Goal: Task Accomplishment & Management: Manage account settings

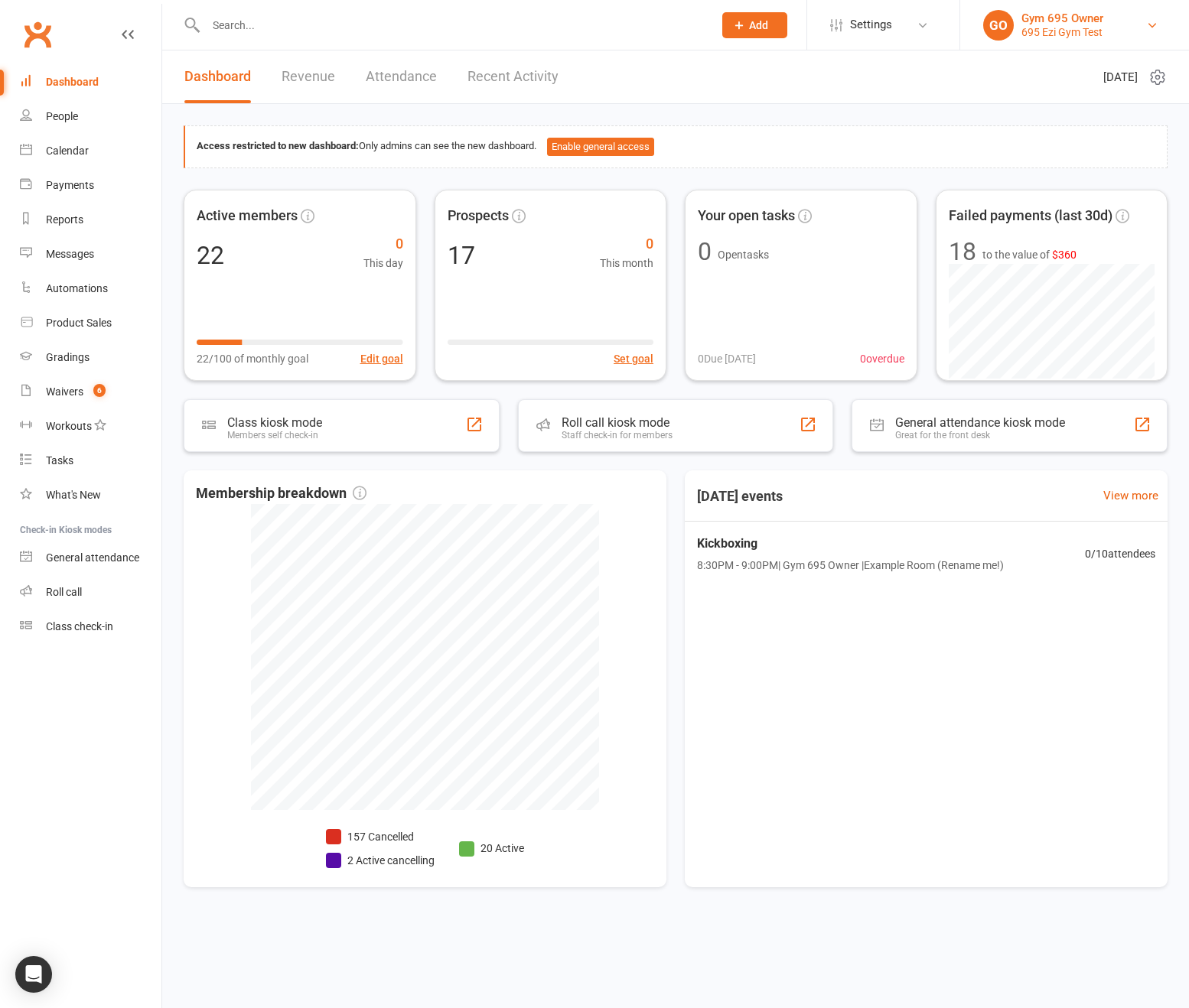
click at [971, 26] on link "GO Gym 695 Owner 695 Ezi Gym Test" at bounding box center [1074, 25] width 183 height 30
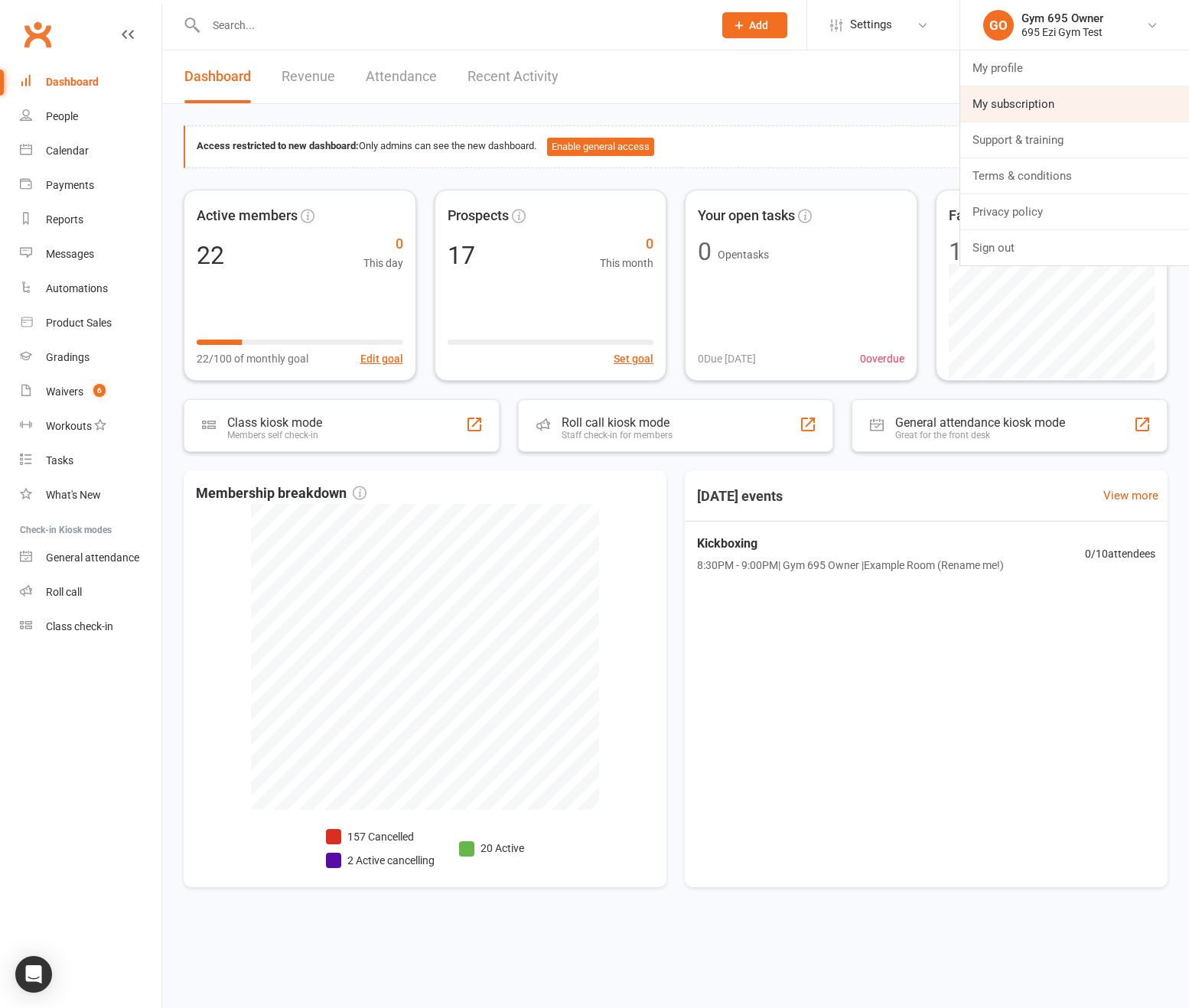
click at [971, 102] on link "My subscription" at bounding box center [1074, 104] width 229 height 35
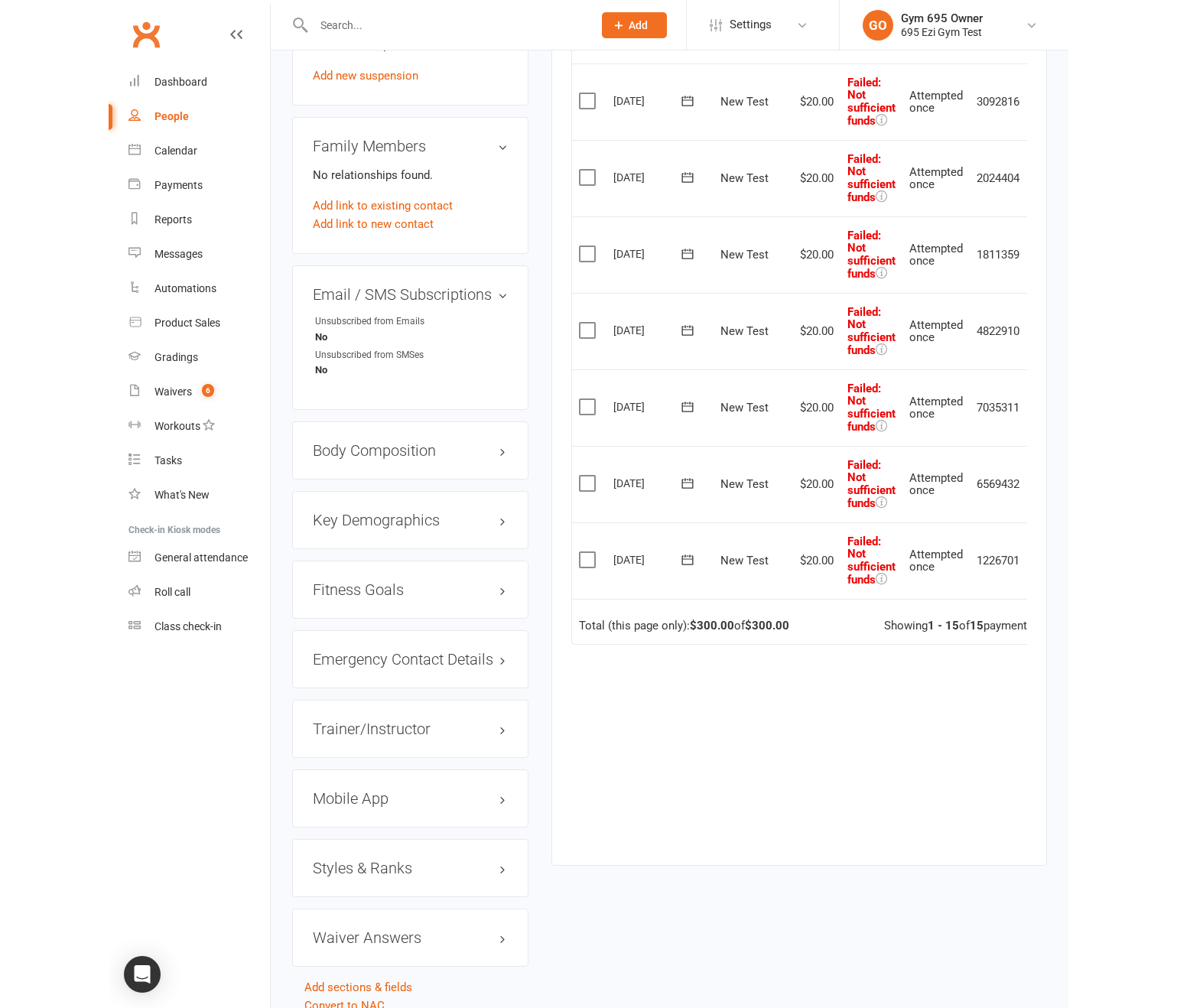
scroll to position [170, 0]
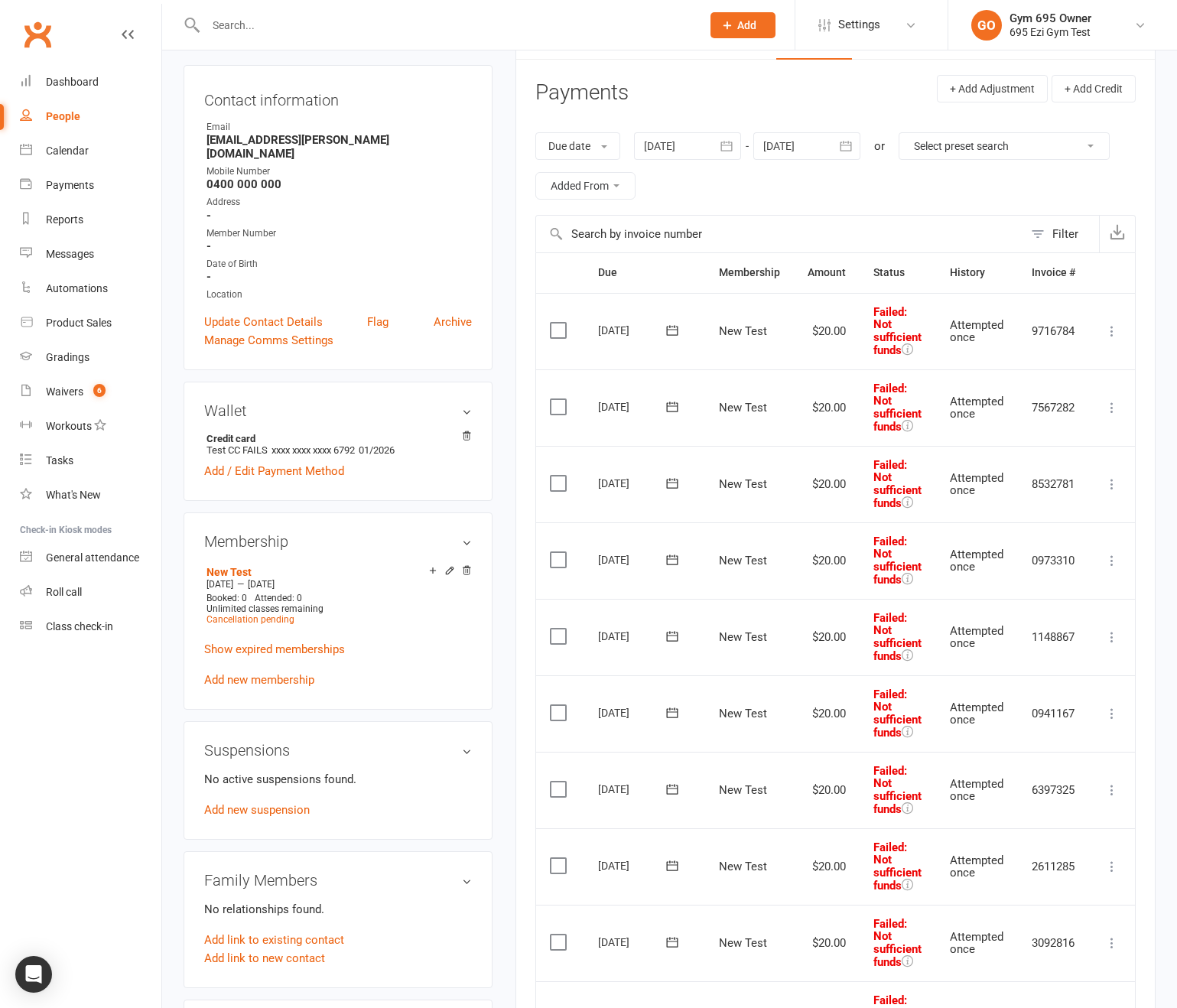
click at [970, 407] on icon at bounding box center [1112, 407] width 15 height 15
click at [970, 649] on link "Retry now" at bounding box center [1044, 651] width 151 height 30
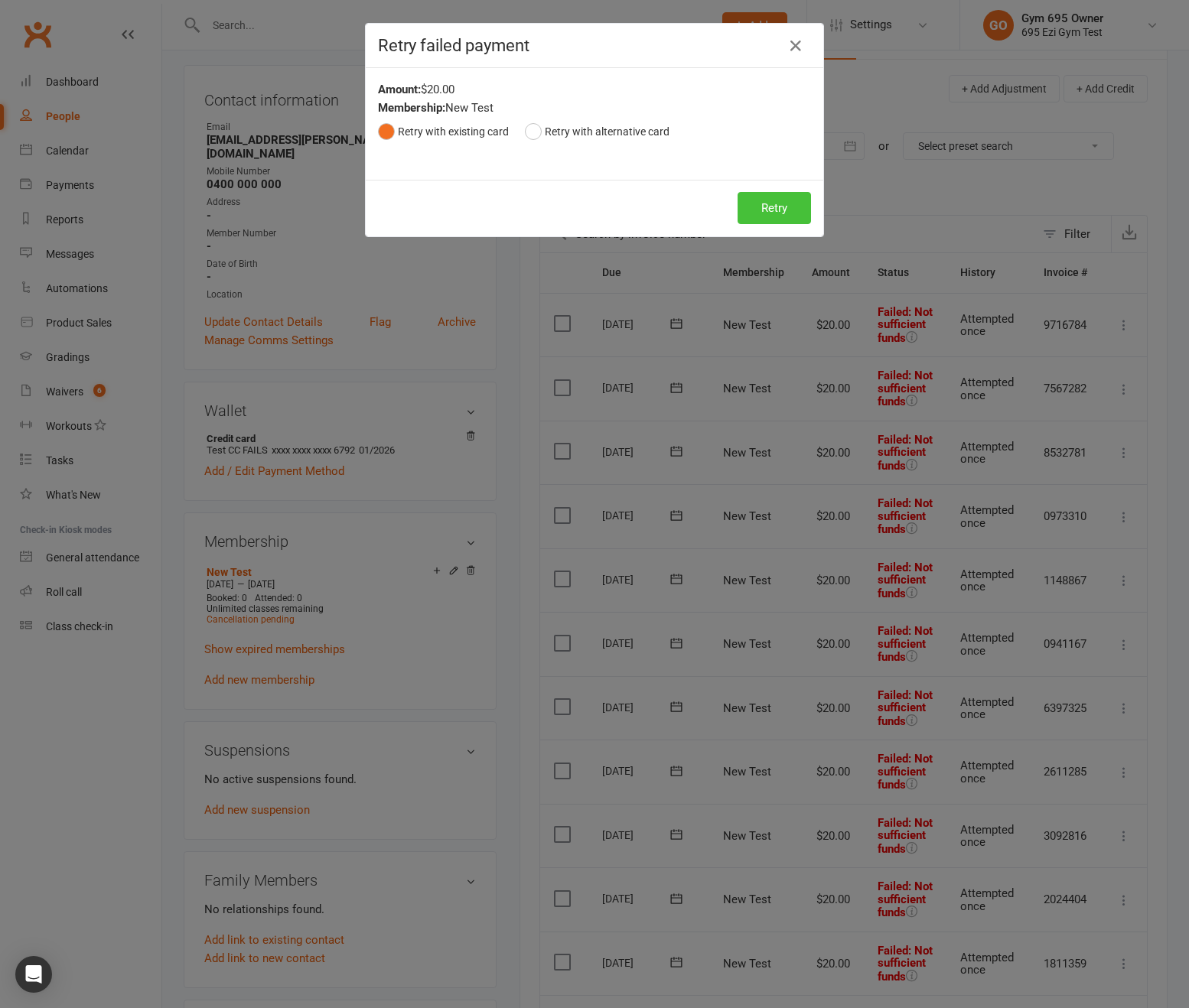
click at [760, 209] on button "Retry" at bounding box center [774, 208] width 73 height 32
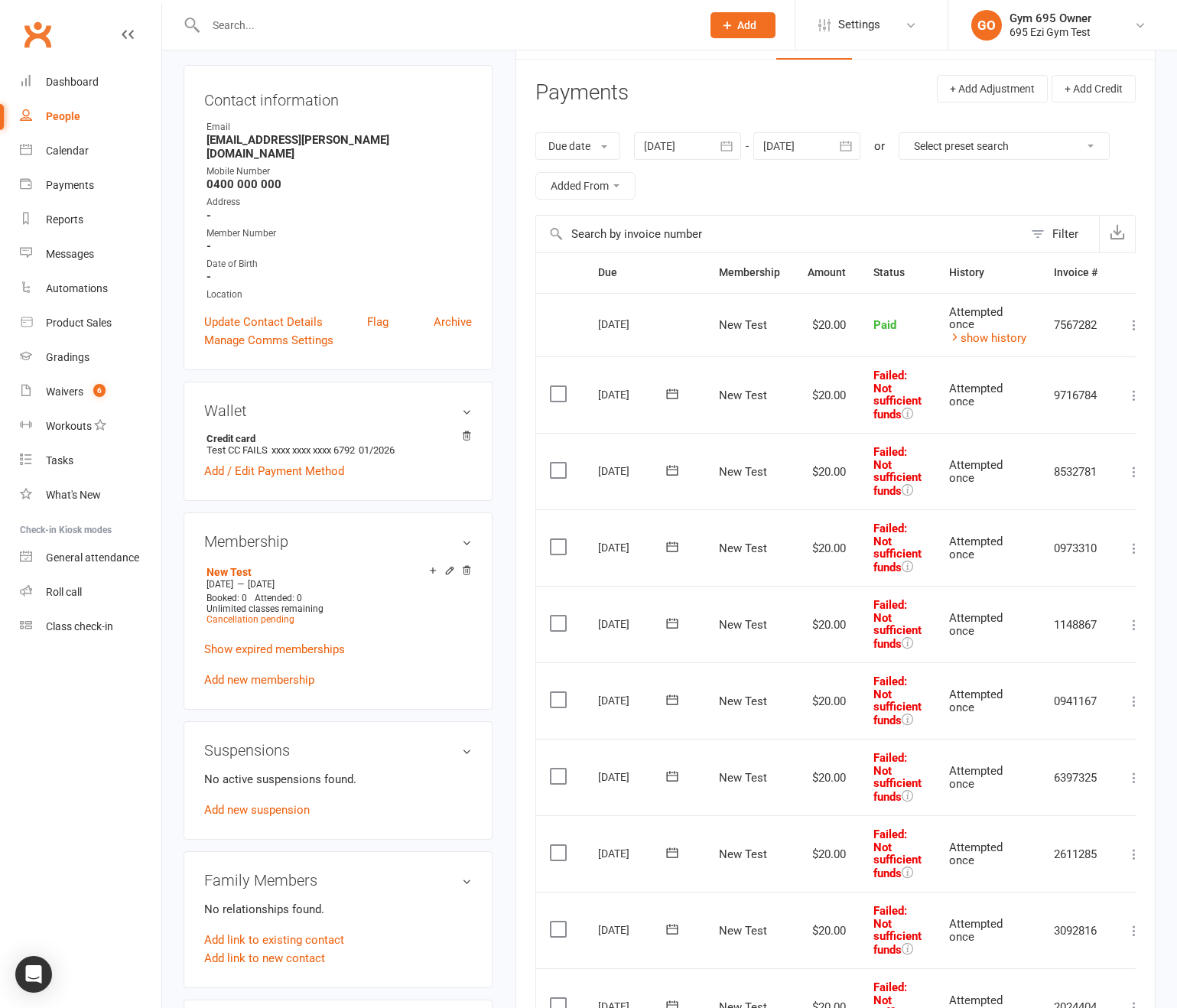
click at [673, 393] on icon at bounding box center [672, 393] width 12 height 10
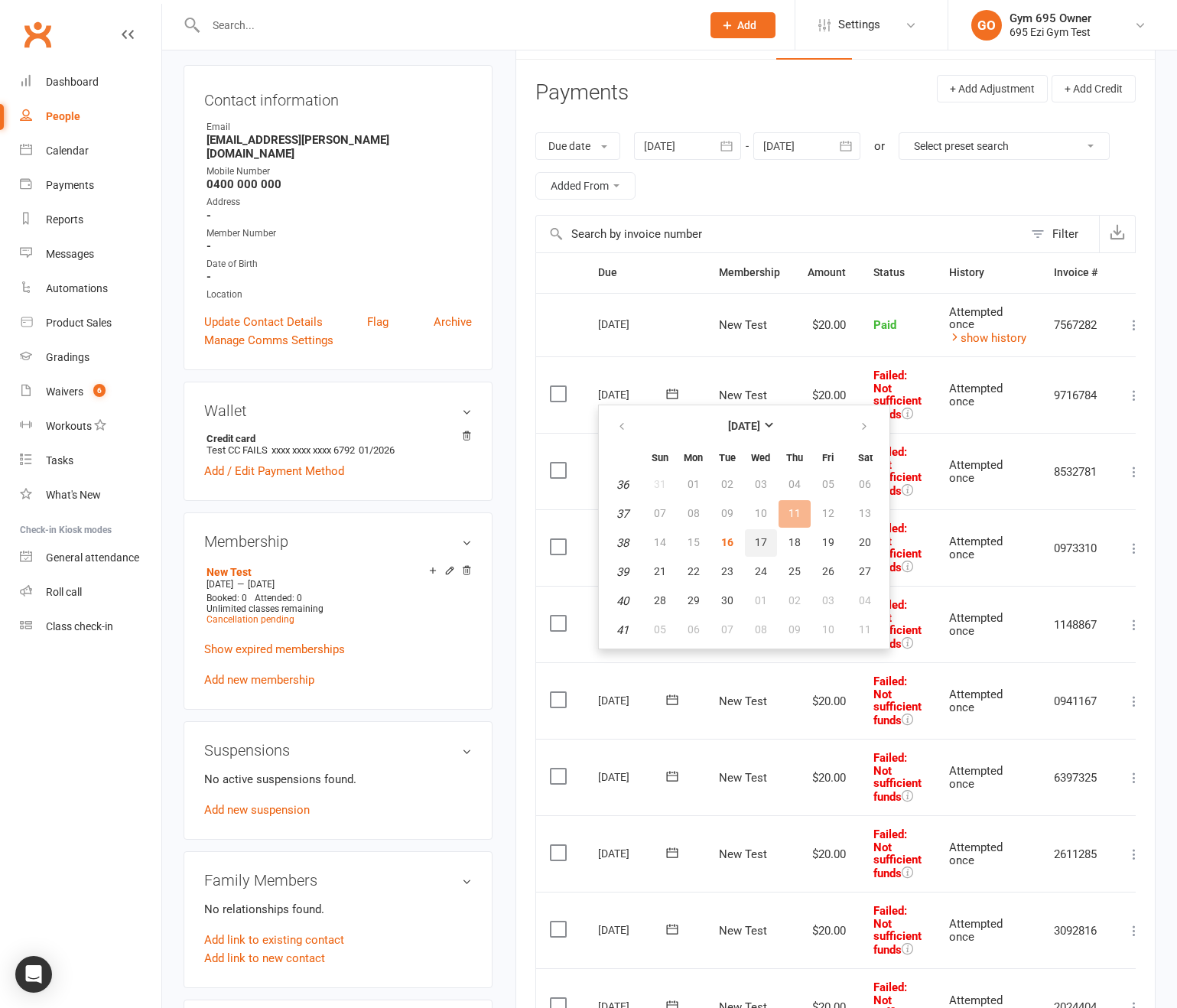
click at [762, 541] on span "17" at bounding box center [761, 542] width 13 height 13
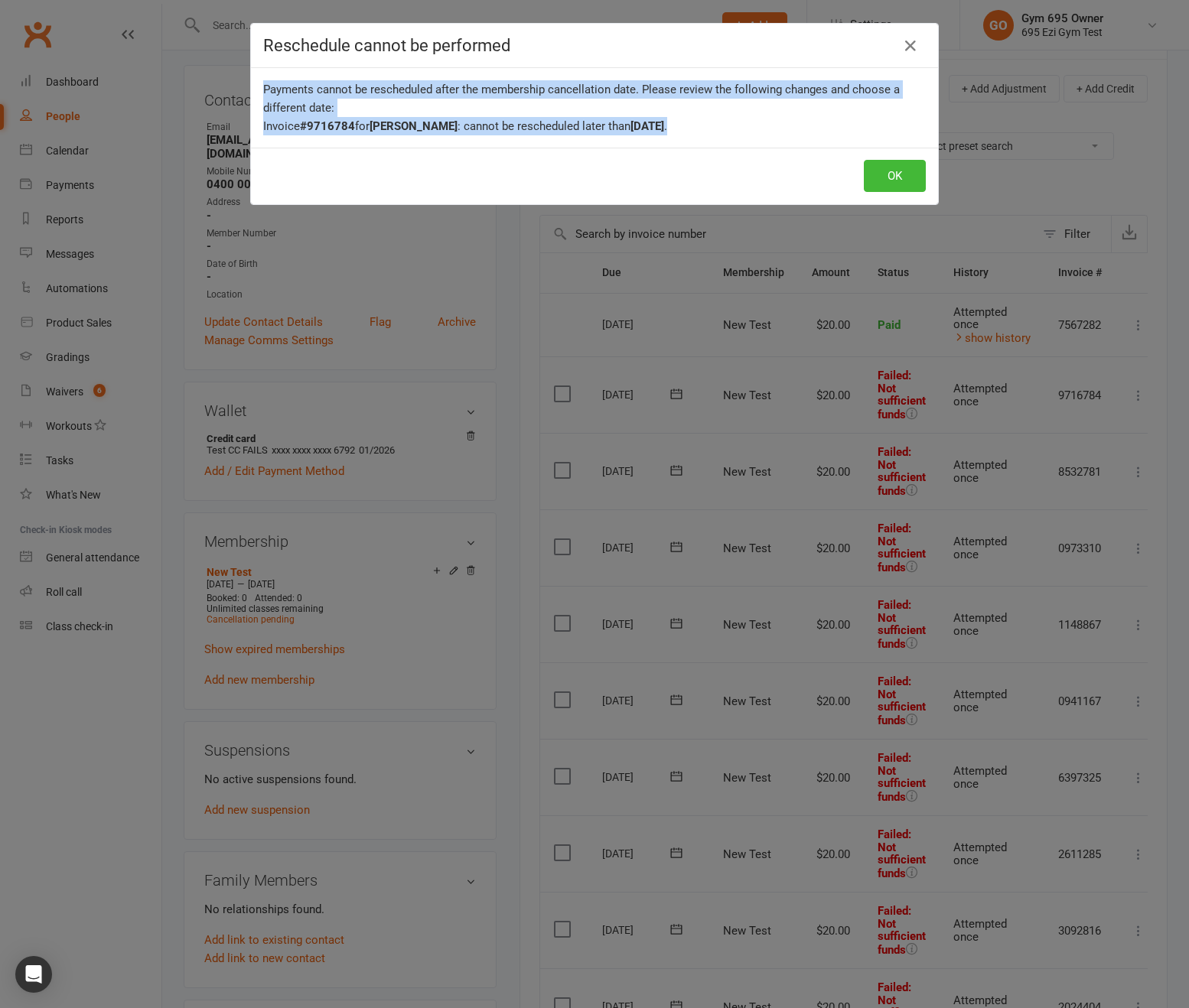
drag, startPoint x: 520, startPoint y: 108, endPoint x: 242, endPoint y: 76, distance: 279.8
click at [242, 76] on div "Reschedule cannot be performed Payments cannot be rescheduled after the members…" at bounding box center [594, 504] width 1189 height 1008
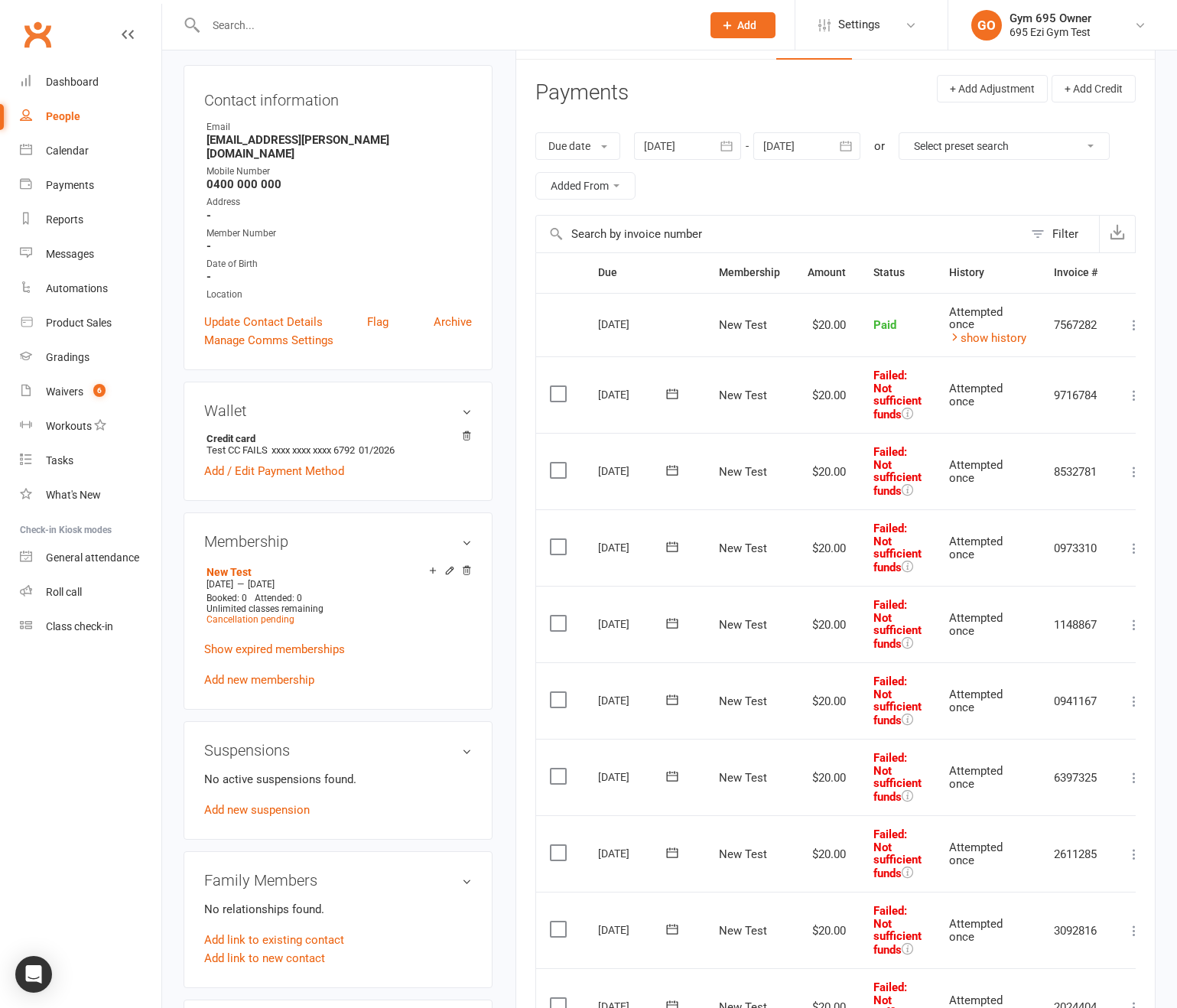
copy div "Payments cannot be rescheduled after the membership cancellation date. Please r…"
click at [970, 393] on td "9716784" at bounding box center [1076, 394] width 72 height 76
click at [673, 389] on icon at bounding box center [672, 393] width 12 height 10
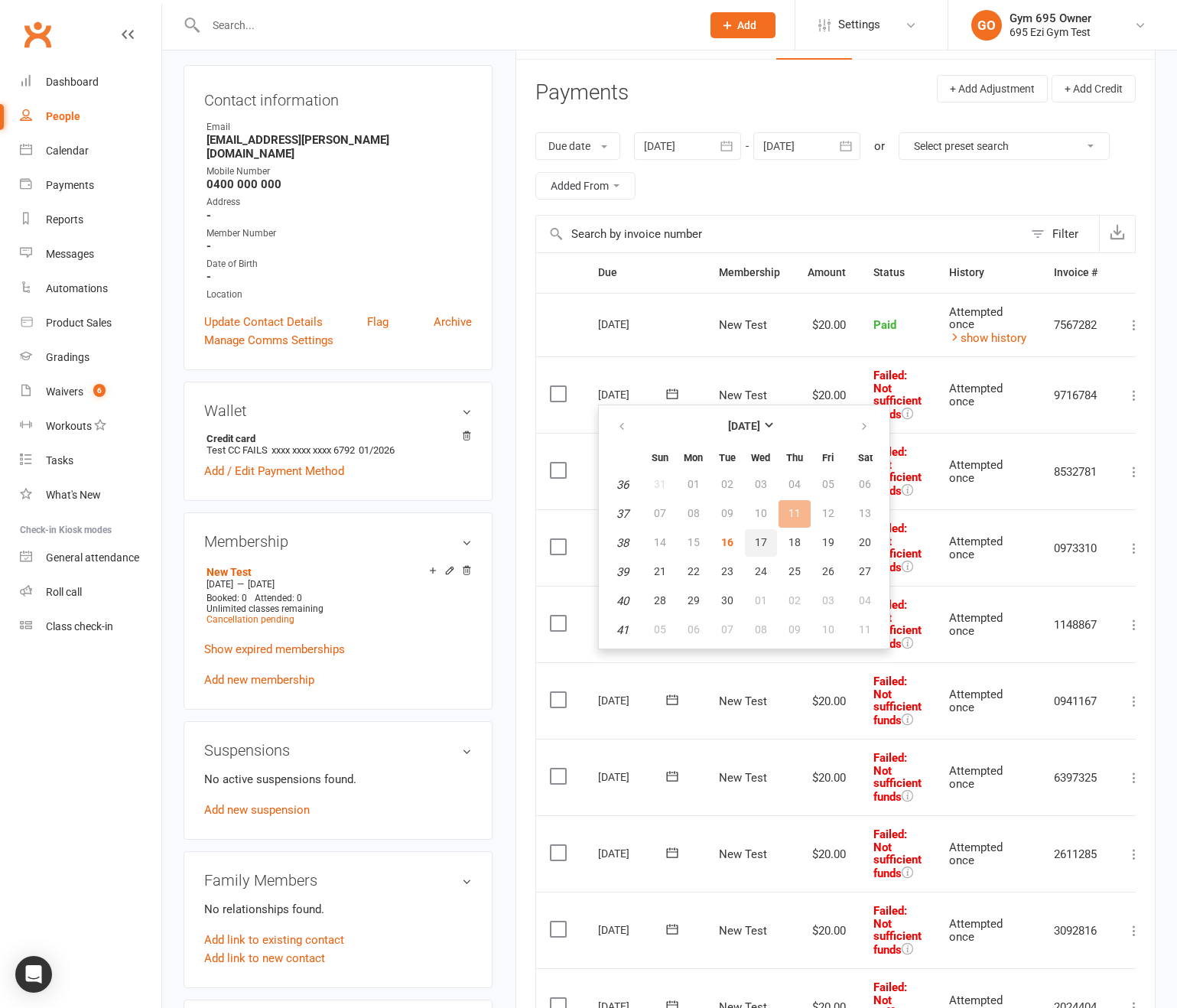
click at [756, 540] on span "17" at bounding box center [761, 542] width 13 height 13
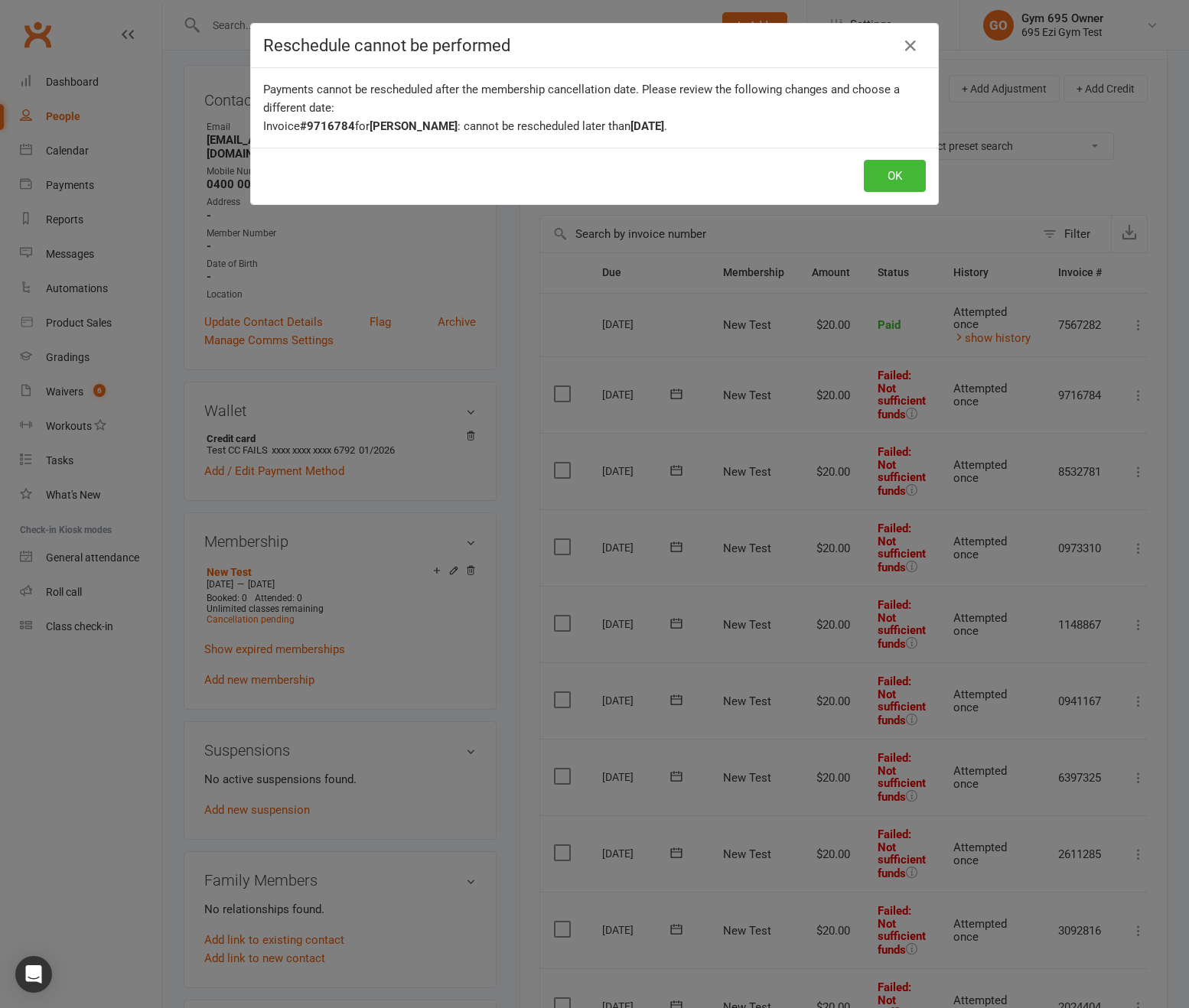
click at [435, 101] on div "Payments cannot be rescheduled after the membership cancellation date. Please r…" at bounding box center [594, 108] width 662 height 55
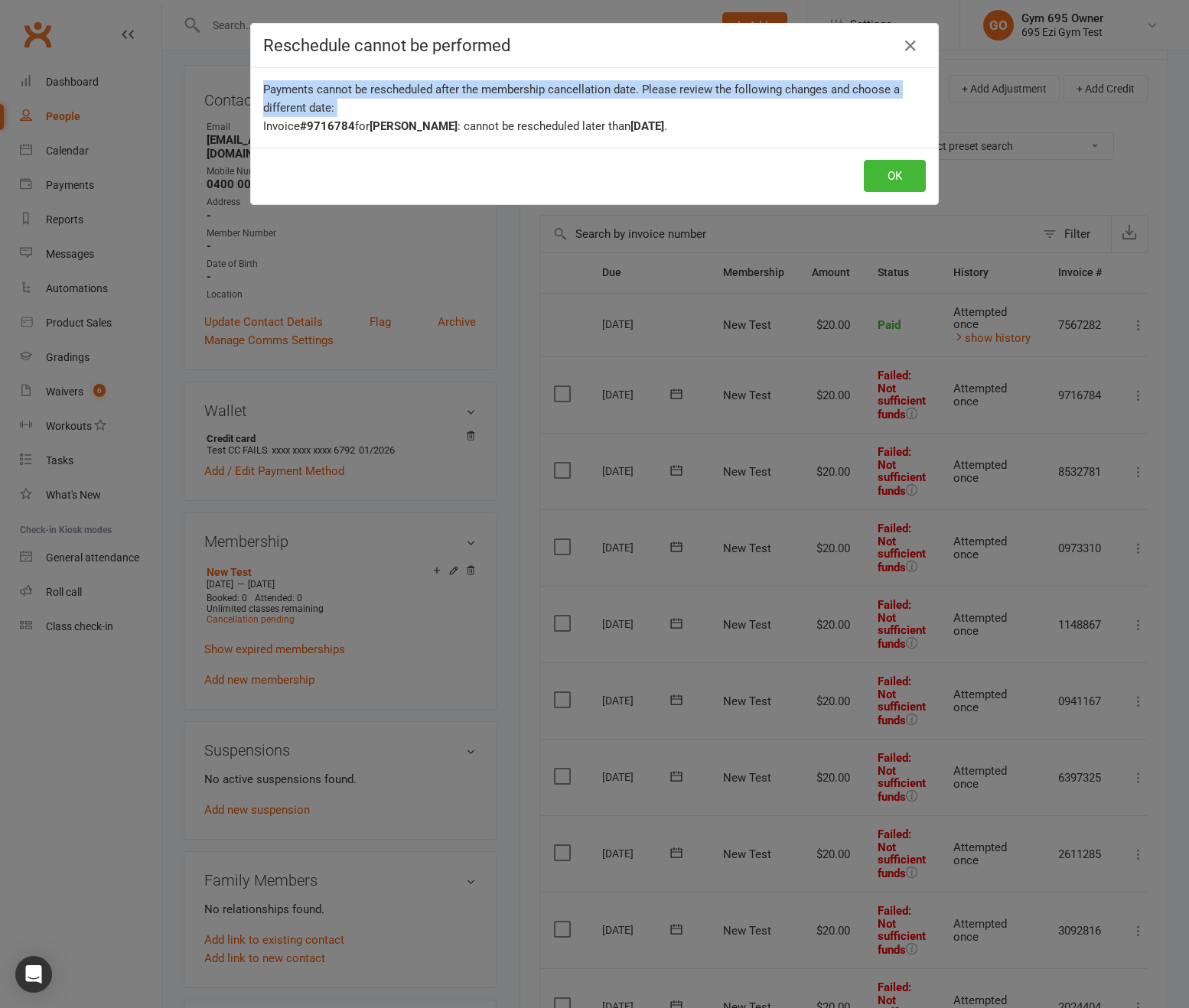
click at [435, 101] on div "Payments cannot be rescheduled after the membership cancellation date. Please r…" at bounding box center [594, 108] width 662 height 55
click at [302, 82] on div "Payments cannot be rescheduled after the membership cancellation date. Please r…" at bounding box center [594, 108] width 662 height 55
drag, startPoint x: 258, startPoint y: 84, endPoint x: 738, endPoint y: 157, distance: 485.5
click at [738, 157] on div "Reschedule cannot be performed Payments cannot be rescheduled after the members…" at bounding box center [594, 114] width 688 height 182
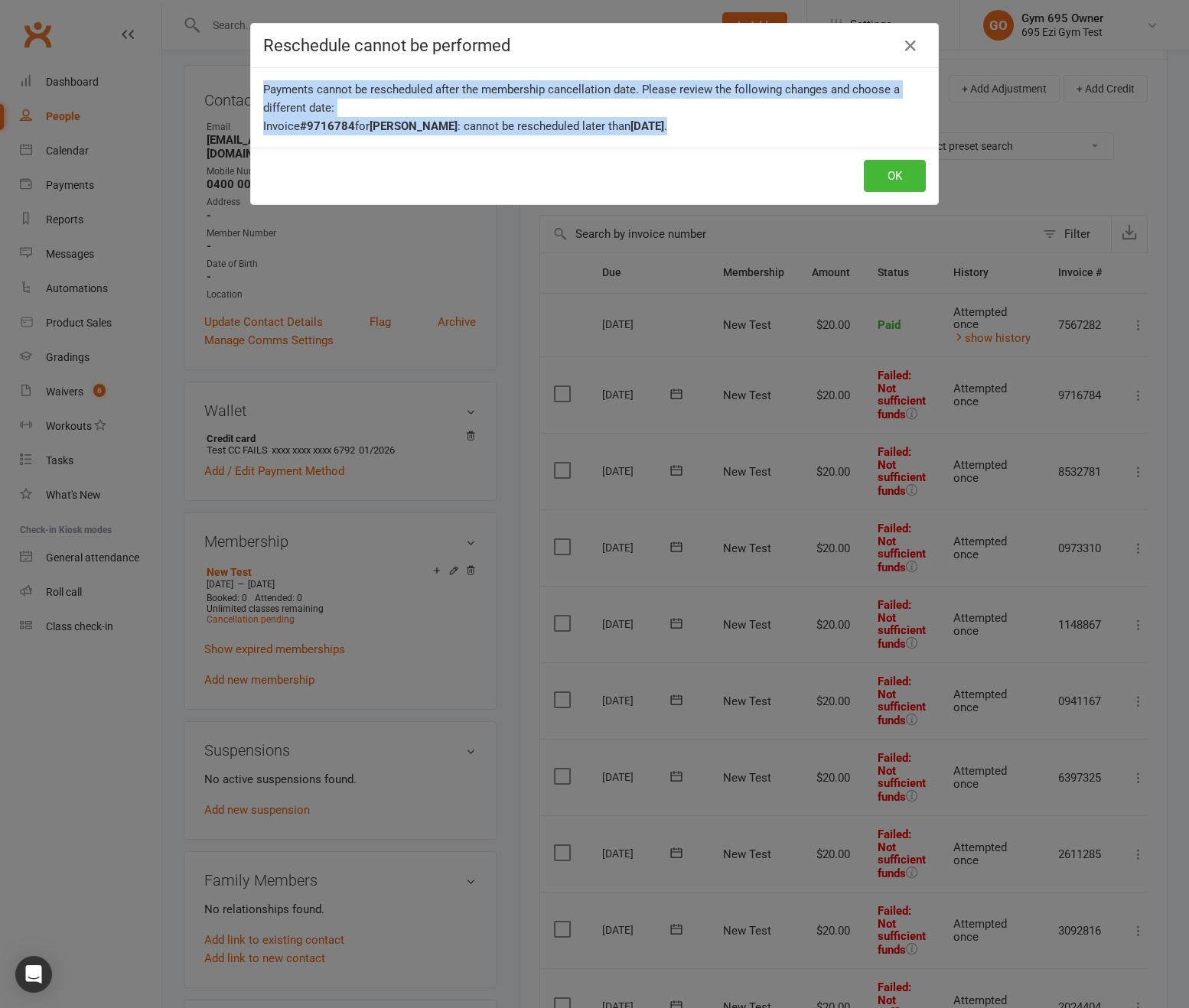
copy div "Payments cannot be rescheduled after the membership cancellation date. Please r…"
click at [735, 134] on div "Payments cannot be rescheduled after the membership cancellation date. Please r…" at bounding box center [594, 108] width 662 height 55
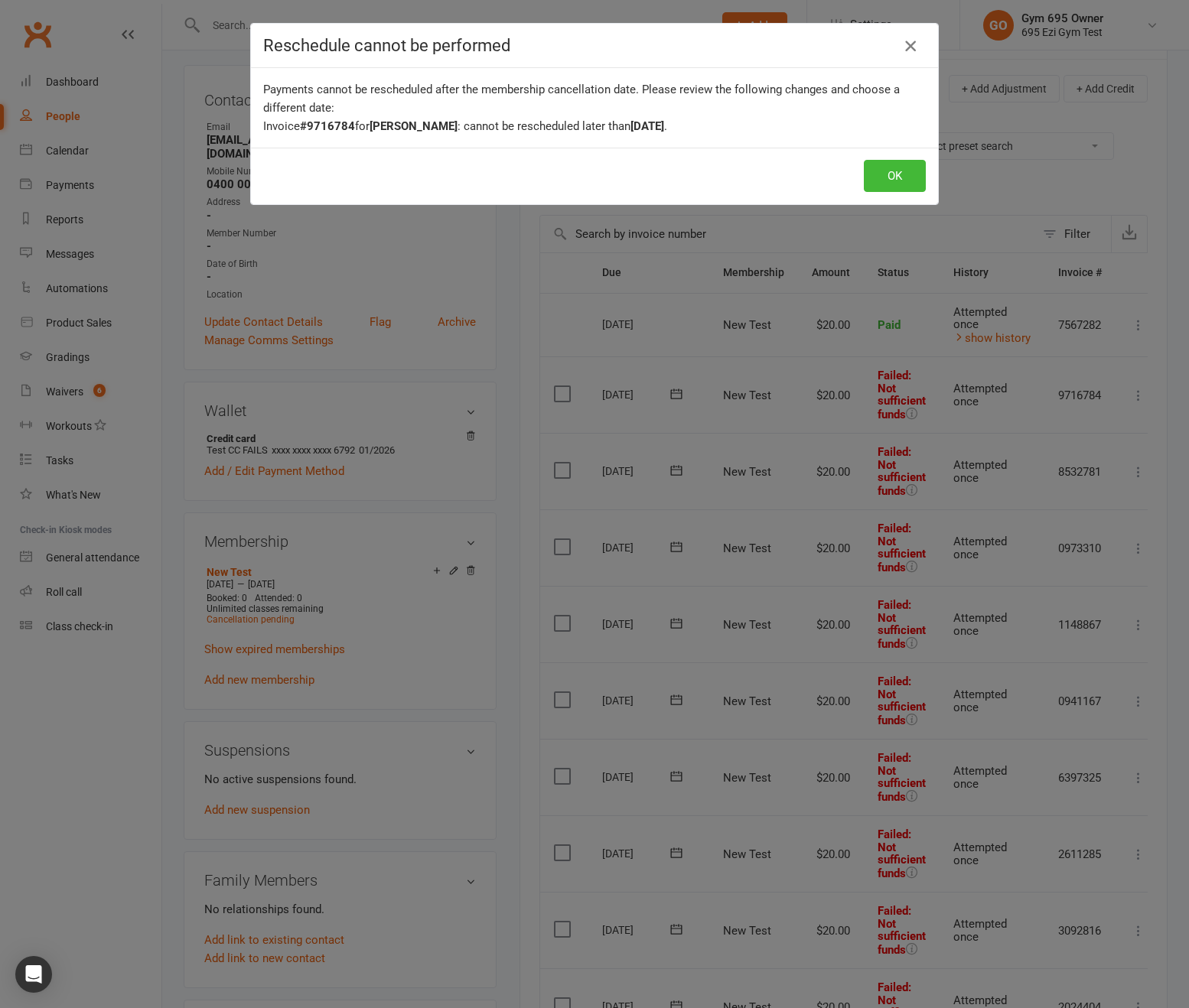
click at [910, 49] on icon "button" at bounding box center [910, 46] width 19 height 19
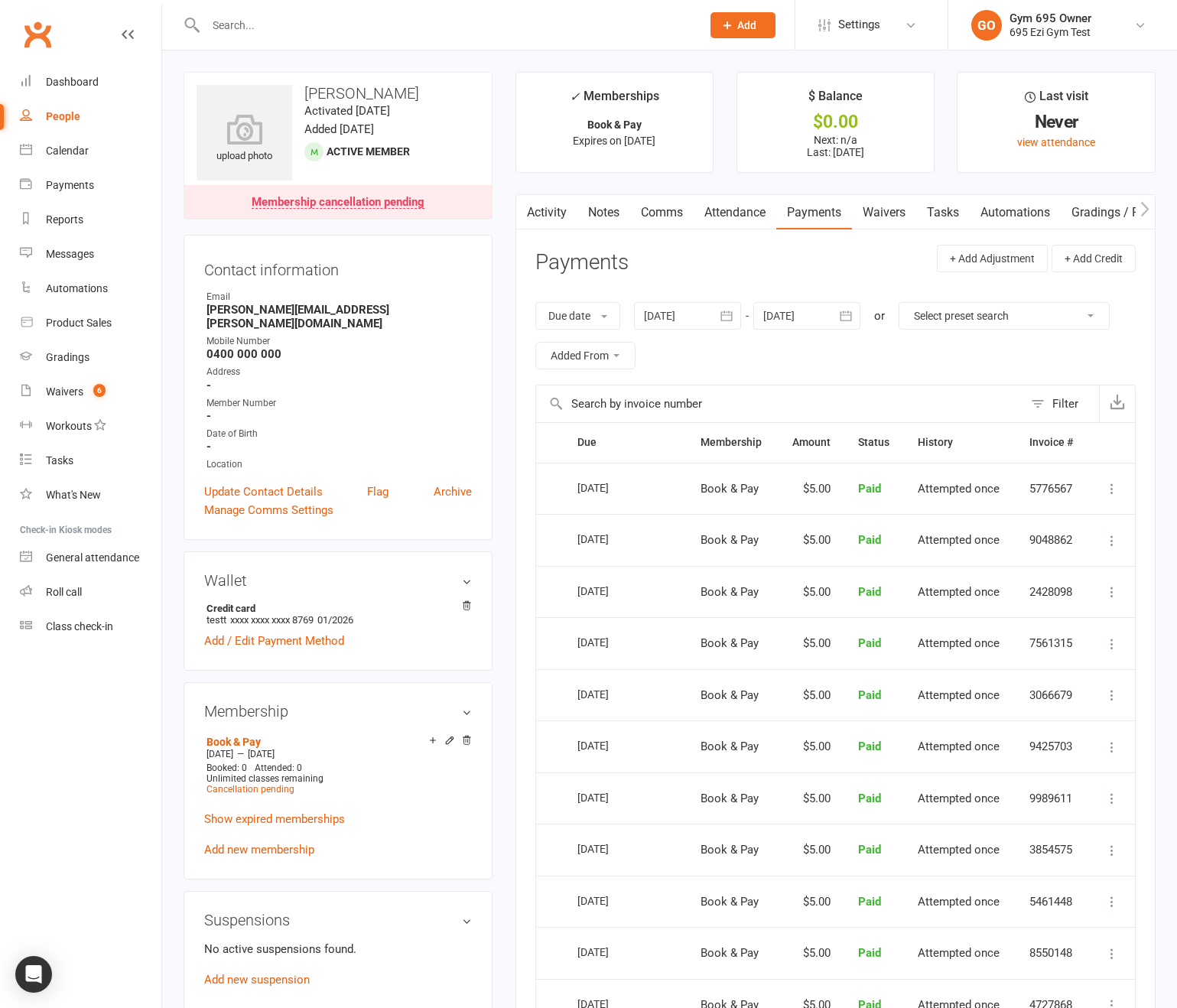
click at [68, 119] on div "People" at bounding box center [63, 116] width 34 height 13
select select "100"
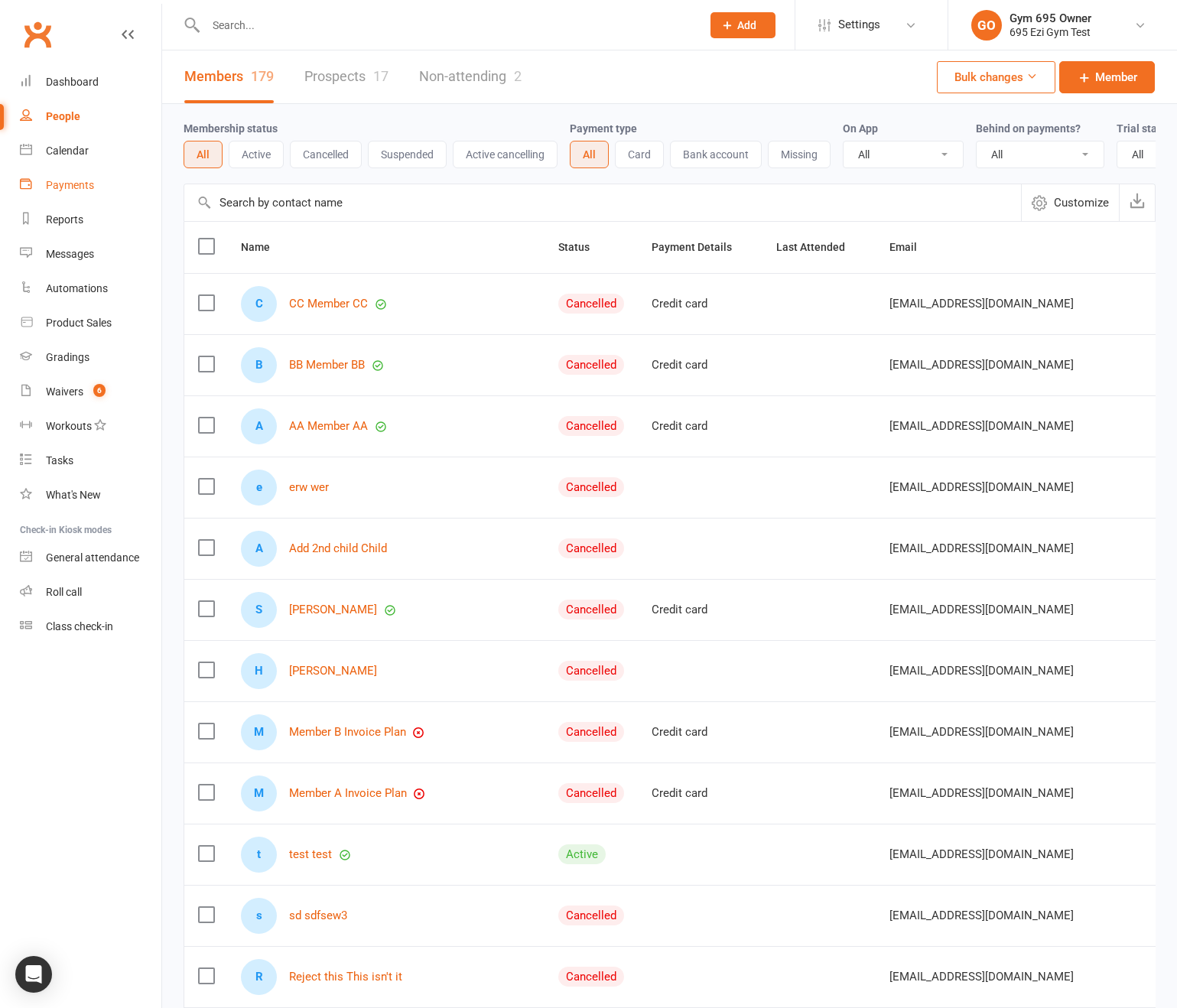
click at [100, 182] on link "Payments" at bounding box center [90, 185] width 141 height 34
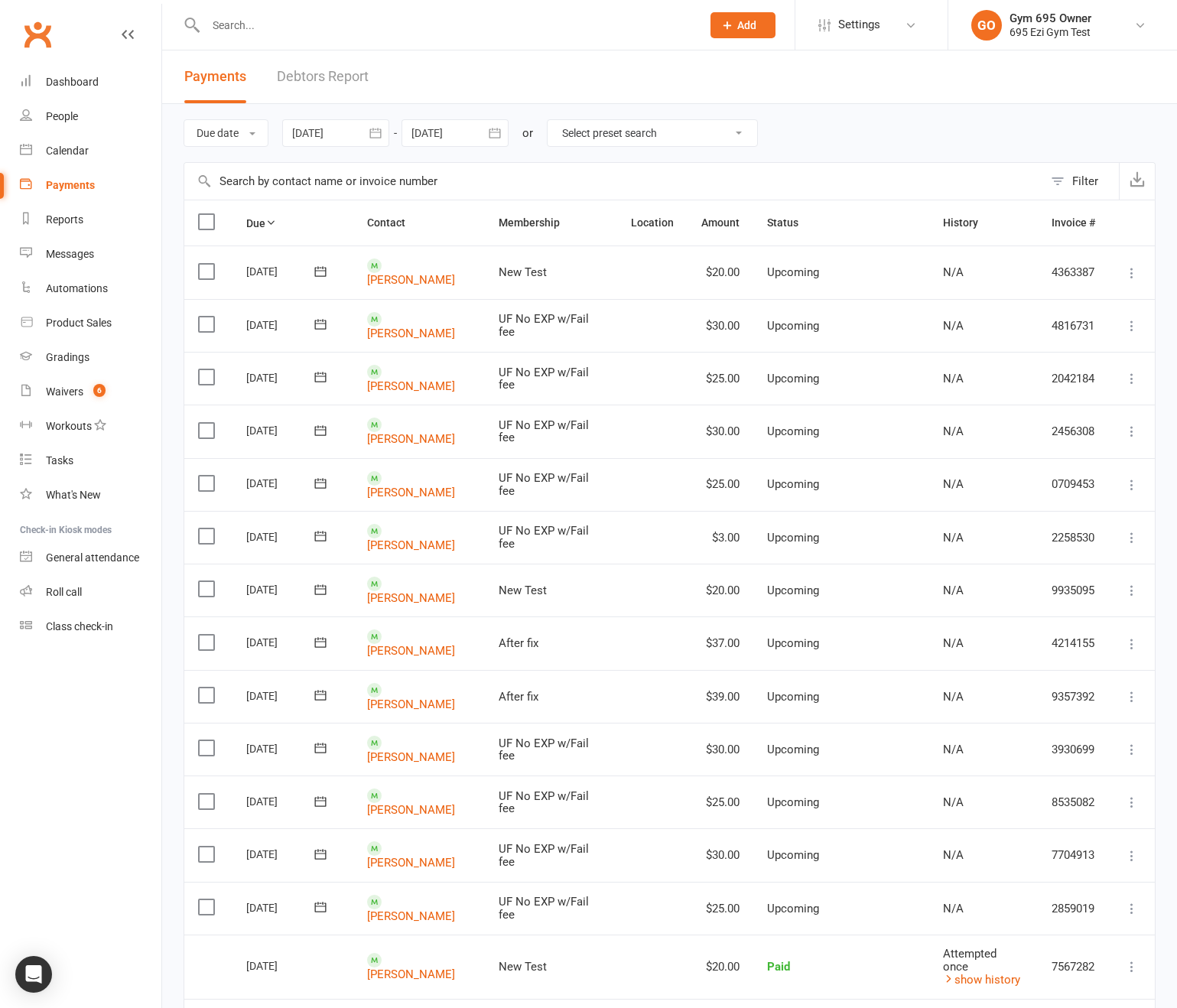
click at [533, 130] on div "or" at bounding box center [528, 133] width 11 height 19
click at [574, 134] on select "Select preset search All failures All skipped payments All pending payments Suc…" at bounding box center [652, 132] width 209 height 26
select select "0"
click at [559, 120] on select "Select preset search All failures All skipped payments All pending payments Suc…" at bounding box center [652, 132] width 209 height 26
type input "16 Sep 2025"
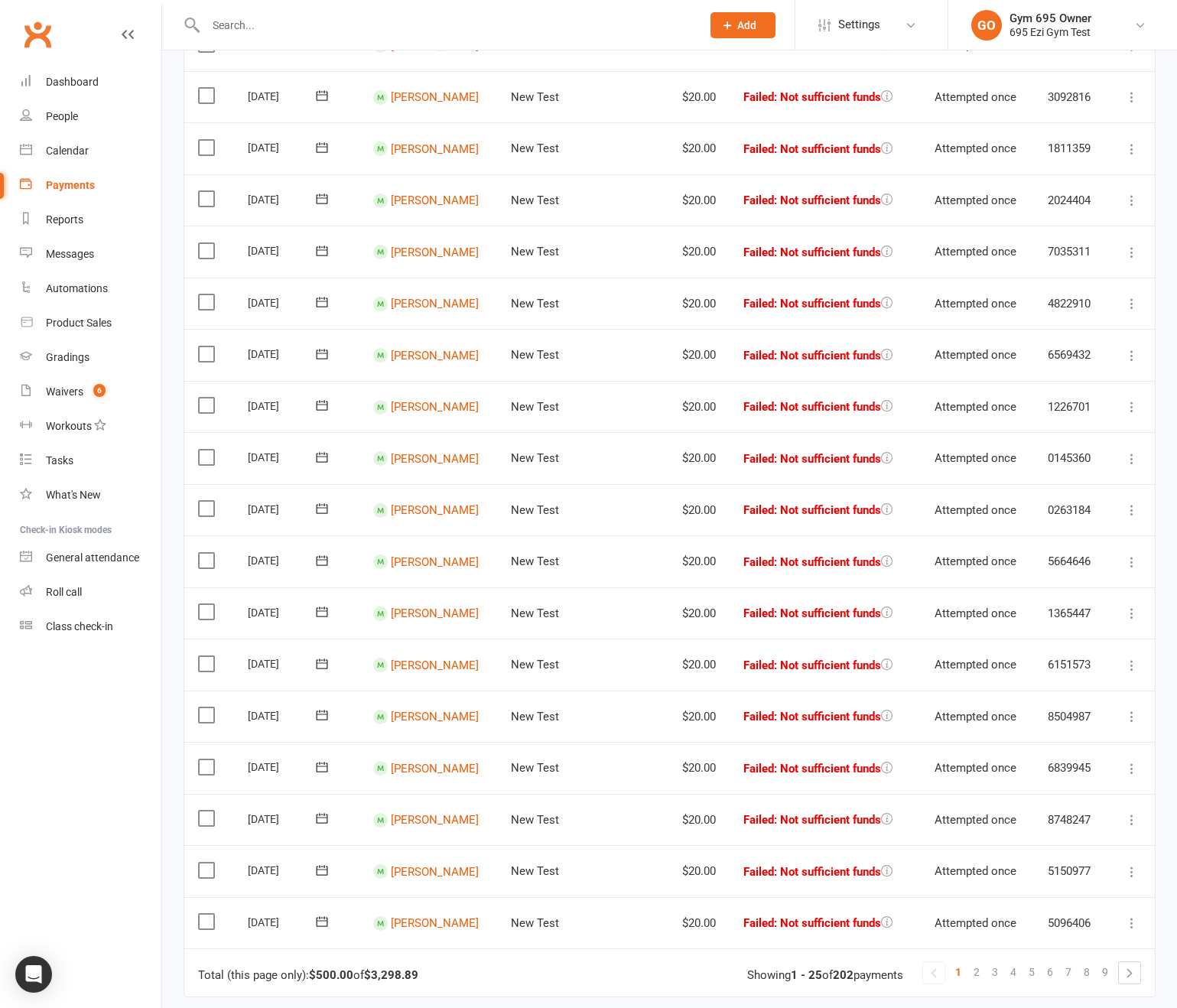
scroll to position [868, 0]
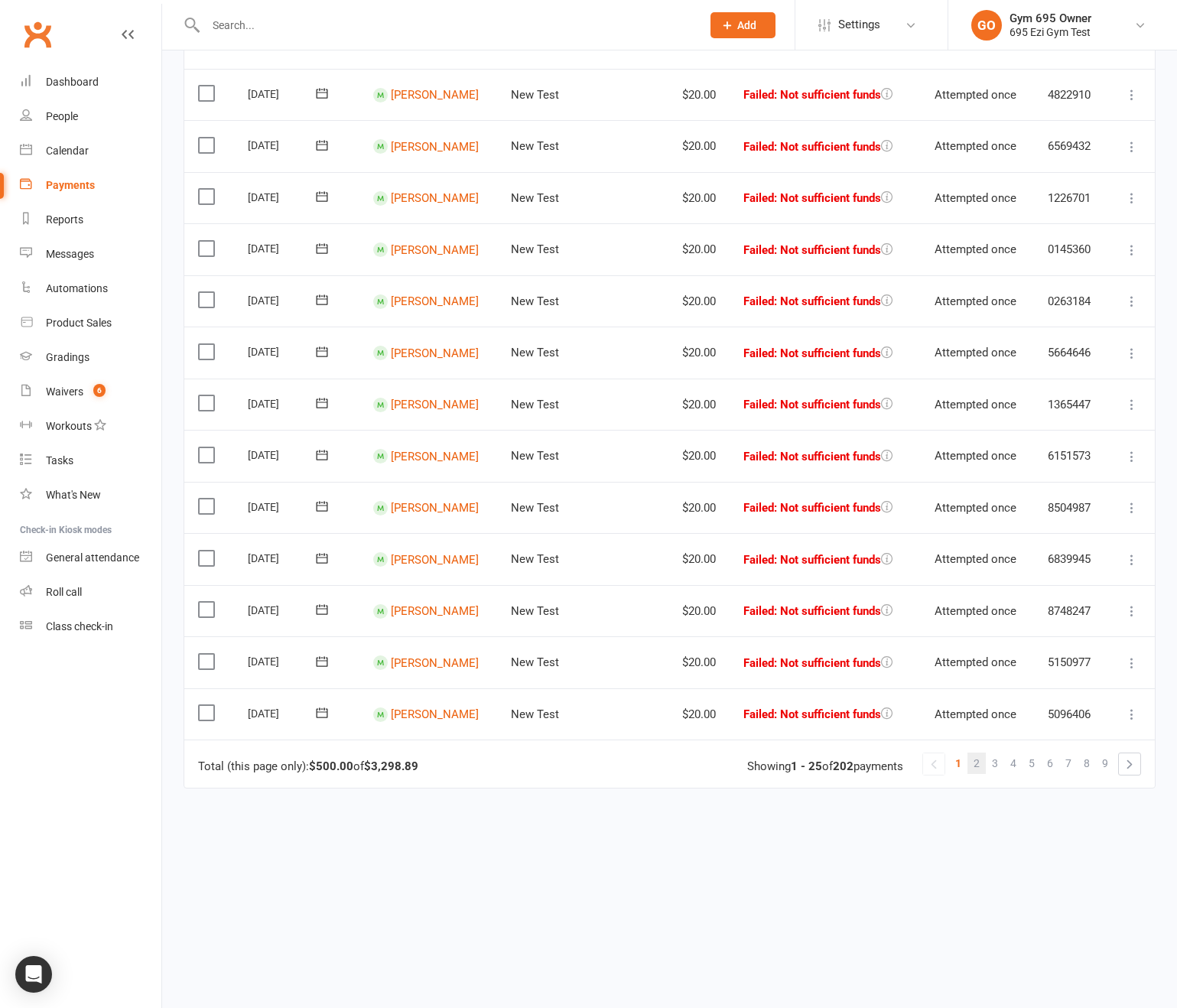
click at [978, 766] on span "2" at bounding box center [976, 763] width 6 height 21
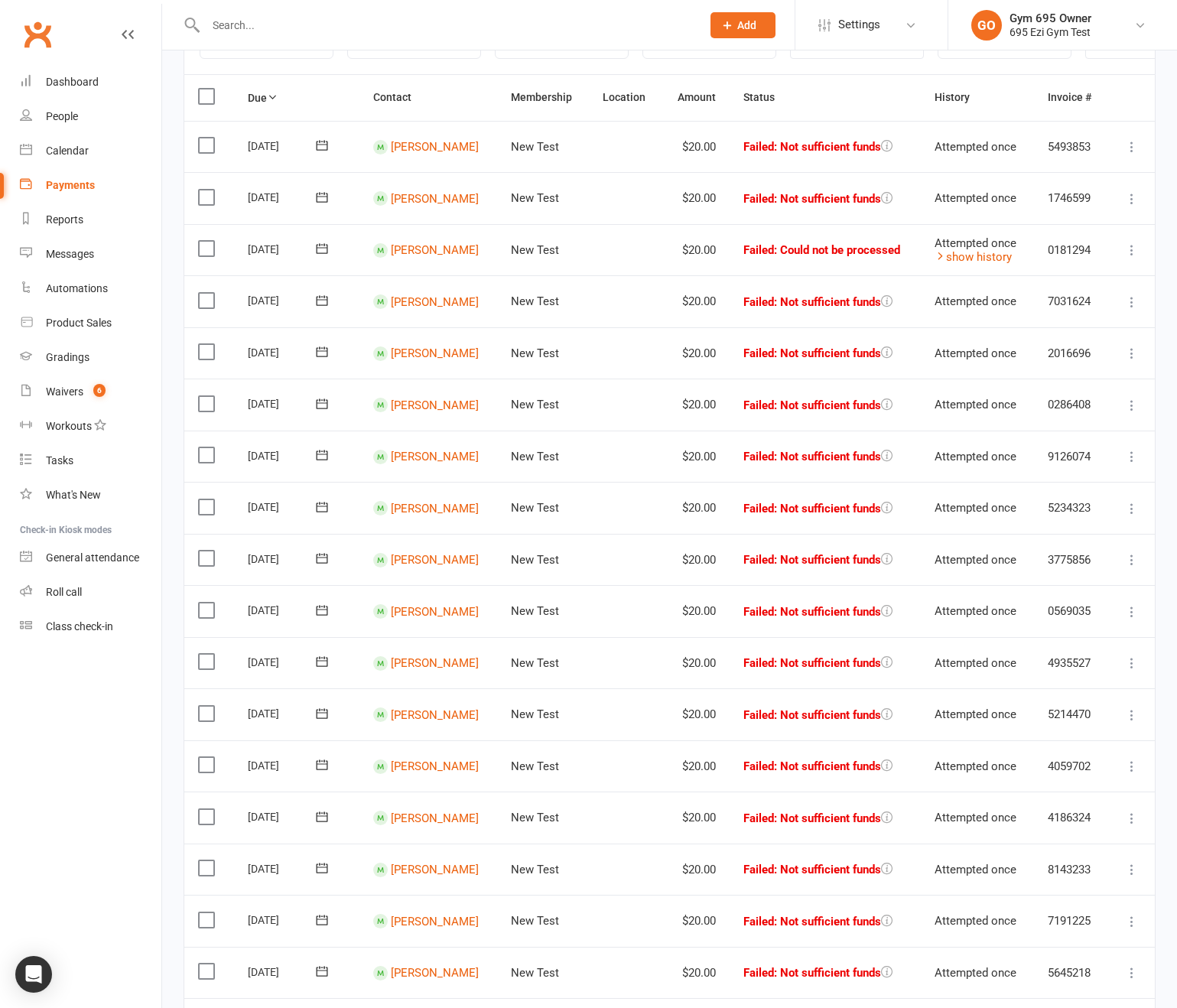
scroll to position [0, 0]
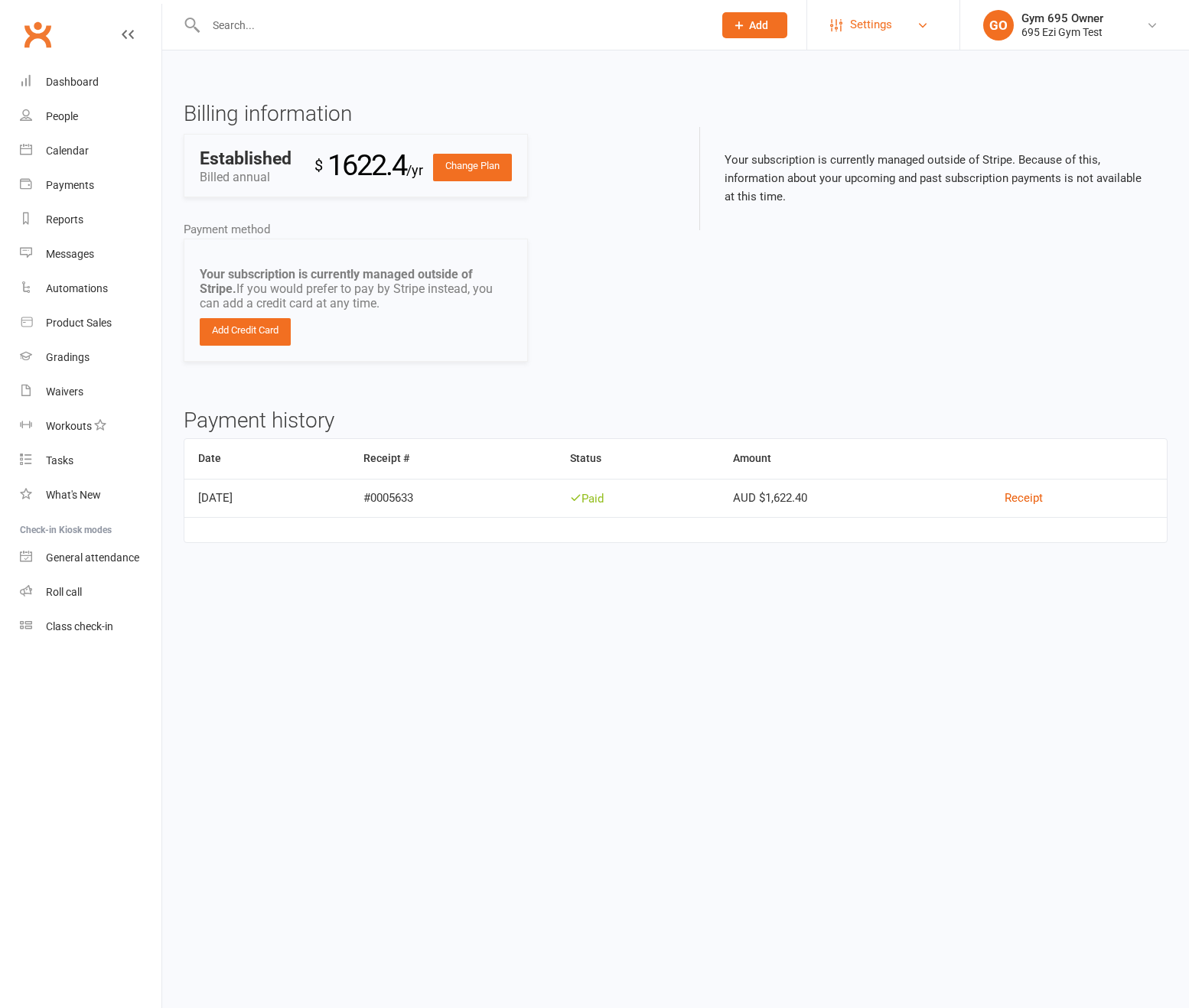
click at [878, 21] on span "Settings" at bounding box center [871, 25] width 42 height 34
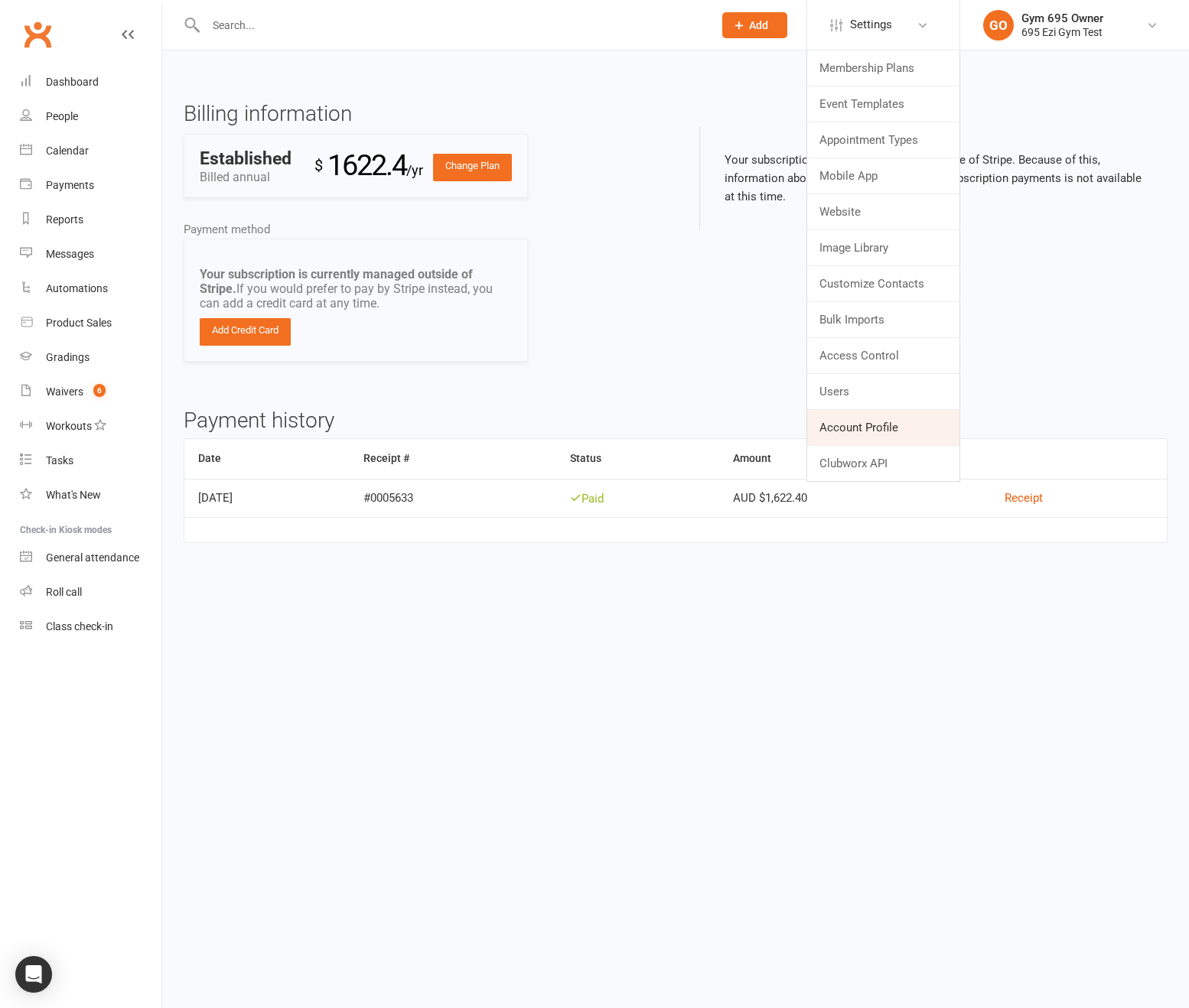
click at [854, 425] on link "Account Profile" at bounding box center [883, 427] width 152 height 35
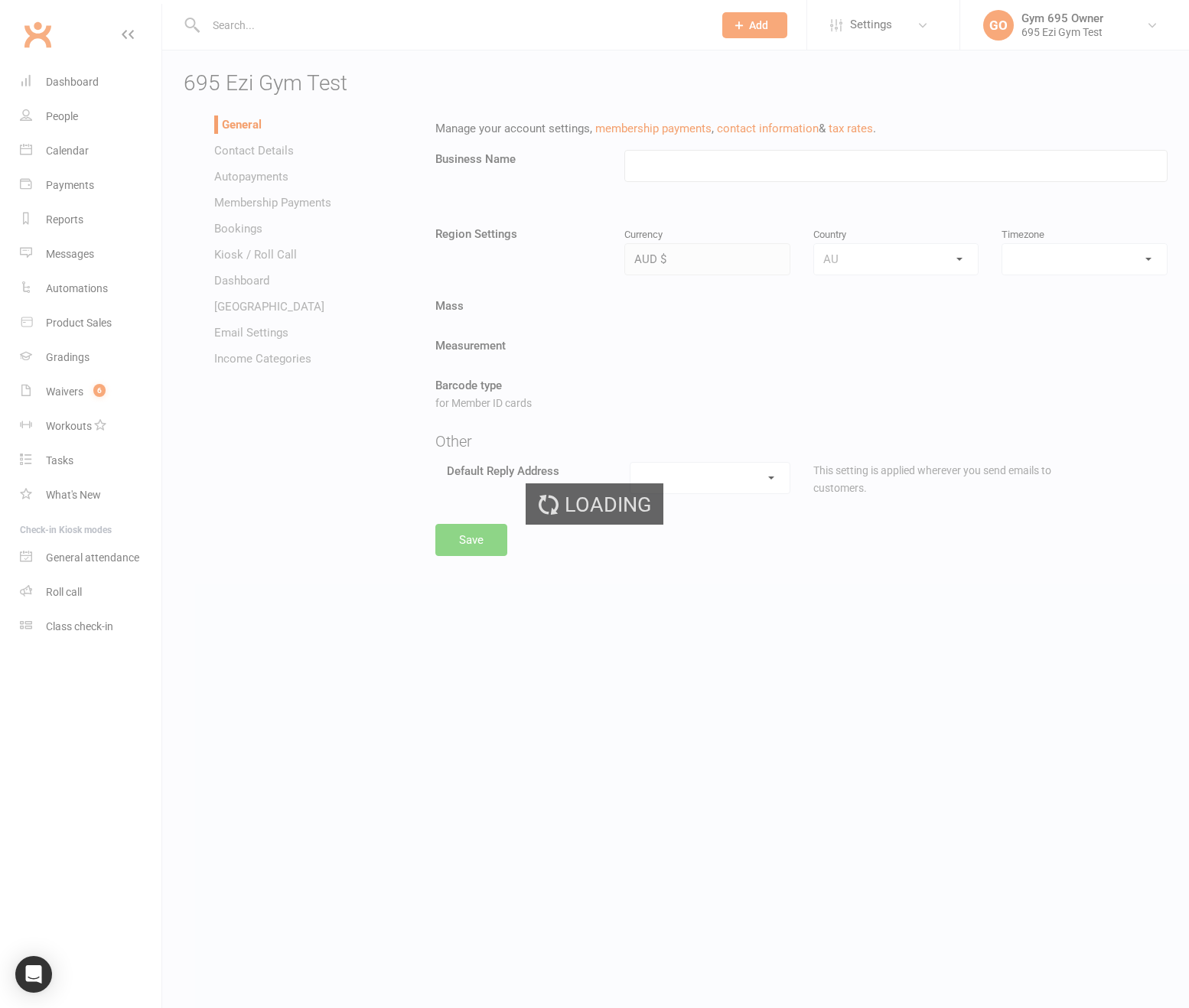
type input "695 Ezi Gym Test"
select select "[GEOGRAPHIC_DATA]/[GEOGRAPHIC_DATA]"
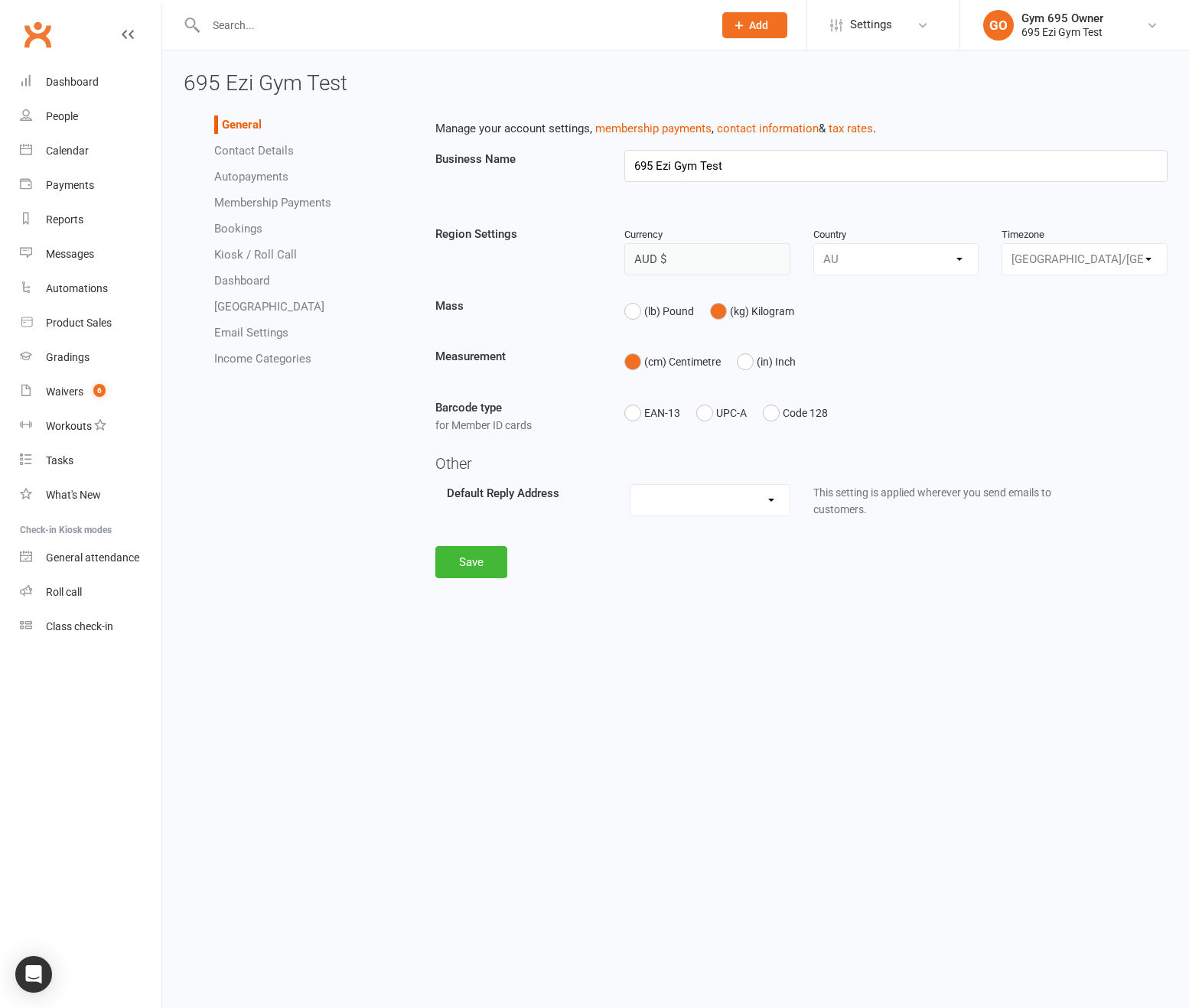
click at [242, 184] on li "Autopayments" at bounding box center [312, 176] width 198 height 19
click at [244, 182] on link "Autopayments" at bounding box center [251, 176] width 74 height 13
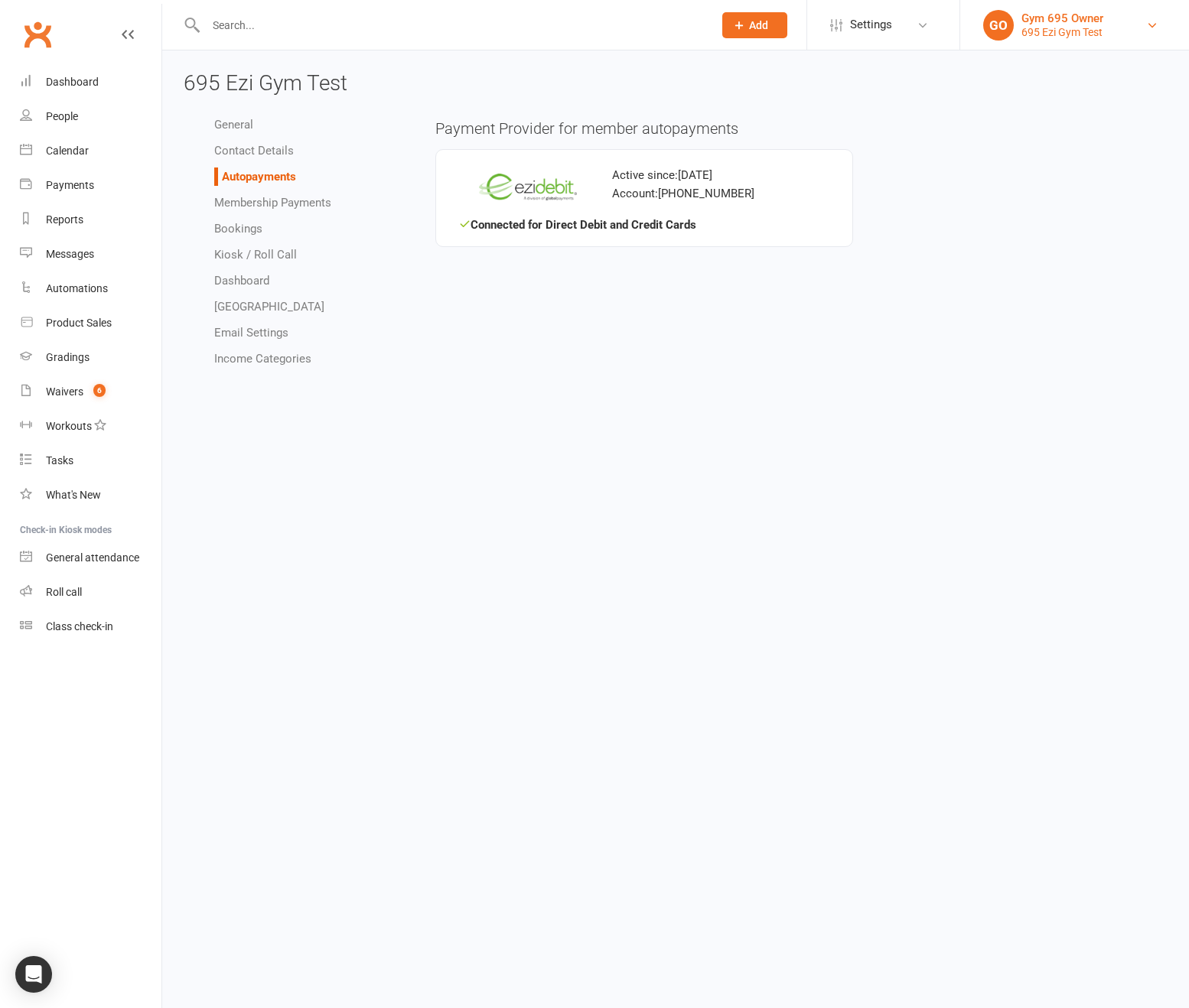
click at [1063, 36] on div "695 Ezi Gym Test" at bounding box center [1061, 31] width 81 height 13
click at [1015, 247] on link "Sign out" at bounding box center [1074, 247] width 229 height 35
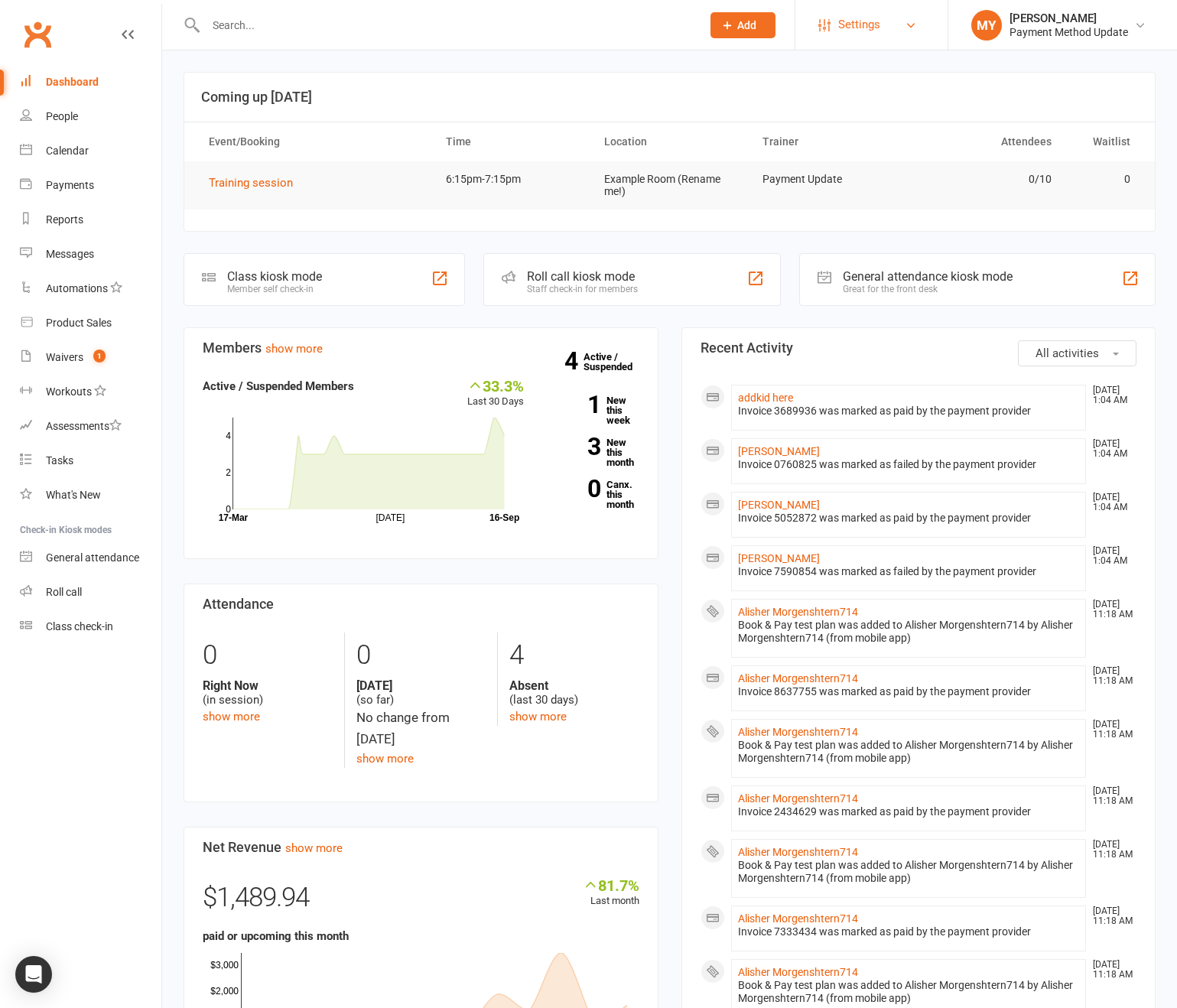
click at [852, 18] on span "Settings" at bounding box center [859, 25] width 42 height 34
click at [1046, 41] on li "MY [PERSON_NAME] Payment Method Update My profile Support & training Terms & co…" at bounding box center [1062, 25] width 229 height 50
click at [874, 8] on span "Settings" at bounding box center [859, 25] width 42 height 34
click at [861, 350] on link "Account Profile" at bounding box center [871, 355] width 152 height 35
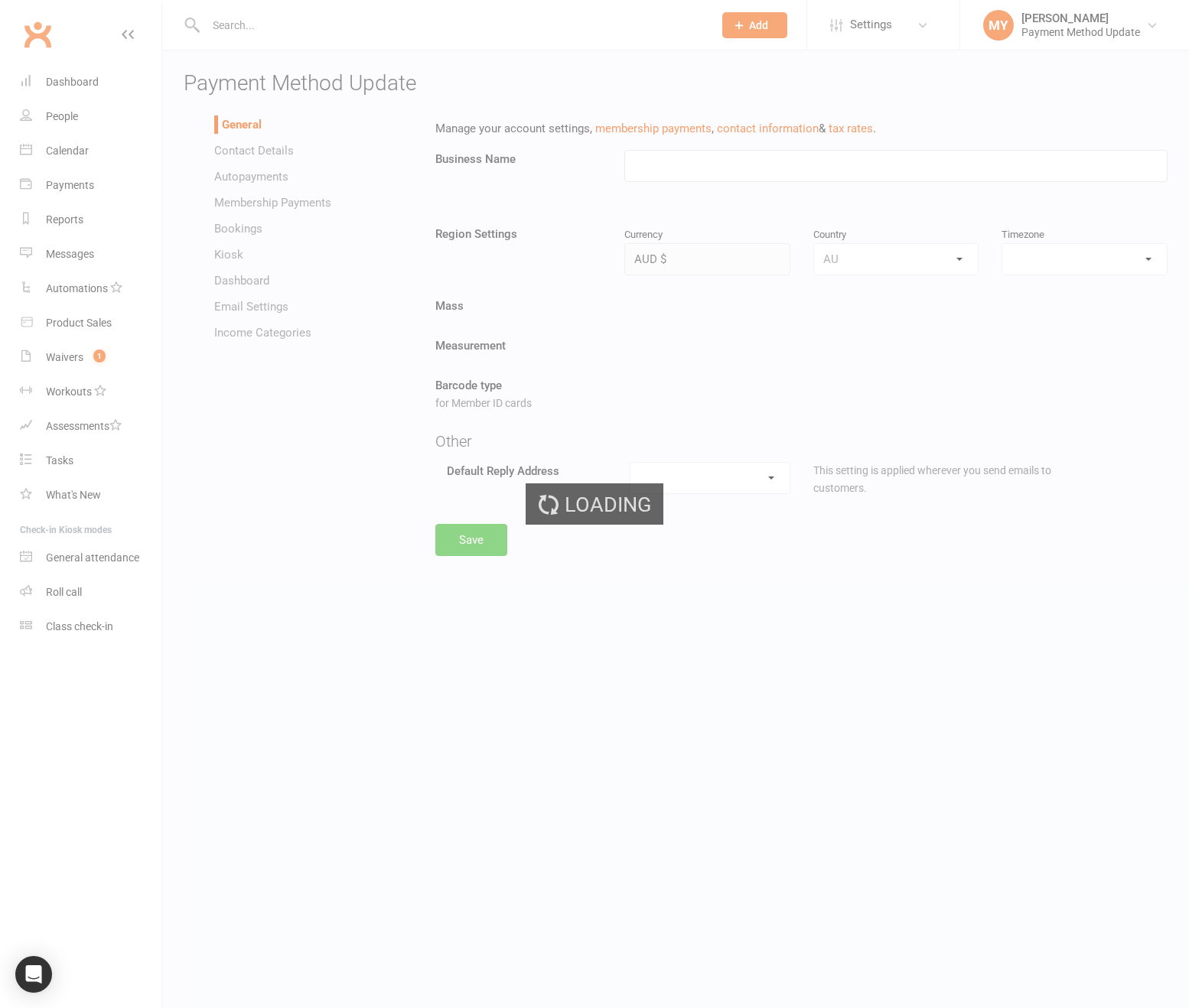
type input "Payment Method Update"
select select "Australia/Brisbane"
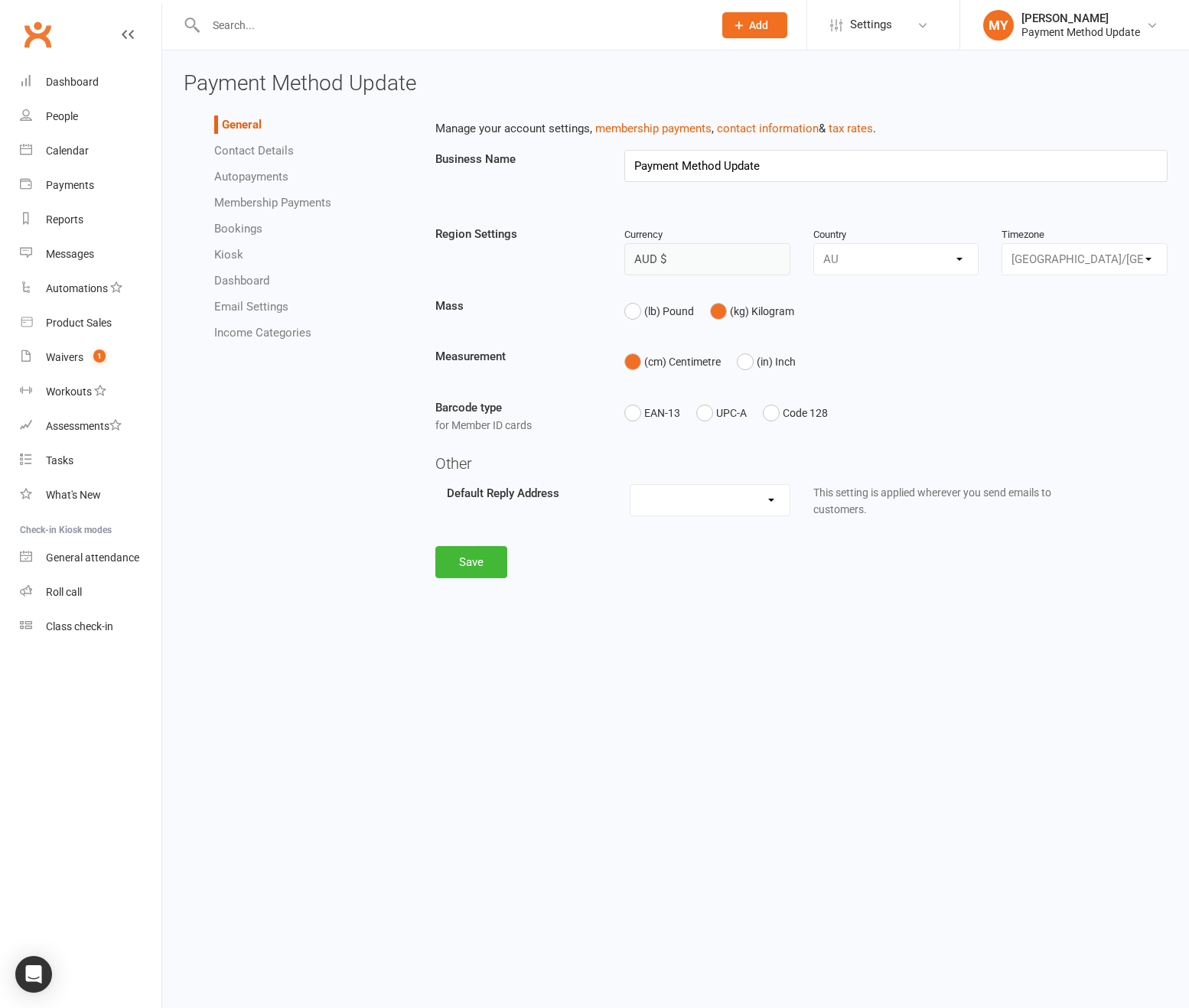
click at [261, 177] on link "Autopayments" at bounding box center [251, 176] width 74 height 13
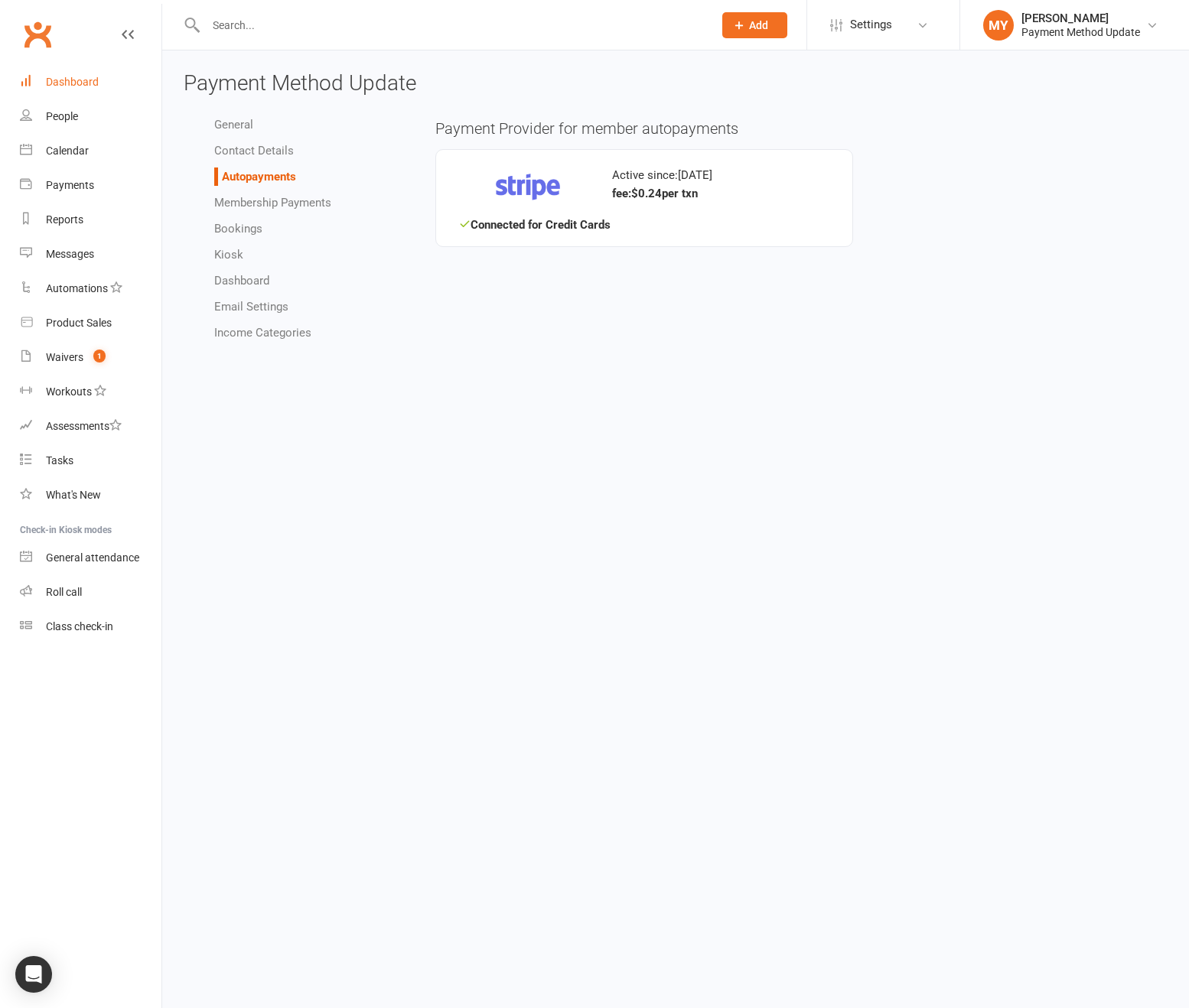
click at [66, 80] on div "Dashboard" at bounding box center [72, 82] width 53 height 13
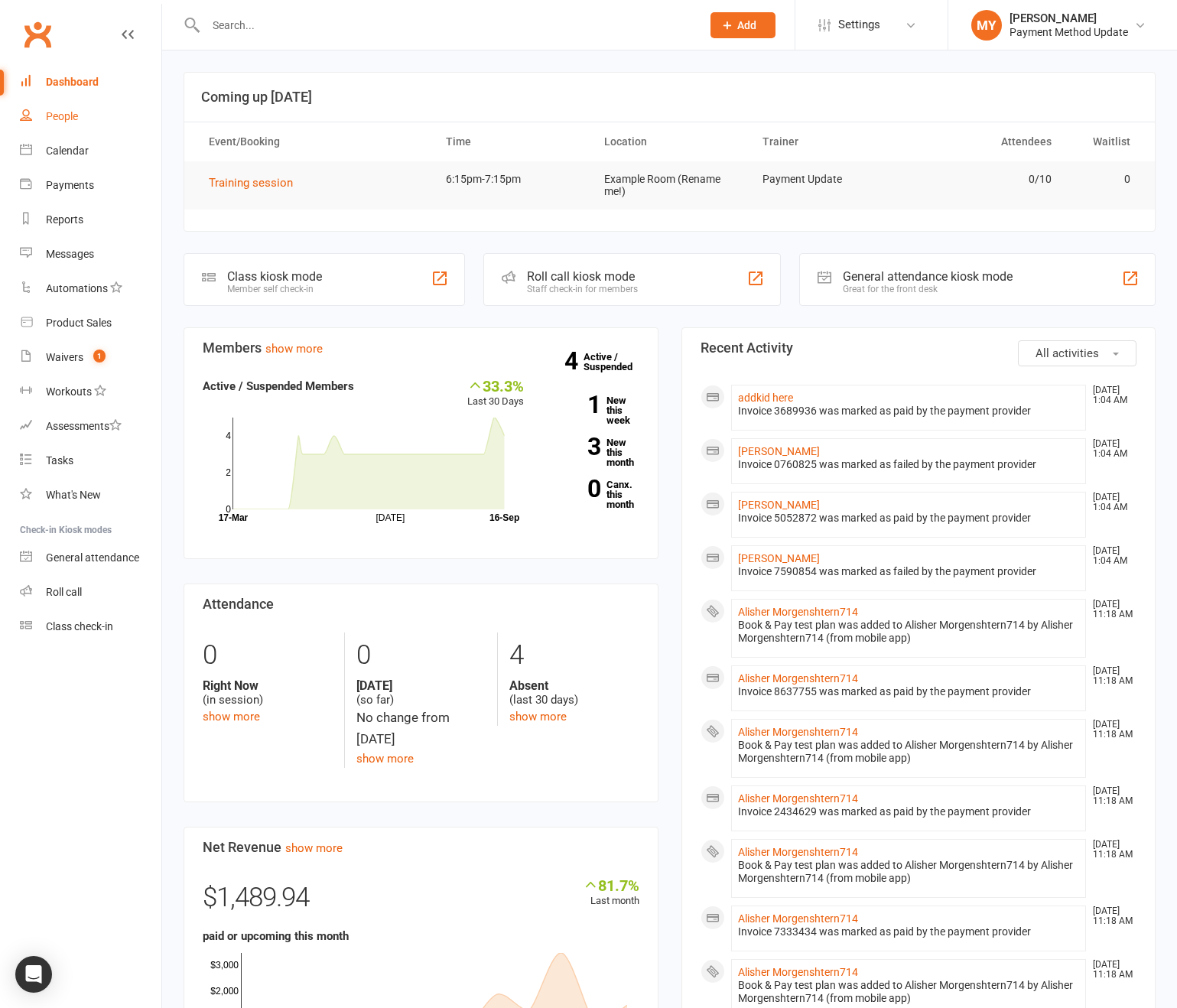
click at [148, 110] on link "People" at bounding box center [90, 116] width 141 height 34
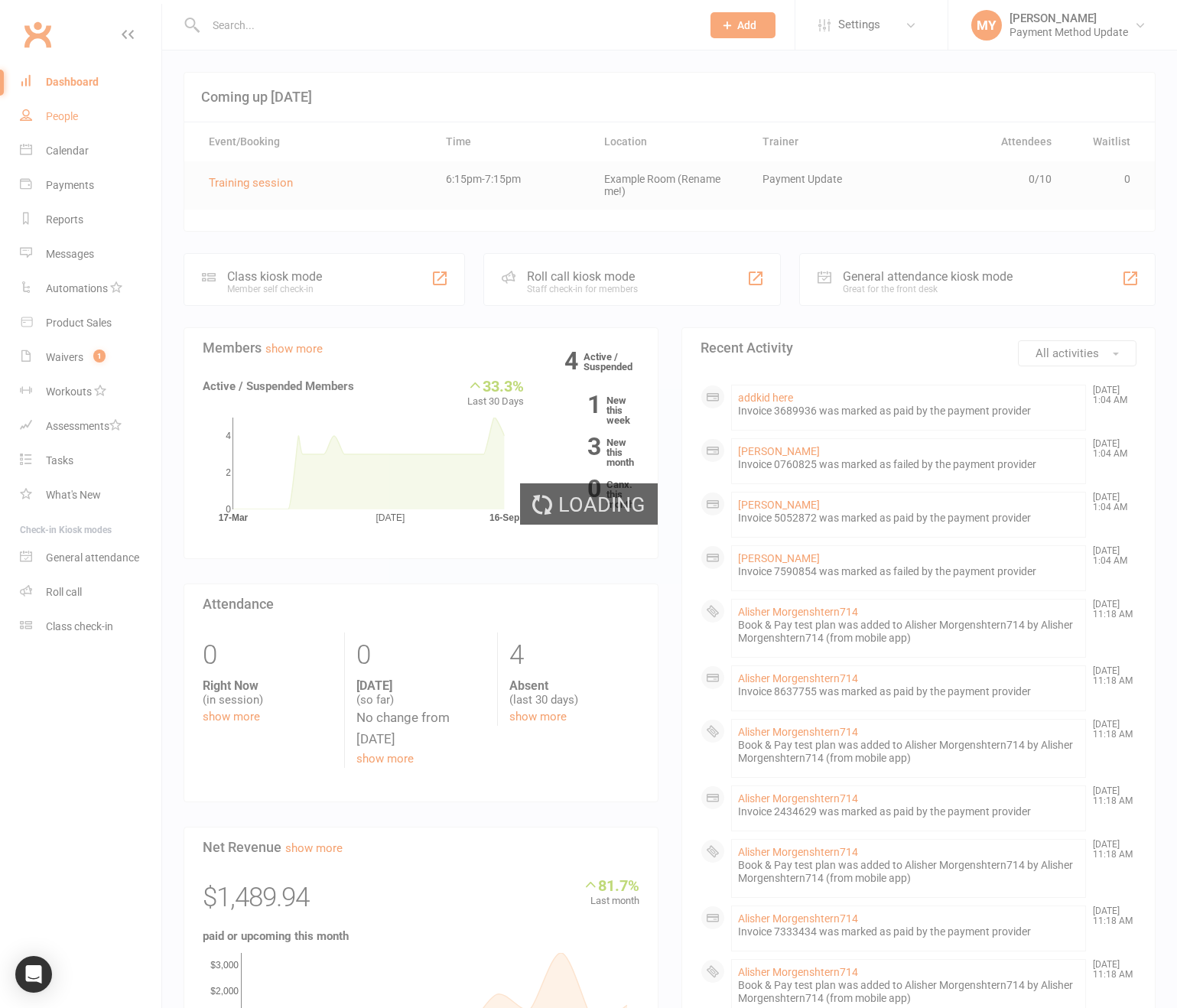
select select "100"
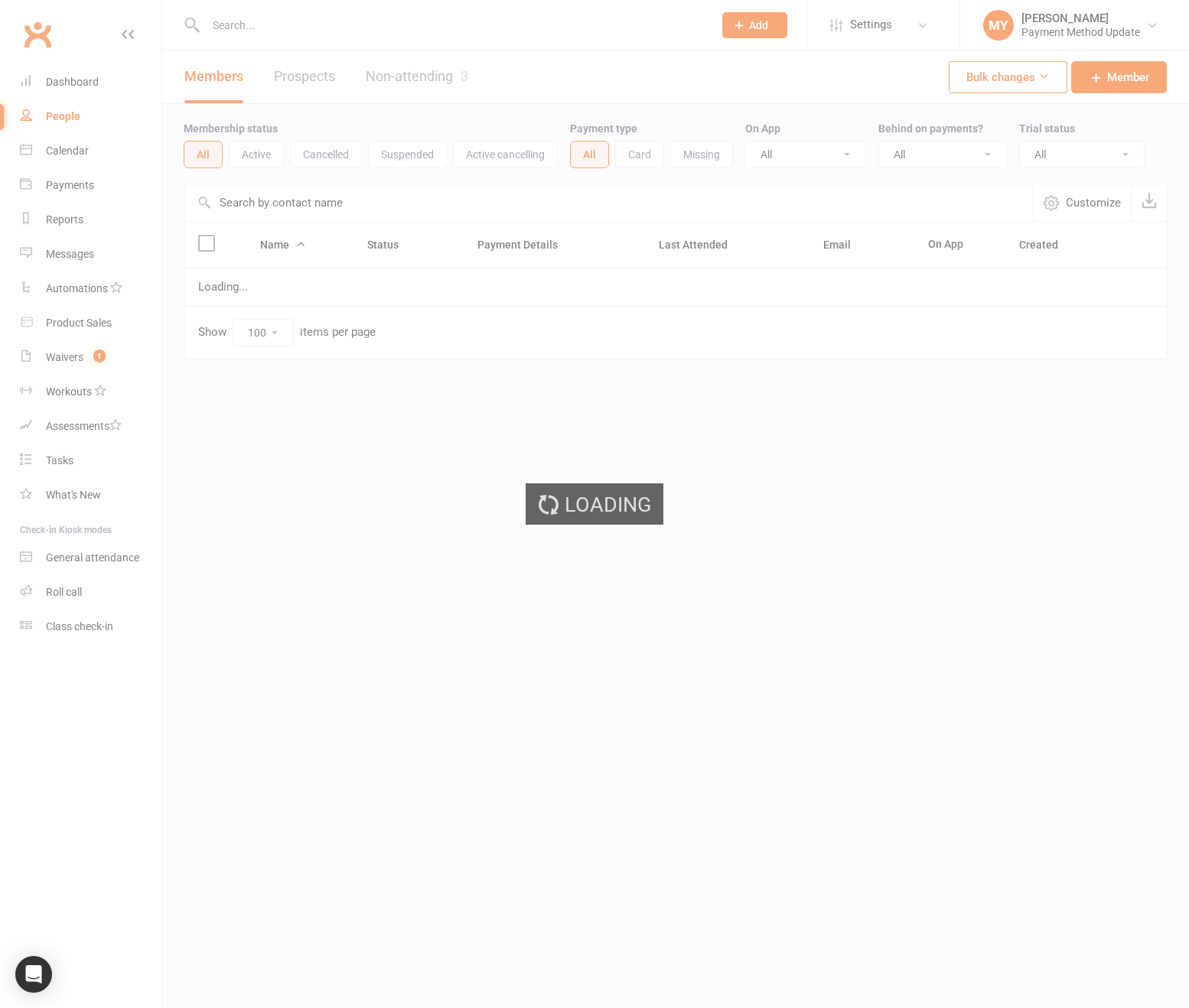
click at [875, 40] on ui-view "Prospect Member Non-attending contact Class / event Appointment Task Membership…" at bounding box center [594, 211] width 1189 height 415
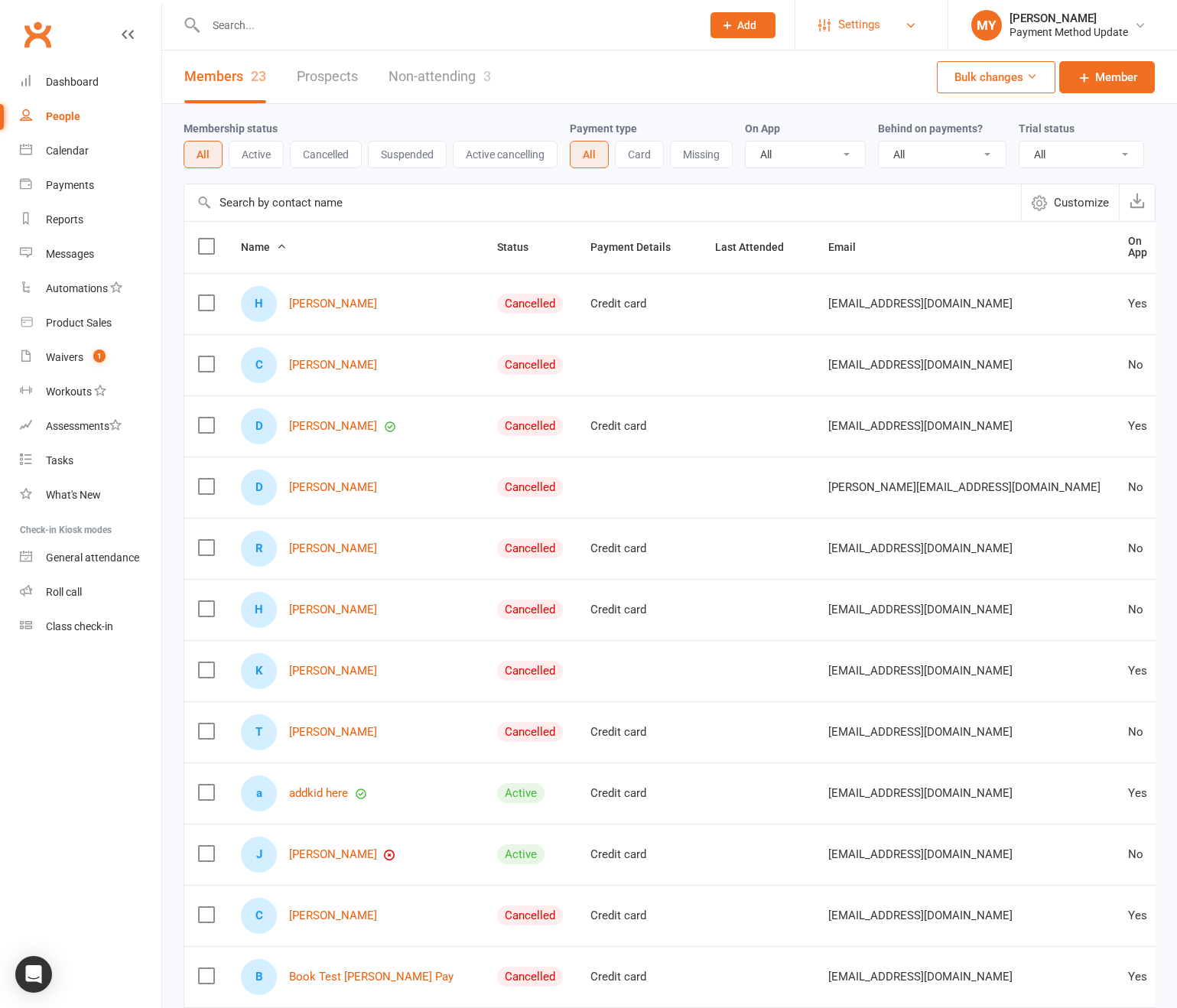
click at [868, 24] on span "Settings" at bounding box center [859, 25] width 42 height 34
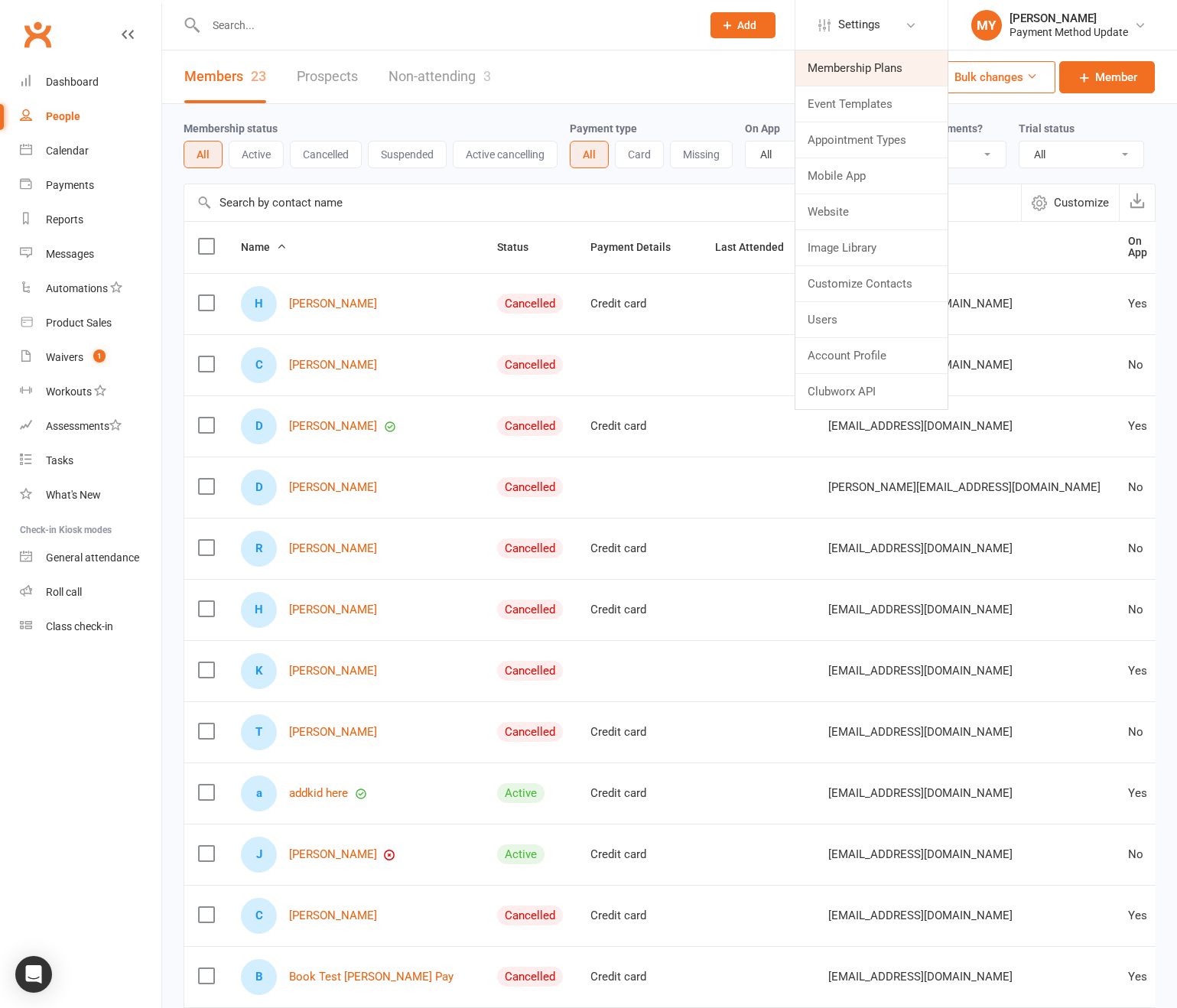
click at [862, 64] on link "Membership Plans" at bounding box center [871, 67] width 152 height 35
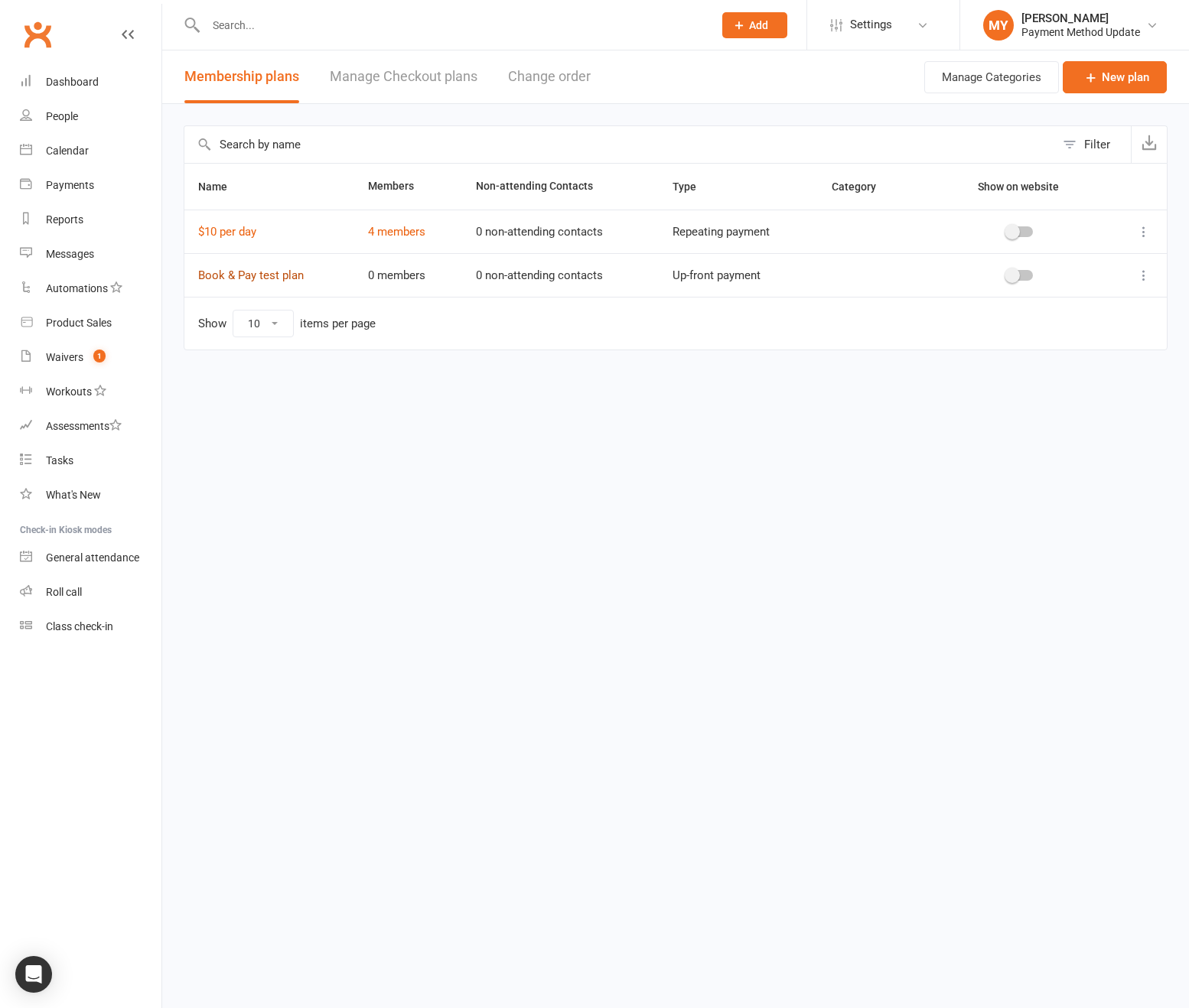
click at [245, 272] on link "Book & Pay test plan" at bounding box center [251, 275] width 106 height 13
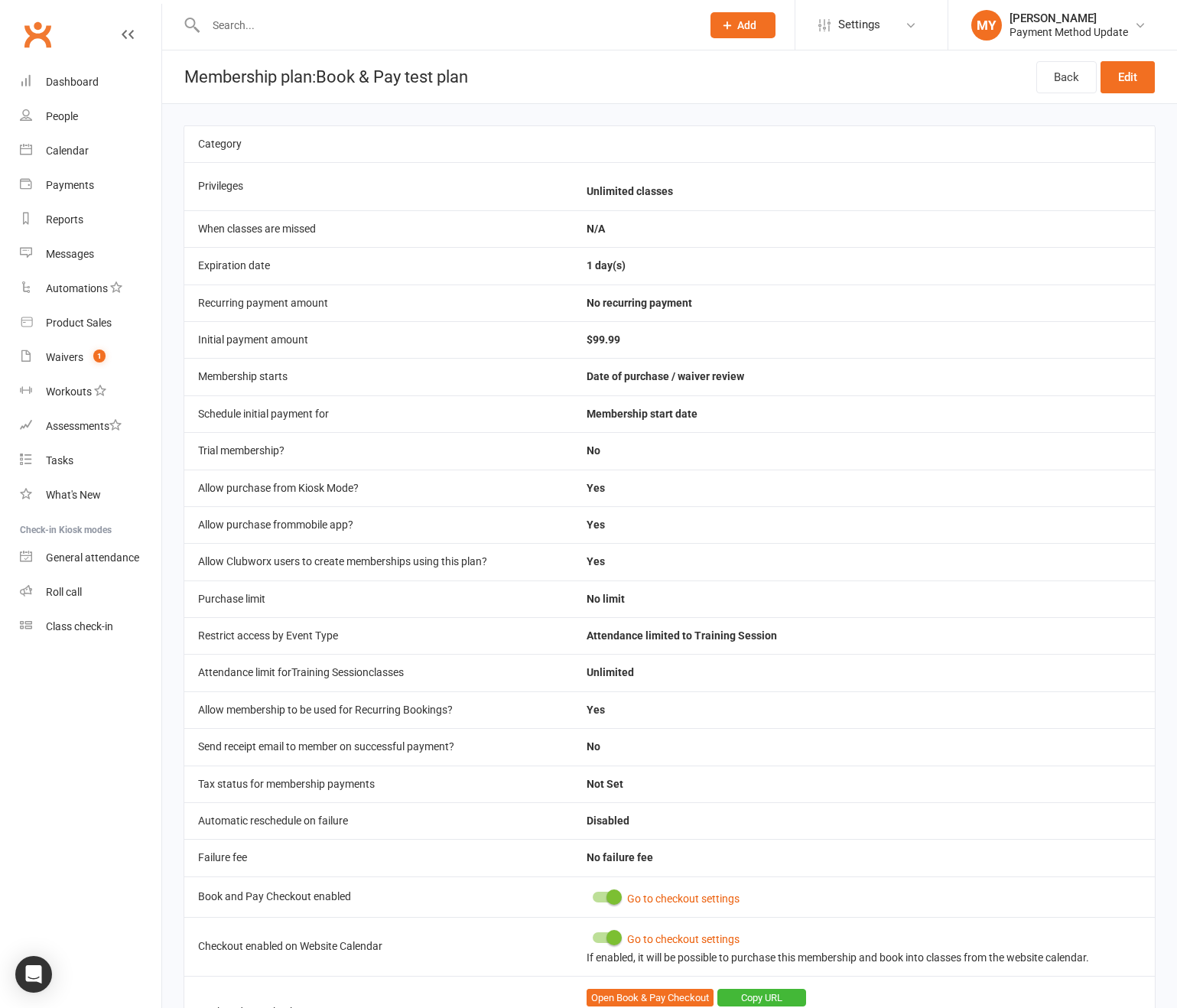
scroll to position [187, 0]
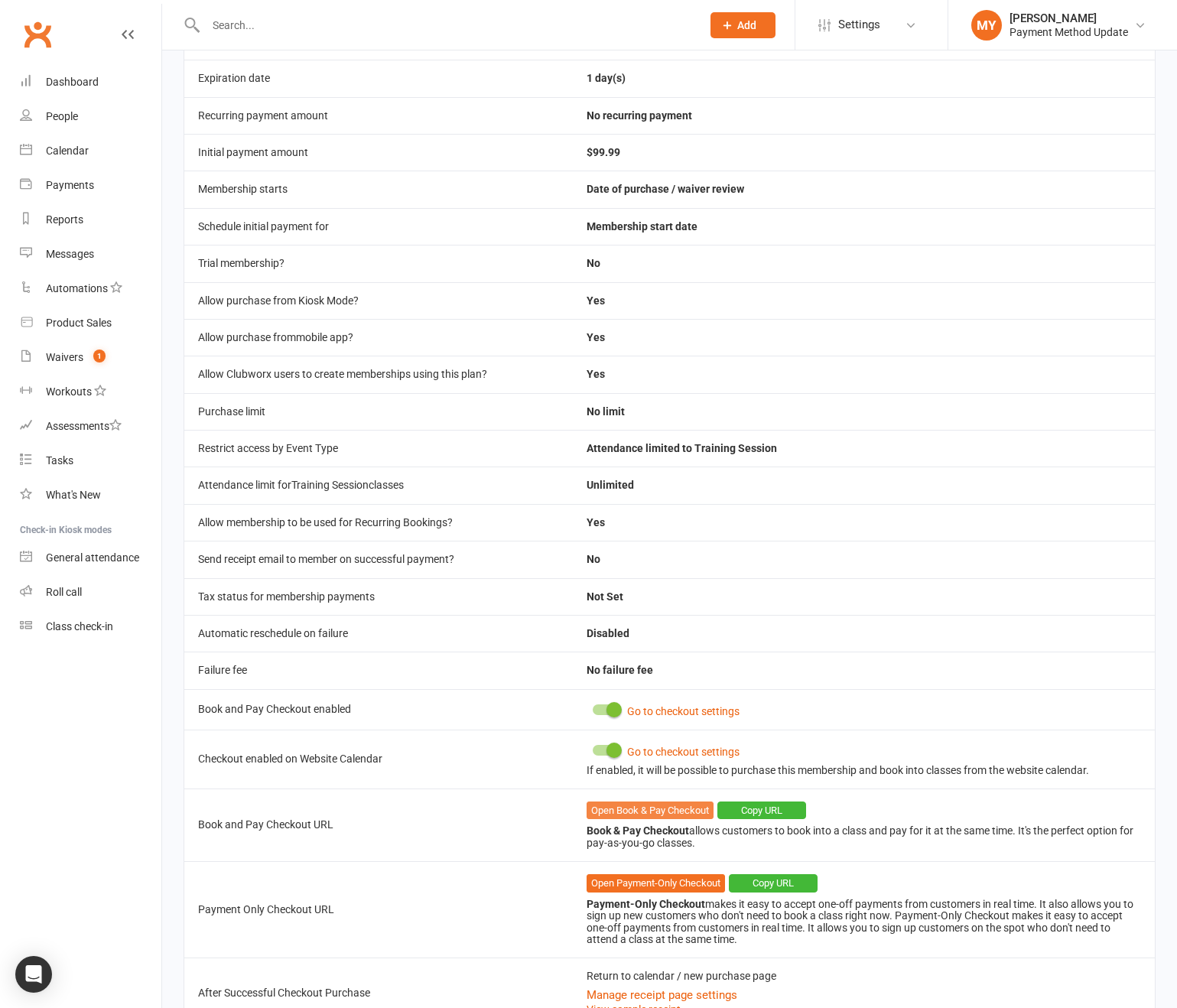
click at [607, 815] on link "Open Book & Pay Checkout" at bounding box center [650, 810] width 127 height 19
click at [82, 72] on link "Dashboard" at bounding box center [90, 82] width 141 height 34
click at [1065, 29] on div "Payment Method Update" at bounding box center [1069, 31] width 119 height 13
click at [1000, 207] on link "Sign out" at bounding box center [1063, 211] width 229 height 35
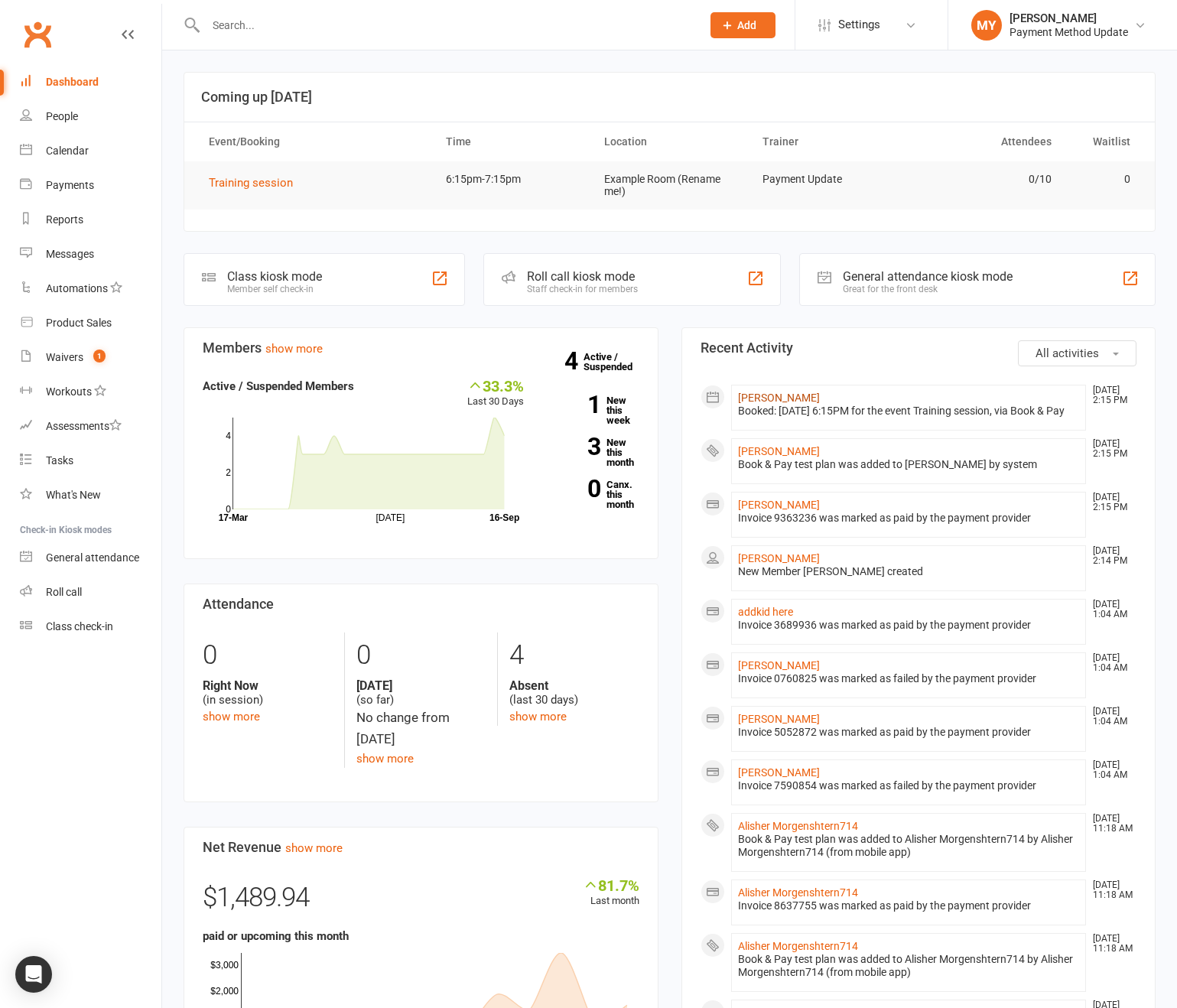
click at [774, 398] on link "[PERSON_NAME]" at bounding box center [778, 398] width 81 height 13
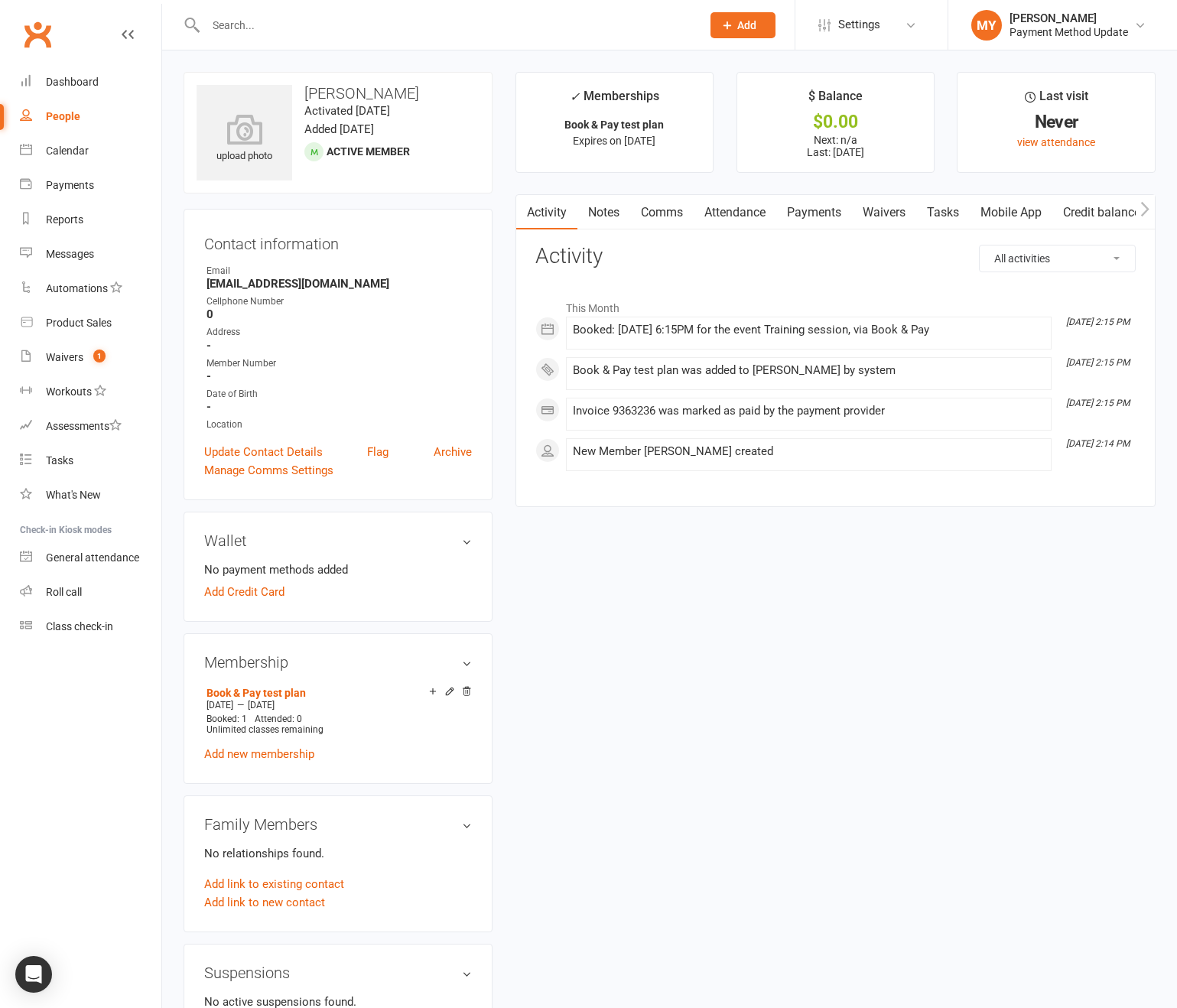
click at [817, 208] on link "Payments" at bounding box center [814, 212] width 76 height 35
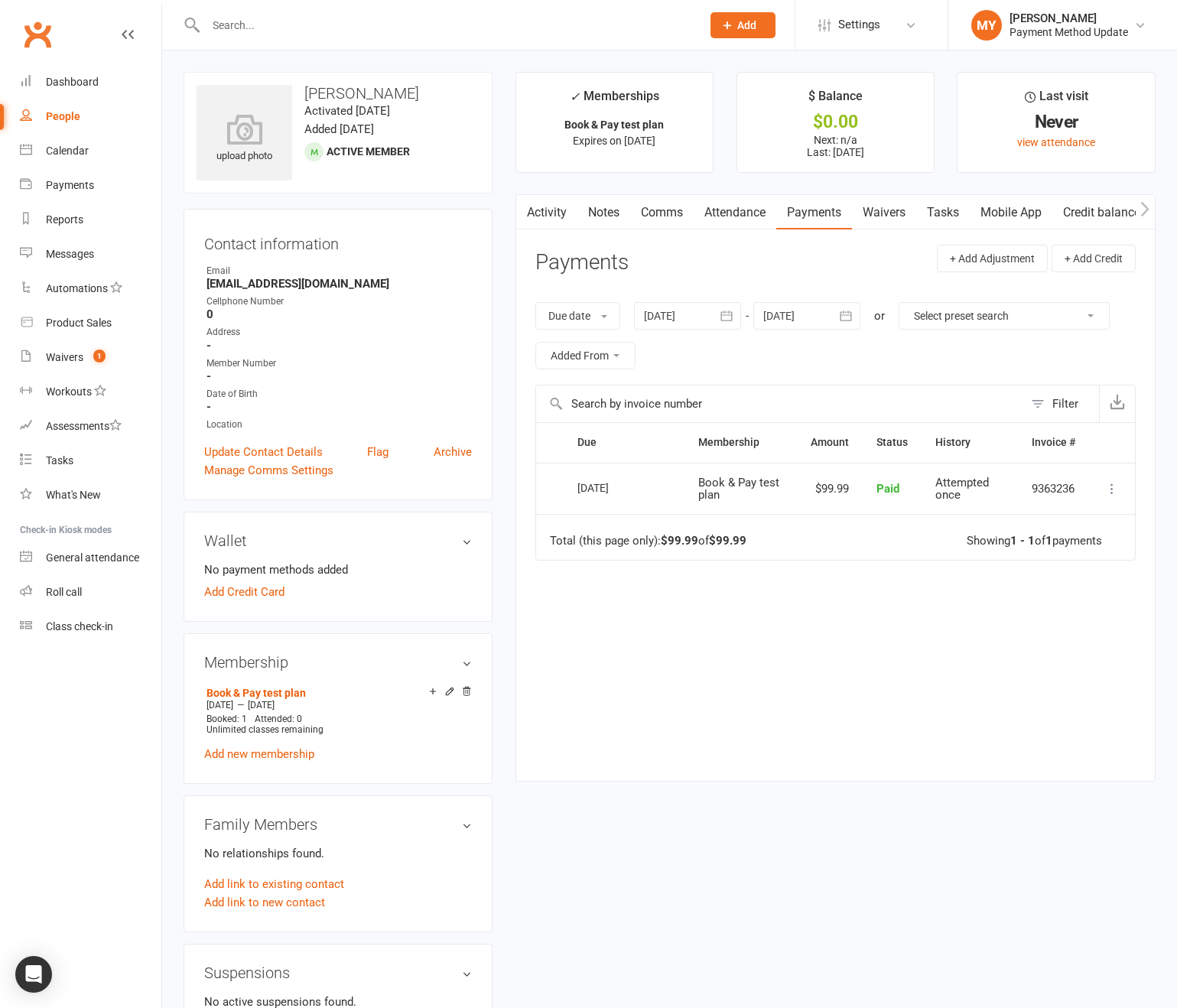
click at [79, 110] on div "People" at bounding box center [63, 116] width 34 height 13
select select "100"
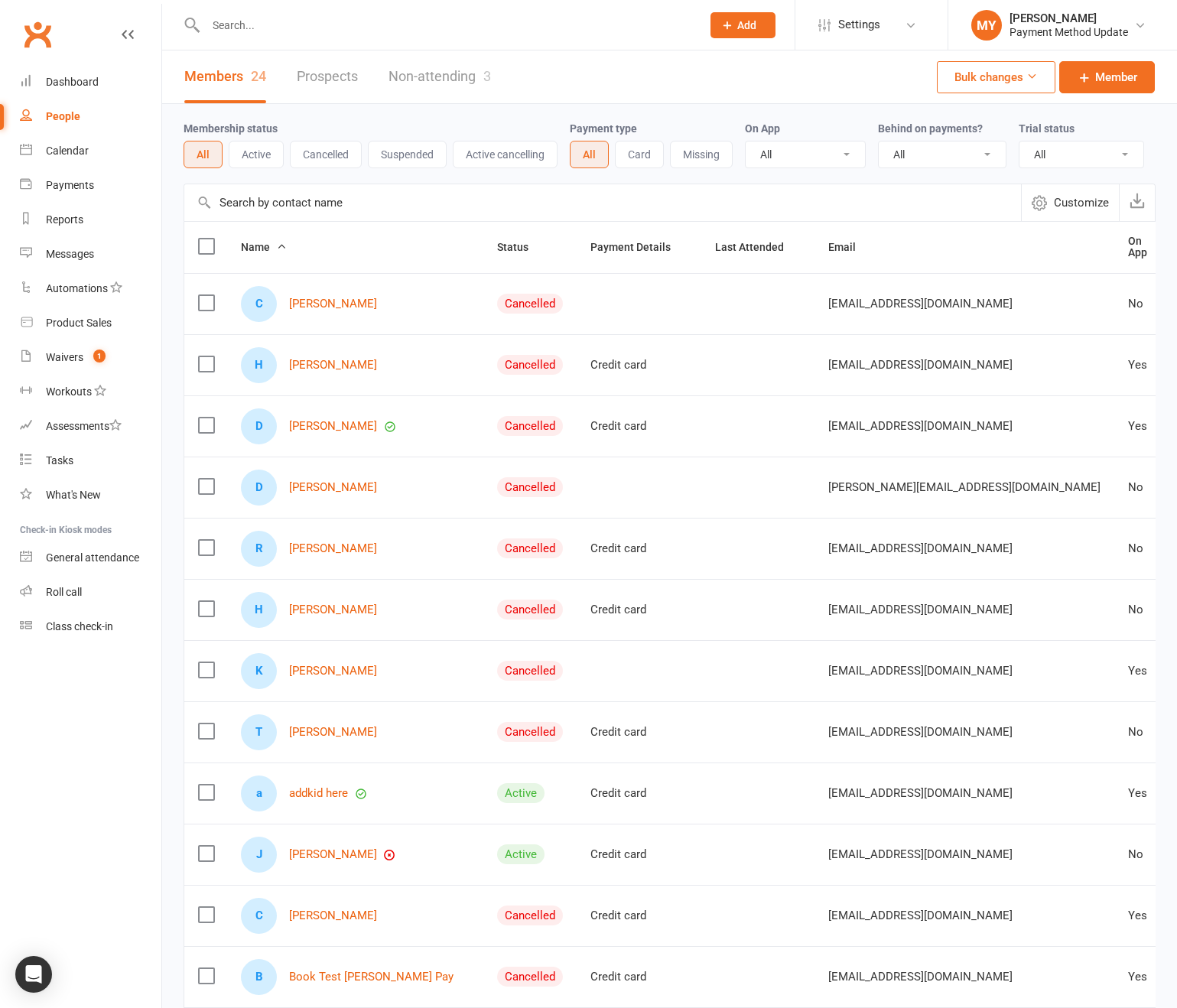
click at [317, 289] on div "C Charlie Brown" at bounding box center [355, 304] width 229 height 36
click at [325, 301] on link "[PERSON_NAME]" at bounding box center [333, 304] width 88 height 13
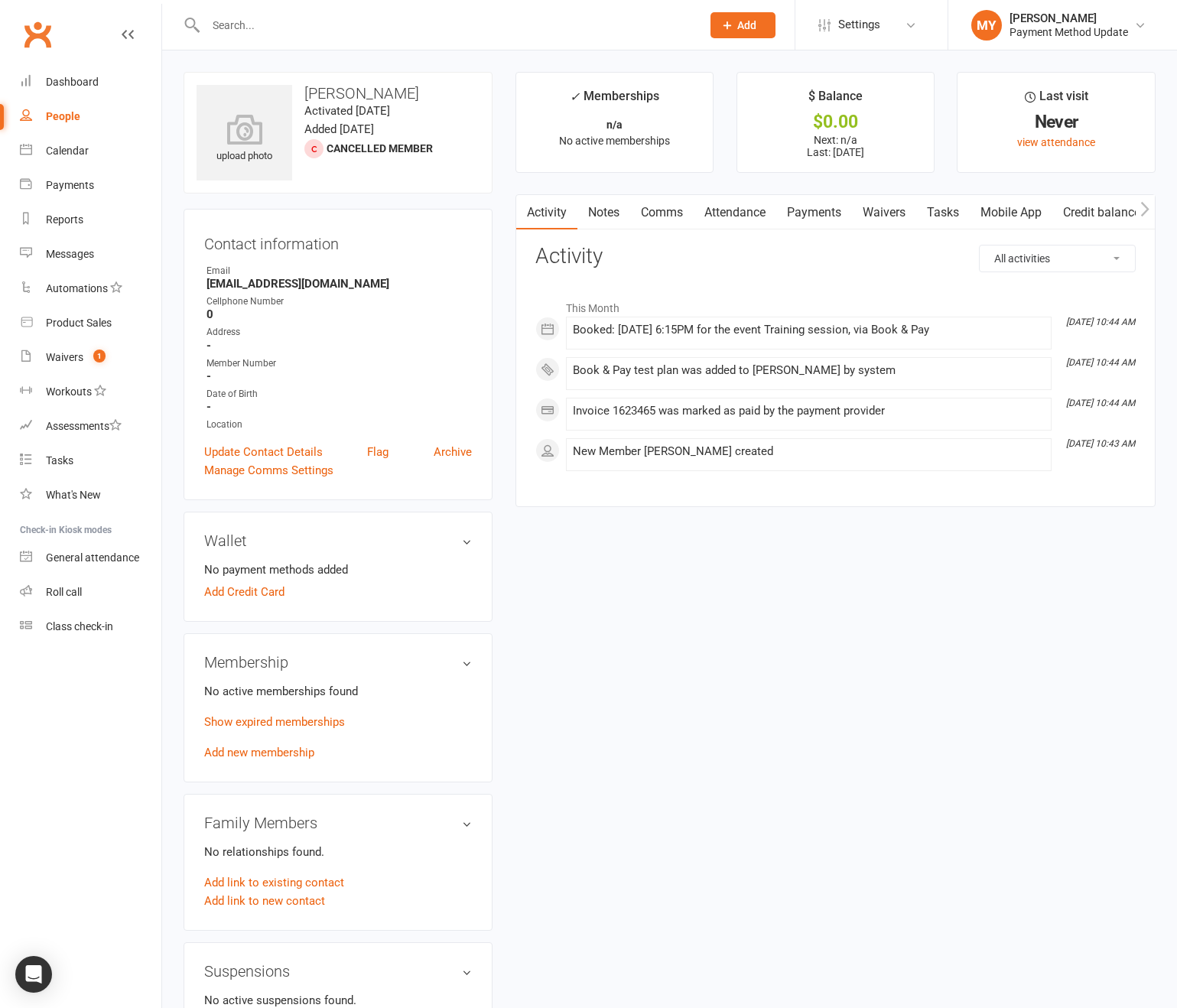
click at [245, 284] on strong "[EMAIL_ADDRESS][DOMAIN_NAME]" at bounding box center [339, 284] width 266 height 13
click at [245, 284] on strong "[EMAIL_ADDRESS][DOMAIN_NAME]" at bounding box center [339, 284] width 266 height 13
copy render-form-field "[EMAIL_ADDRESS][DOMAIN_NAME]"
click at [75, 83] on div "Dashboard" at bounding box center [72, 82] width 53 height 13
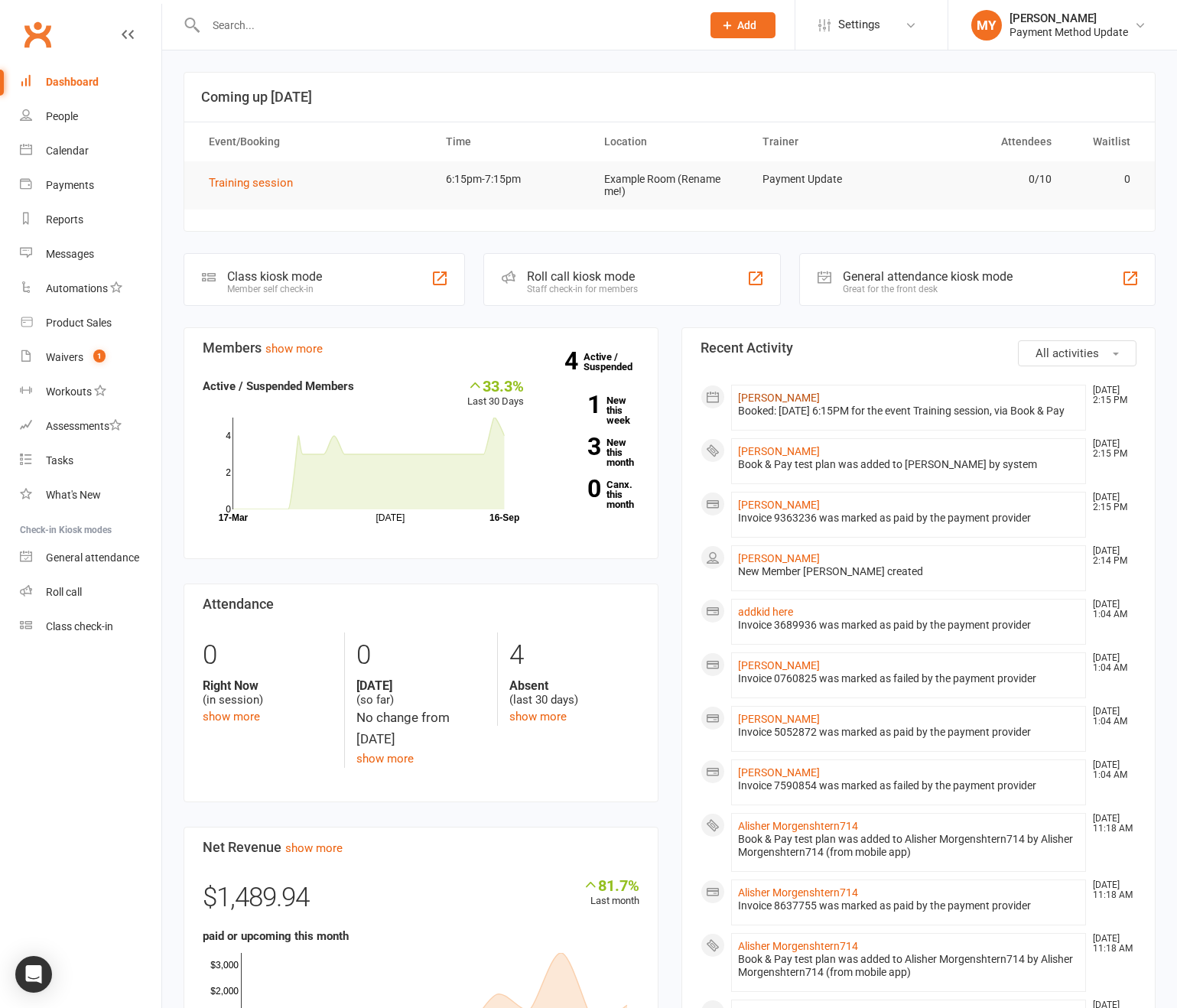
click at [775, 398] on link "[PERSON_NAME]" at bounding box center [778, 398] width 81 height 13
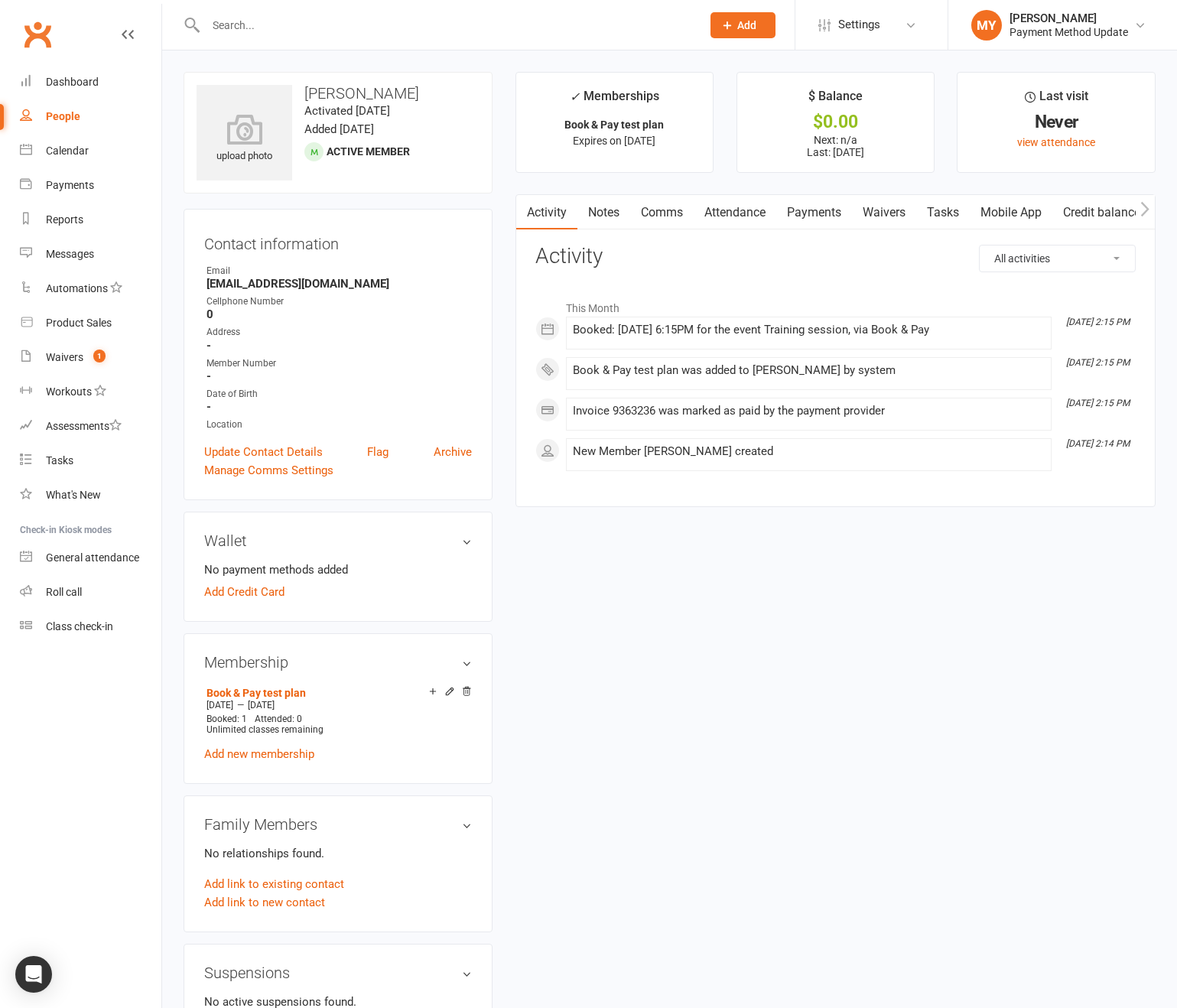
click at [751, 210] on link "Attendance" at bounding box center [734, 212] width 82 height 35
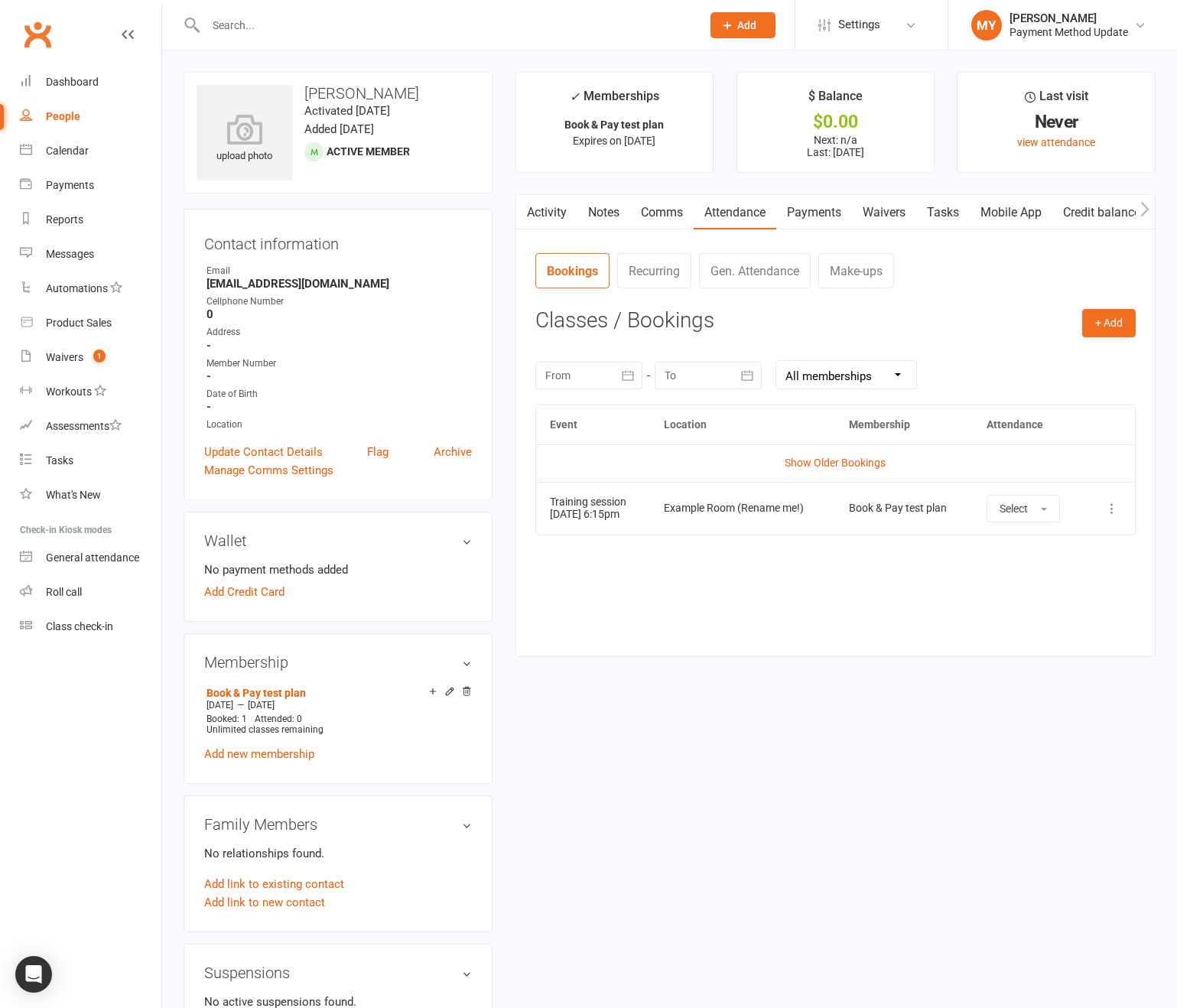
click at [67, 109] on link "People" at bounding box center [90, 116] width 141 height 34
select select "100"
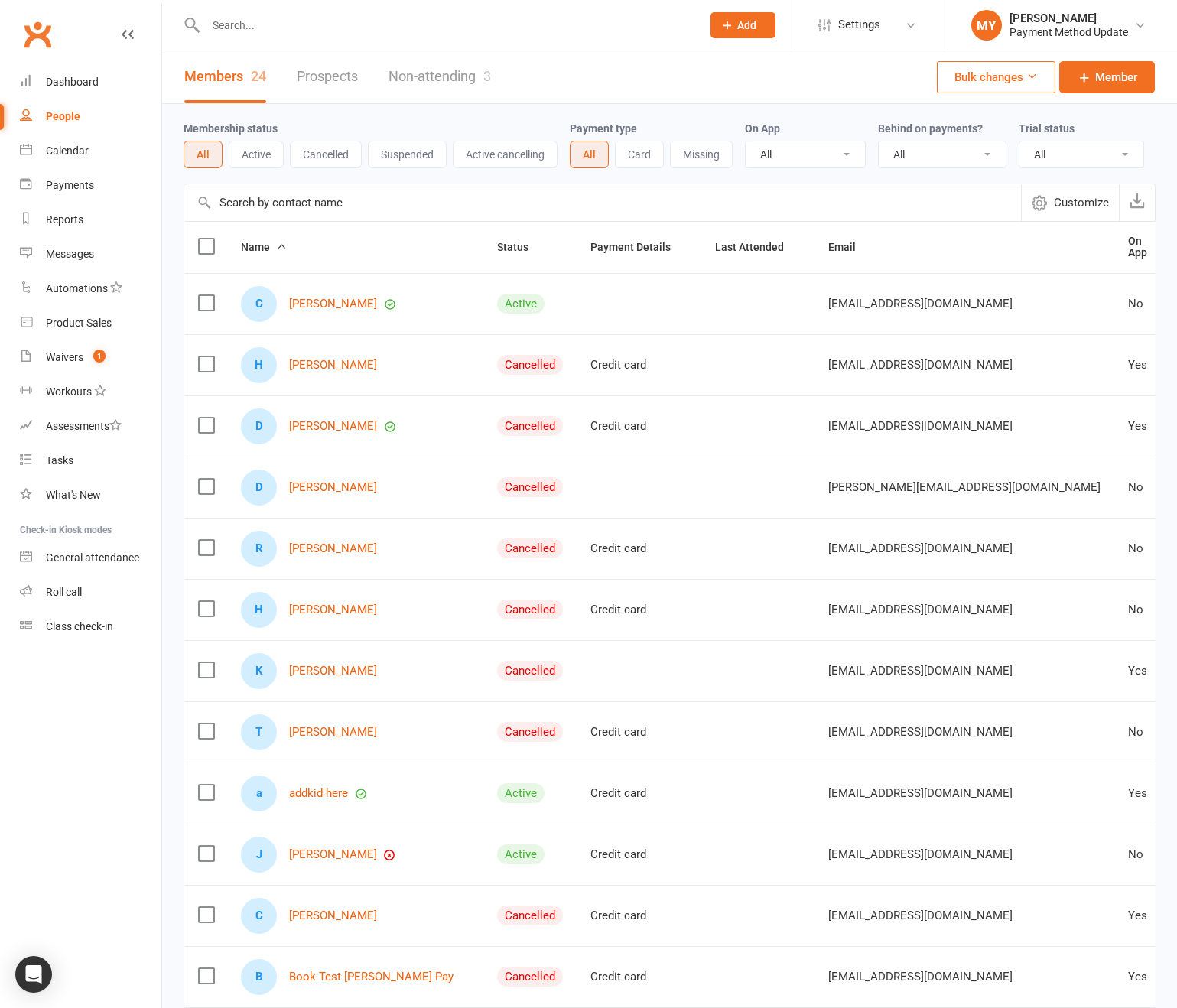
click at [649, 156] on button "Card" at bounding box center [639, 154] width 49 height 28
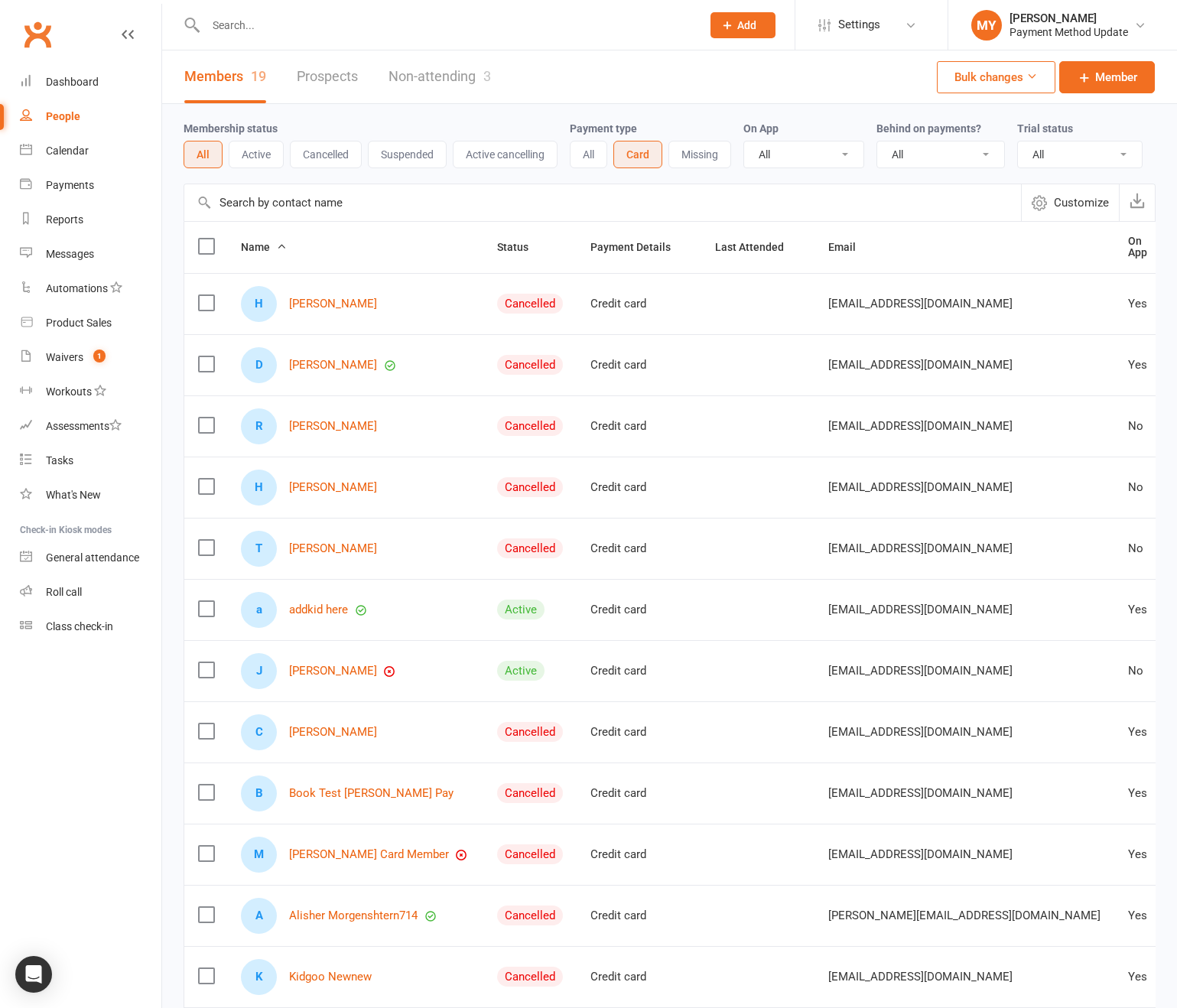
click at [334, 689] on div "J [PERSON_NAME]" at bounding box center [355, 671] width 229 height 36
click at [339, 678] on link "[PERSON_NAME]" at bounding box center [333, 671] width 88 height 13
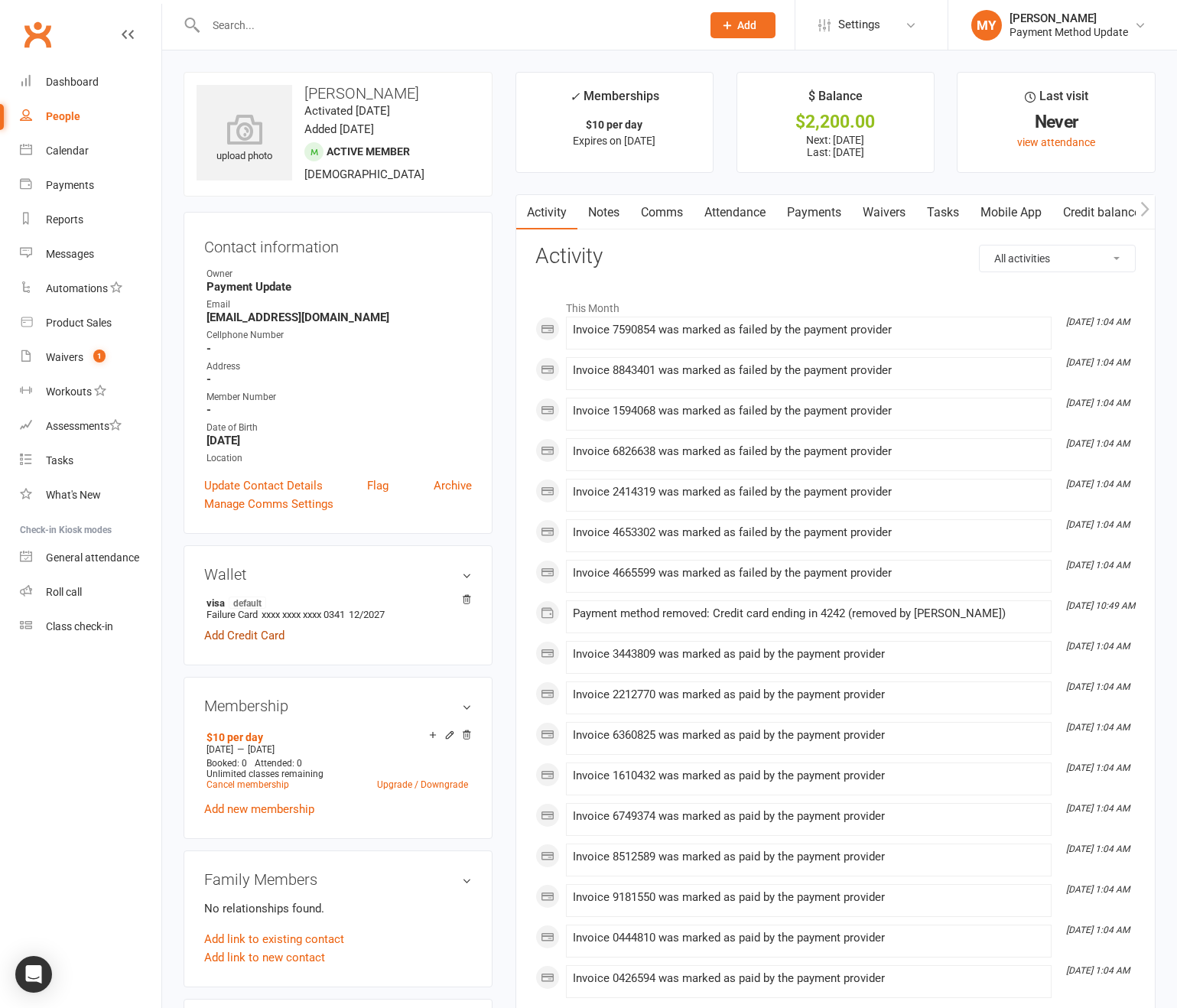
click at [238, 632] on link "Add Credit Card" at bounding box center [244, 635] width 80 height 19
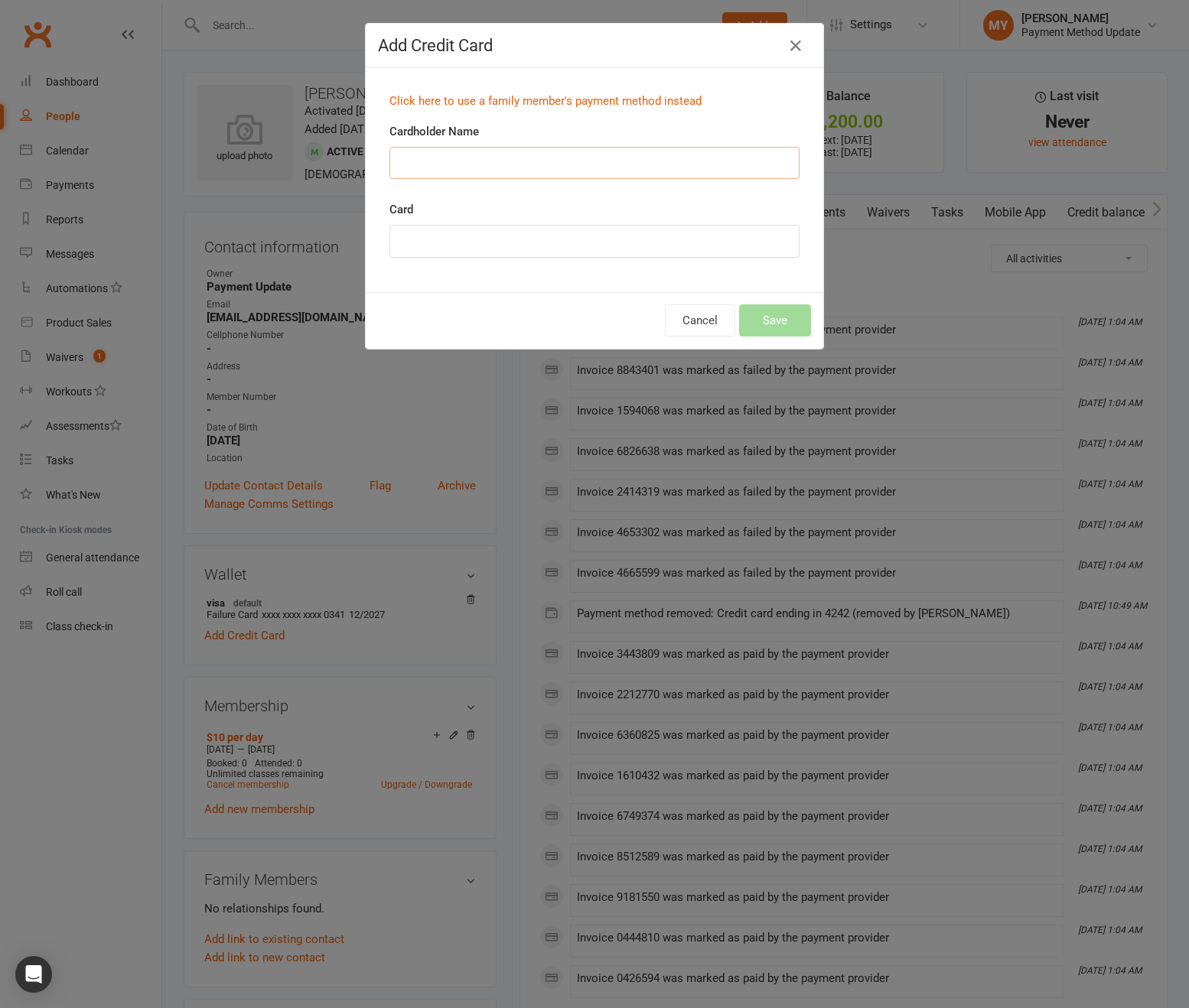
click at [534, 151] on input "Cardholder Name" at bounding box center [594, 163] width 410 height 32
type input "Striep"
click at [762, 340] on div "Cancel Save" at bounding box center [594, 320] width 457 height 56
click at [778, 317] on button "Save" at bounding box center [775, 320] width 72 height 32
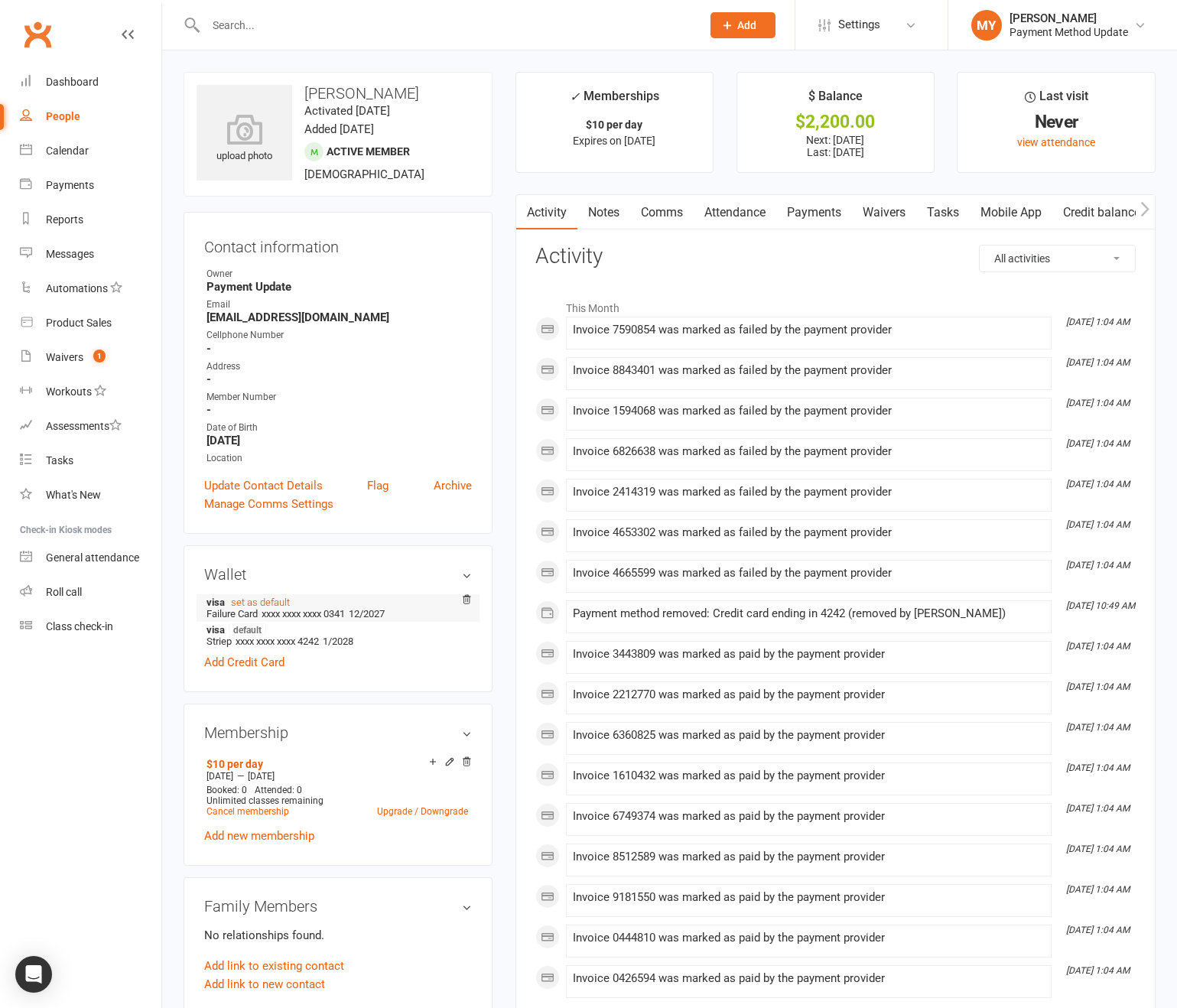
click at [271, 598] on link "set as default" at bounding box center [260, 602] width 59 height 12
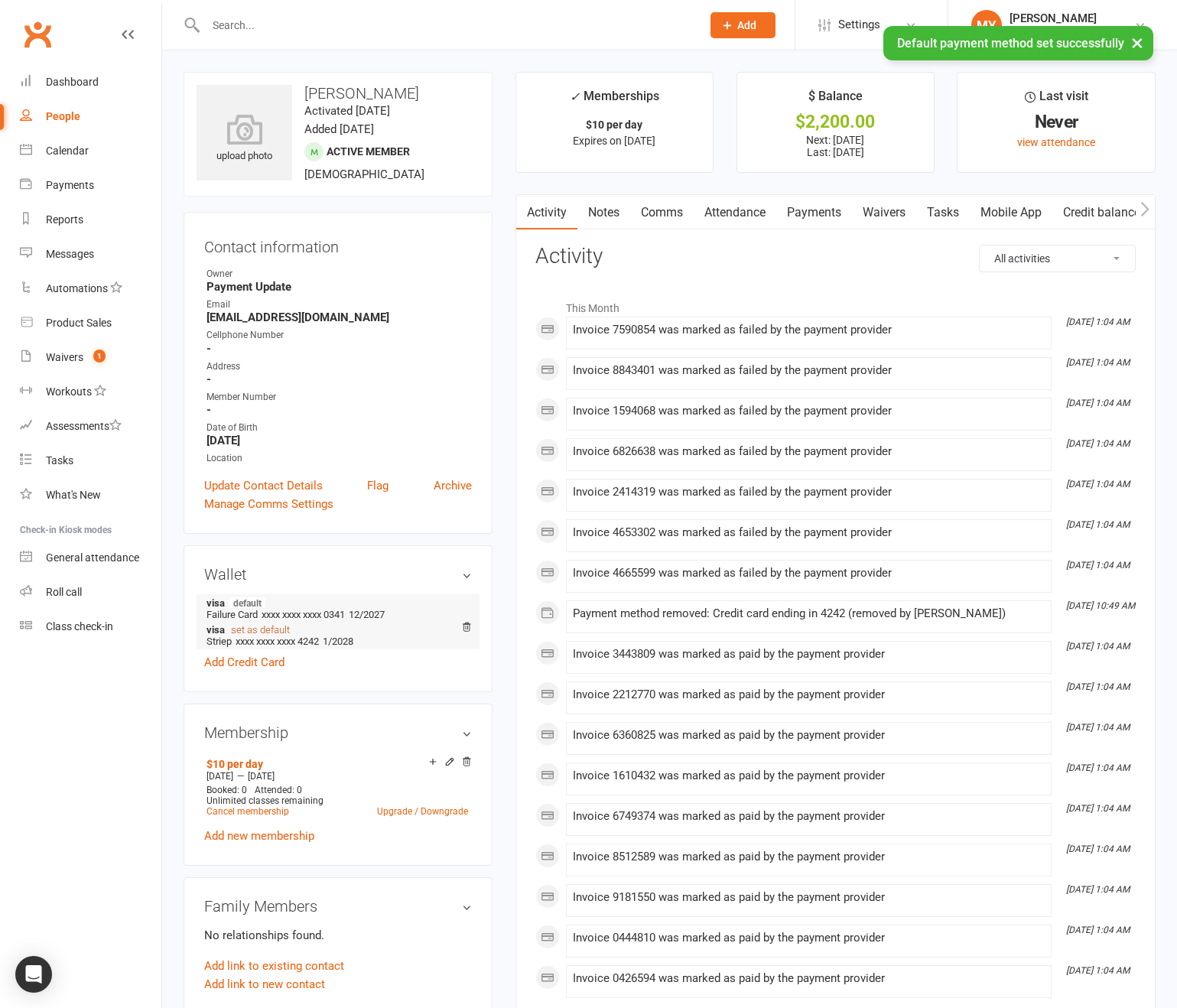
click at [250, 628] on link "set as default" at bounding box center [260, 630] width 59 height 12
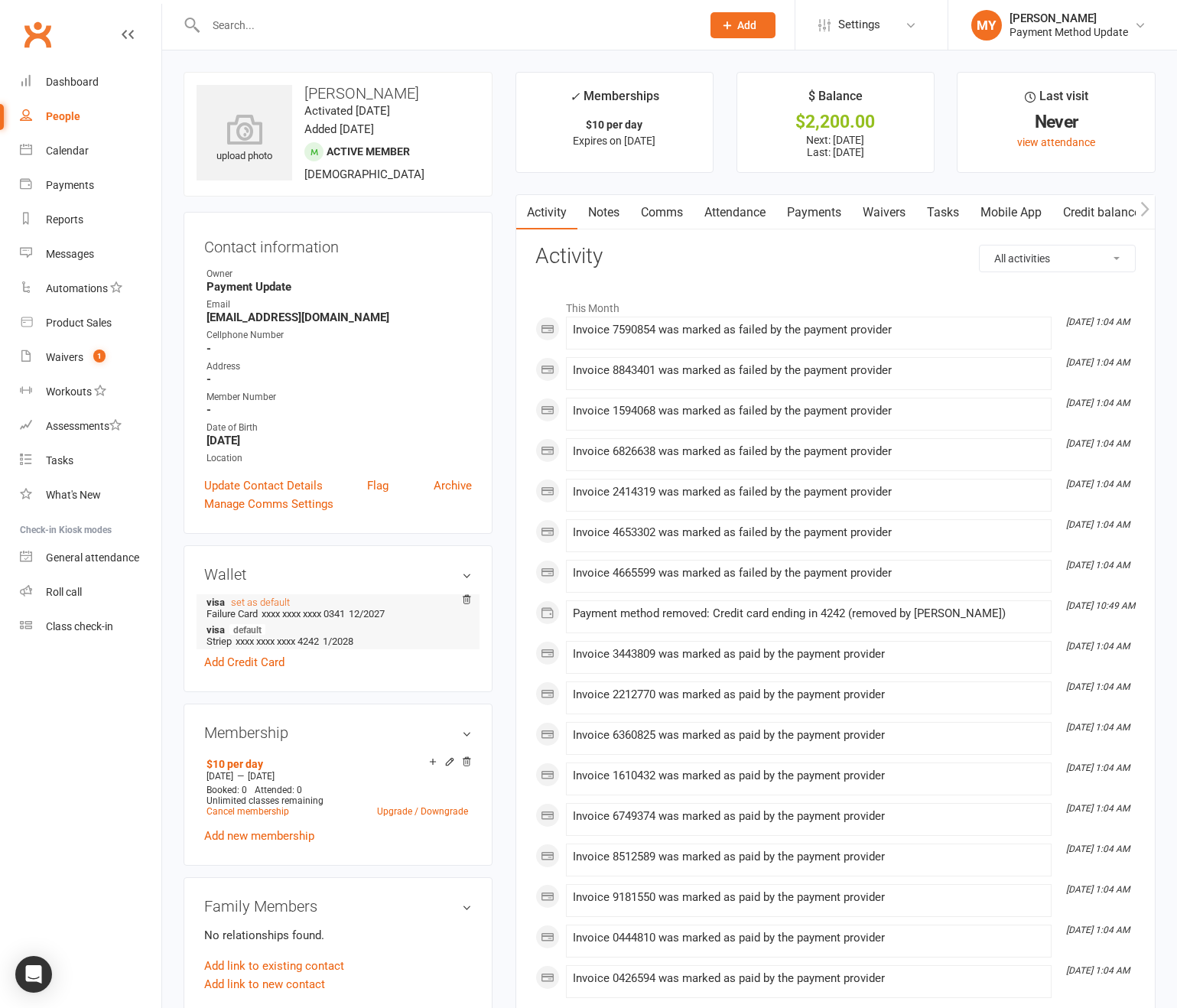
click at [898, 216] on link "Waivers" at bounding box center [884, 212] width 64 height 35
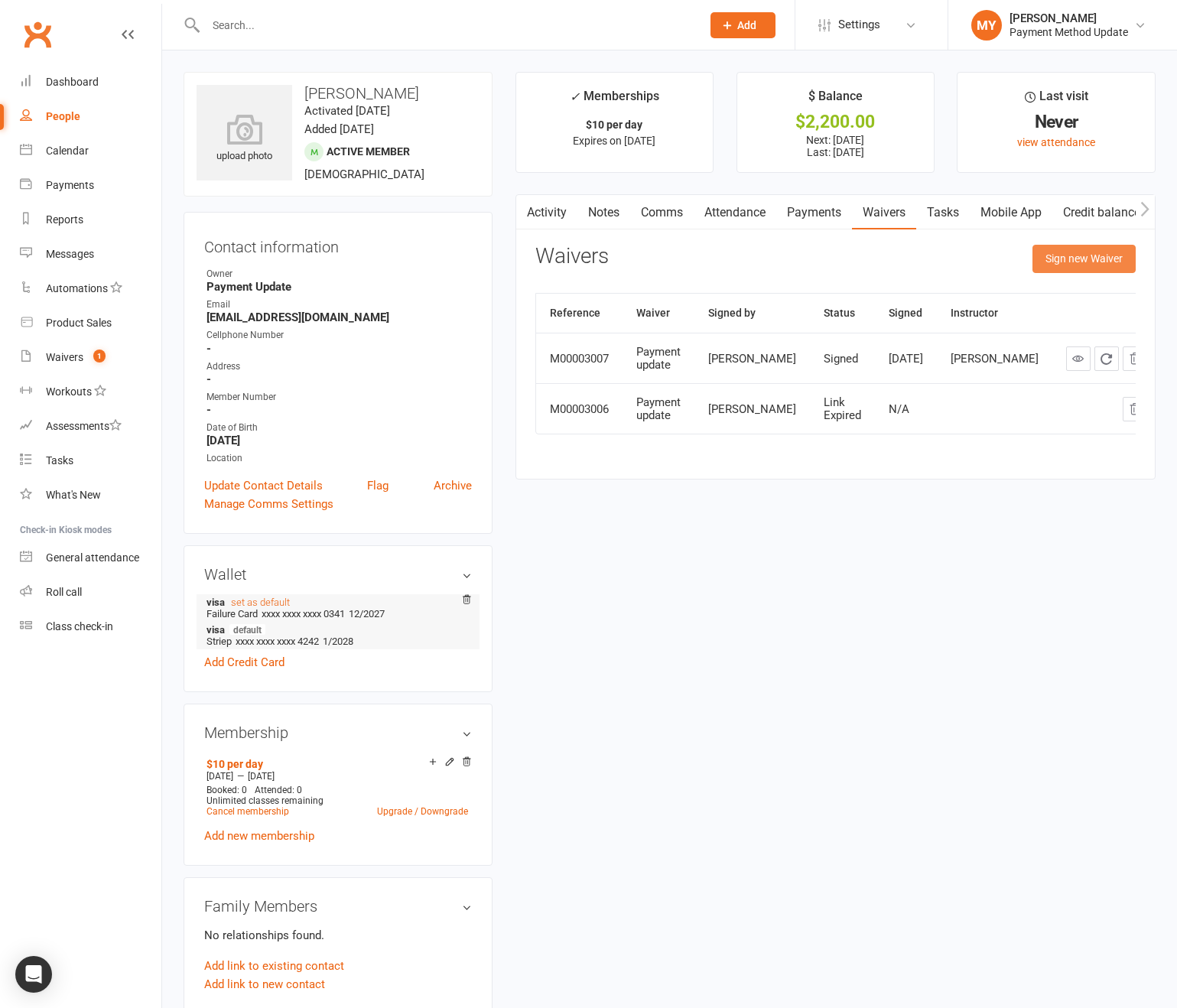
click at [1095, 256] on button "Sign new Waiver" at bounding box center [1083, 258] width 103 height 28
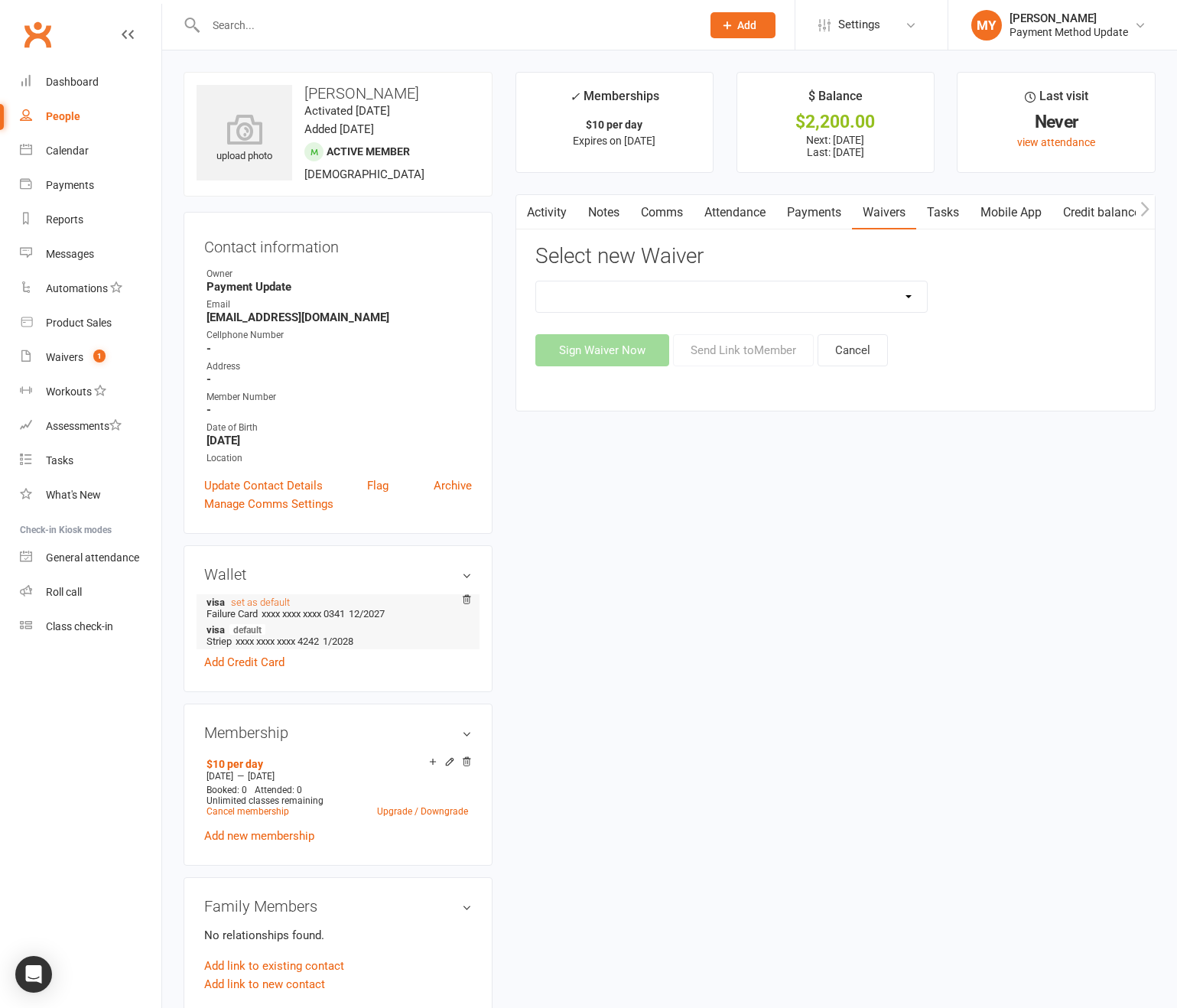
click at [746, 309] on select "Membership Payment update" at bounding box center [732, 297] width 392 height 30
select select "447"
click at [536, 282] on select "Membership Payment update" at bounding box center [732, 297] width 392 height 30
click at [625, 351] on button "Sign Waiver Now" at bounding box center [602, 351] width 134 height 32
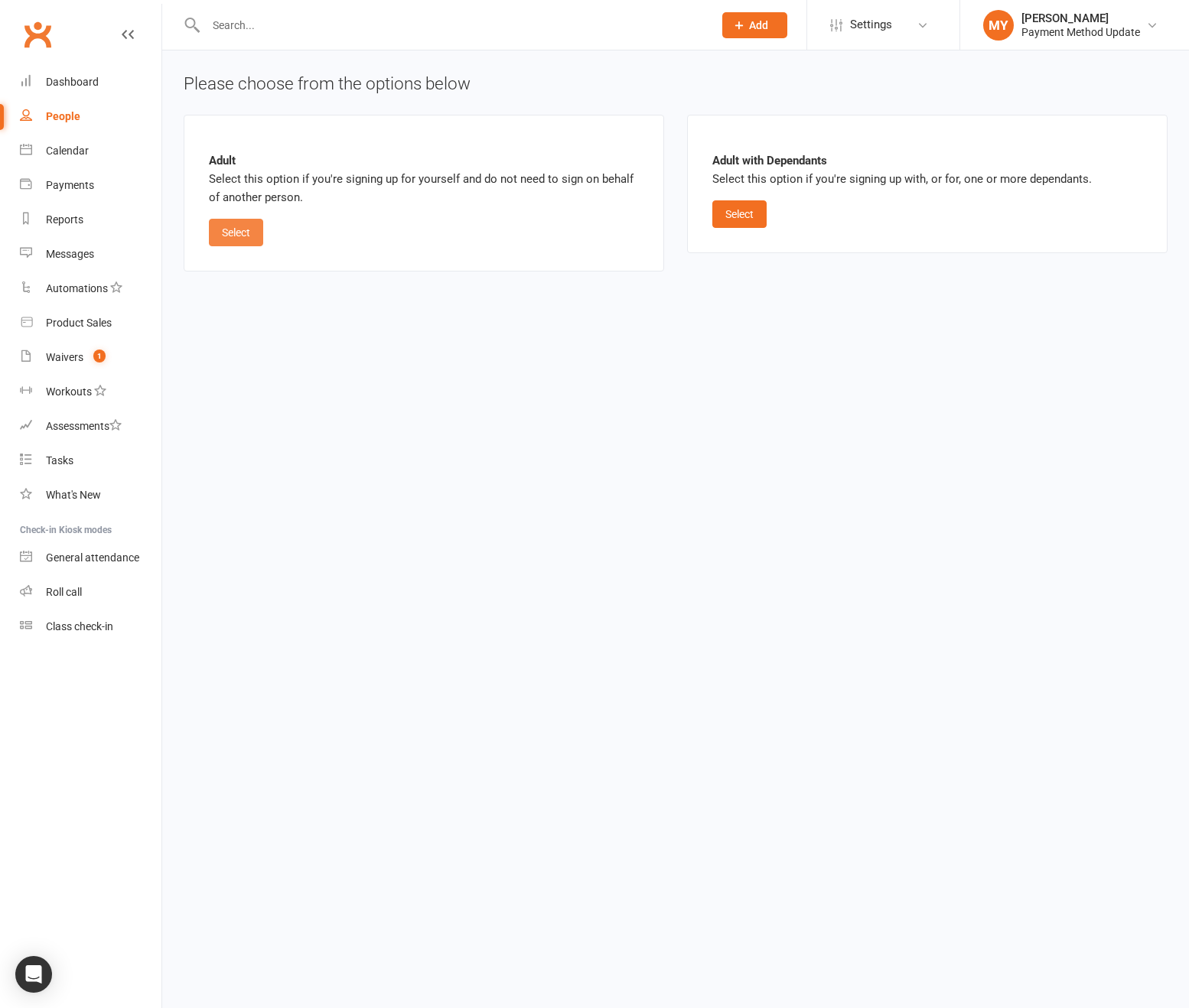
click at [262, 222] on button "Select" at bounding box center [235, 233] width 55 height 28
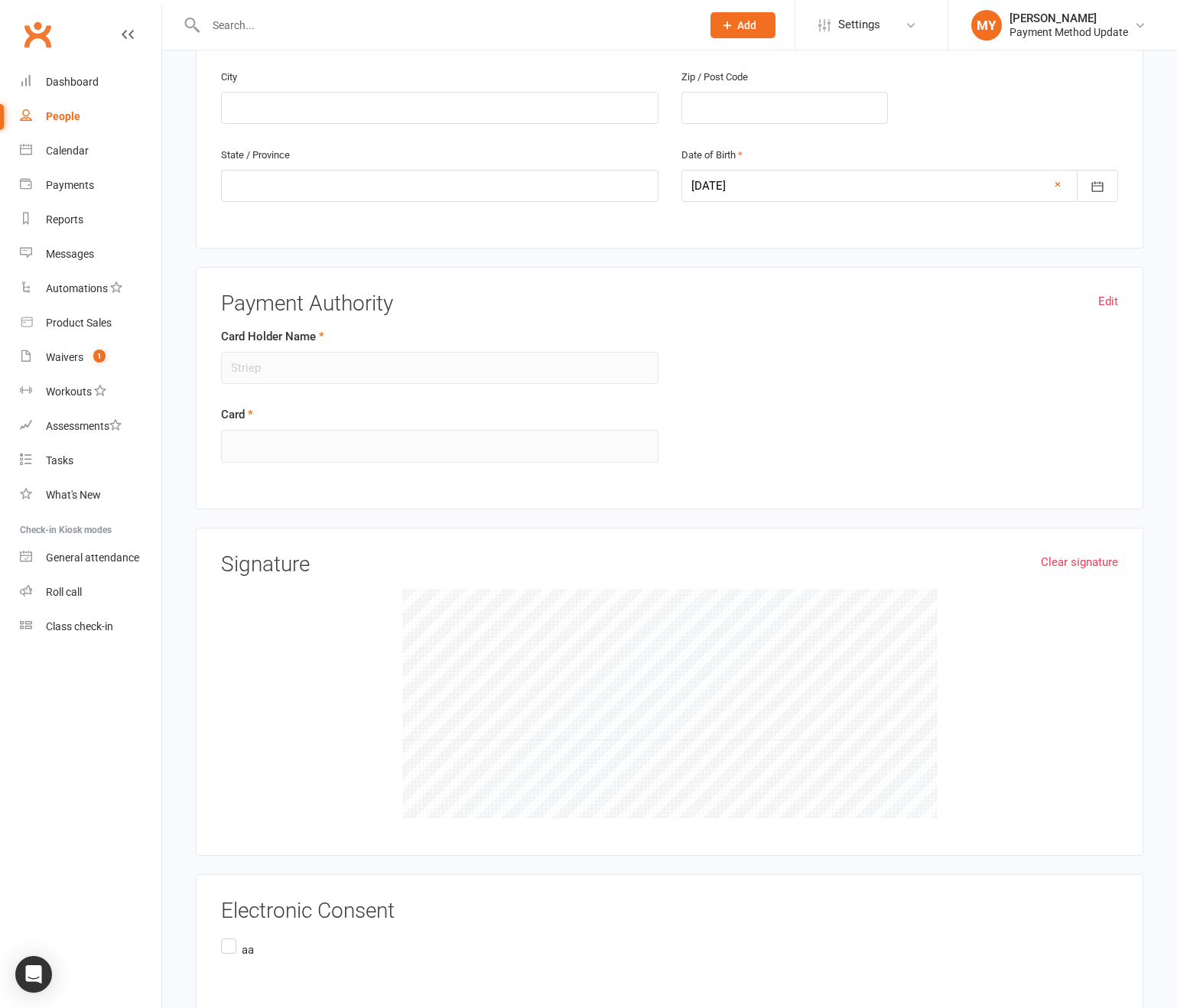
scroll to position [640, 0]
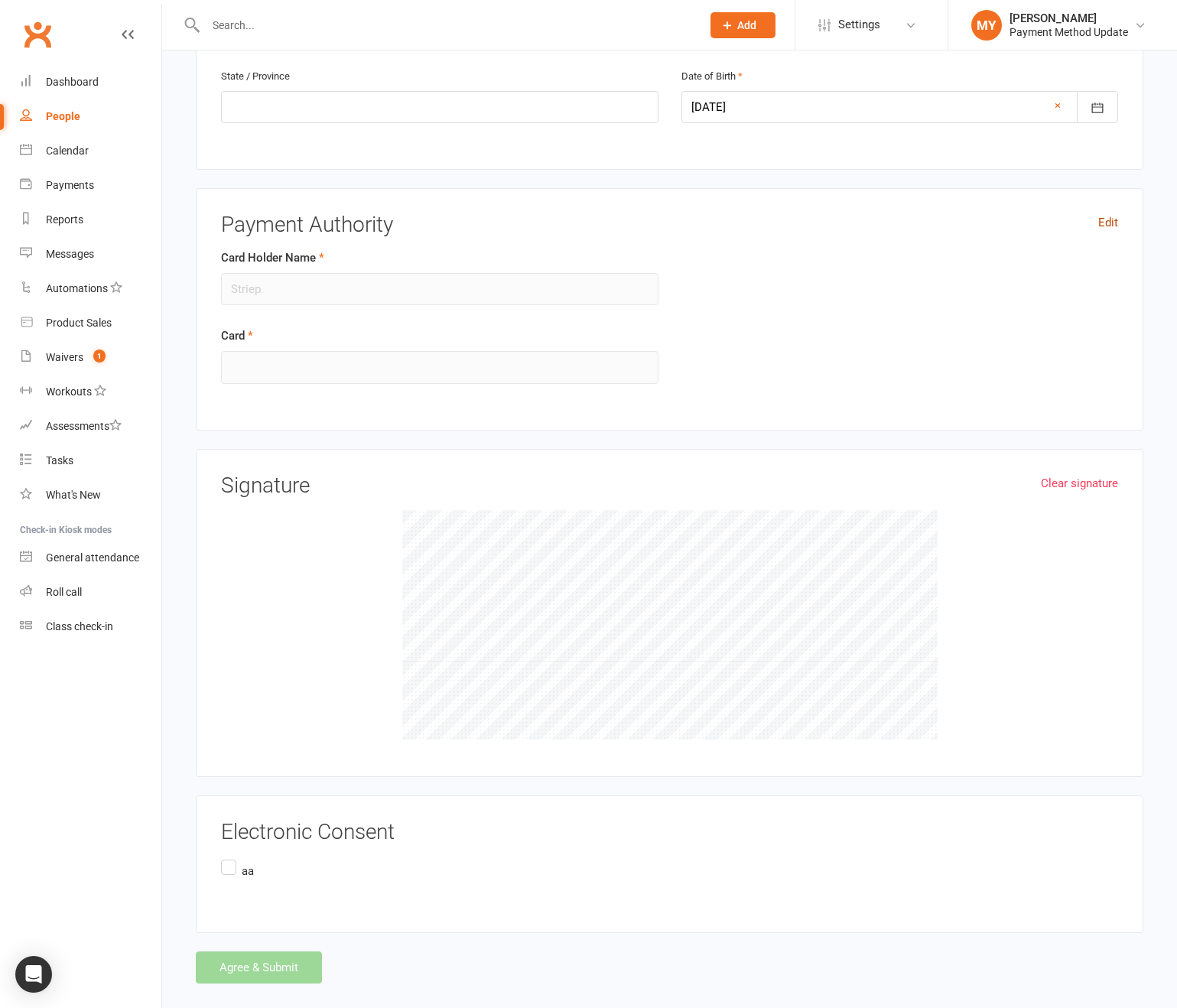
click at [1110, 216] on link "Edit" at bounding box center [1108, 223] width 20 height 19
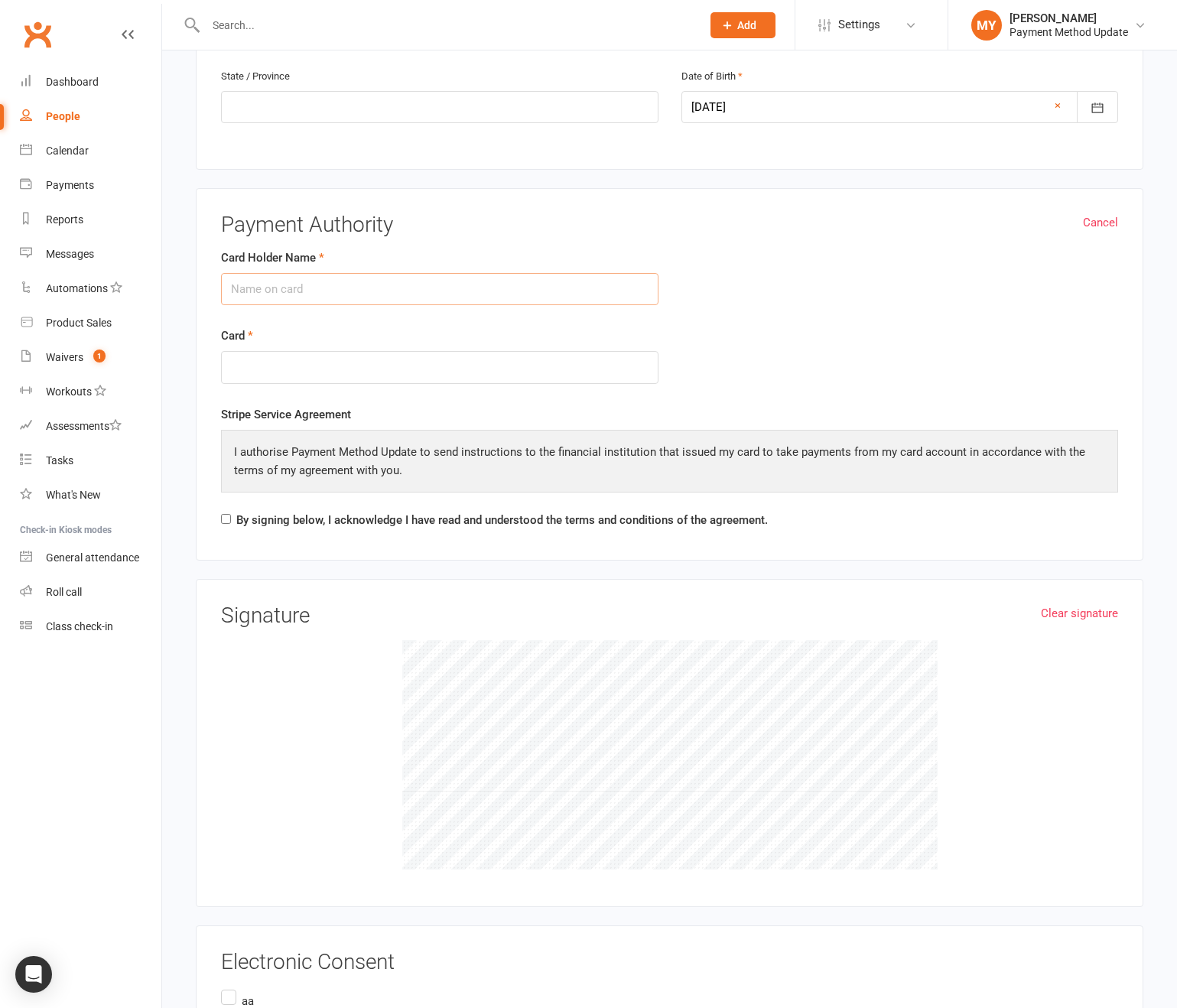
click at [328, 282] on input "Card Holder Name" at bounding box center [439, 289] width 437 height 32
click at [317, 277] on input "Card Holder Name" at bounding box center [439, 289] width 437 height 32
type input "jason glin"
click at [271, 522] on label "By signing below, I acknowledge I have read and understood the terms and condit…" at bounding box center [502, 520] width 531 height 19
click at [231, 522] on input "By signing below, I acknowledge I have read and understood the terms and condit…" at bounding box center [225, 519] width 10 height 10
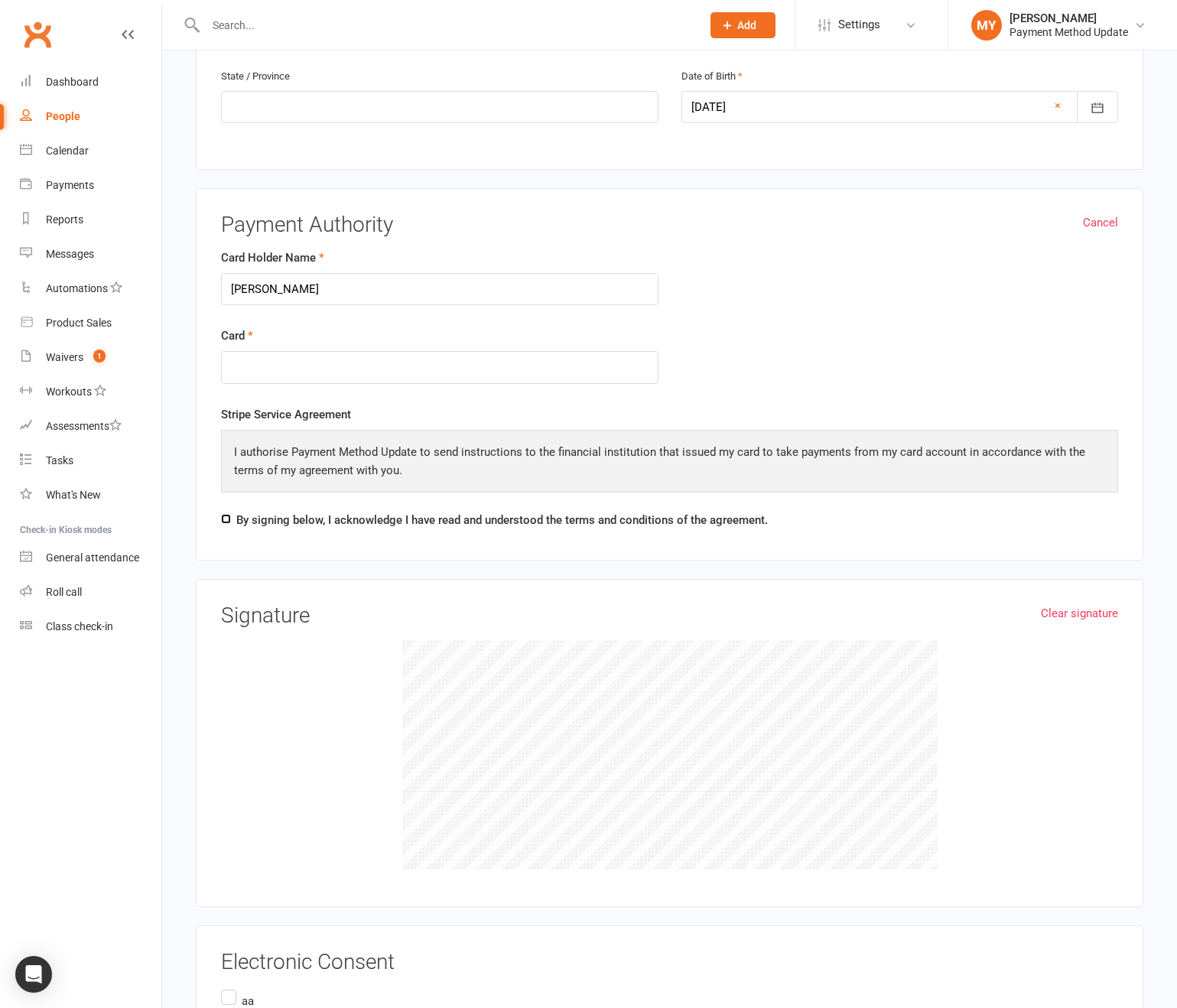
checkbox input "true"
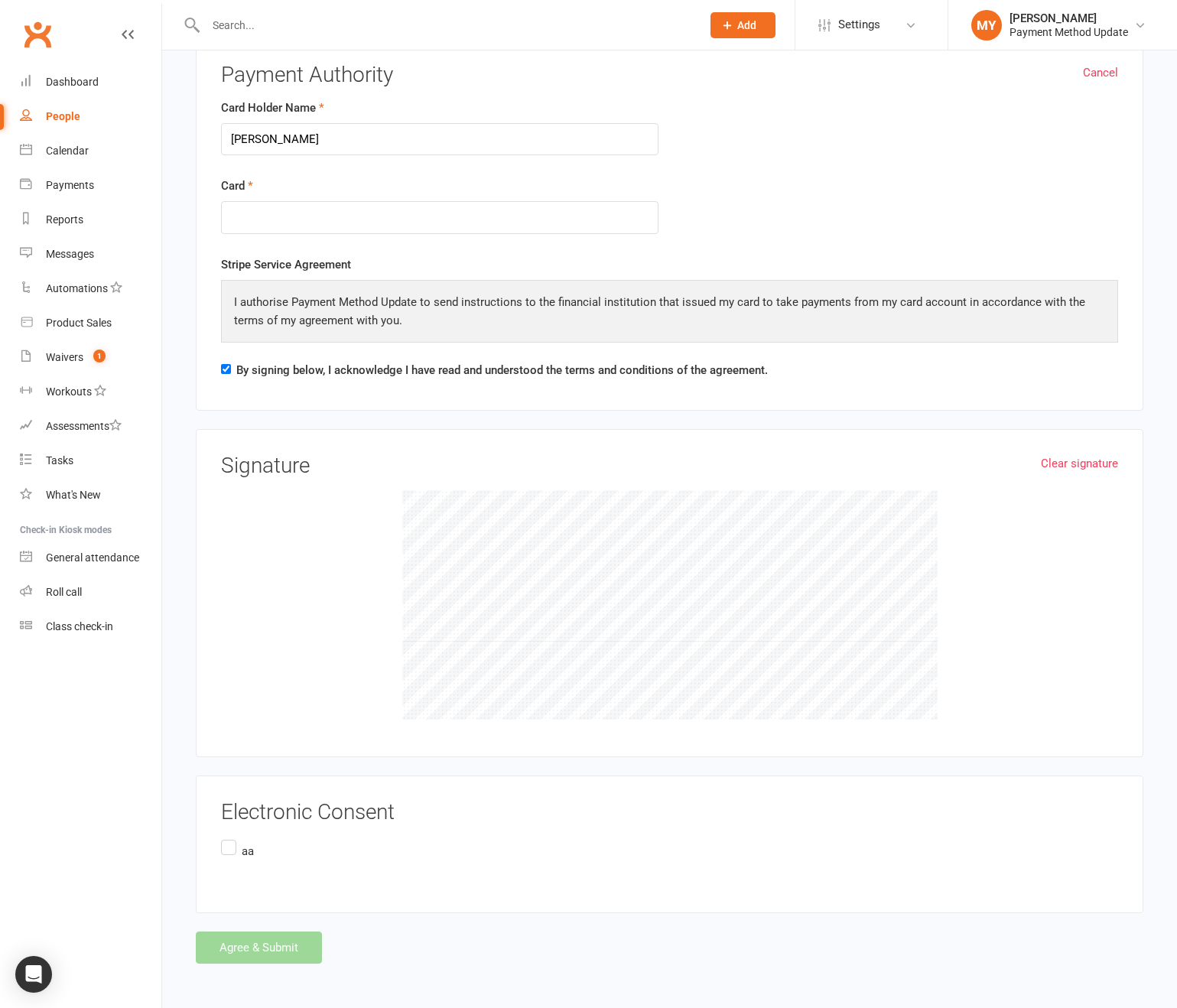
click at [253, 850] on p "aa" at bounding box center [248, 851] width 13 height 19
click at [231, 836] on input "aa" at bounding box center [225, 836] width 10 height 0
click at [262, 951] on button "Agree & Submit" at bounding box center [258, 947] width 126 height 32
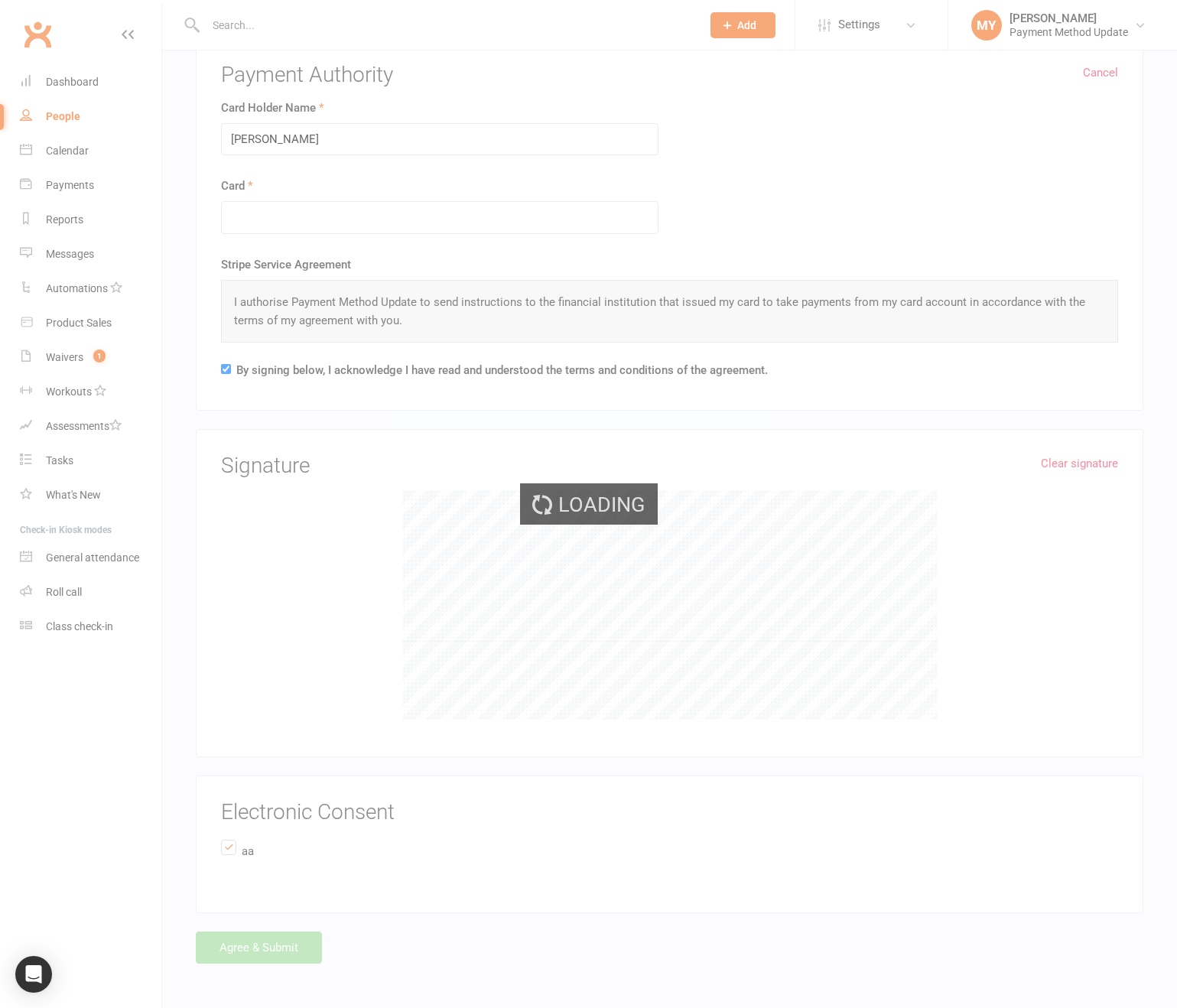
scroll to position [0, 0]
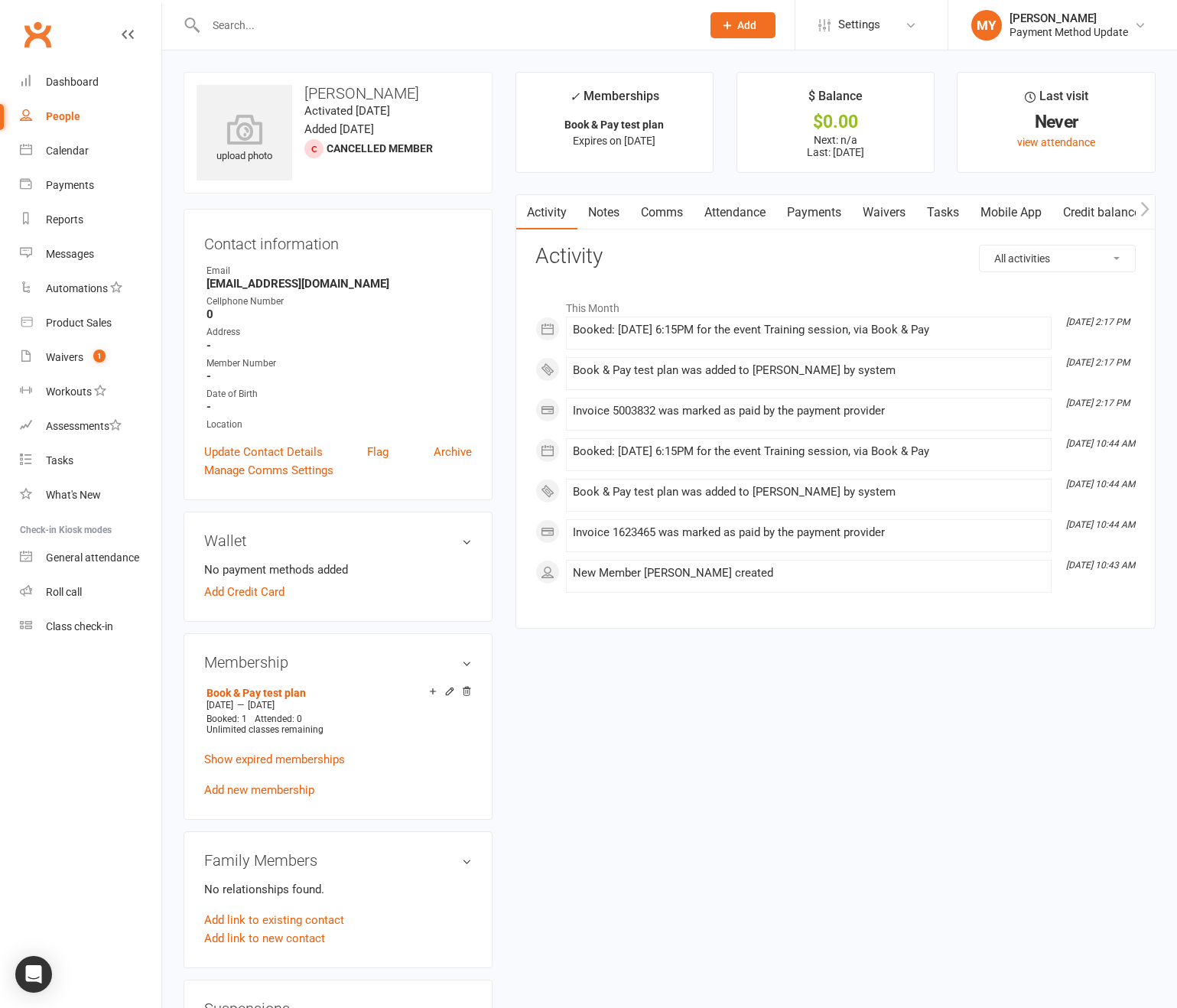
click at [825, 219] on link "Payments" at bounding box center [814, 212] width 76 height 35
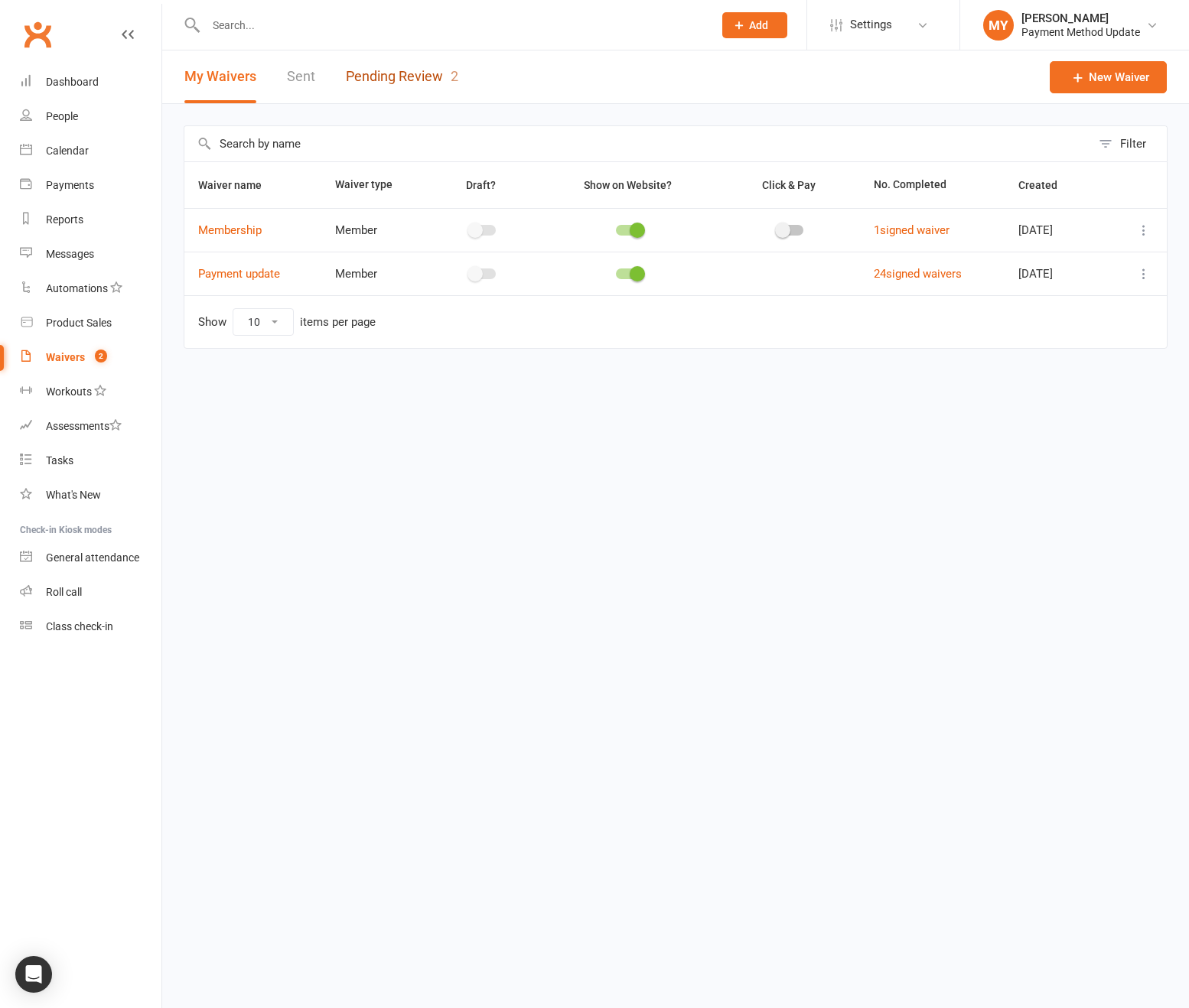
click at [390, 71] on link "Pending Review 2" at bounding box center [402, 76] width 113 height 53
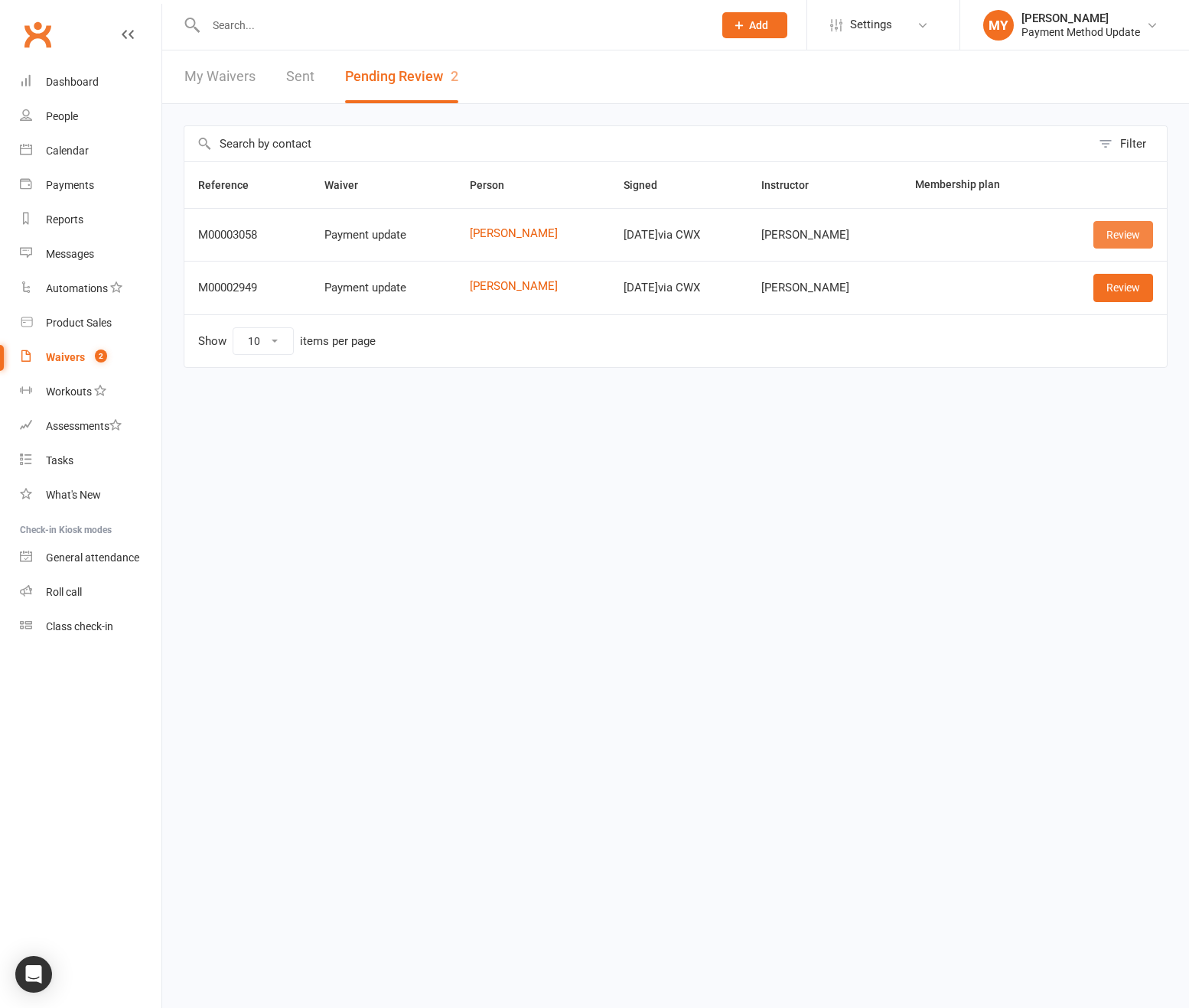
click at [1126, 230] on link "Review" at bounding box center [1123, 234] width 60 height 28
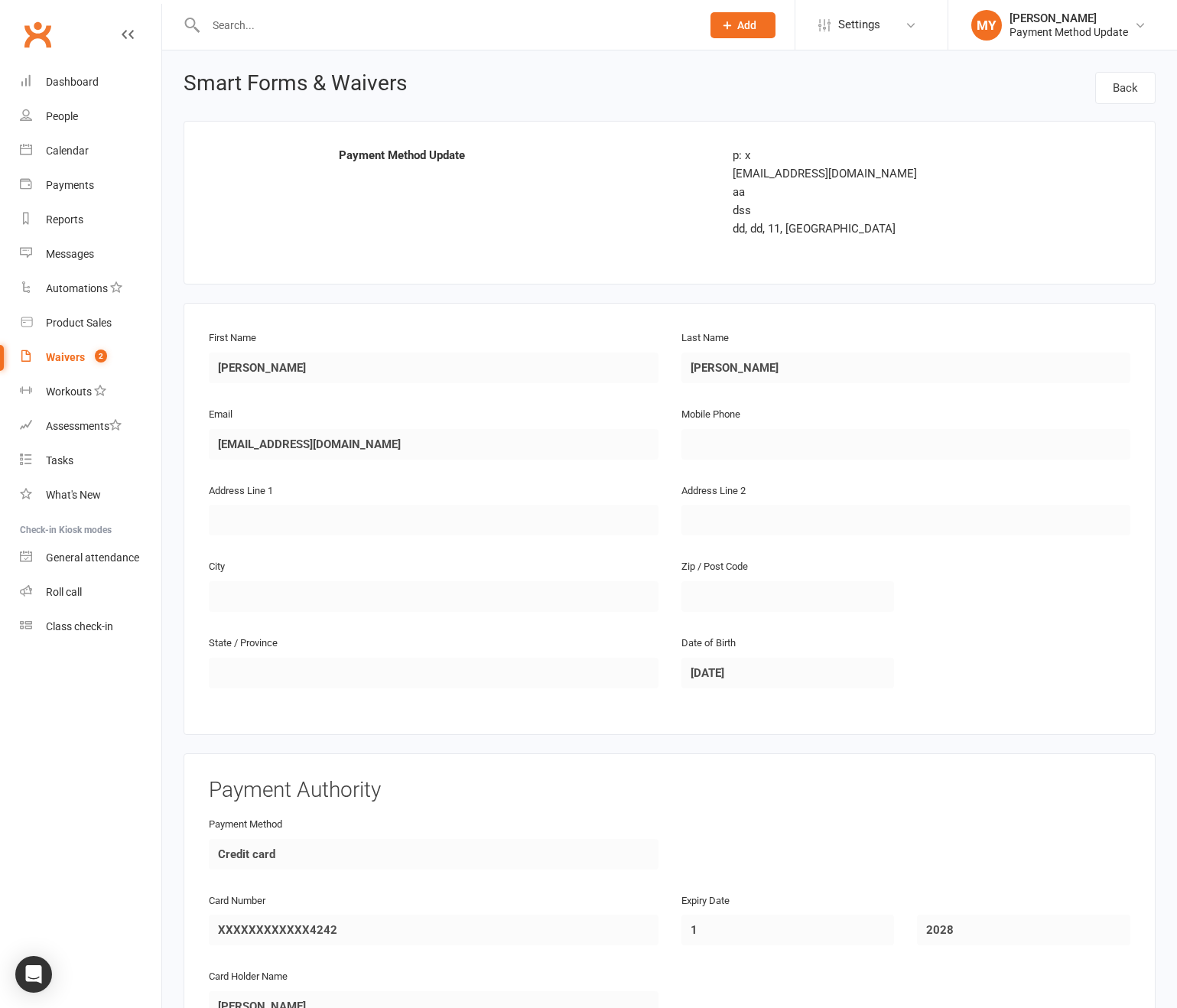
scroll to position [365, 0]
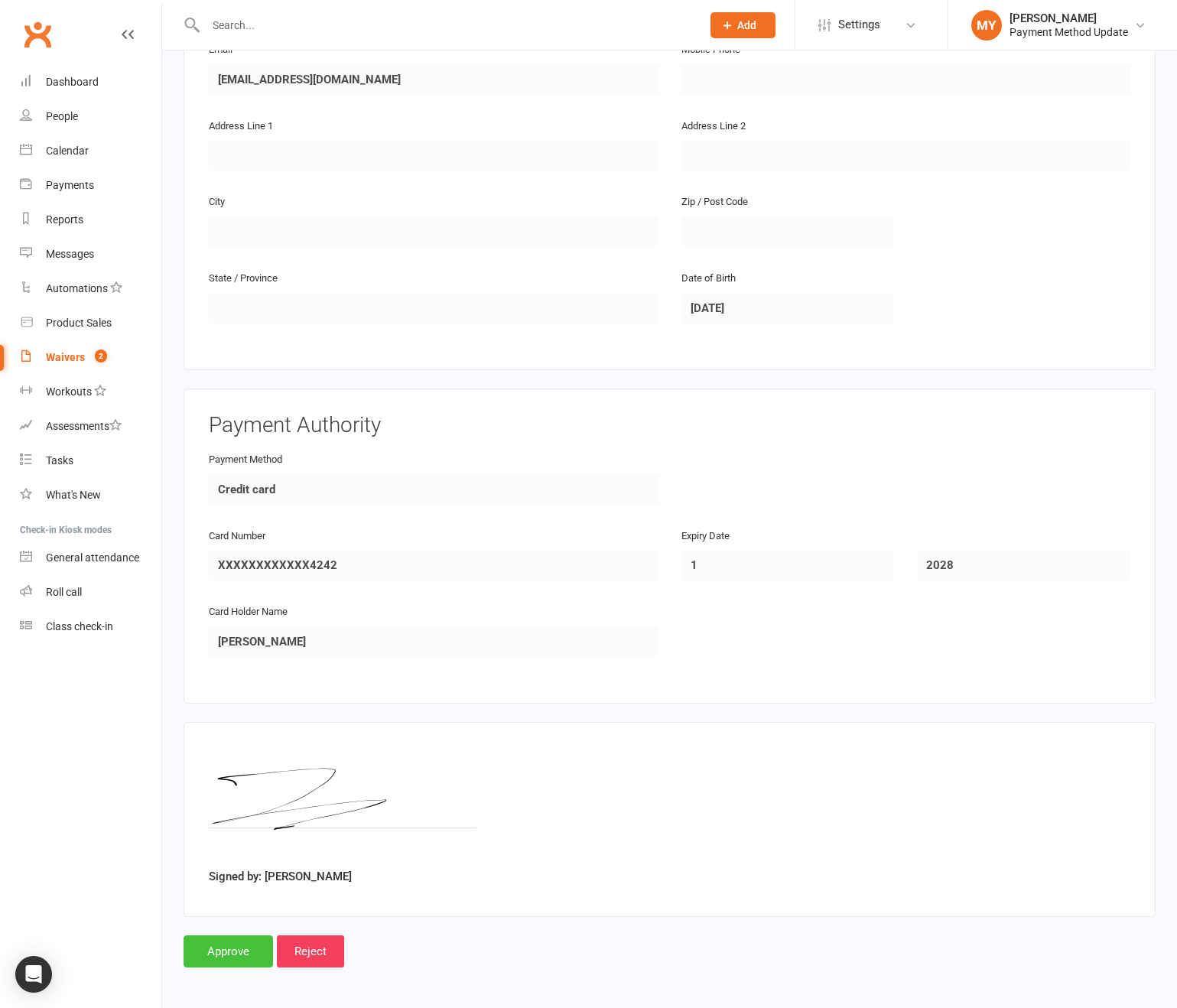
click at [236, 937] on input "Approve" at bounding box center [228, 952] width 89 height 32
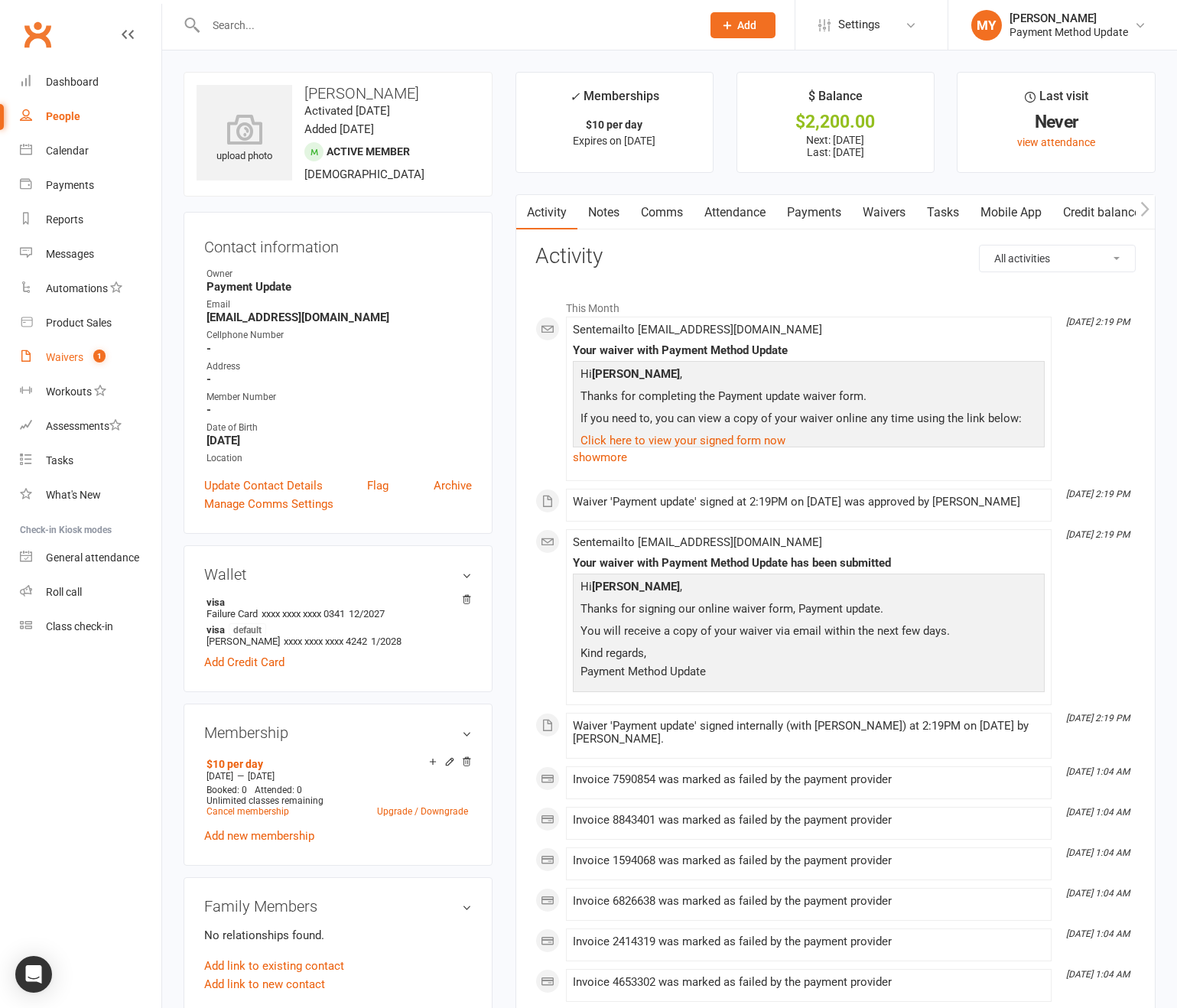
click at [56, 357] on div "Waivers" at bounding box center [64, 357] width 38 height 13
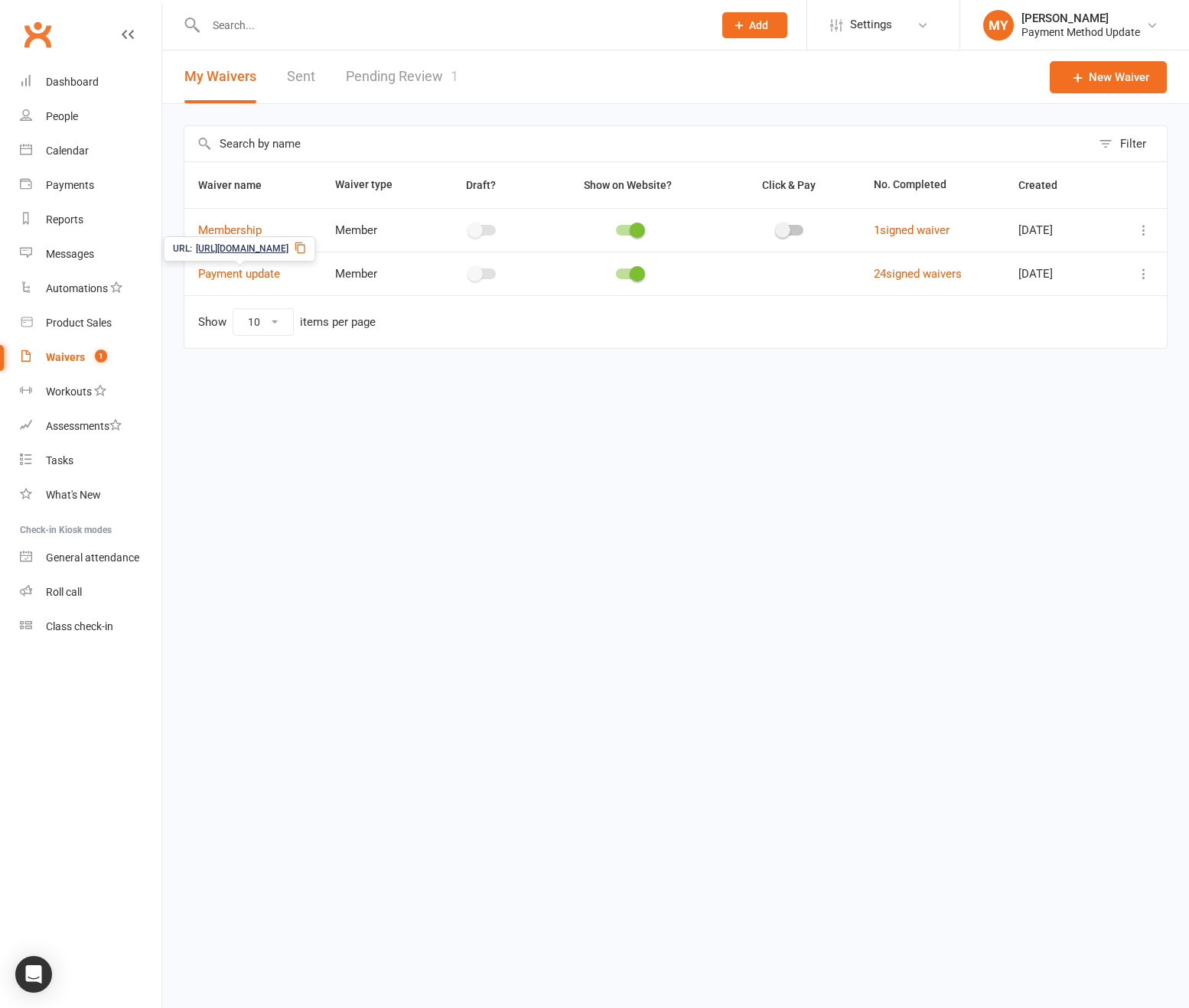
click at [288, 250] on span "https://app.cwx-staging.com/s/x0gAJLSm" at bounding box center [242, 249] width 92 height 14
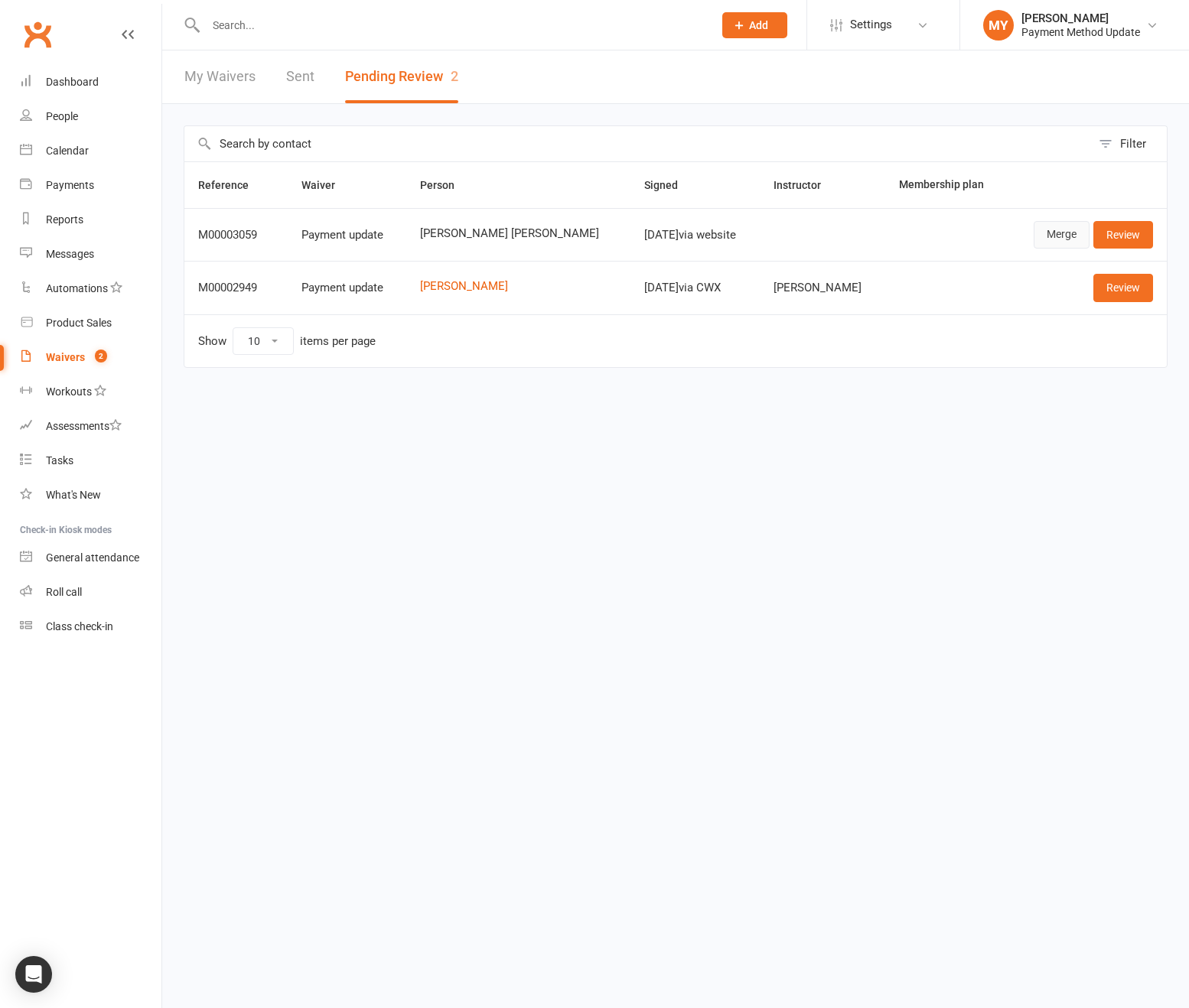
click at [1049, 233] on link "Merge" at bounding box center [1061, 234] width 55 height 28
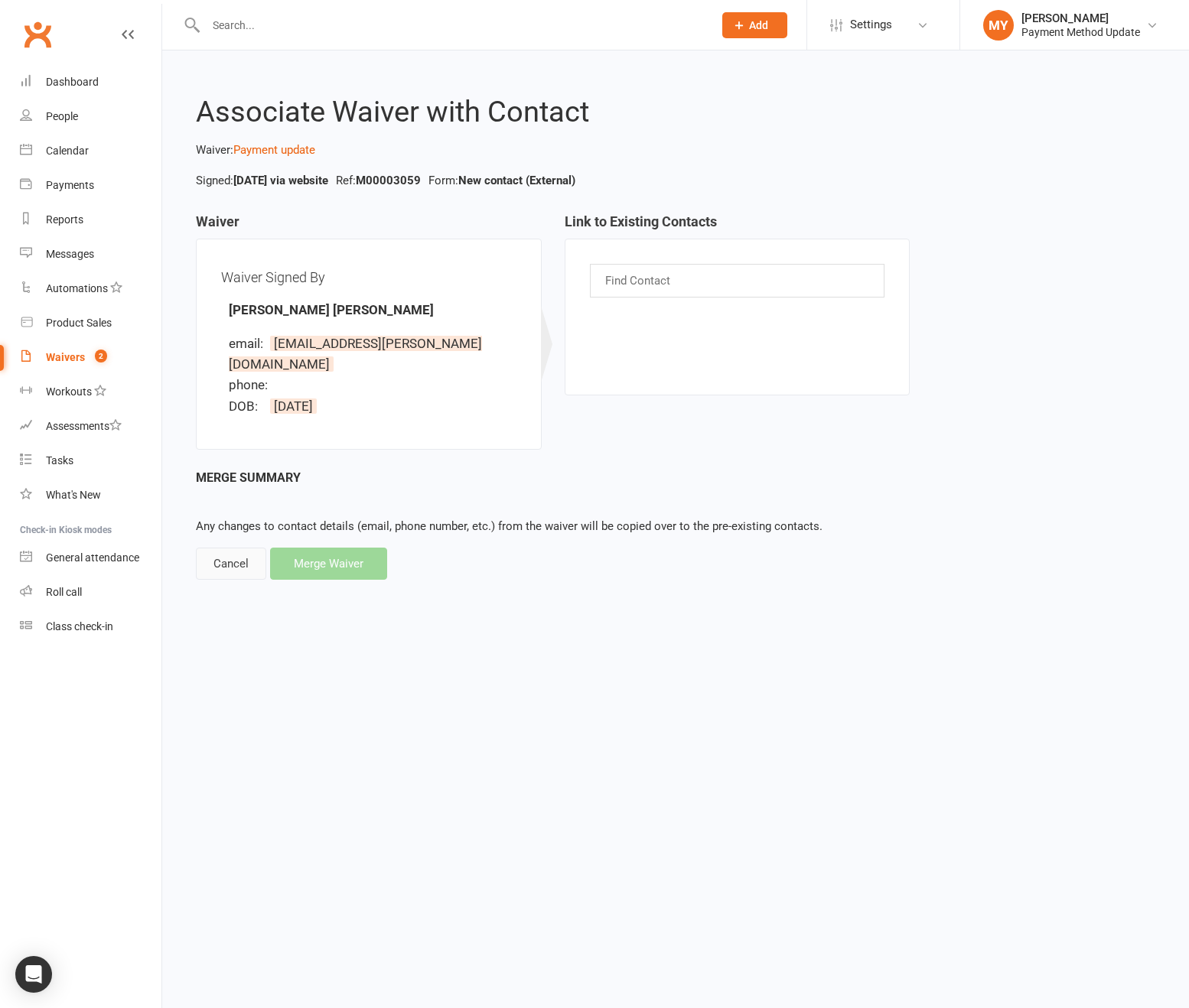
click at [210, 547] on div "Cancel" at bounding box center [231, 563] width 71 height 32
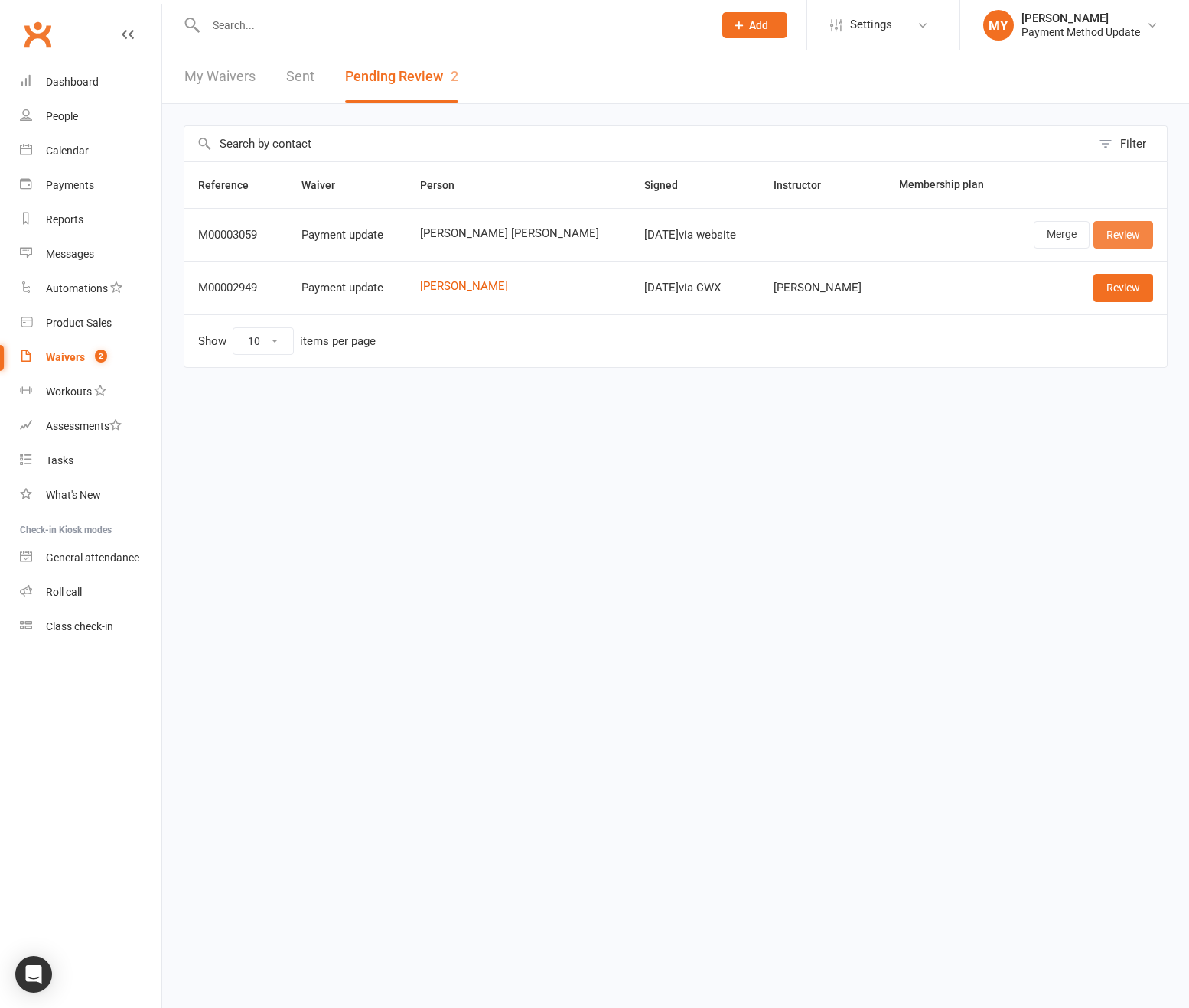
click at [1115, 241] on link "Review" at bounding box center [1123, 234] width 60 height 28
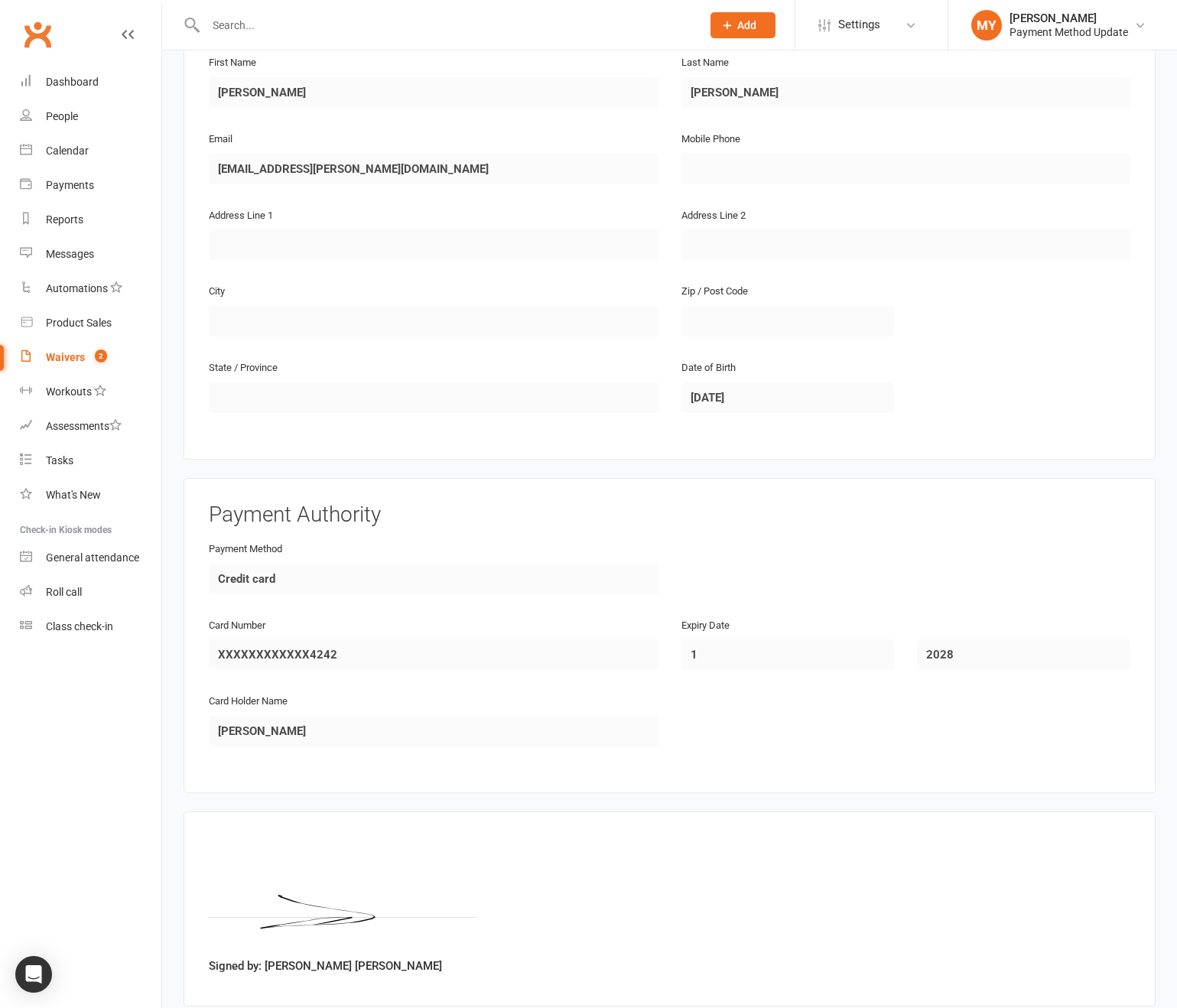
scroll to position [365, 0]
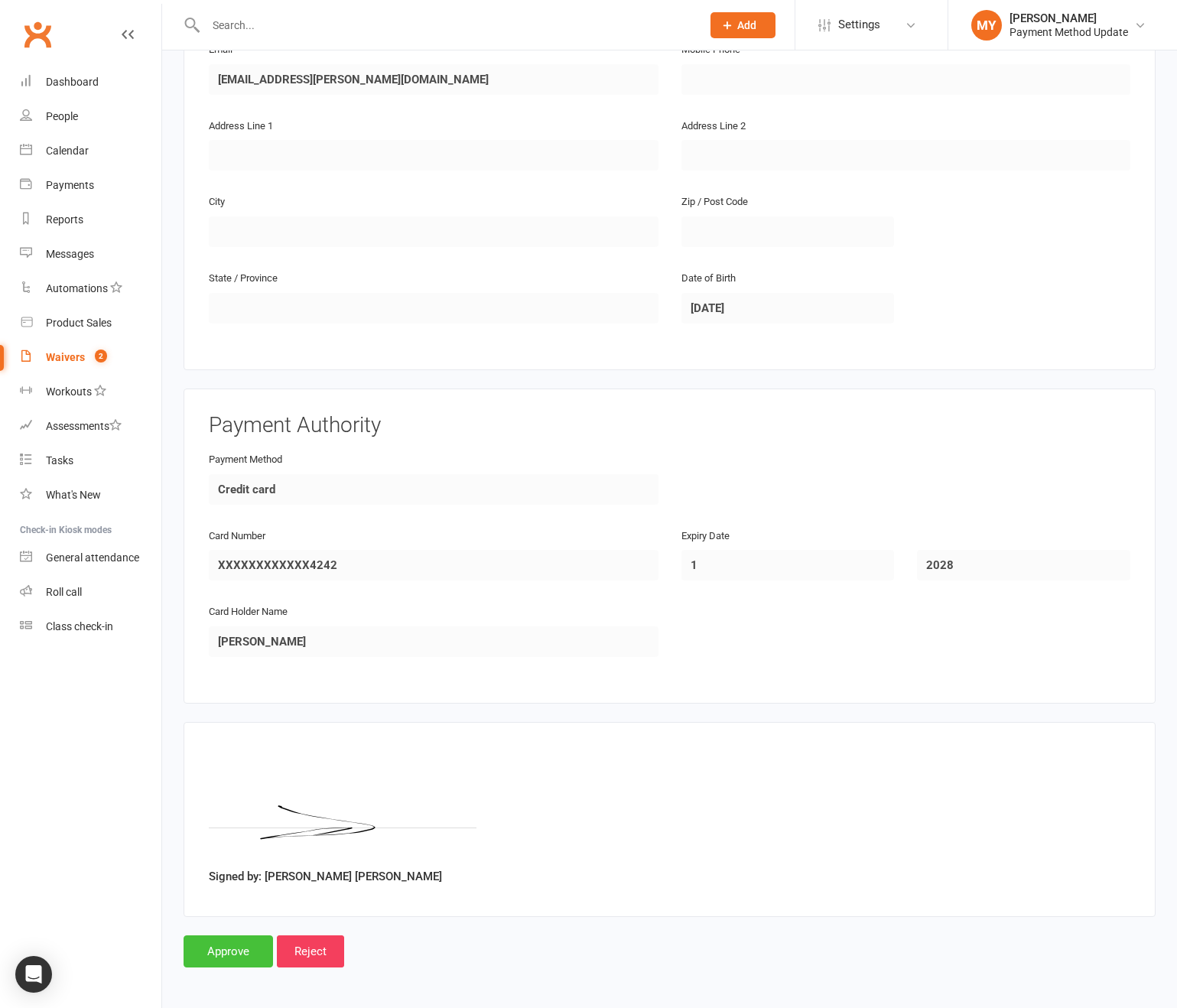
click at [224, 944] on input "Approve" at bounding box center [228, 952] width 89 height 32
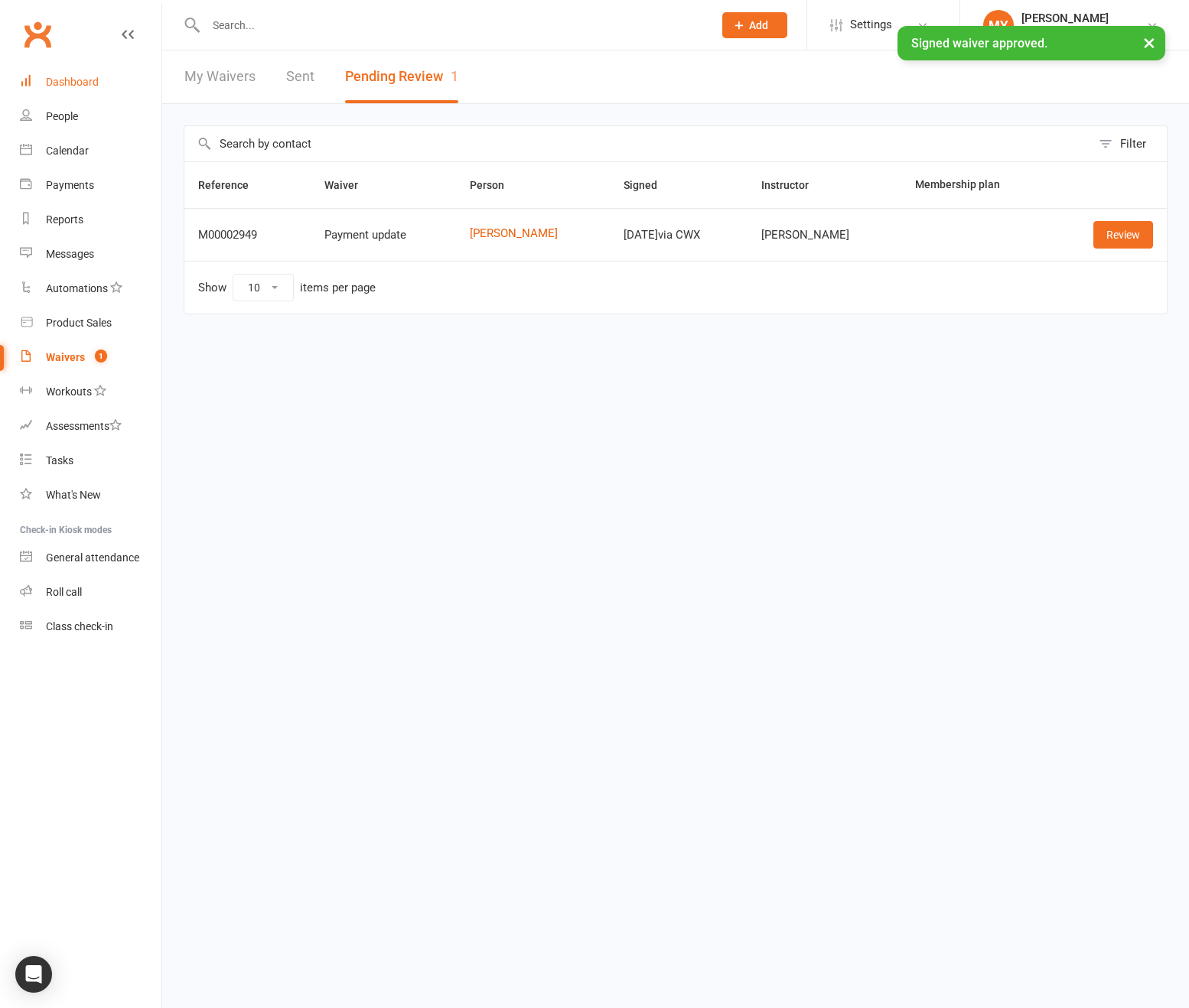
click at [87, 74] on link "Dashboard" at bounding box center [90, 82] width 141 height 34
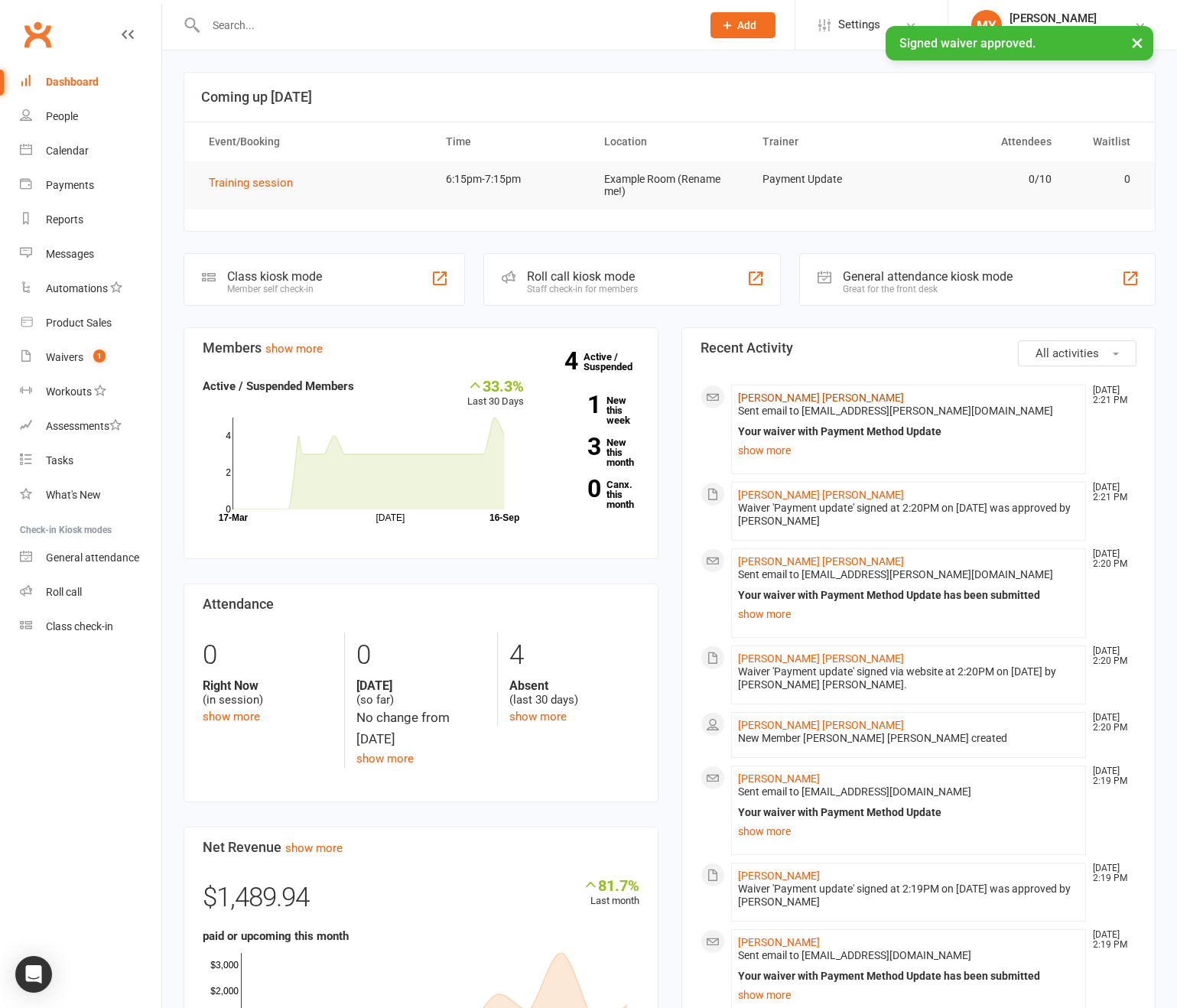
click at [771, 401] on link "Katie Kate" at bounding box center [821, 398] width 166 height 13
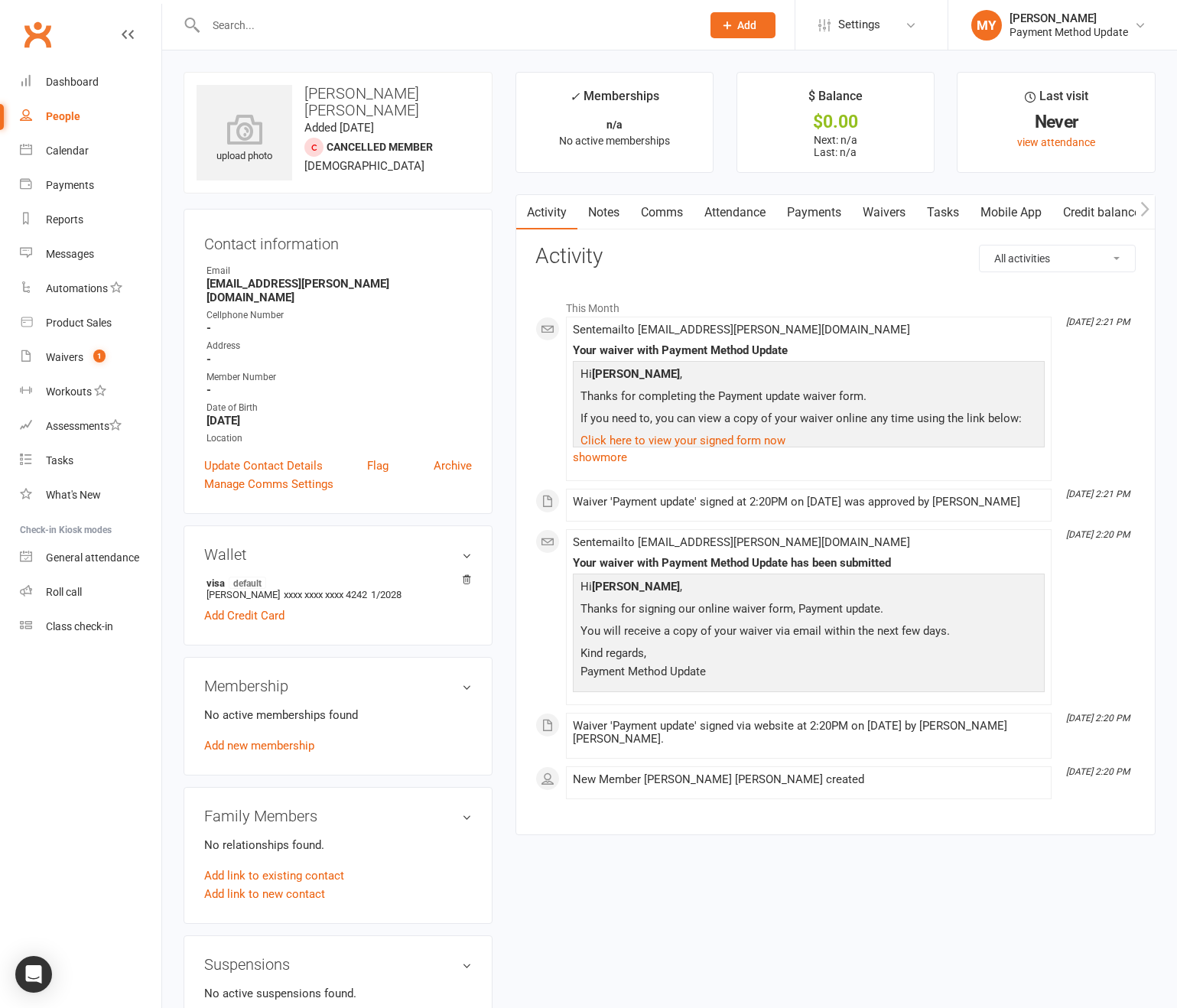
click at [907, 211] on link "Waivers" at bounding box center [884, 212] width 64 height 35
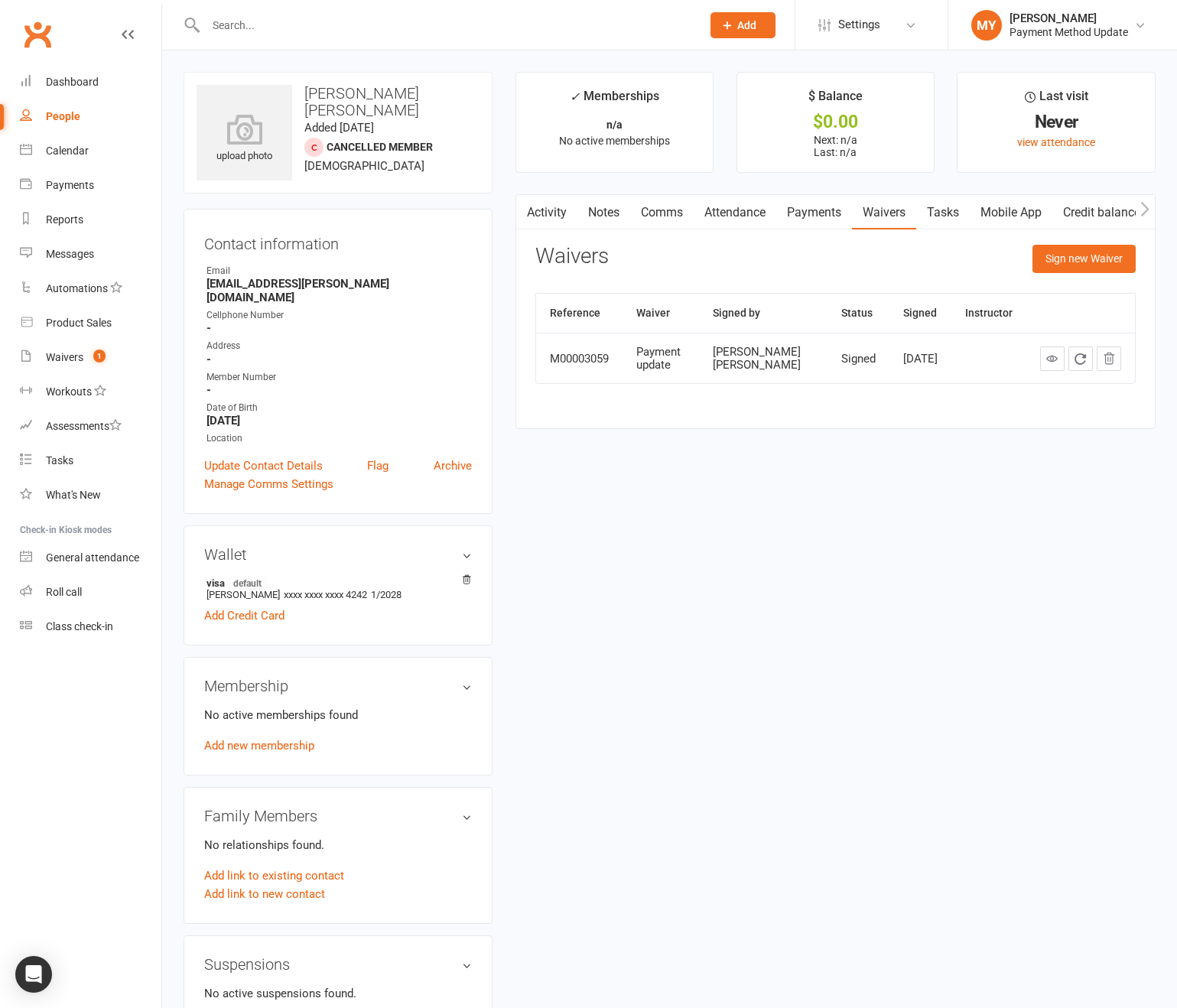
click at [826, 210] on link "Payments" at bounding box center [814, 212] width 76 height 35
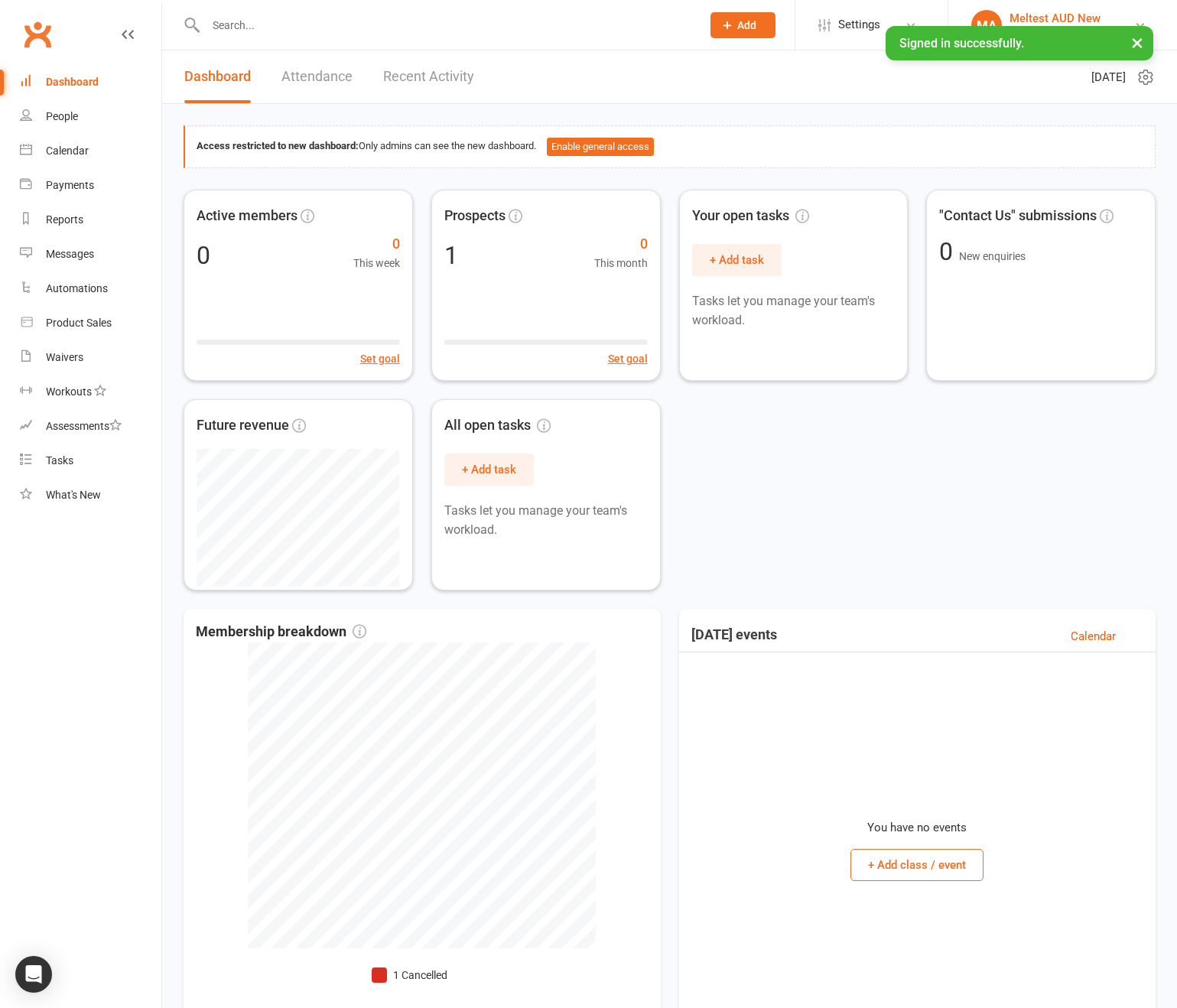
click at [1036, 16] on div "Meltest AUD New" at bounding box center [1058, 18] width 97 height 13
click at [1055, 97] on link "My subscription" at bounding box center [1063, 104] width 229 height 35
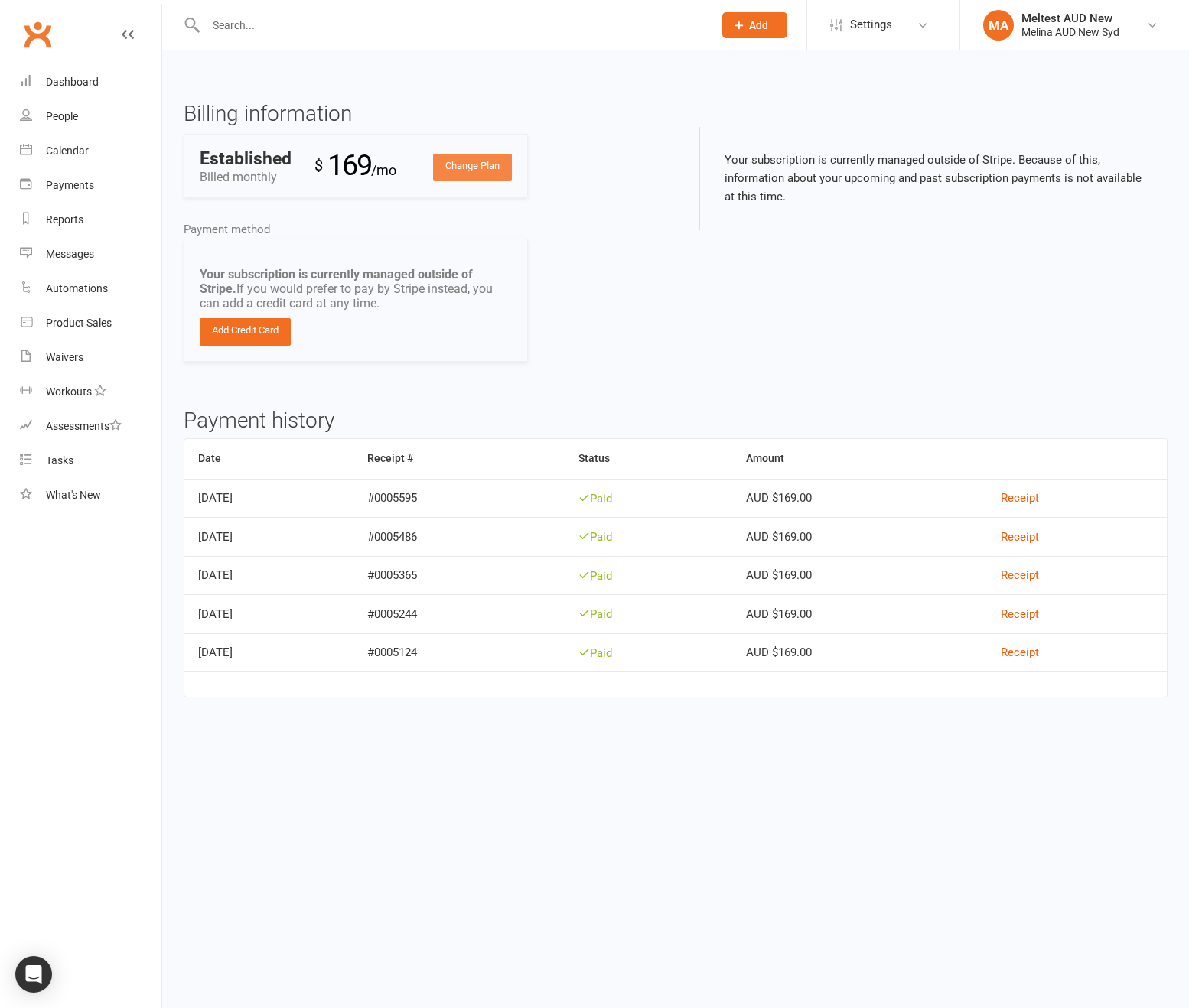
click at [476, 160] on link "Change Plan" at bounding box center [472, 167] width 79 height 28
click at [275, 328] on link "Add Credit Card" at bounding box center [245, 332] width 91 height 28
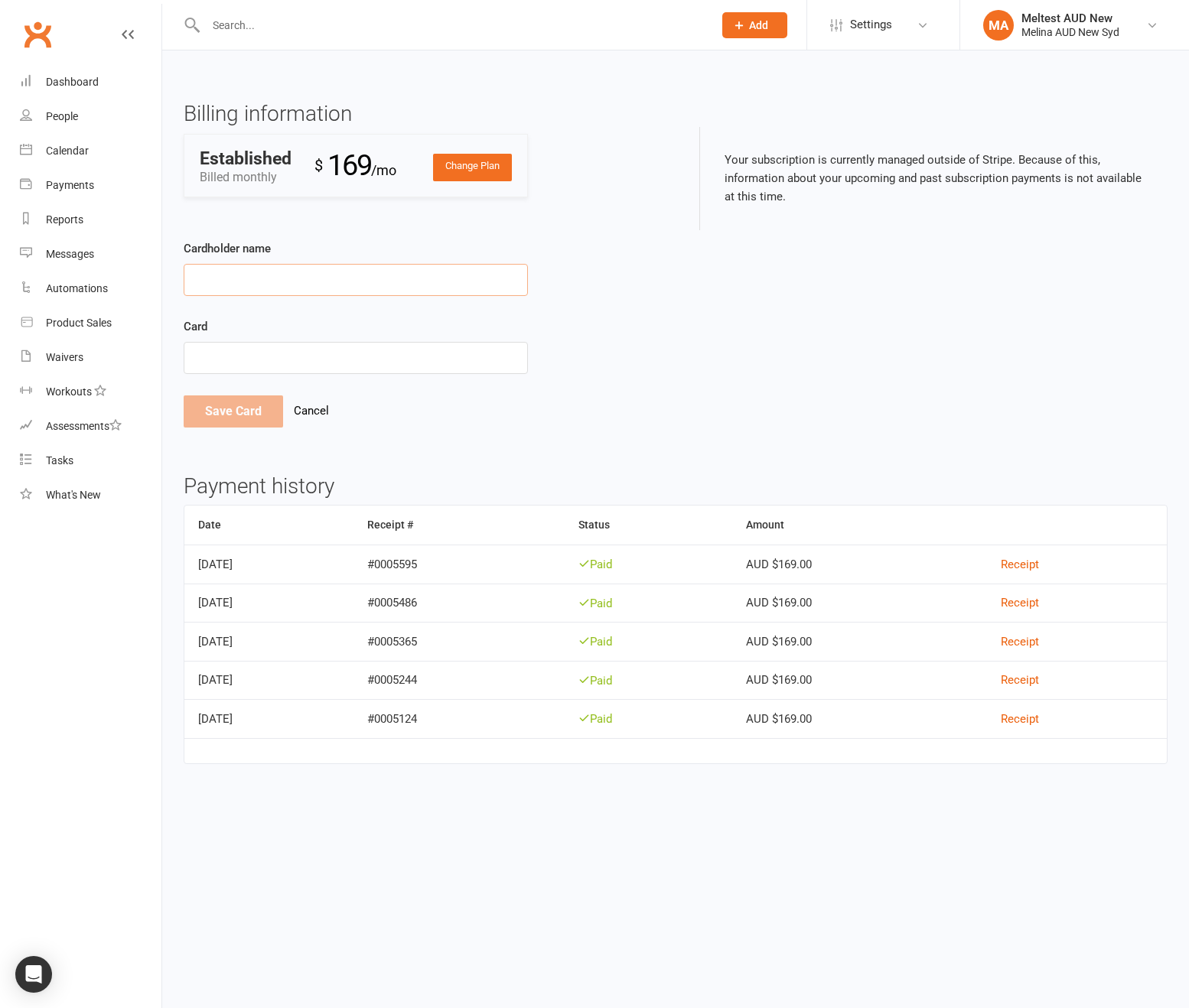
click at [366, 287] on input "Cardholder name" at bounding box center [355, 280] width 344 height 32
type input "Me Testing"
click at [278, 367] on div at bounding box center [355, 358] width 344 height 33
click at [240, 346] on div at bounding box center [355, 358] width 344 height 33
click at [239, 410] on button "Save Card" at bounding box center [233, 411] width 99 height 32
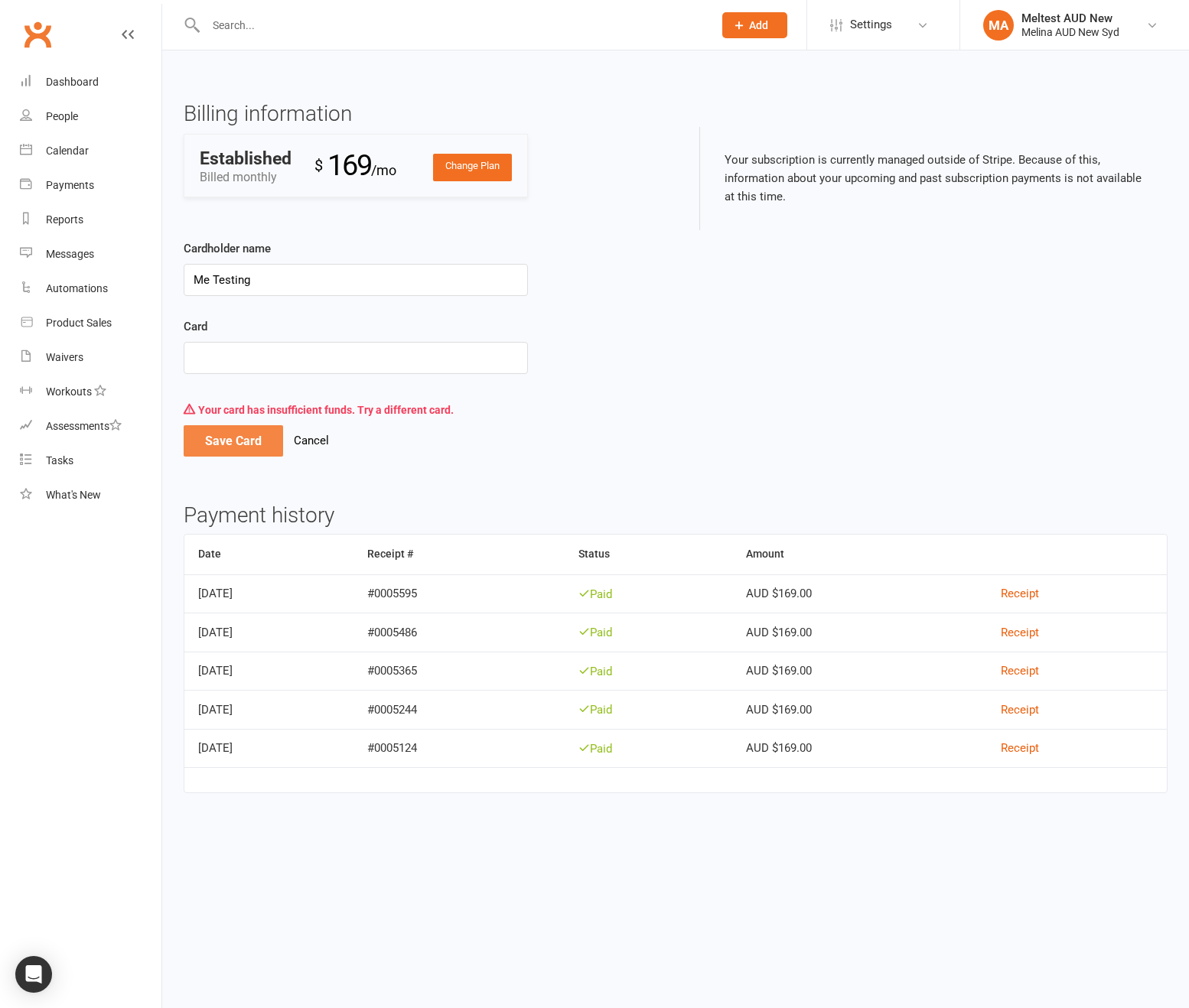
click at [227, 442] on button "Save Card" at bounding box center [233, 441] width 99 height 32
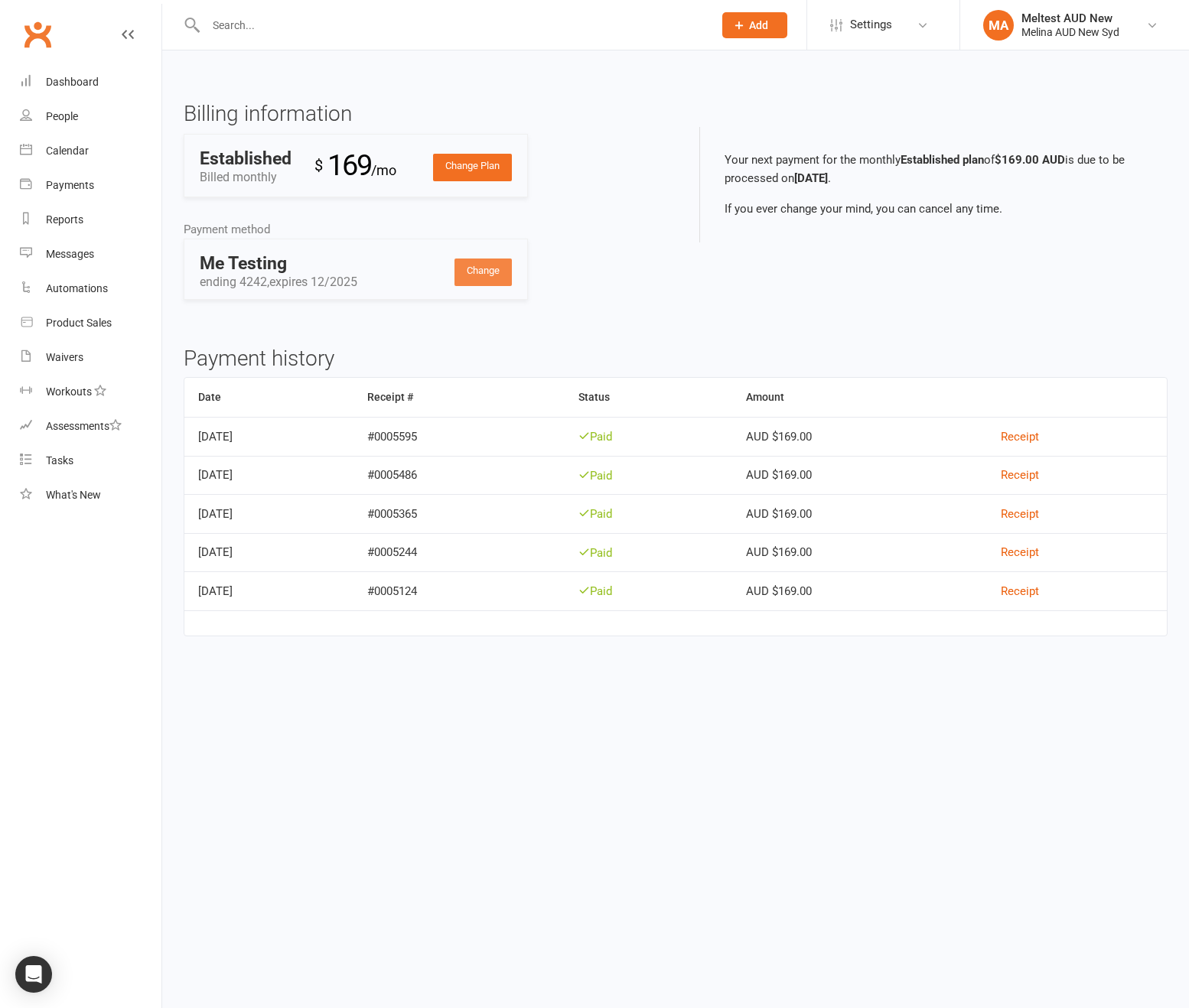
click at [491, 281] on link "Change" at bounding box center [483, 272] width 57 height 28
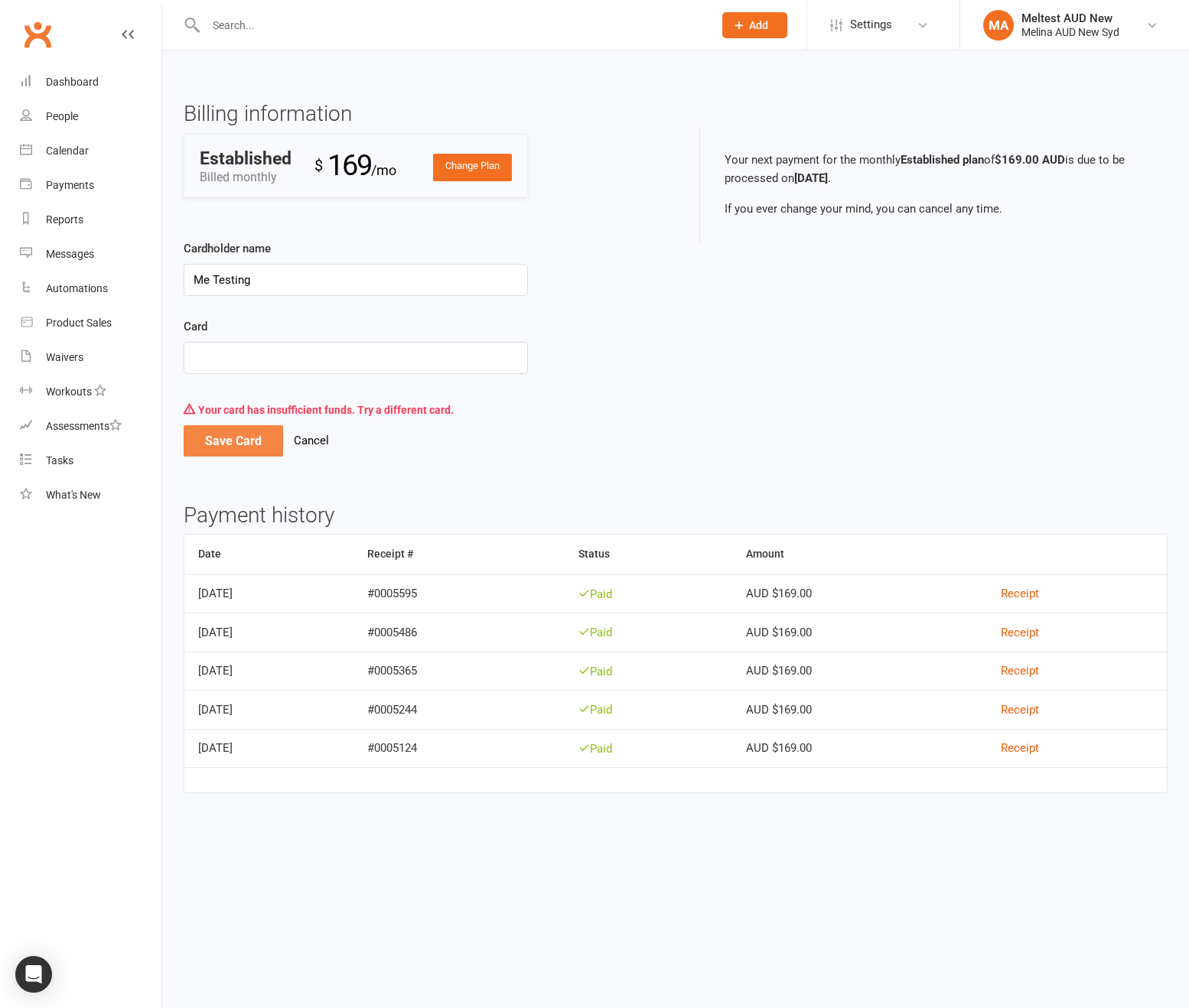
click at [252, 436] on button "Save Card" at bounding box center [233, 441] width 99 height 32
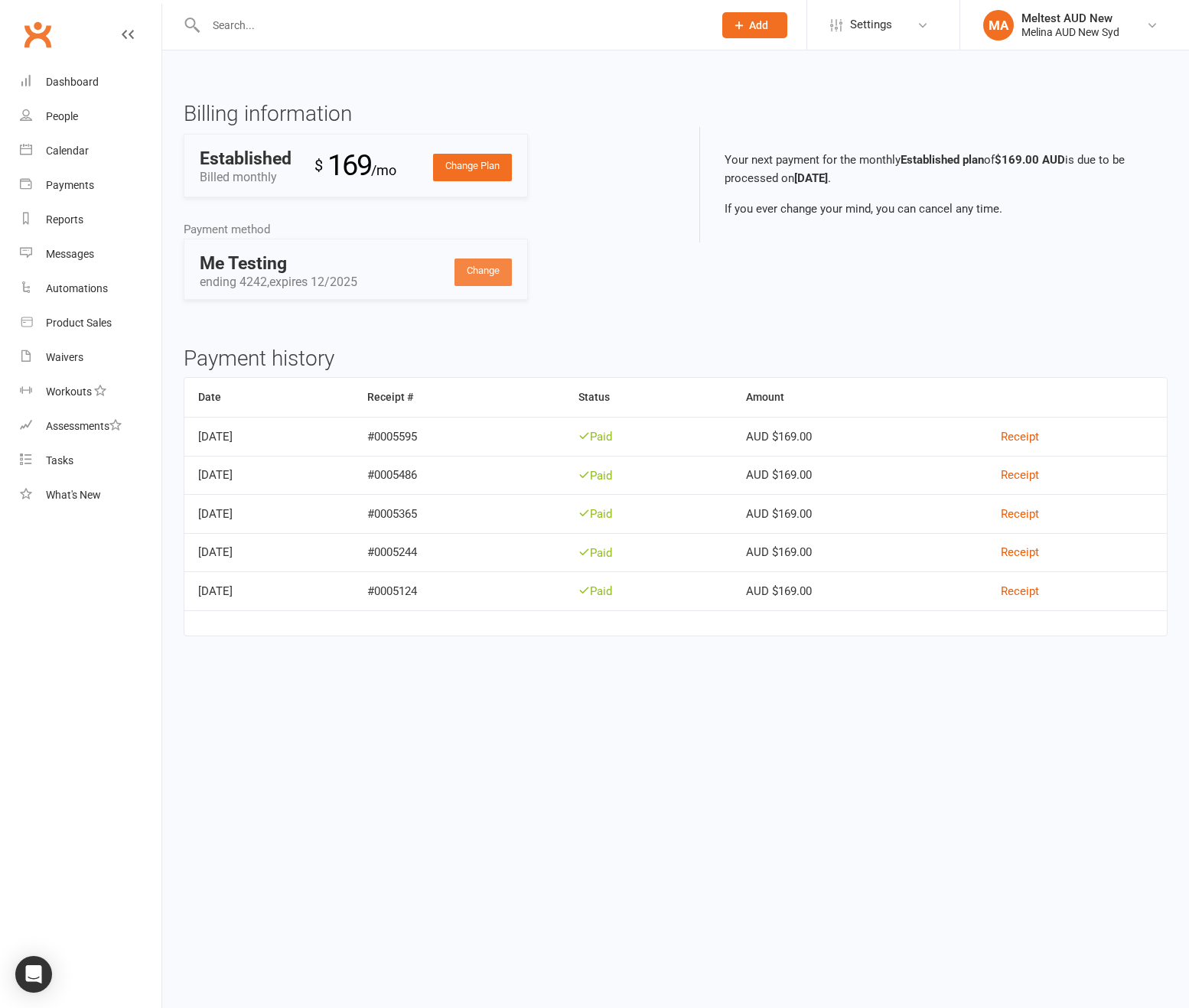
click at [497, 272] on link "Change" at bounding box center [483, 272] width 57 height 28
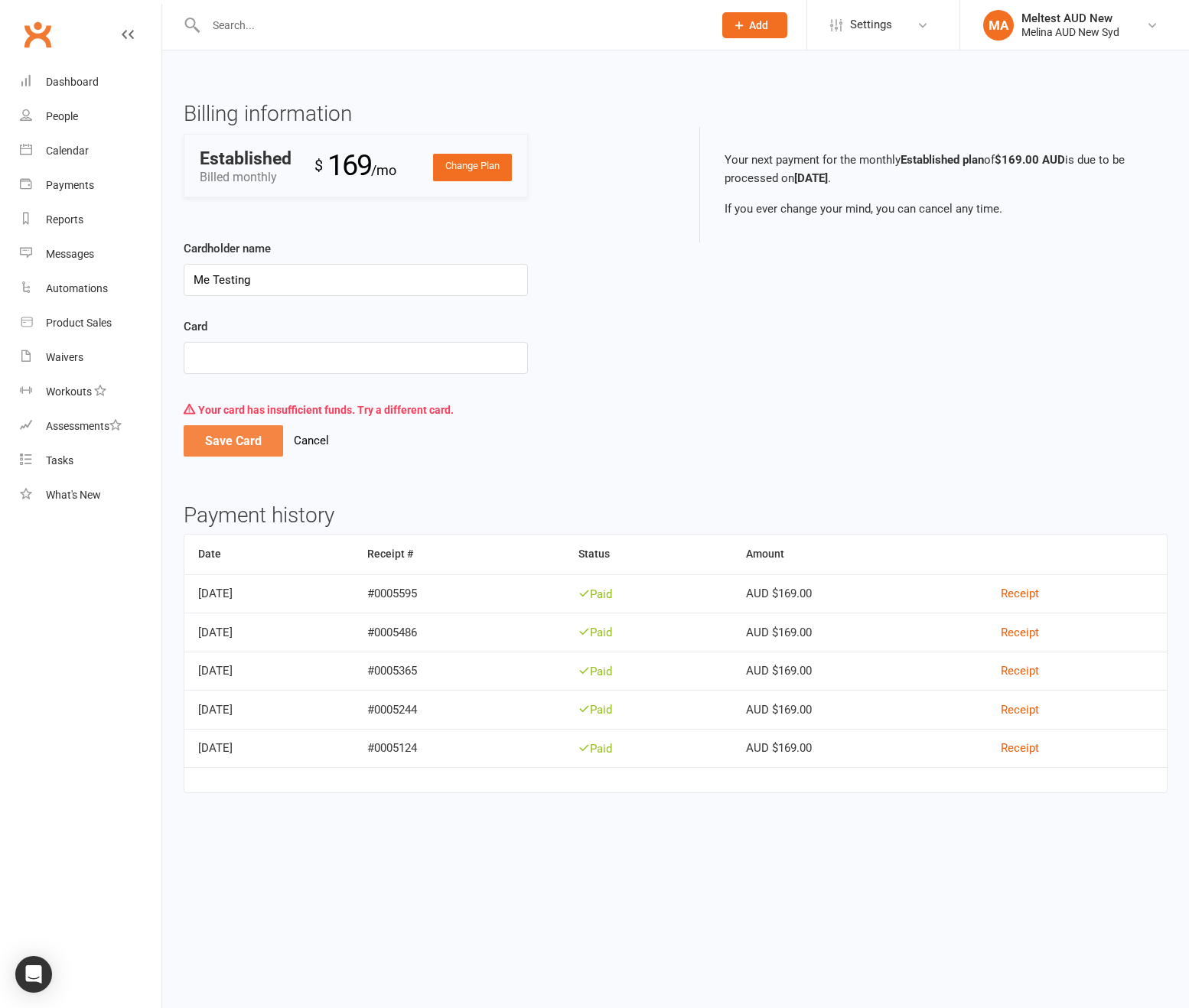
click at [214, 445] on button "Save Card" at bounding box center [233, 441] width 99 height 32
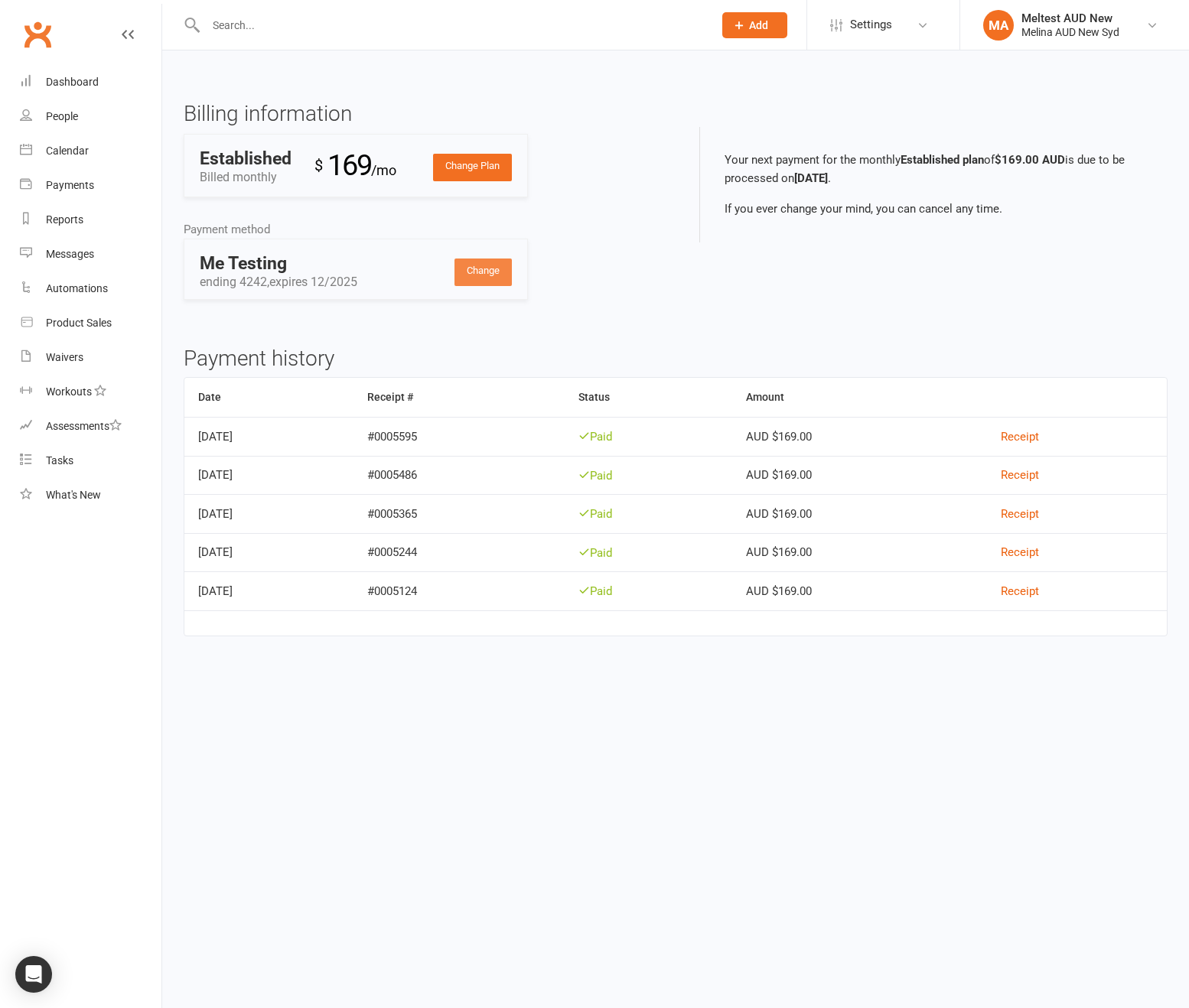
click at [488, 264] on link "Change" at bounding box center [483, 272] width 57 height 28
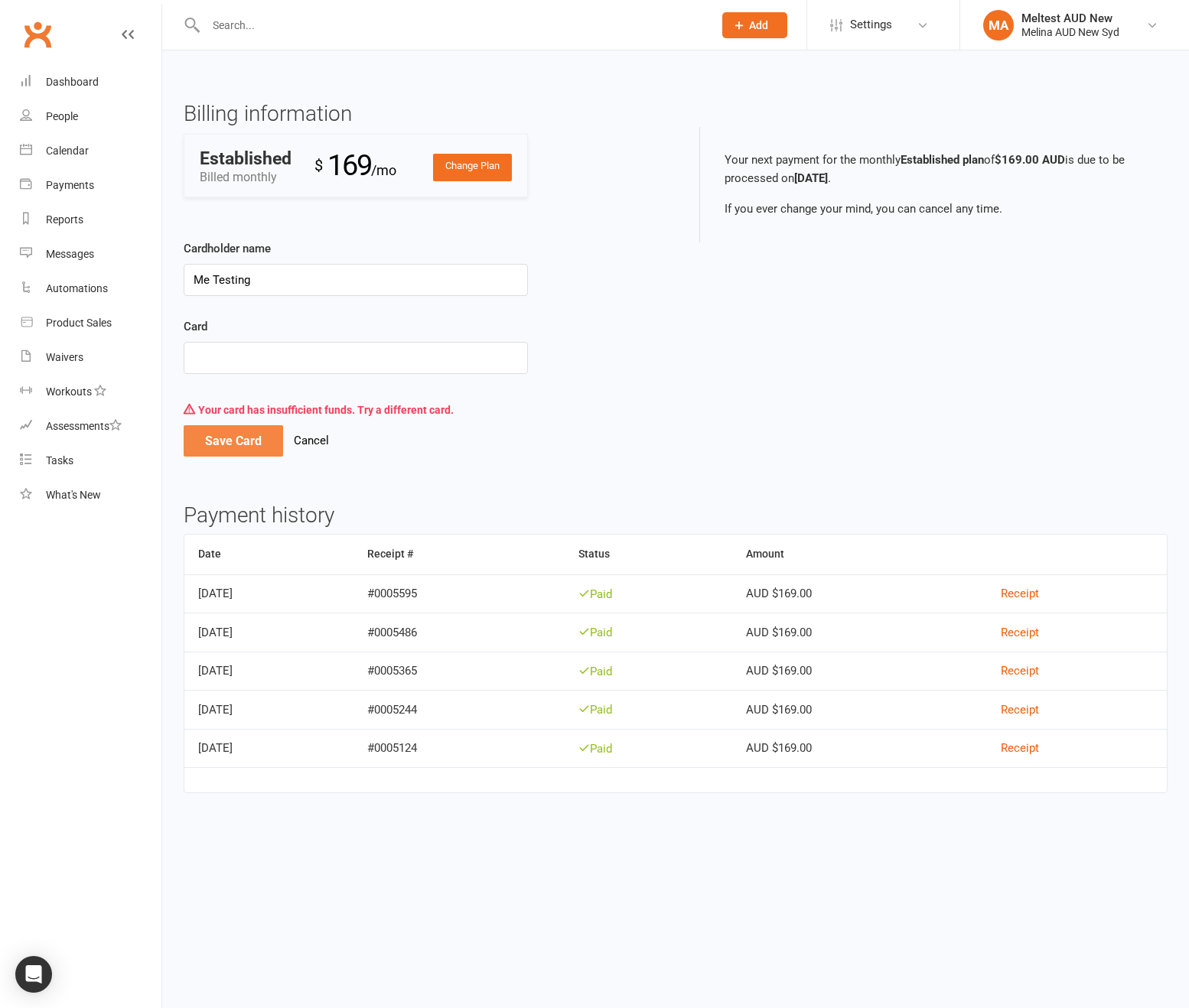
click at [267, 449] on button "Save Card" at bounding box center [233, 441] width 99 height 32
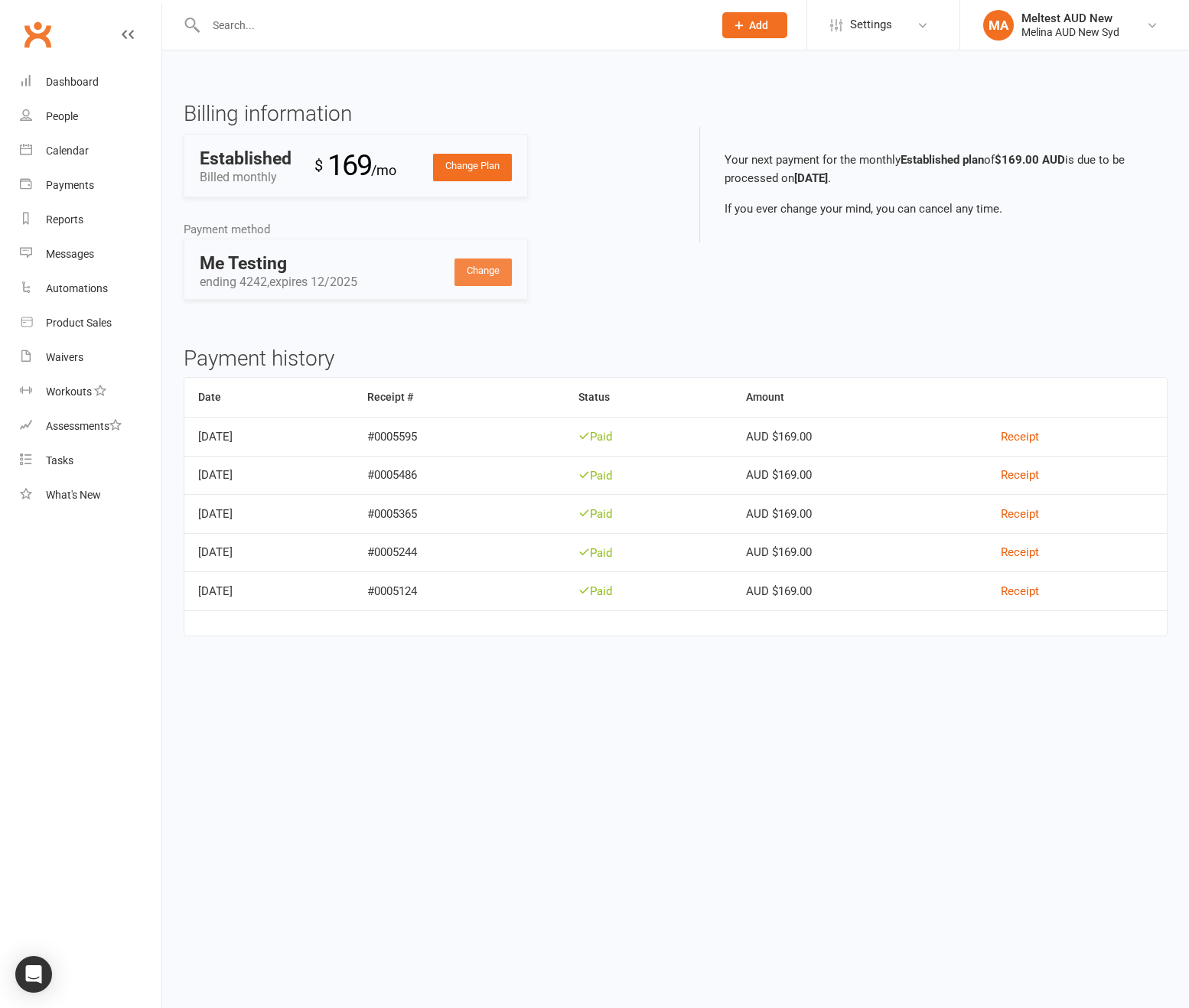
click at [498, 279] on link "Change" at bounding box center [483, 272] width 57 height 28
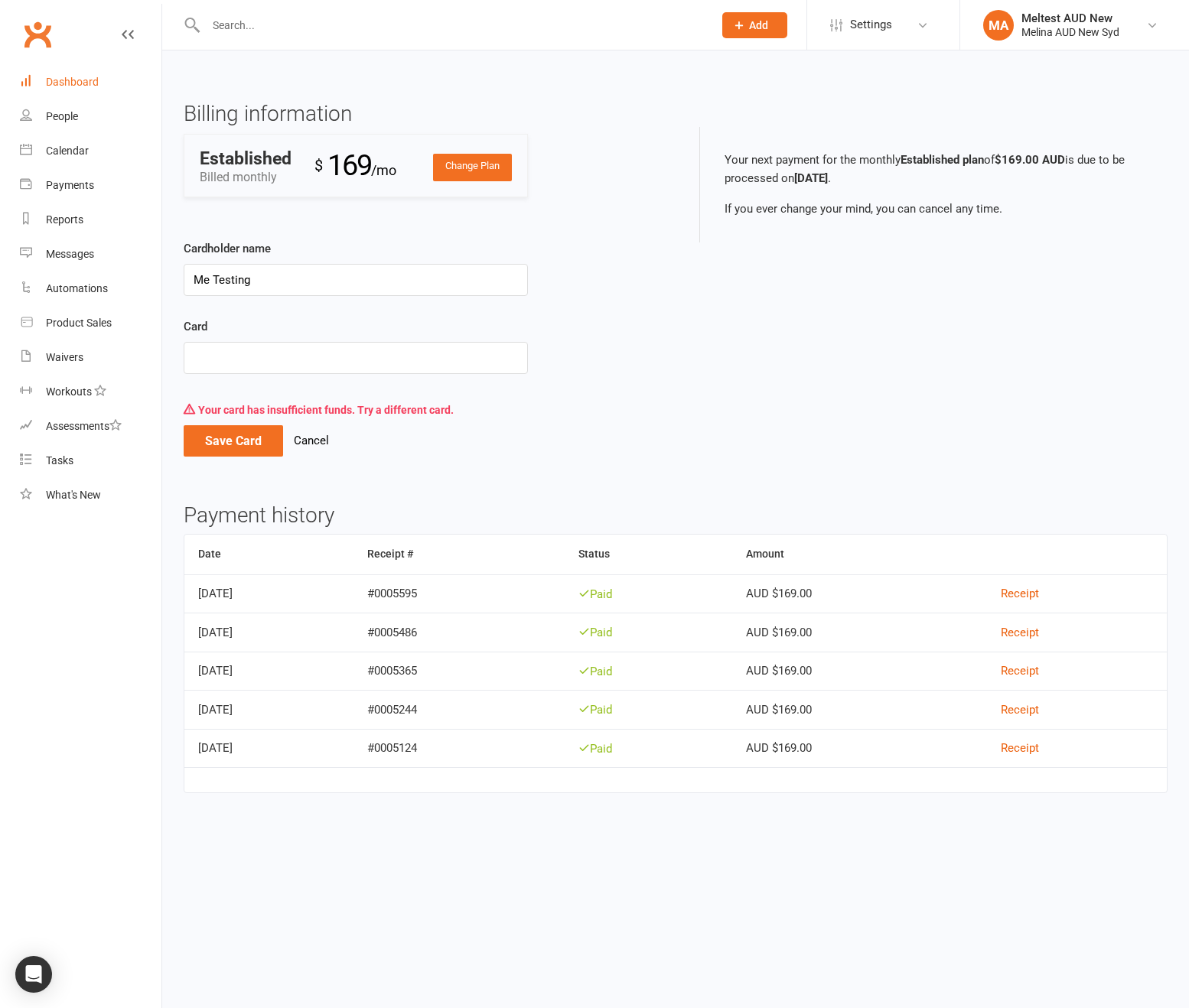
click at [91, 82] on div "Dashboard" at bounding box center [72, 82] width 53 height 13
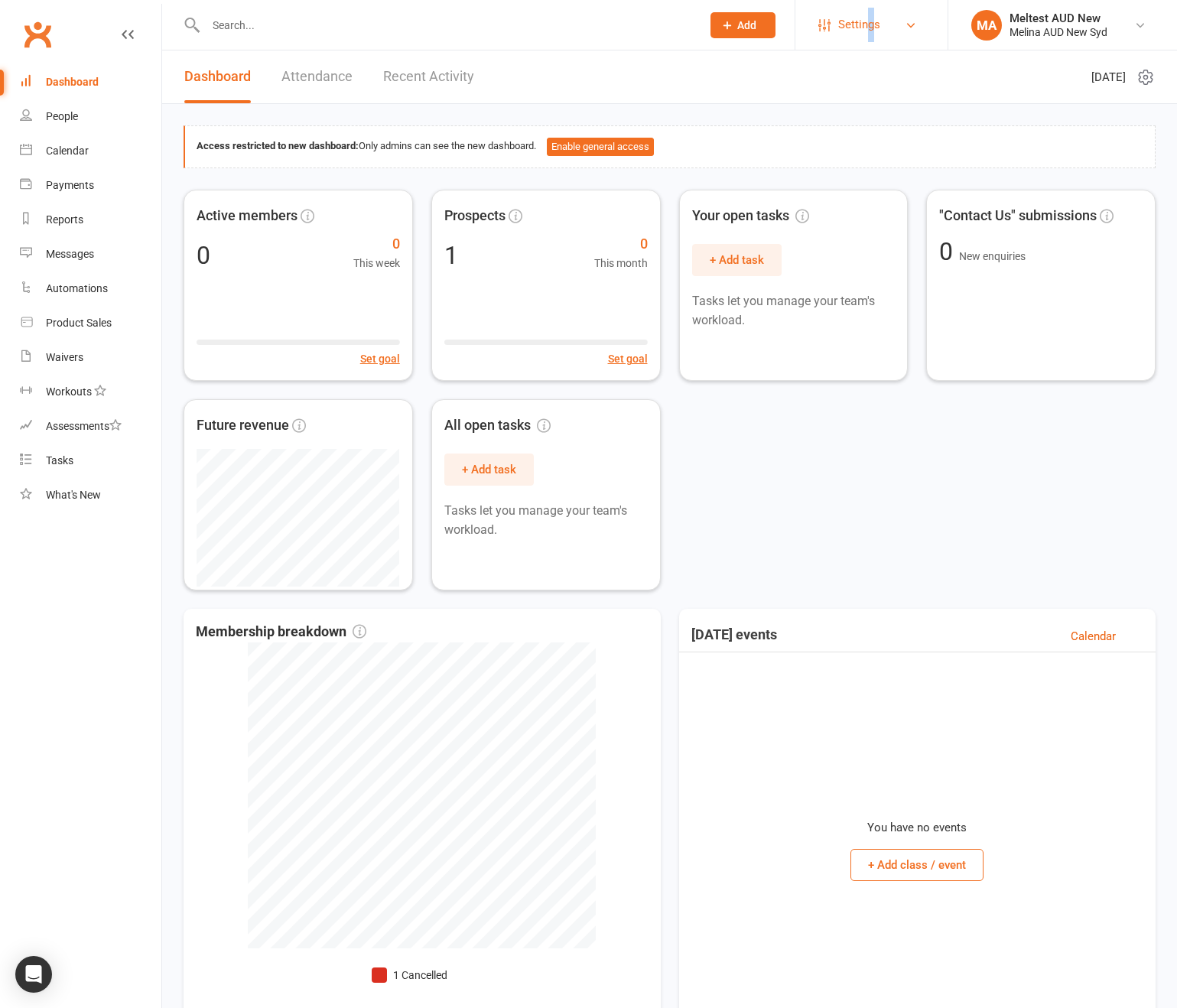
click at [865, 10] on span "Settings" at bounding box center [859, 25] width 42 height 34
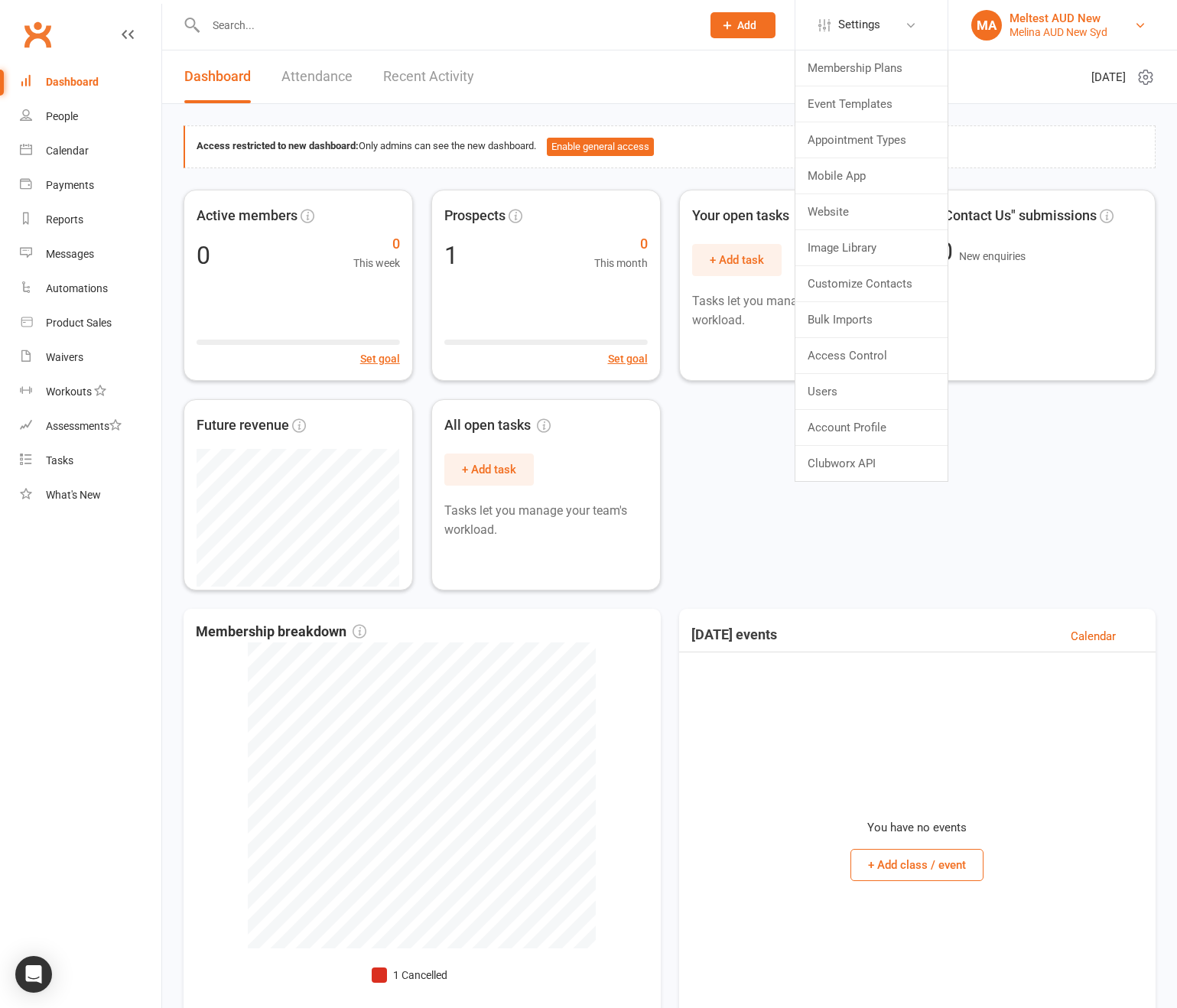
click at [1046, 35] on div "Melina AUD New Syd" at bounding box center [1058, 31] width 97 height 13
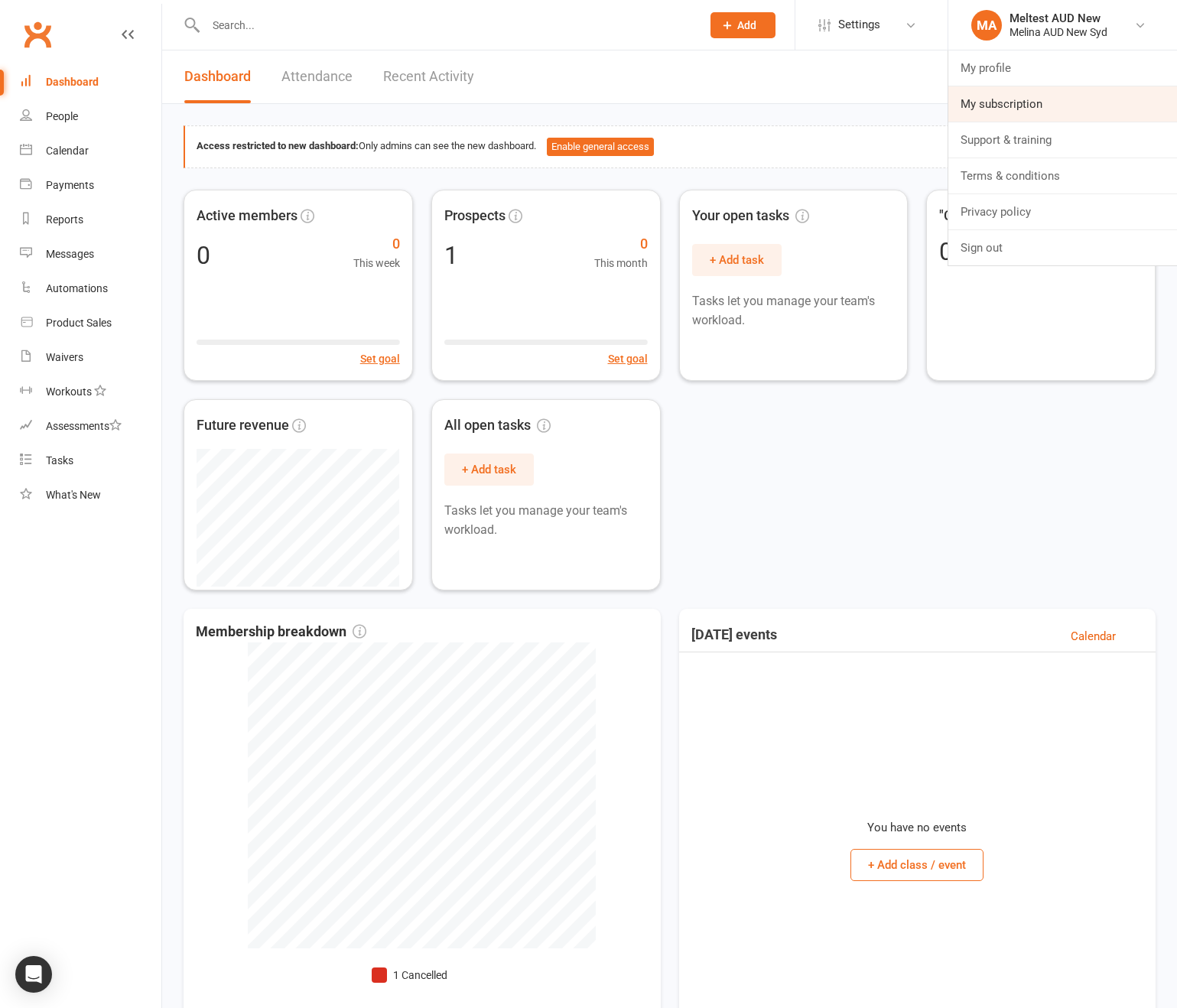
click at [1023, 103] on link "My subscription" at bounding box center [1063, 104] width 229 height 35
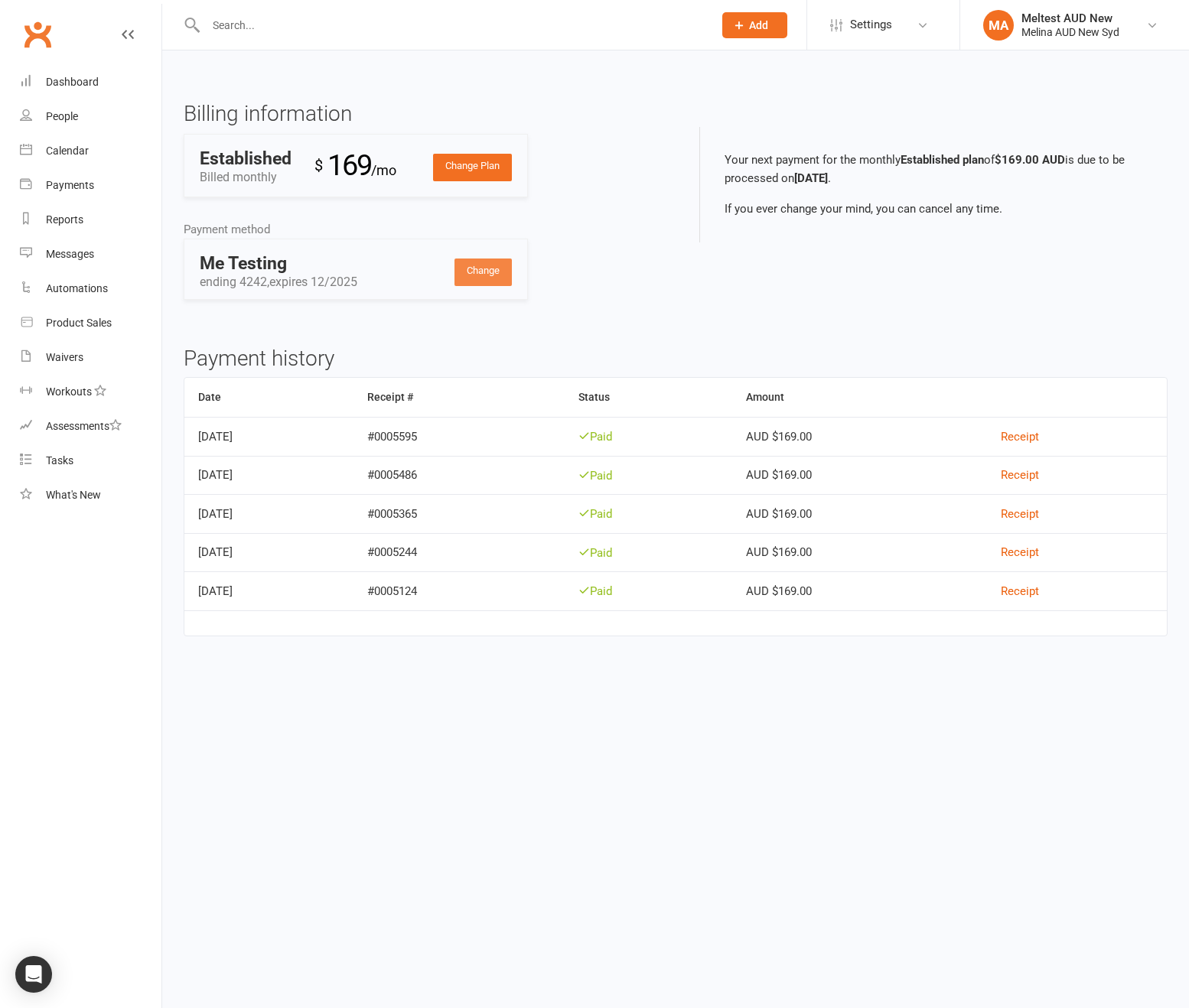
click at [463, 265] on link "Change" at bounding box center [483, 272] width 57 height 28
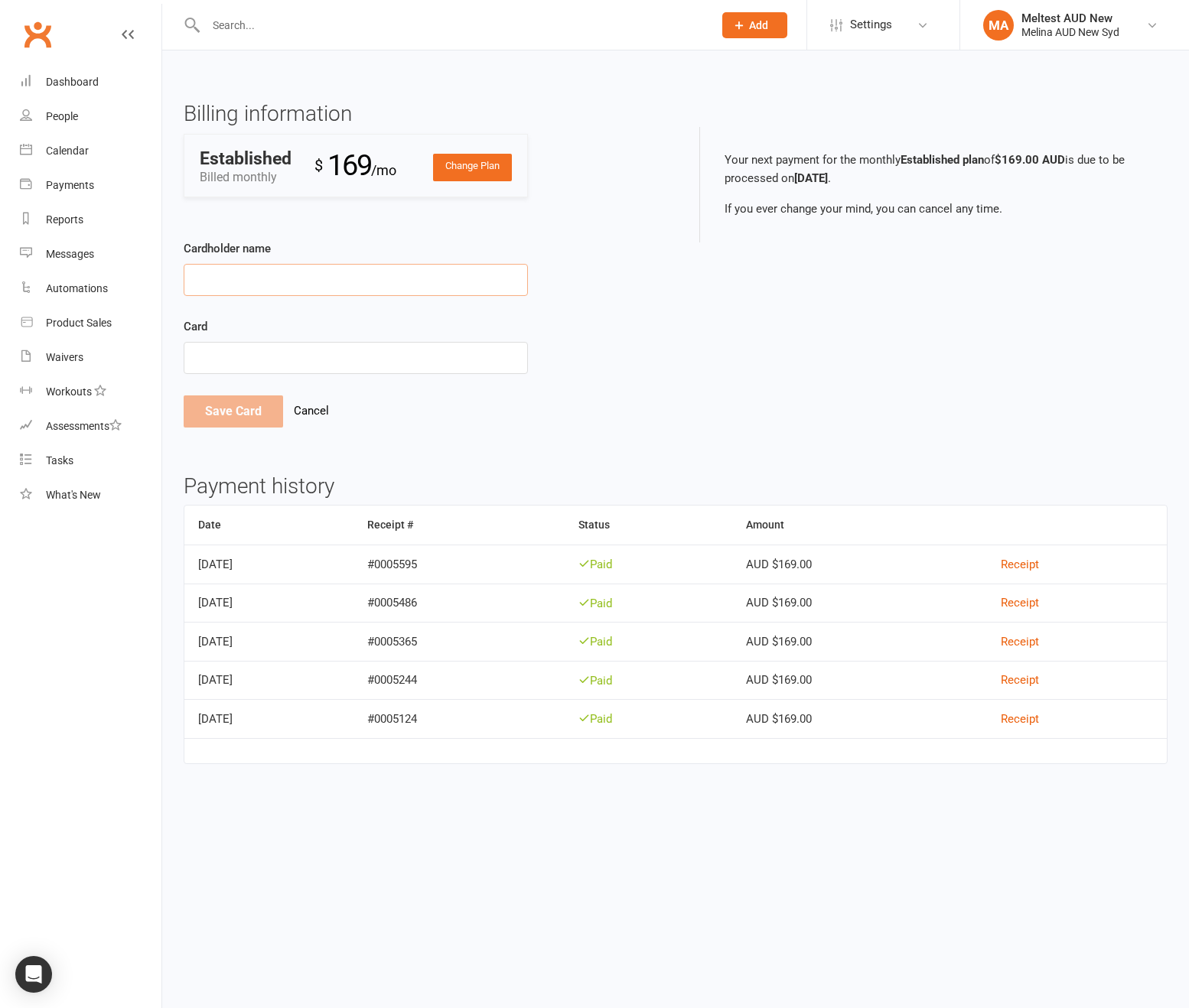
click at [416, 272] on input "Cardholder name" at bounding box center [355, 280] width 344 height 32
click at [788, 325] on div "Billing information Change Plan Established Billed monthly $ 169 /mo Payment me…" at bounding box center [675, 276] width 1006 height 348
click at [297, 419] on div "Save Card Cancel" at bounding box center [355, 411] width 344 height 32
click at [310, 409] on link "Cancel" at bounding box center [310, 410] width 35 height 13
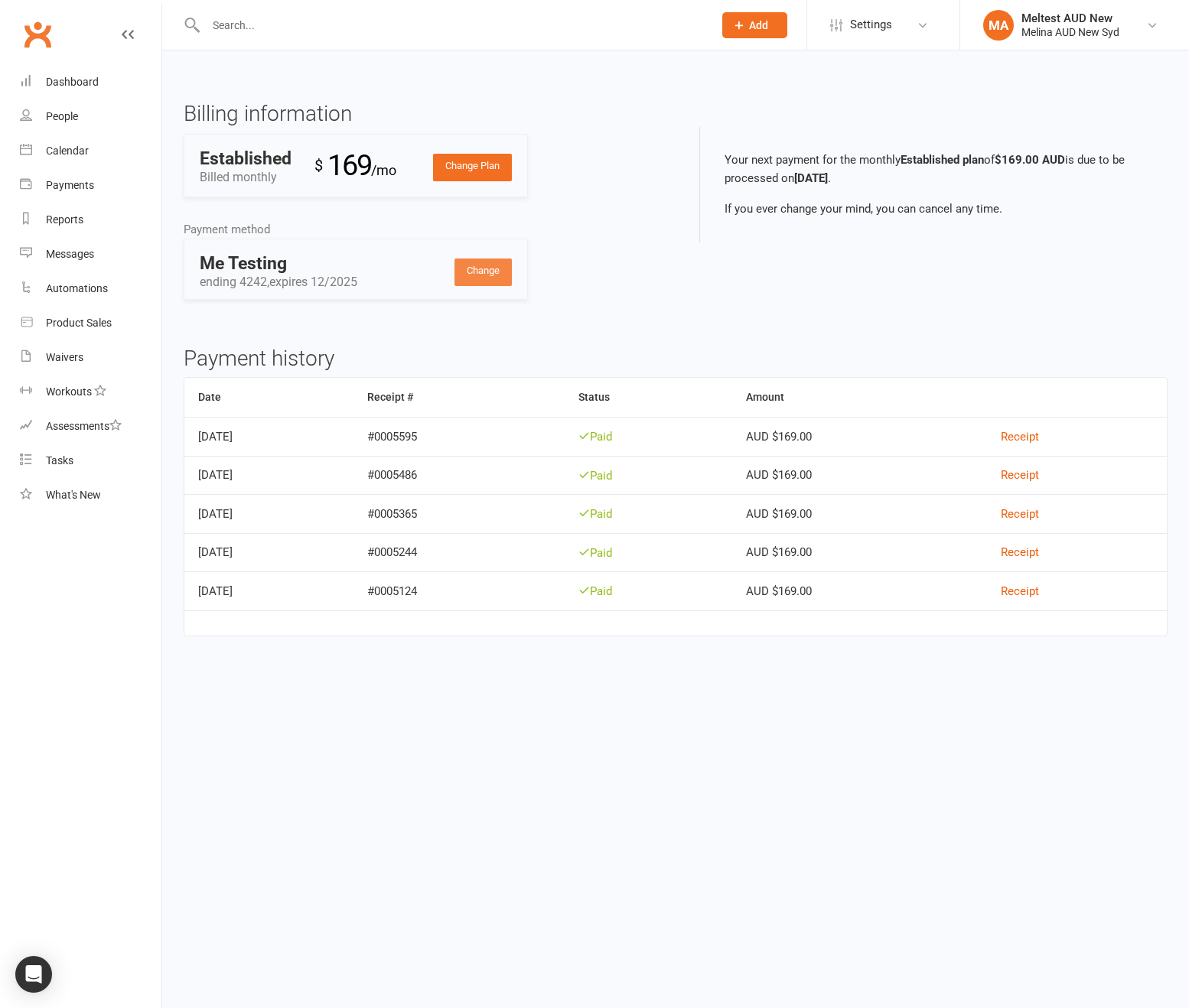
click at [493, 268] on link "Change" at bounding box center [483, 272] width 57 height 28
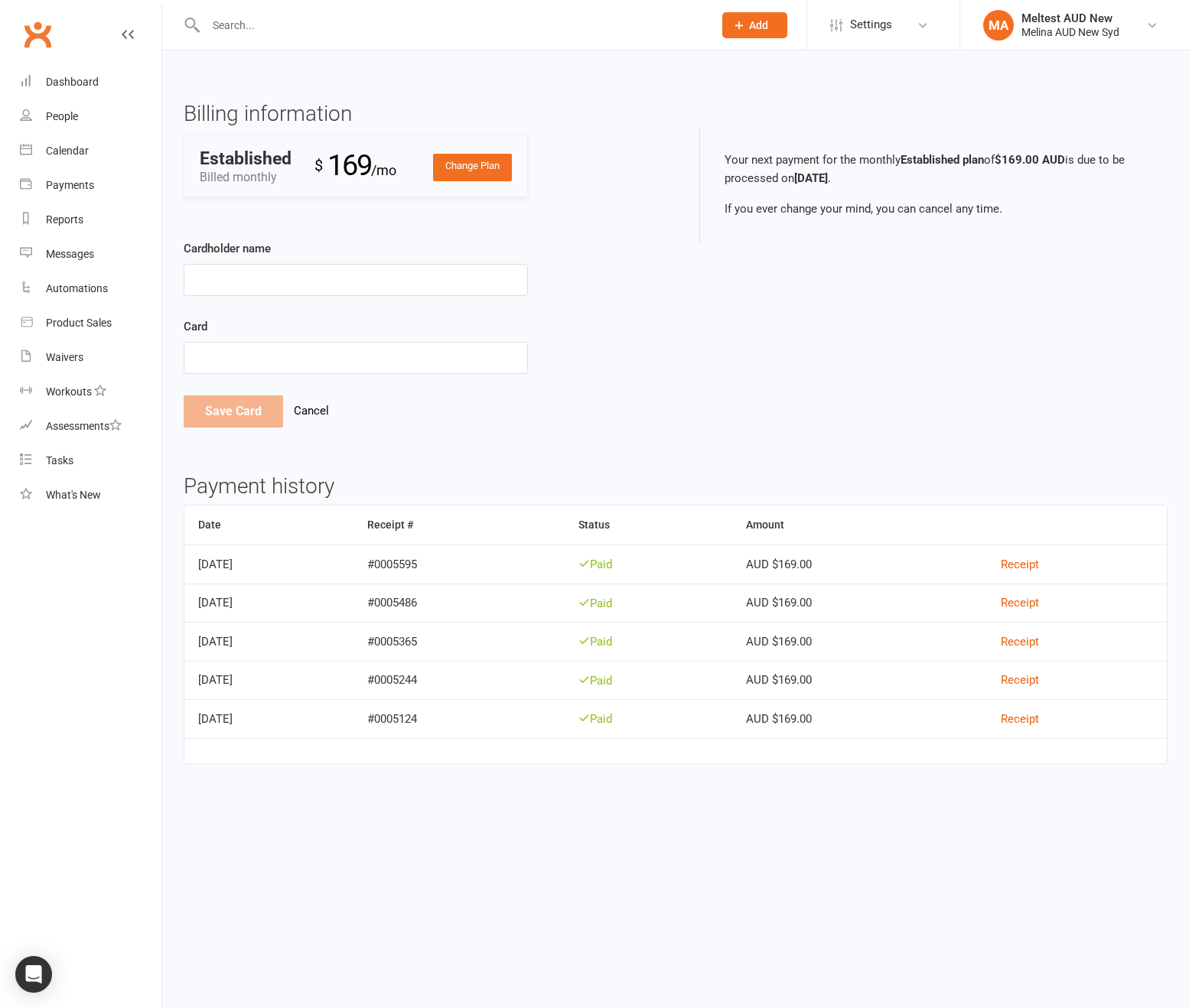
click at [482, 161] on link "Change Plan" at bounding box center [472, 167] width 79 height 28
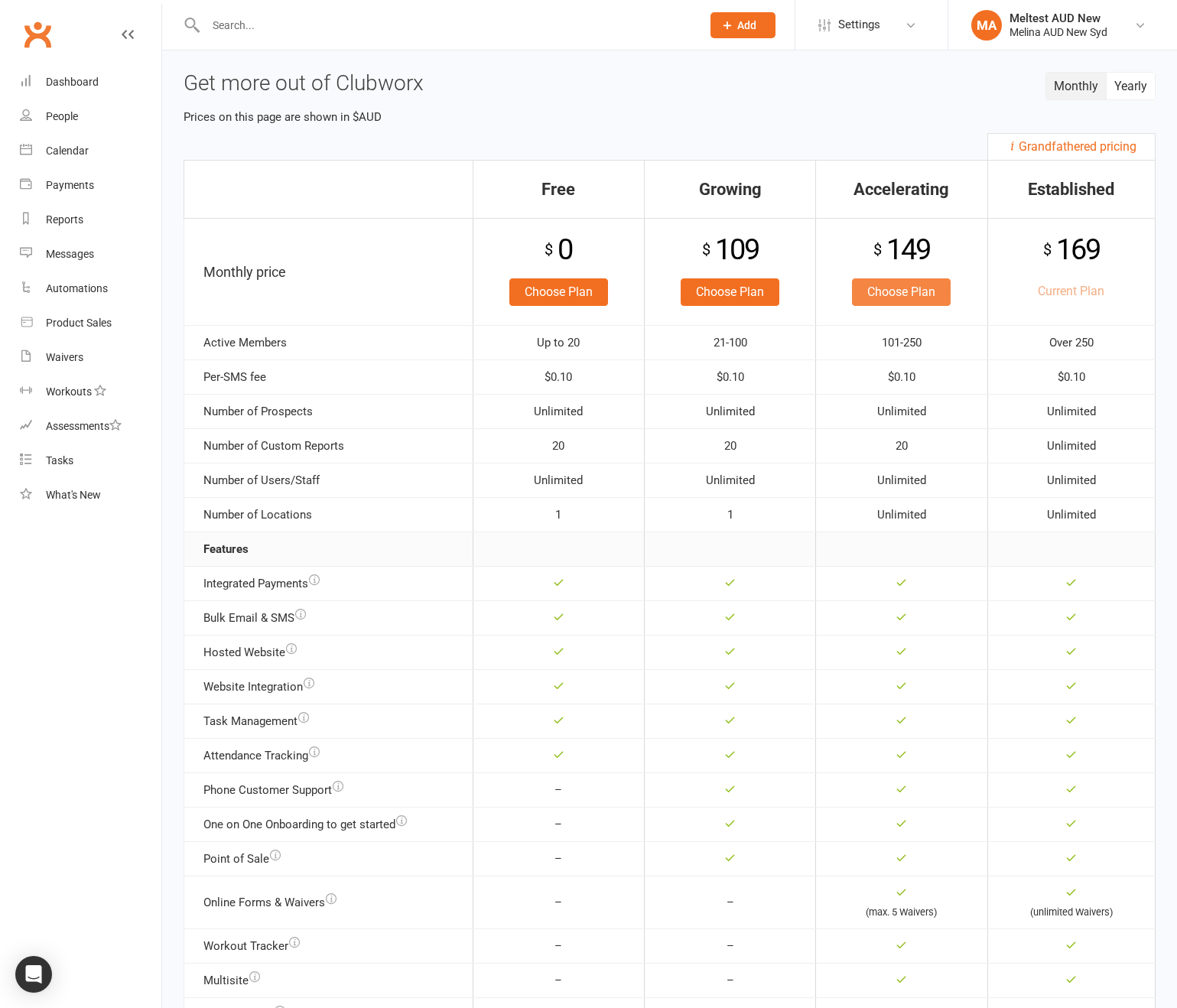
click at [901, 294] on link "Choose Plan" at bounding box center [901, 292] width 98 height 28
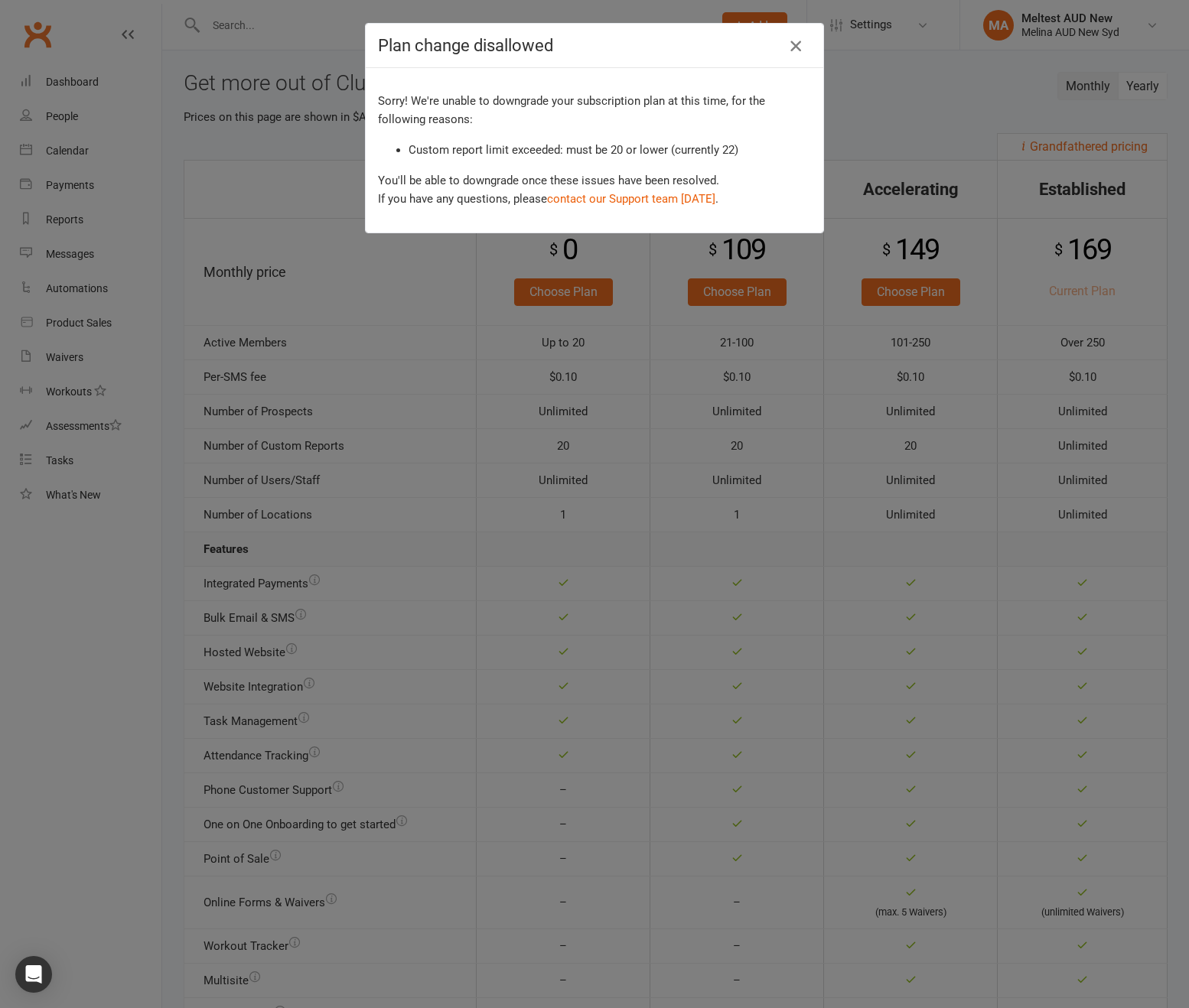
click at [794, 46] on icon "button" at bounding box center [795, 46] width 19 height 19
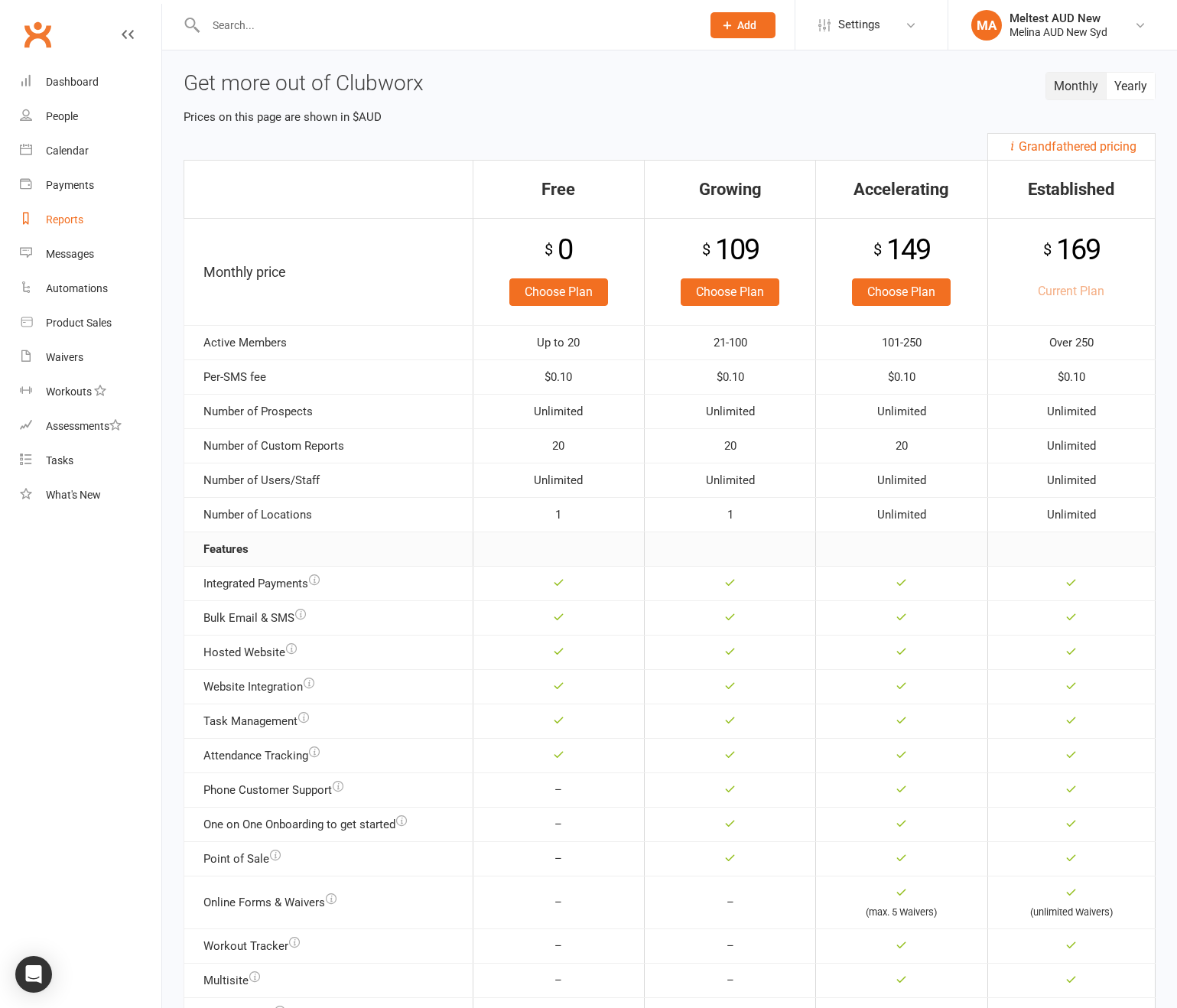
click at [81, 226] on link "Reports" at bounding box center [90, 220] width 141 height 34
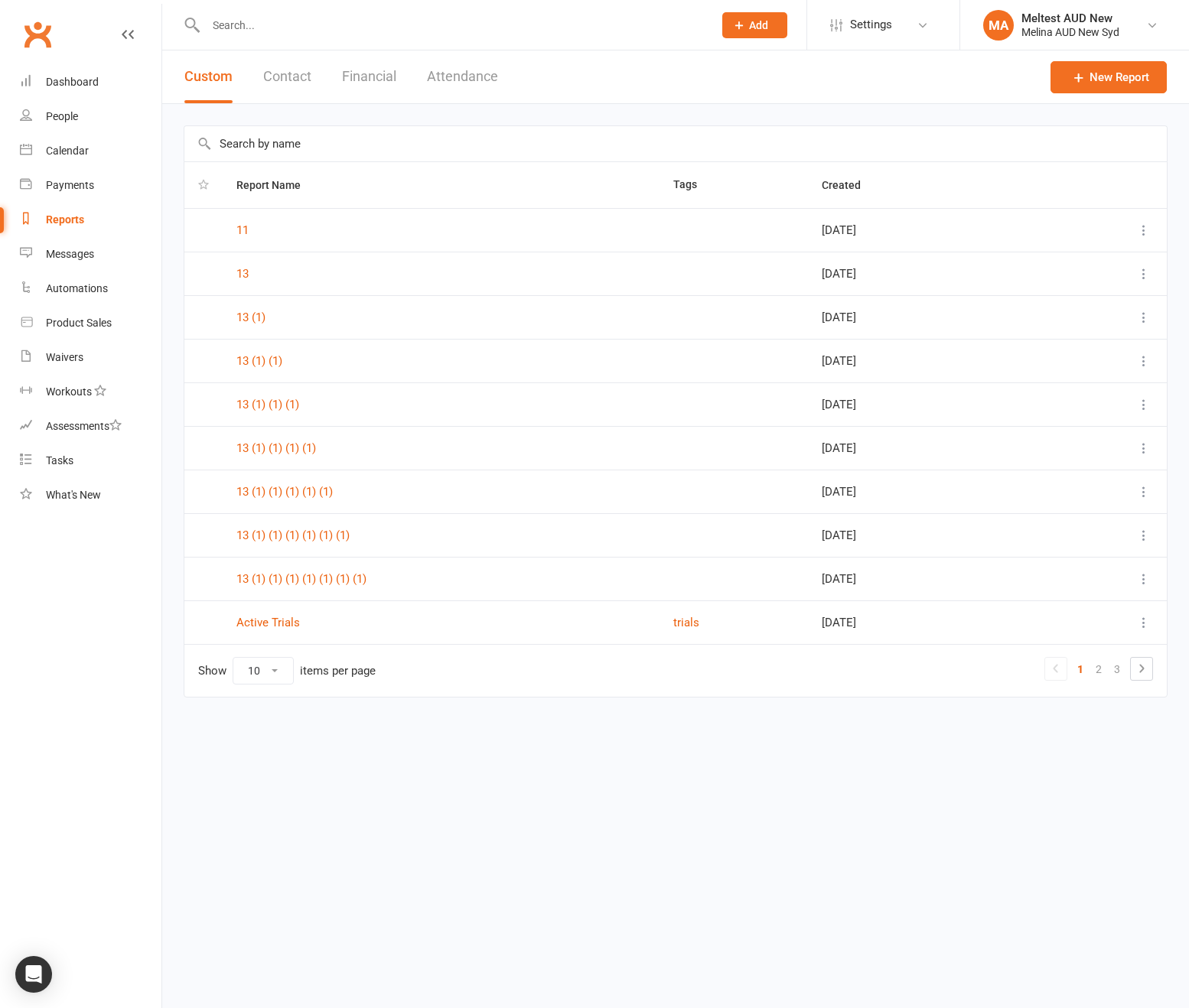
click at [1148, 222] on button at bounding box center [1143, 230] width 19 height 19
click at [1079, 318] on link "Remove" at bounding box center [1075, 321] width 151 height 30
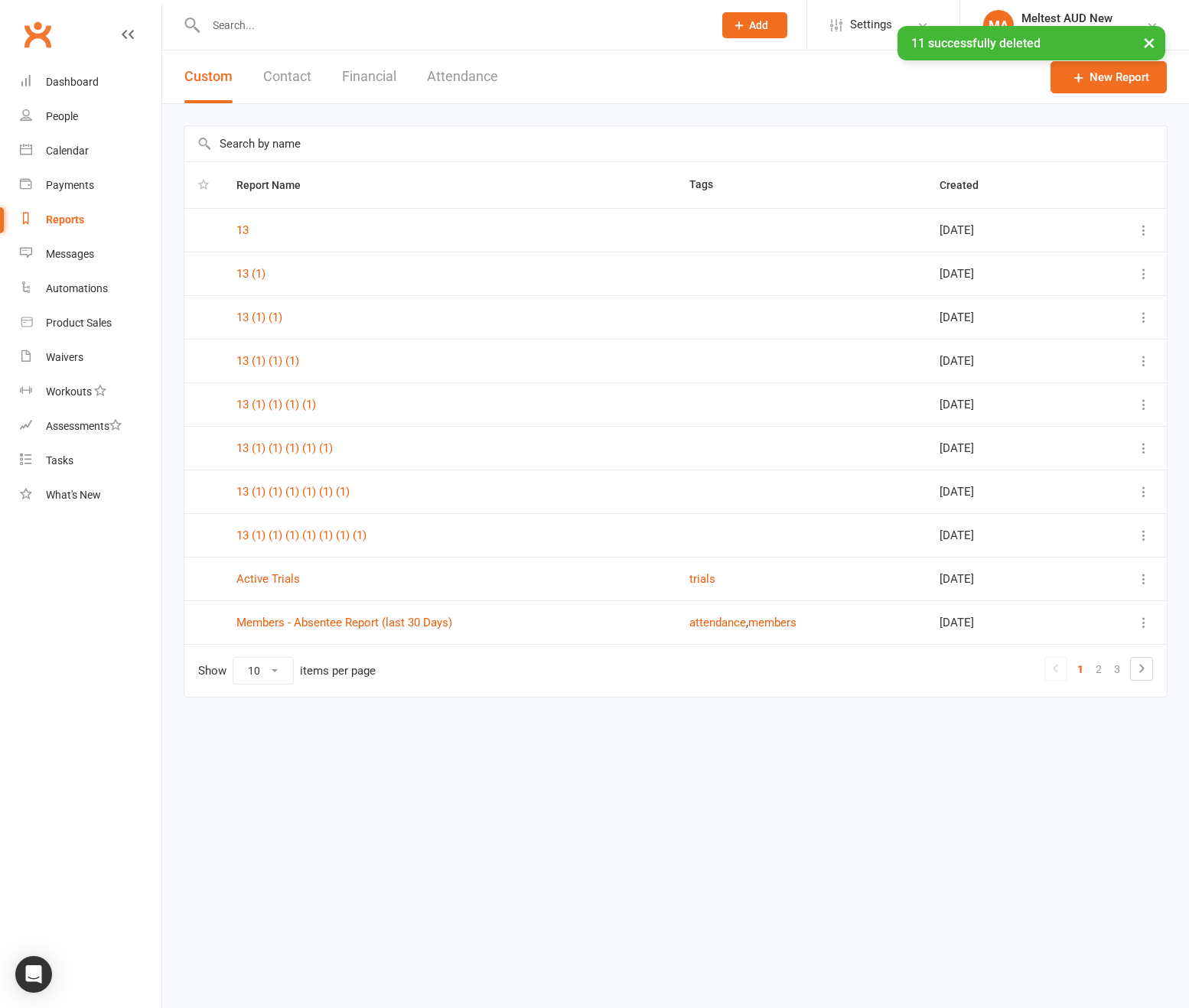
click at [1147, 228] on icon at bounding box center [1143, 230] width 15 height 15
click at [1100, 327] on link "Remove" at bounding box center [1075, 321] width 151 height 30
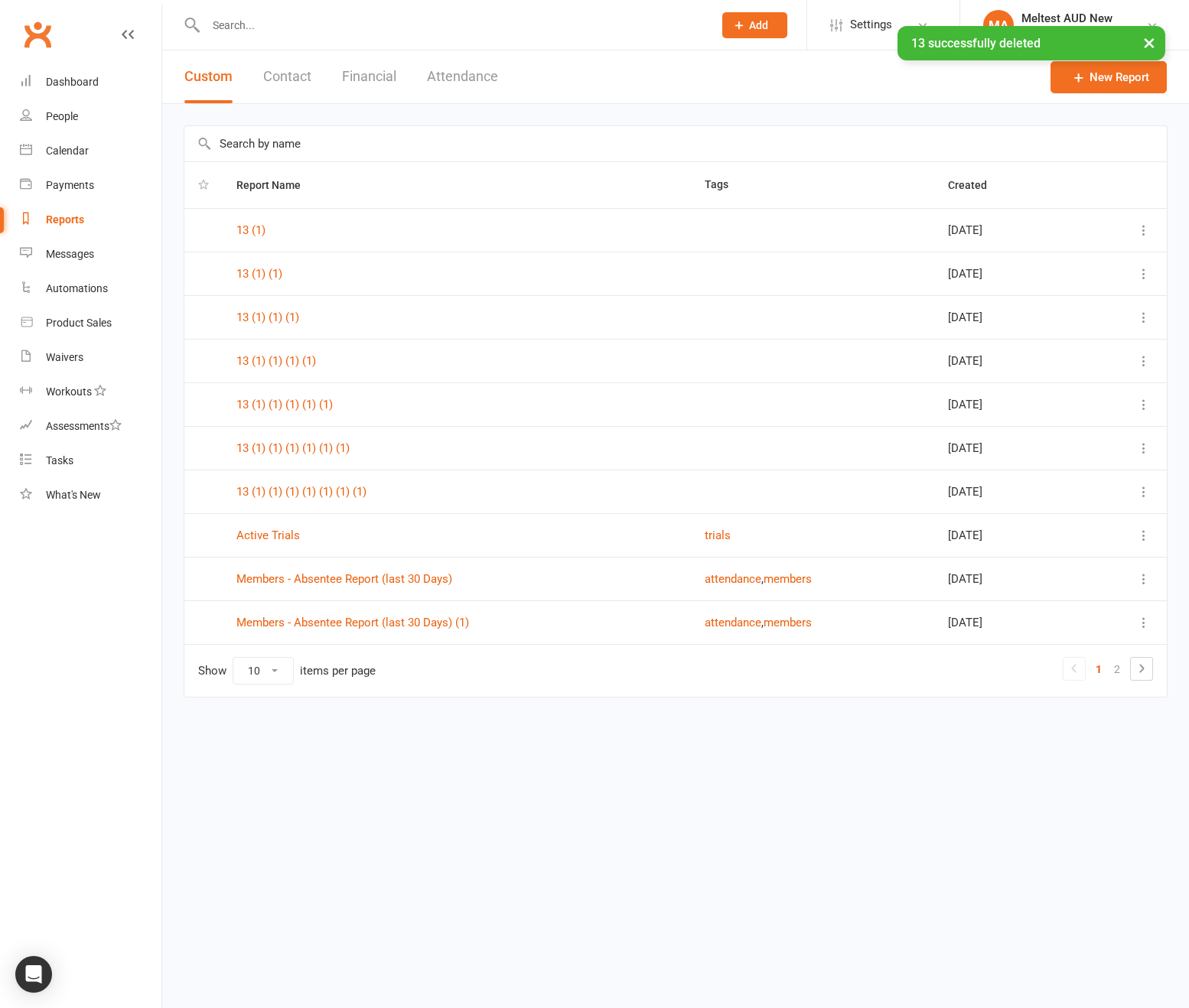
click at [1139, 228] on icon at bounding box center [1143, 230] width 15 height 15
click at [1025, 326] on link "Remove" at bounding box center [1075, 321] width 151 height 30
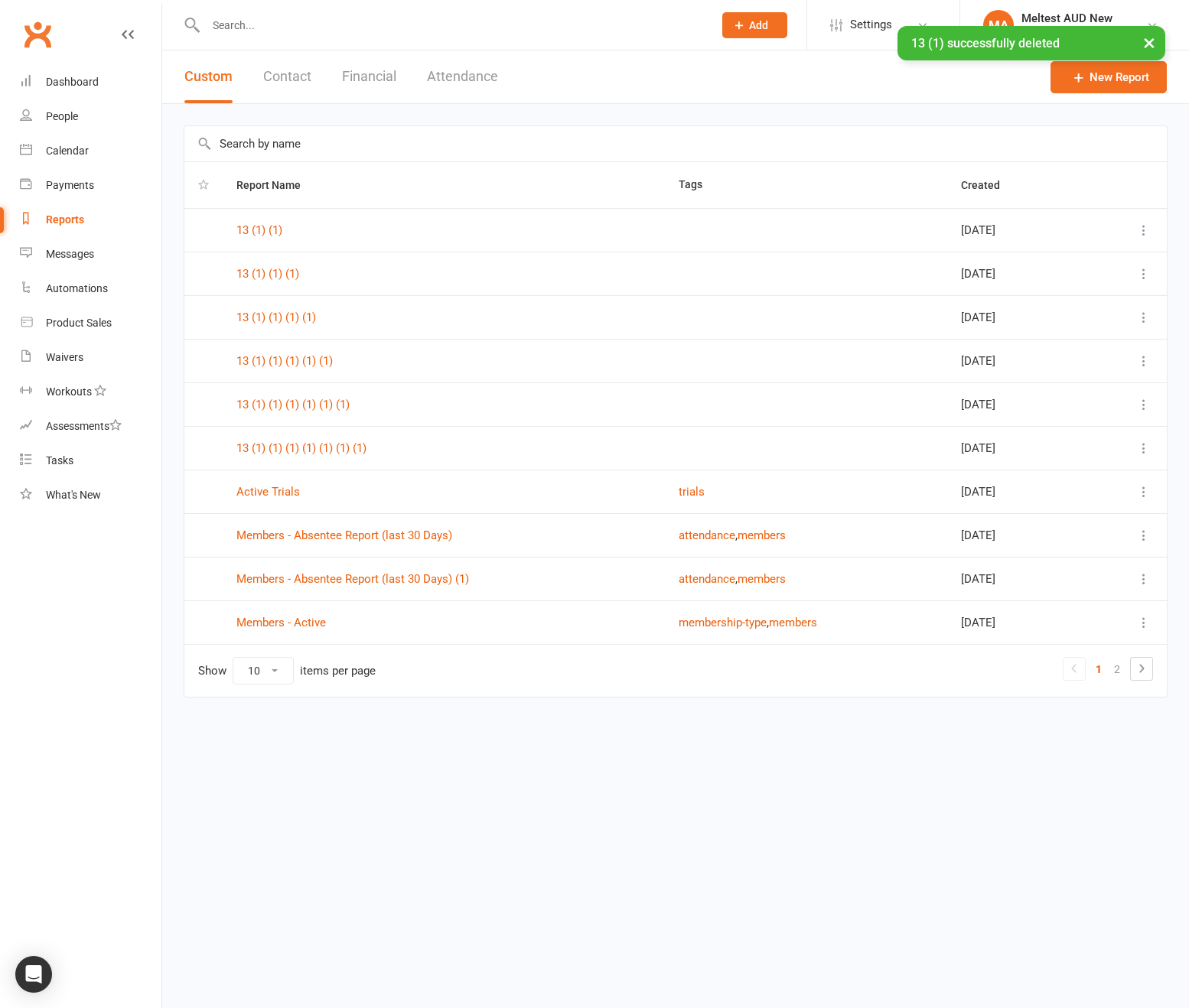
click at [251, 657] on select "10 25 50 100" at bounding box center [263, 670] width 60 height 26
select select "100"
click at [234, 657] on select "10 25 50 100" at bounding box center [263, 670] width 60 height 26
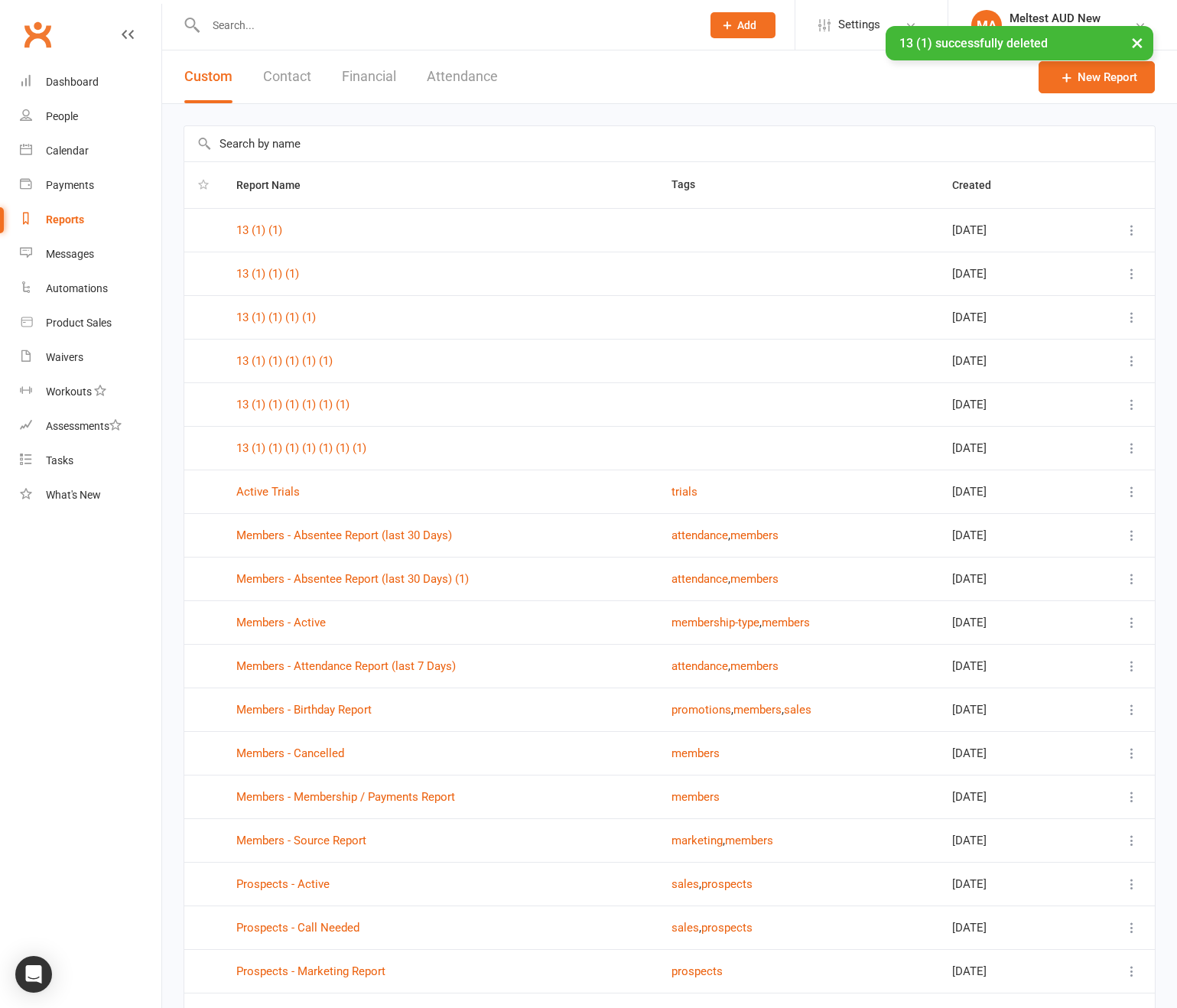
click at [1136, 231] on icon at bounding box center [1131, 230] width 15 height 15
click at [1084, 323] on link "Remove" at bounding box center [1053, 321] width 151 height 30
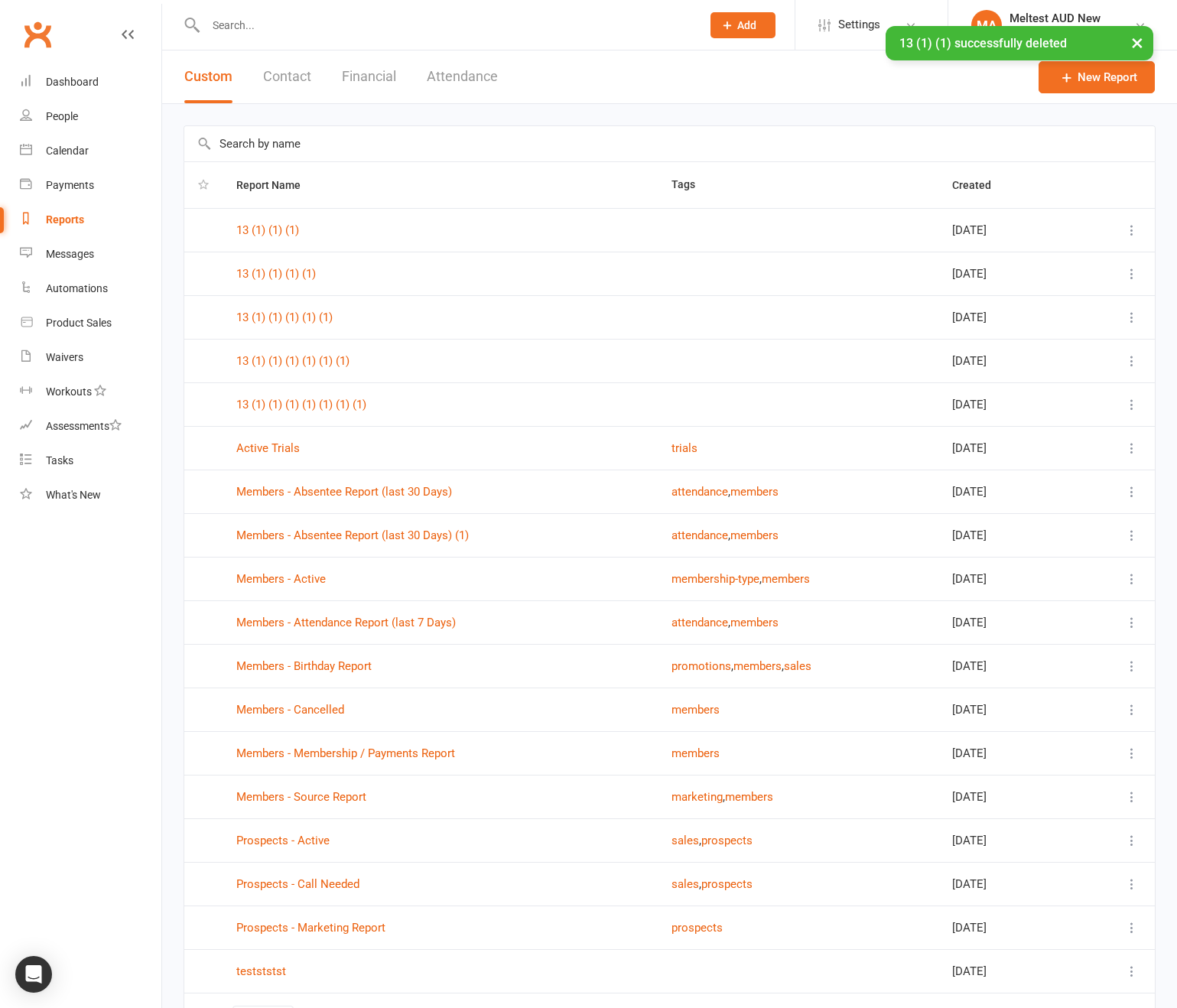
click at [1132, 230] on icon at bounding box center [1131, 230] width 15 height 15
click at [1051, 324] on link "Remove" at bounding box center [1053, 321] width 151 height 30
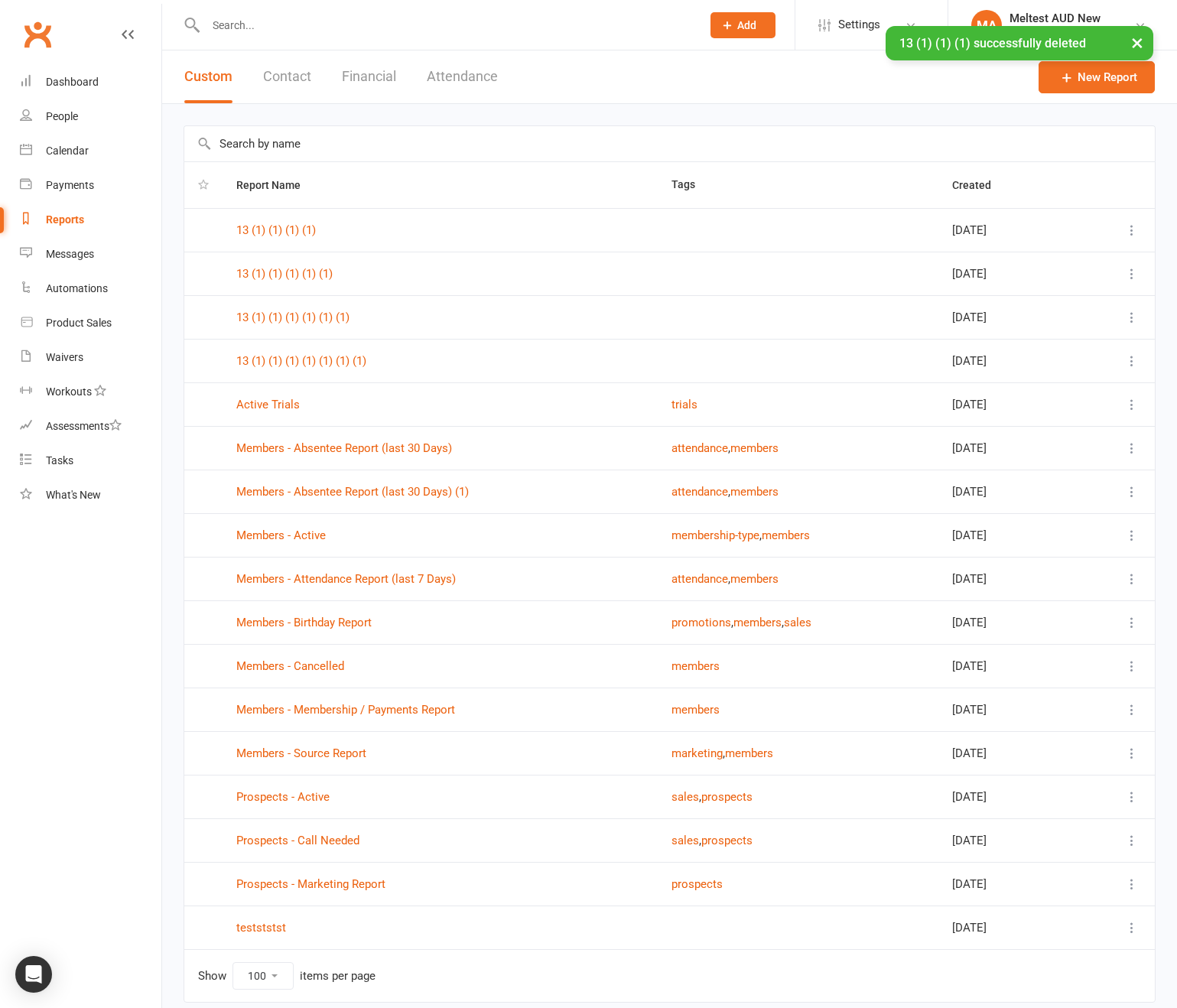
click at [1122, 231] on button at bounding box center [1131, 230] width 19 height 19
click at [1042, 317] on link "Remove" at bounding box center [1053, 321] width 151 height 30
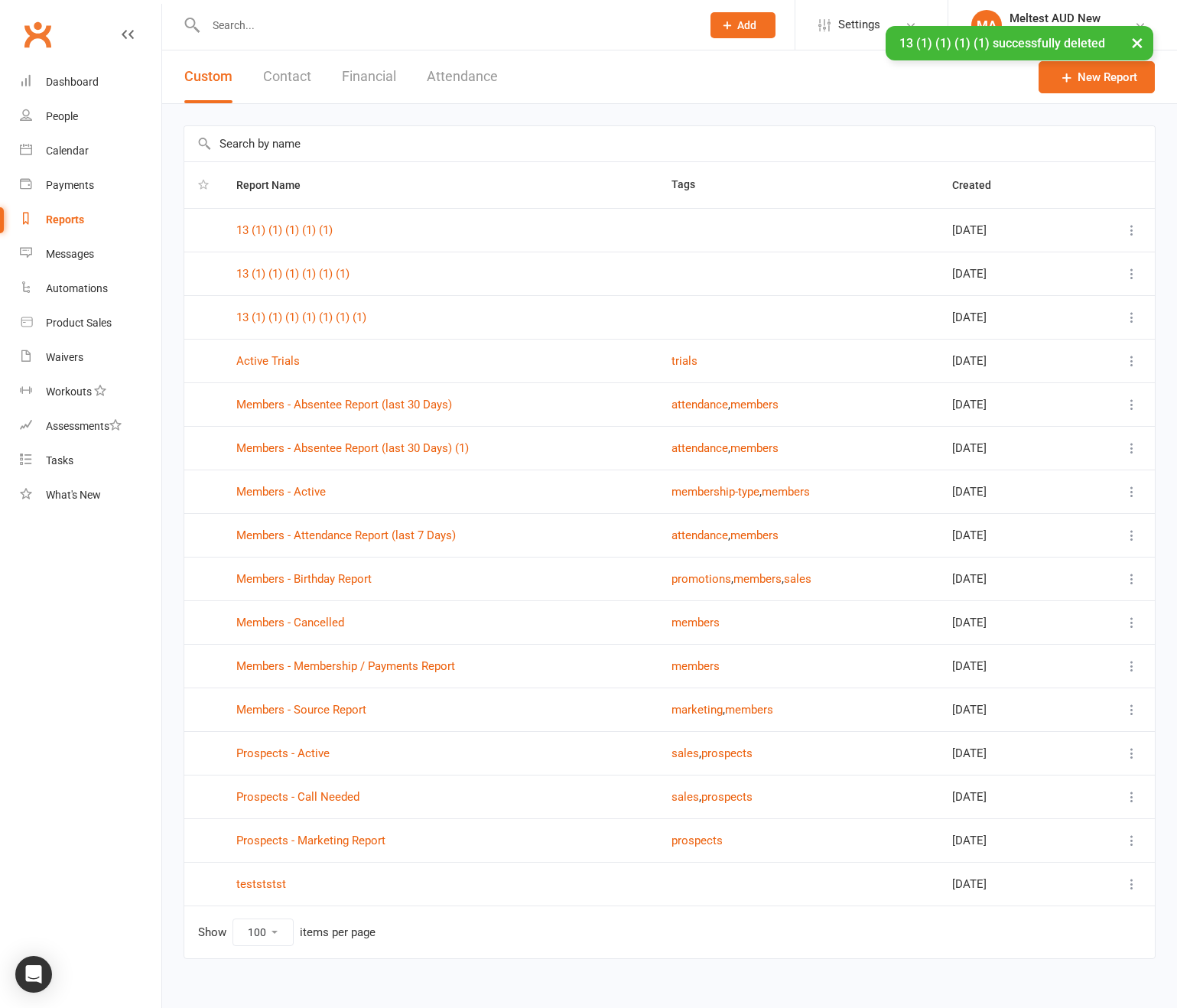
click at [1127, 229] on icon at bounding box center [1131, 230] width 15 height 15
click at [1066, 318] on link "Remove" at bounding box center [1053, 321] width 151 height 30
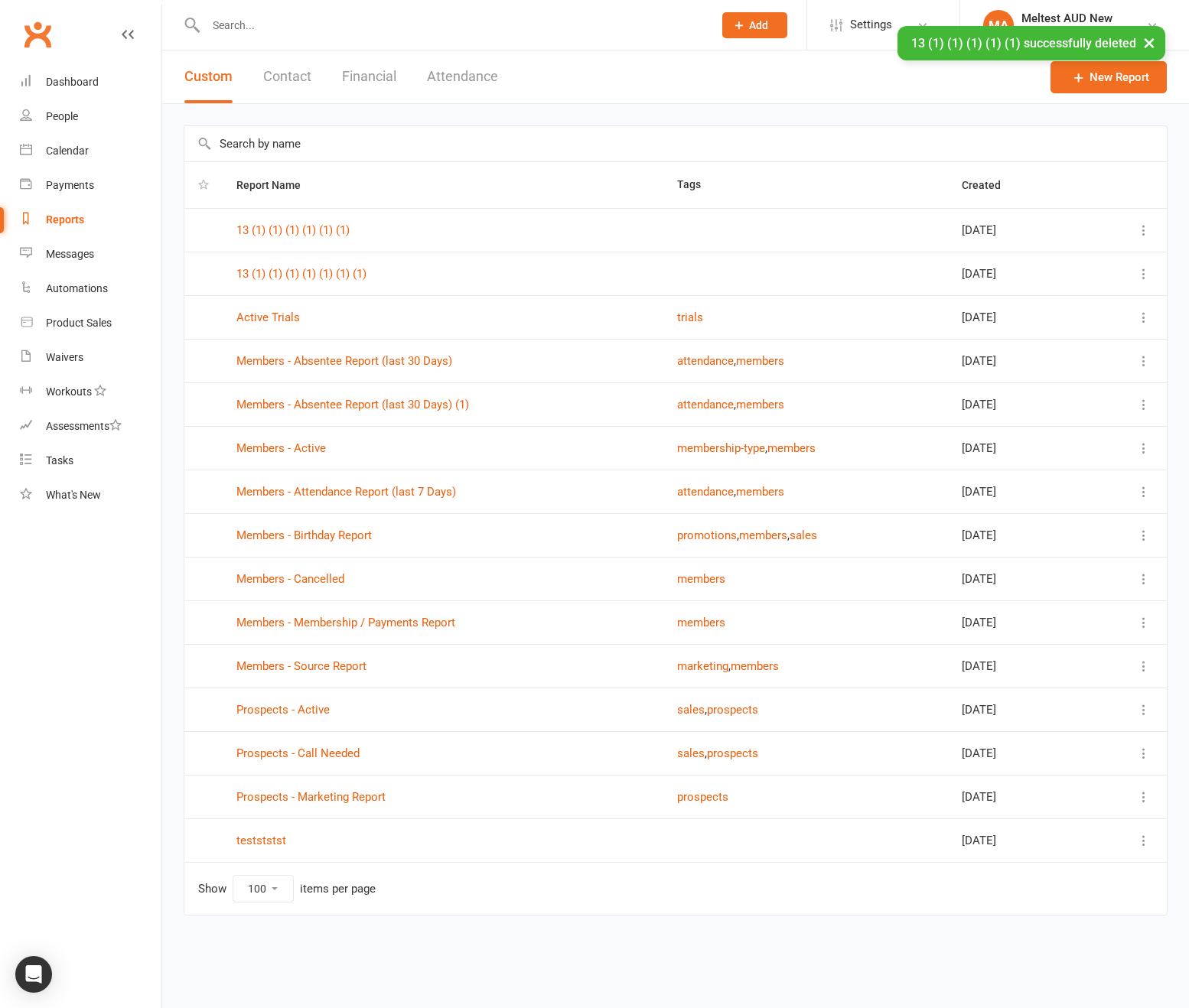
click at [1158, 230] on td at bounding box center [1127, 230] width 78 height 44
click at [1152, 231] on td at bounding box center [1127, 230] width 78 height 44
click at [1123, 235] on div at bounding box center [1127, 230] width 50 height 19
click at [1133, 230] on div at bounding box center [1127, 230] width 50 height 19
click at [1142, 230] on icon at bounding box center [1143, 230] width 15 height 15
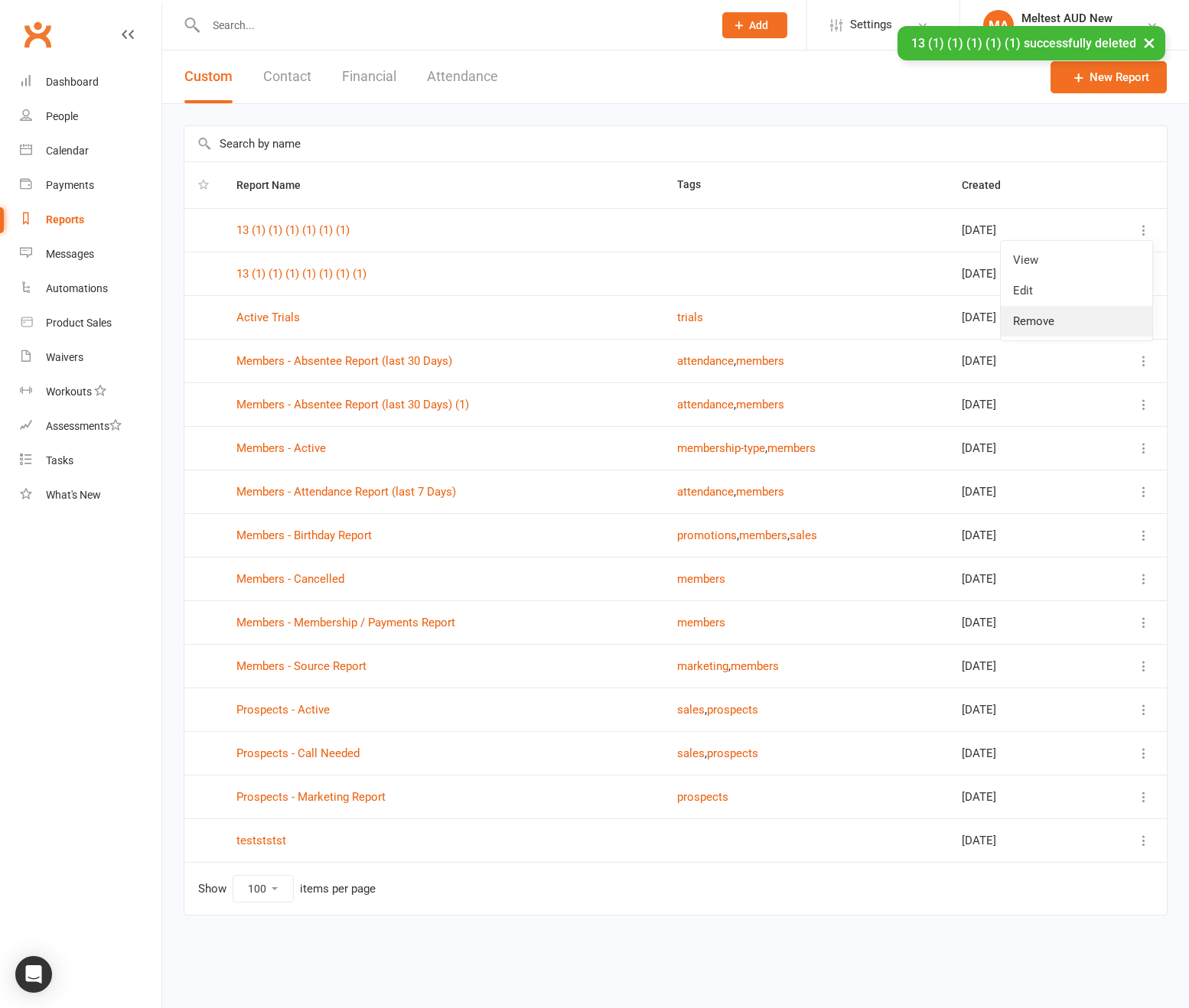
click at [1100, 315] on link "Remove" at bounding box center [1075, 321] width 151 height 30
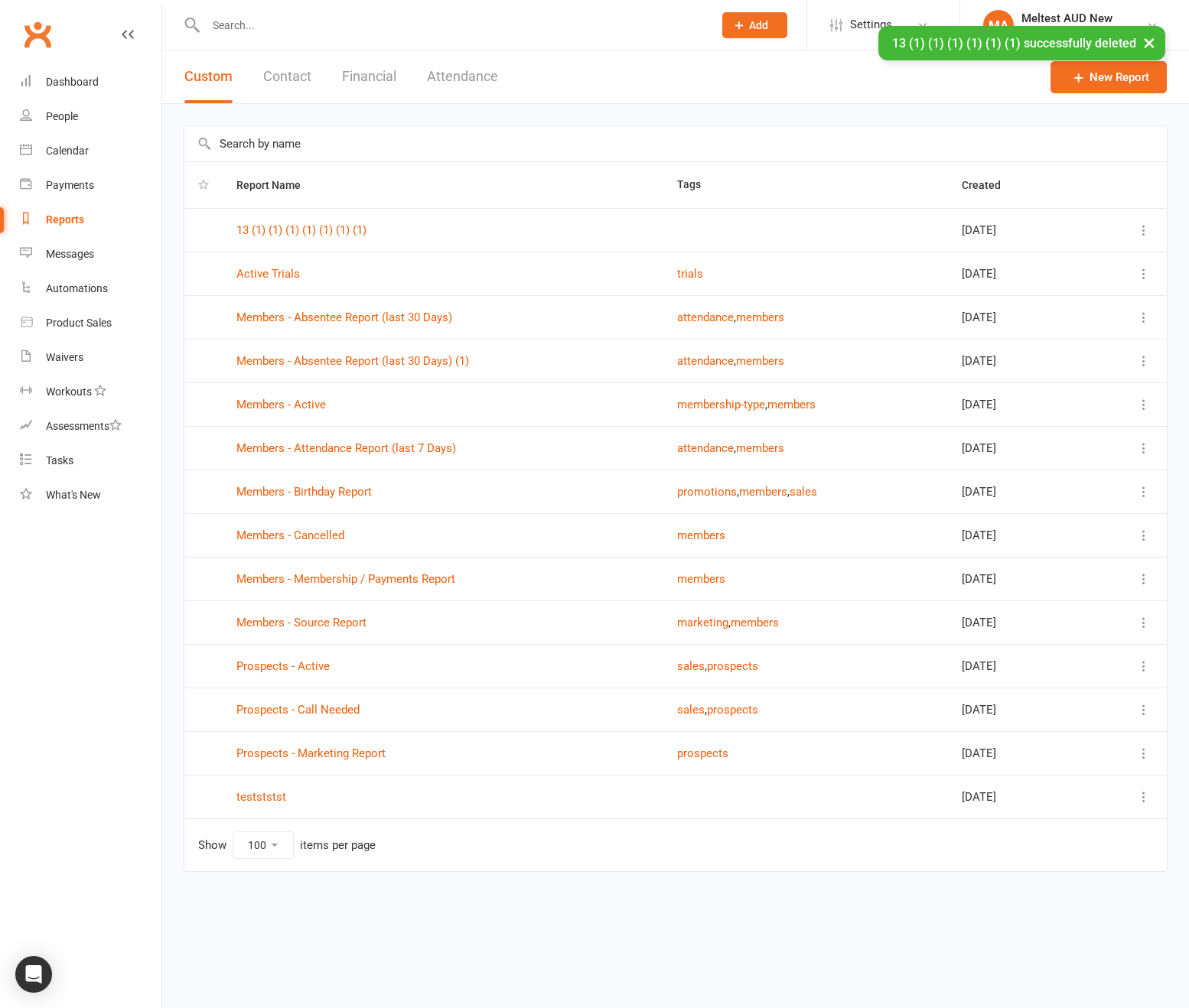
click at [1136, 232] on icon at bounding box center [1143, 230] width 15 height 15
click at [1084, 315] on link "Remove" at bounding box center [1075, 321] width 151 height 30
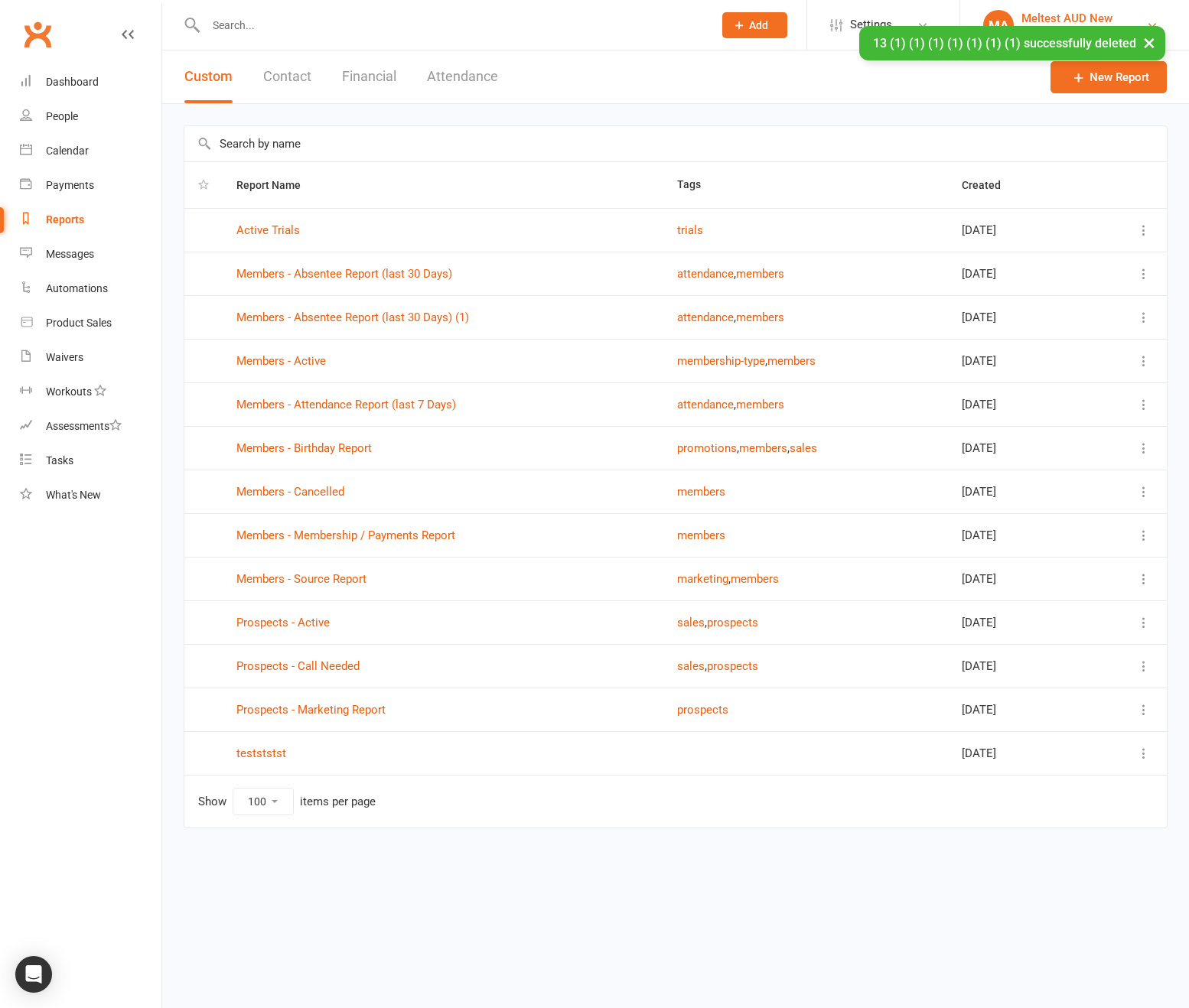
click at [1011, 13] on link "MA Meltest AUD New Melina AUD New Syd" at bounding box center [1074, 25] width 183 height 30
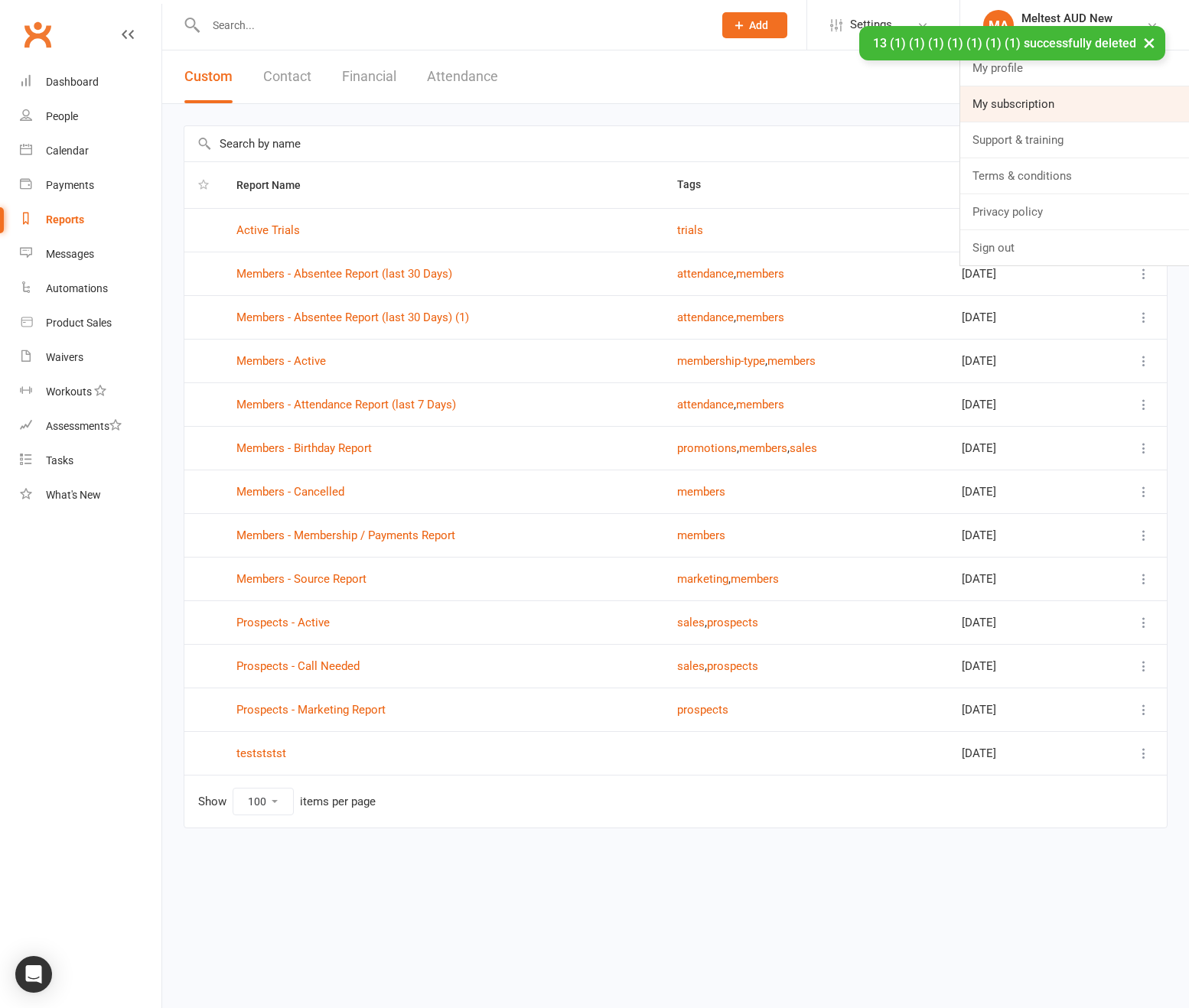
click at [1057, 97] on link "My subscription" at bounding box center [1074, 104] width 229 height 35
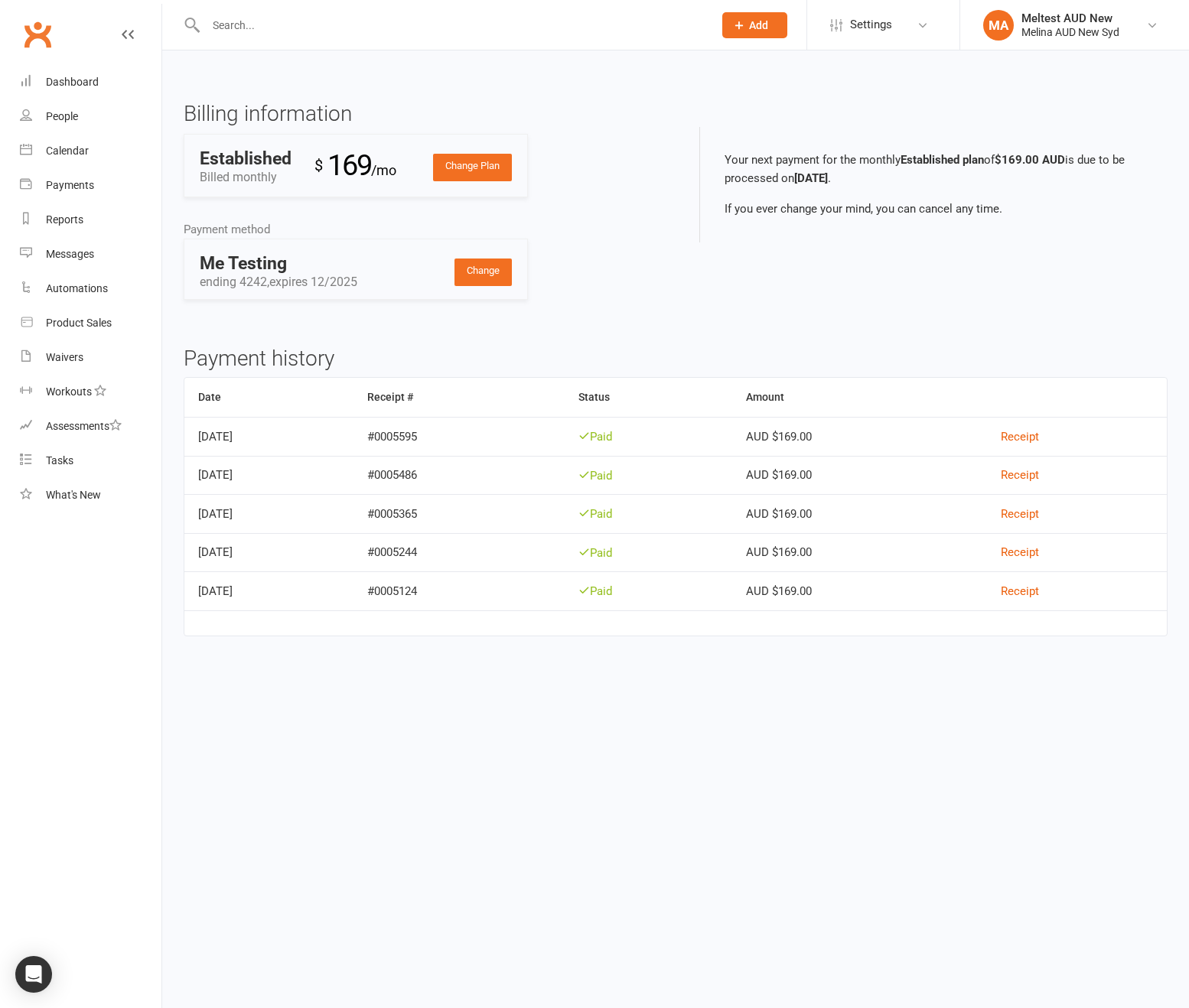
click at [475, 169] on link "Change Plan" at bounding box center [472, 167] width 79 height 28
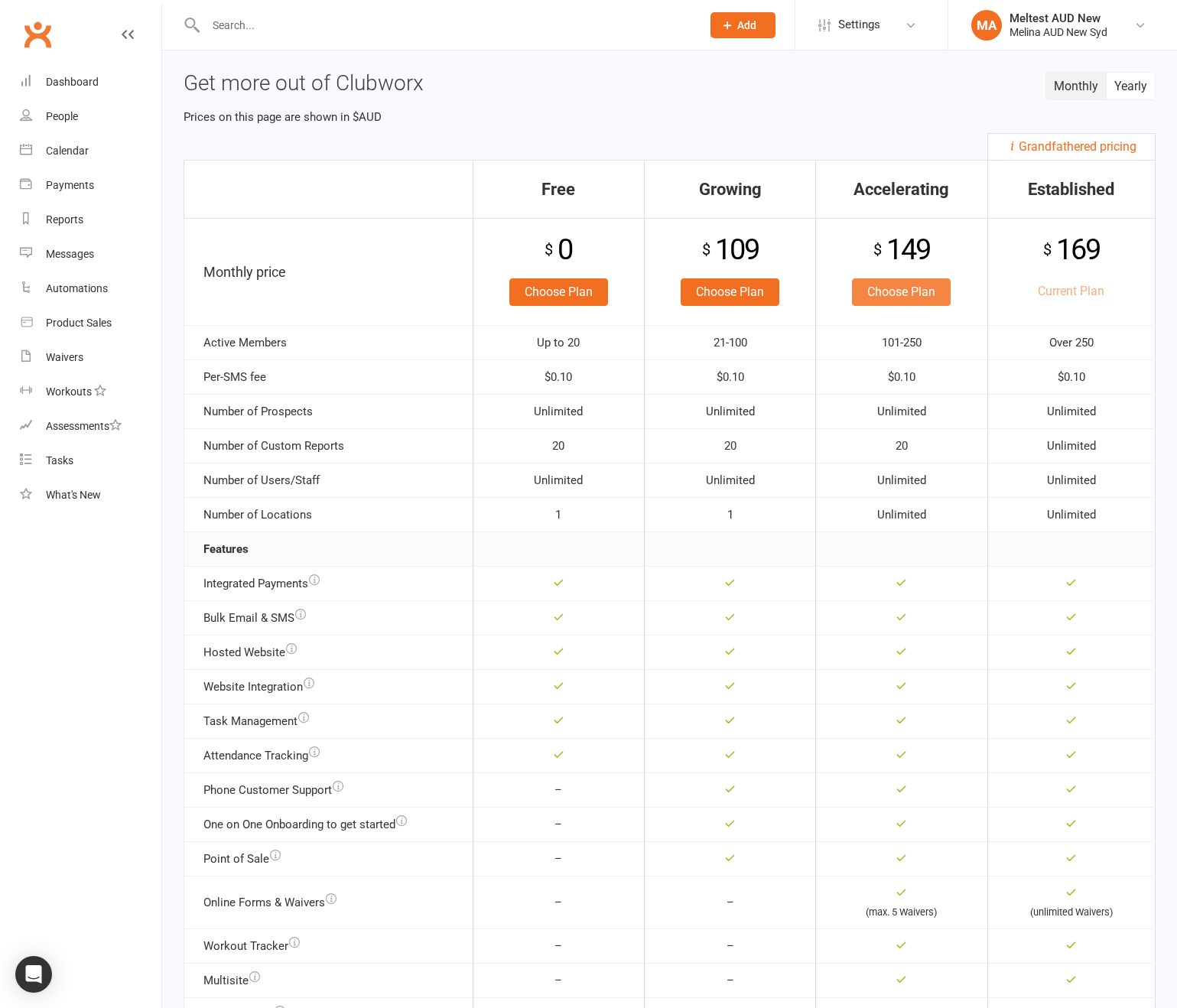
click at [912, 298] on link "Choose Plan" at bounding box center [901, 292] width 98 height 28
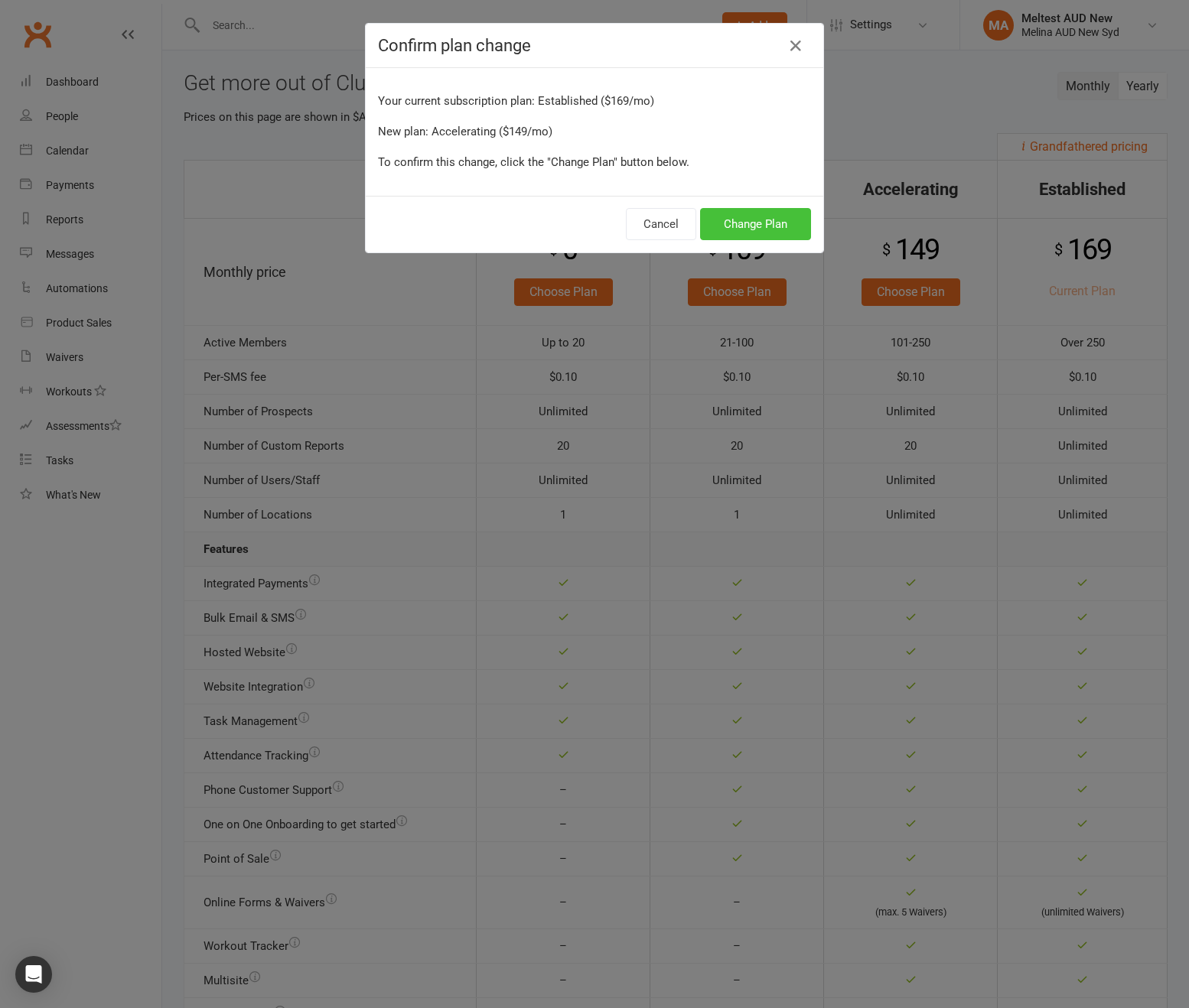
click at [778, 229] on button "Change Plan" at bounding box center [755, 224] width 111 height 32
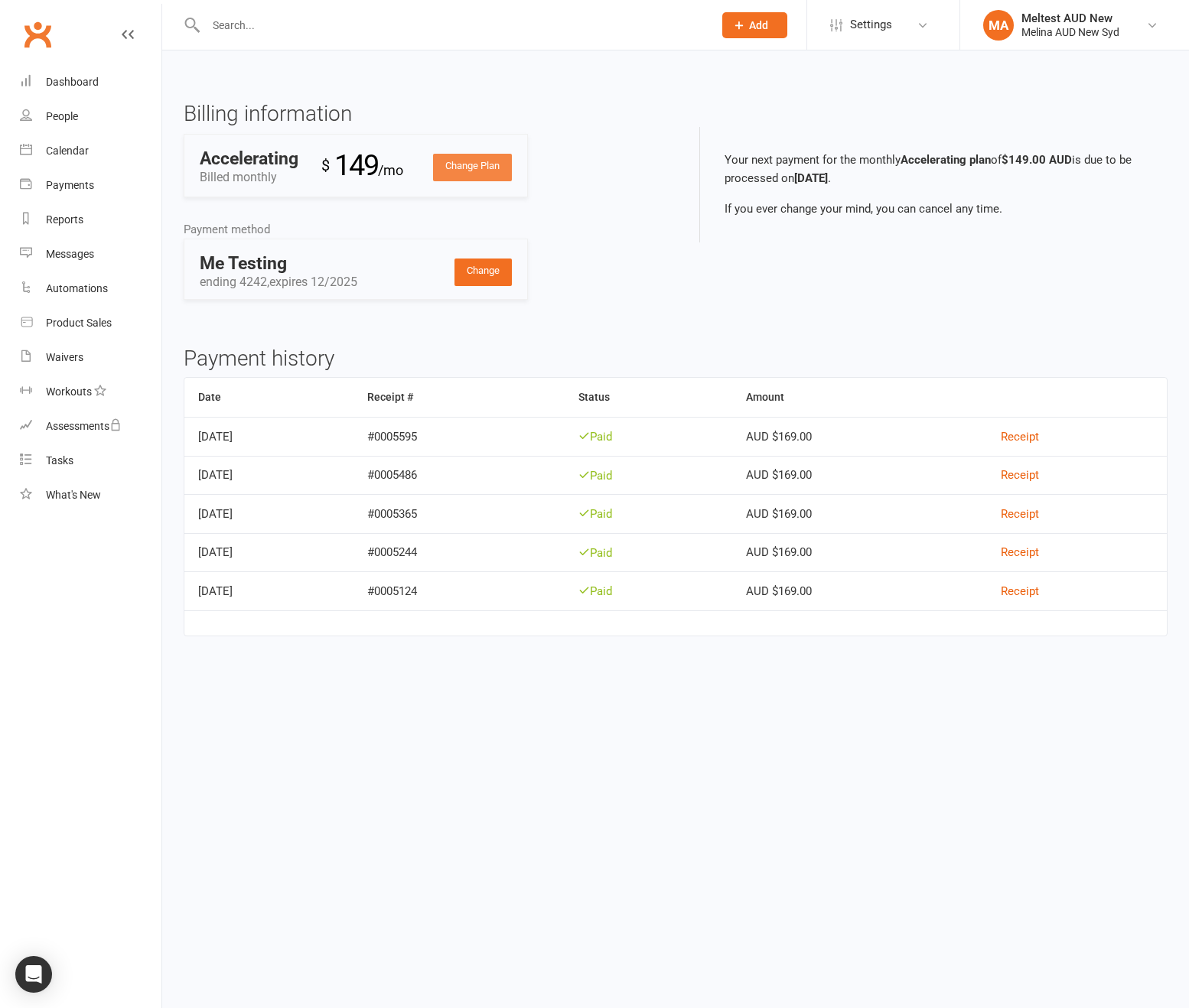
click at [459, 171] on link "Change Plan" at bounding box center [472, 167] width 79 height 28
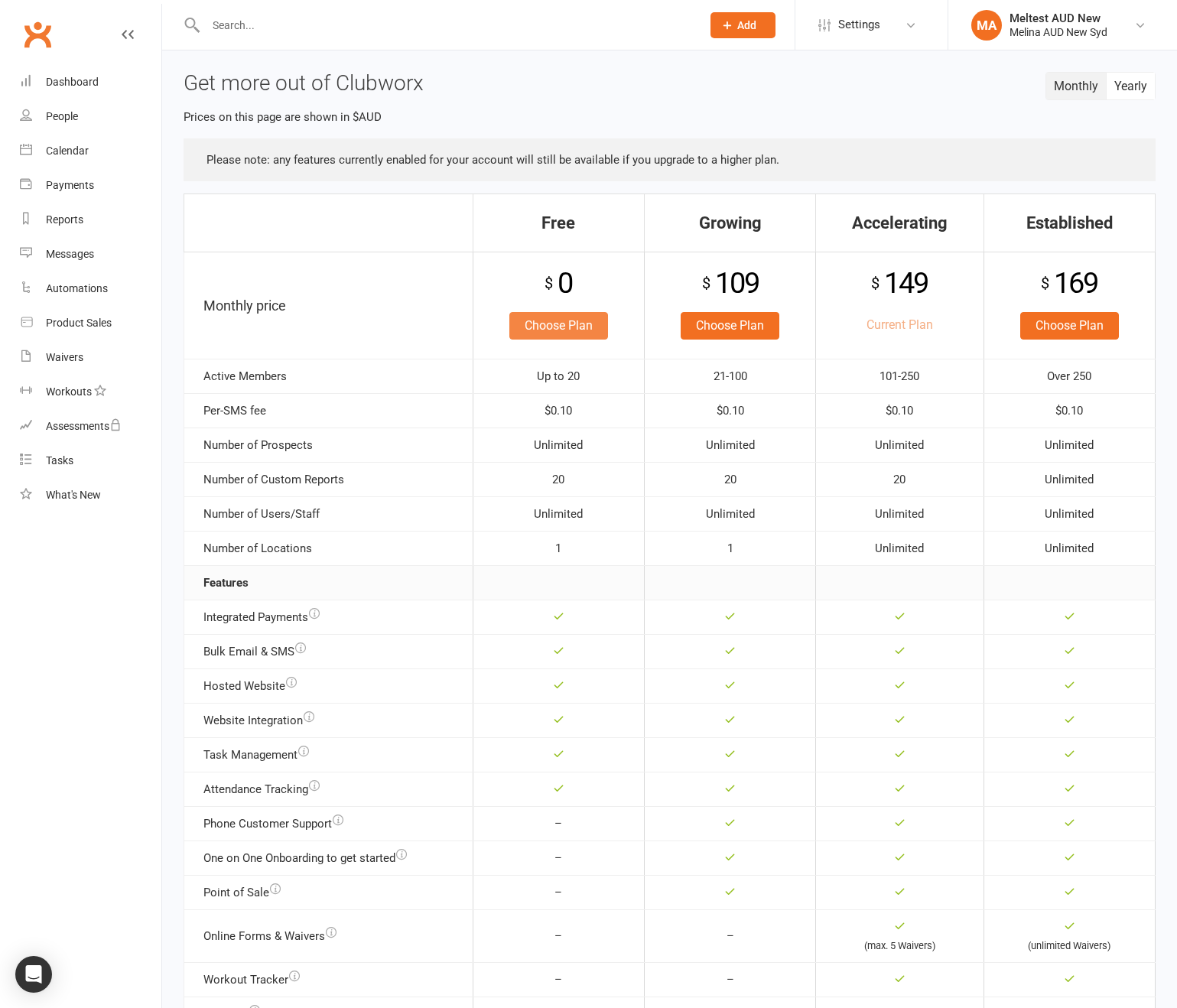
click at [564, 325] on link "Choose Plan" at bounding box center [558, 326] width 98 height 28
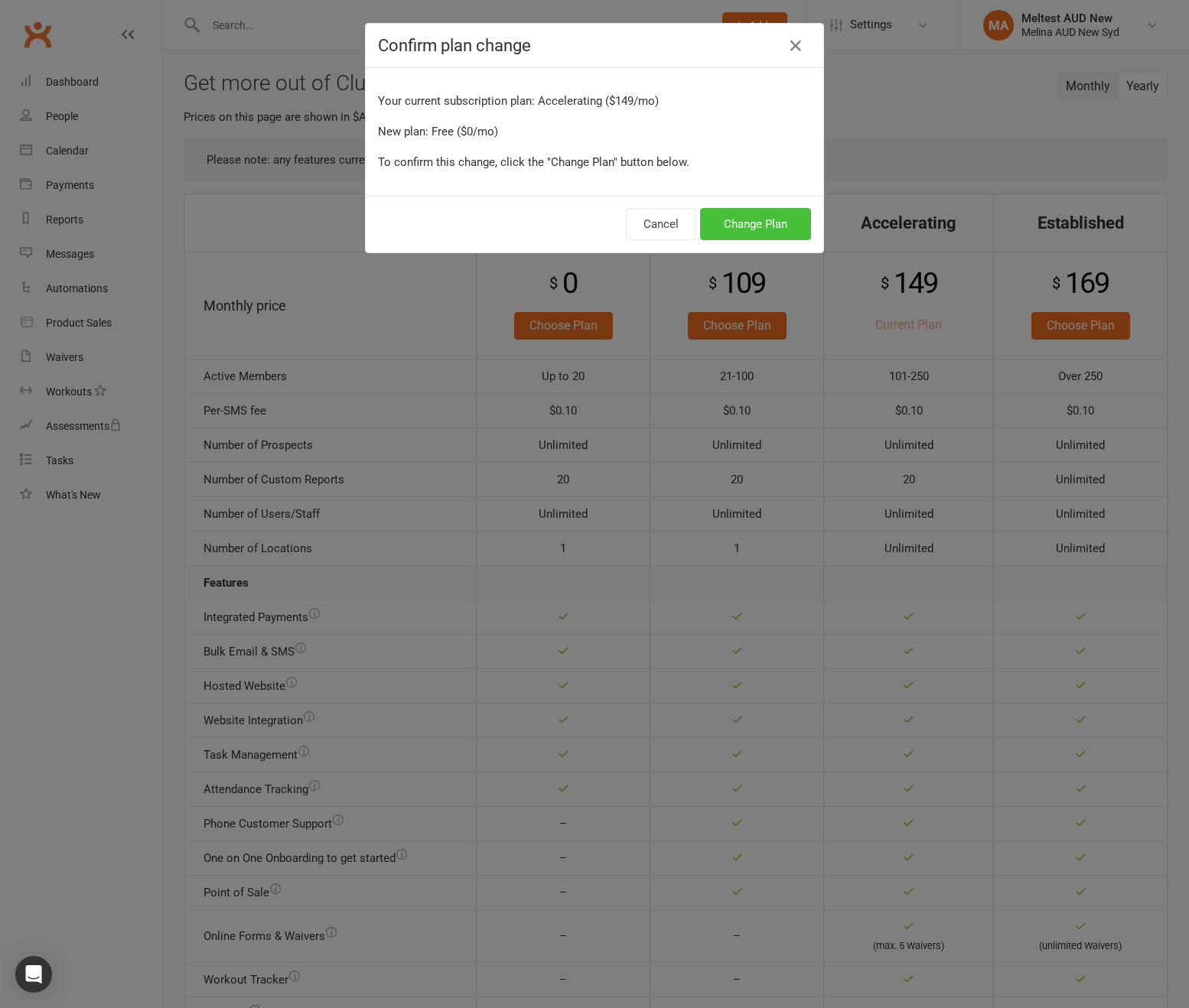
click at [760, 227] on button "Change Plan" at bounding box center [755, 224] width 111 height 32
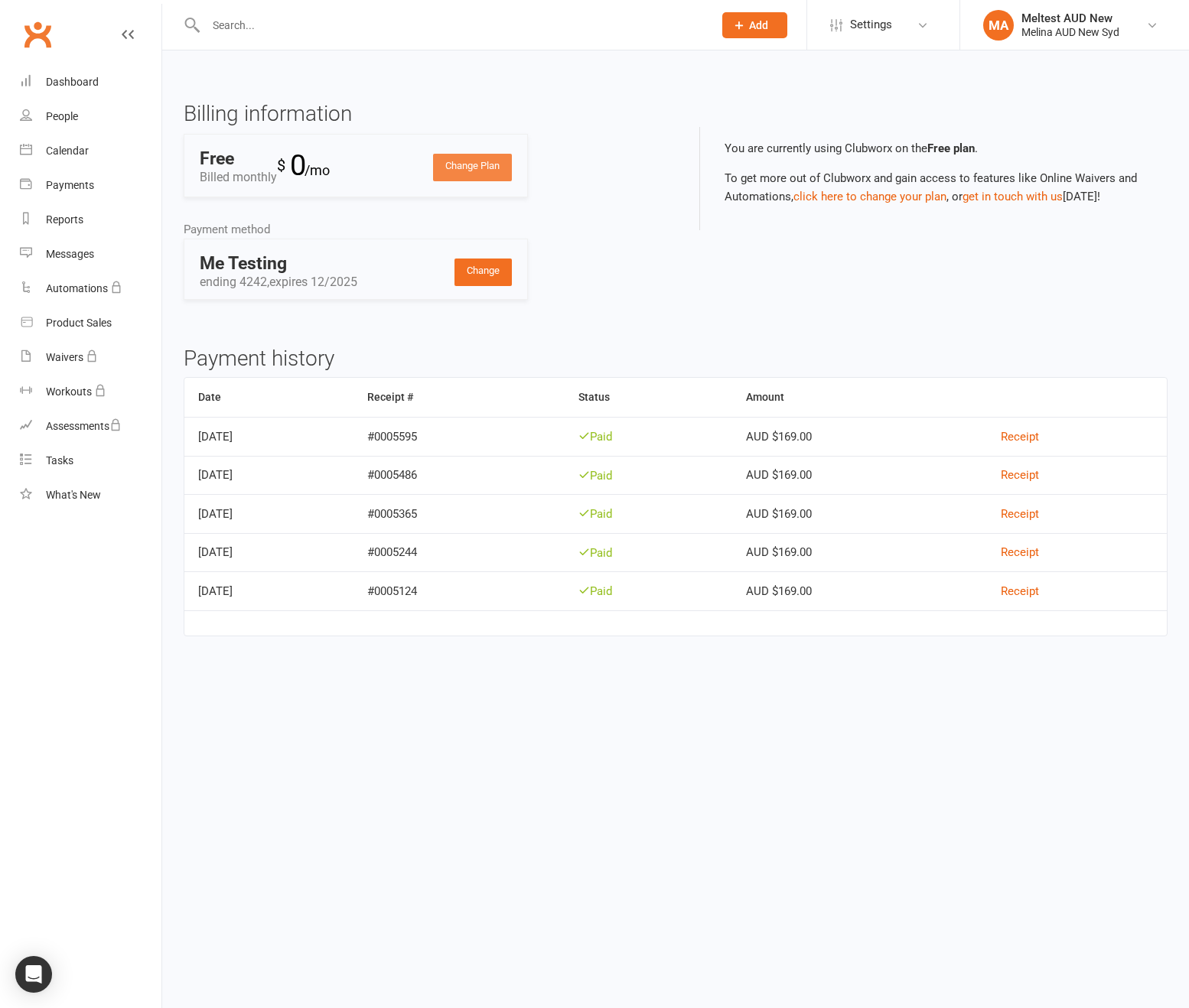
click at [497, 157] on link "Change Plan" at bounding box center [472, 167] width 79 height 28
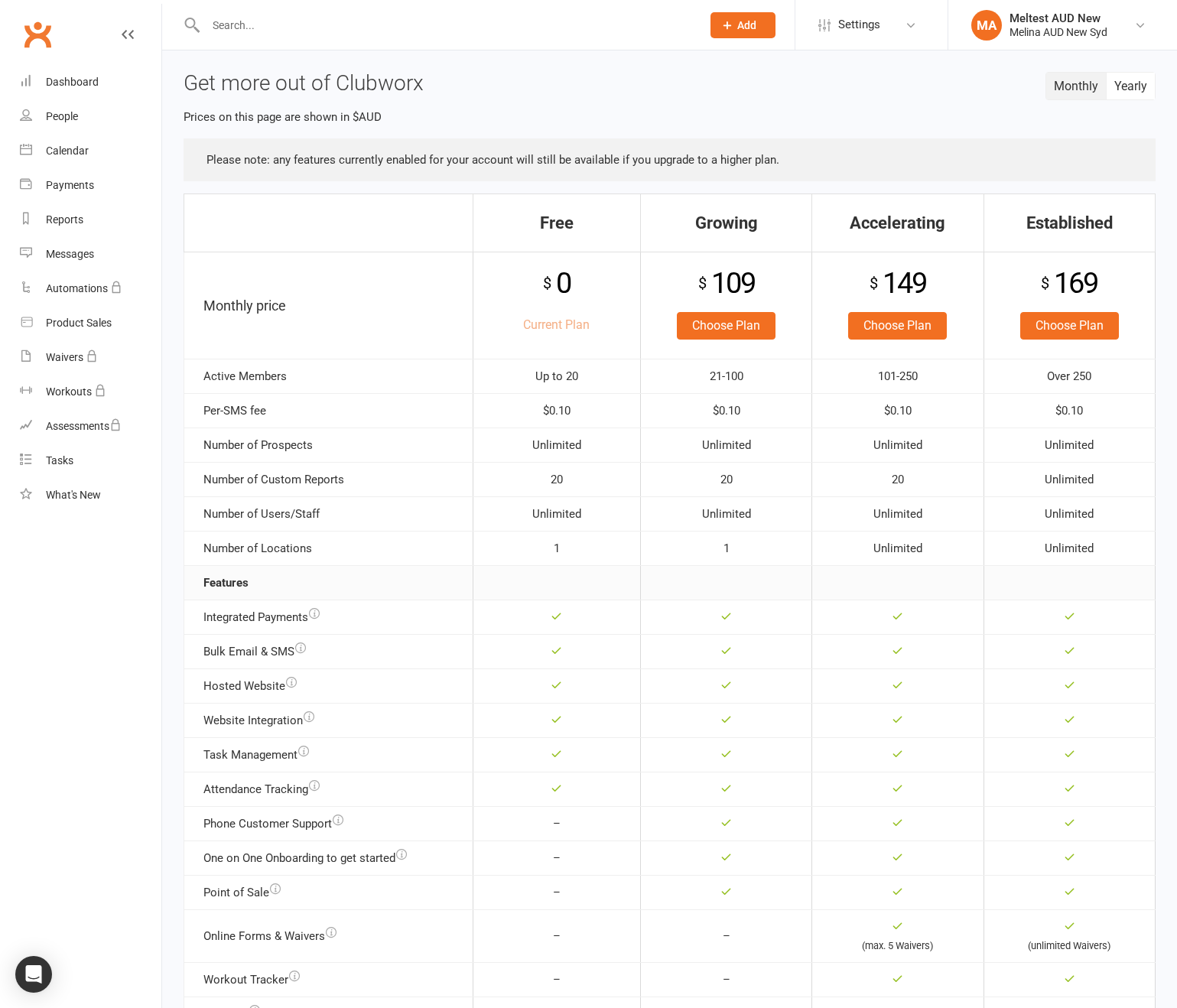
click at [702, 303] on div "$ 109" at bounding box center [726, 284] width 156 height 47
click at [704, 325] on link "Choose Plan" at bounding box center [726, 326] width 98 height 28
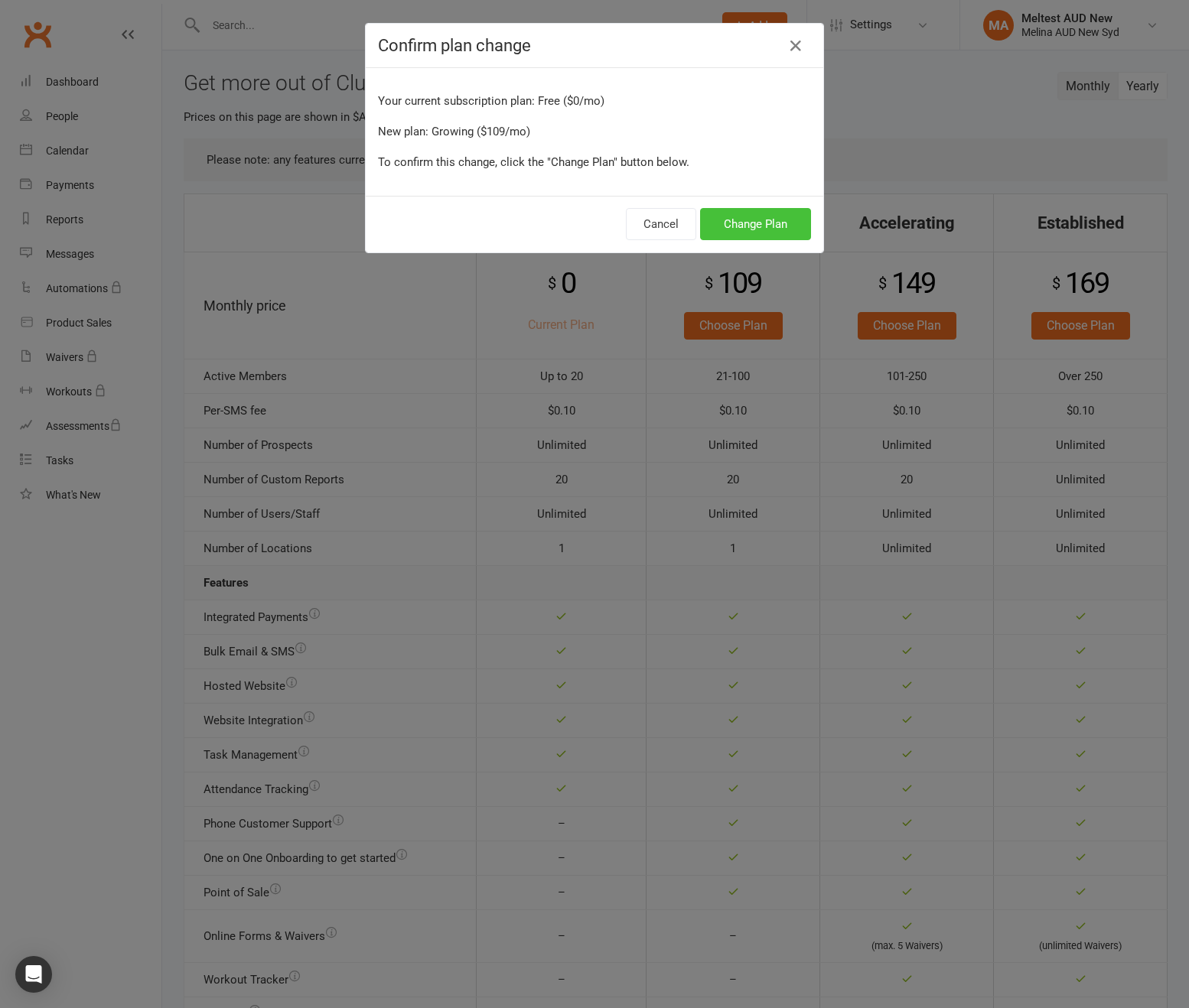
click at [755, 216] on button "Change Plan" at bounding box center [755, 224] width 111 height 32
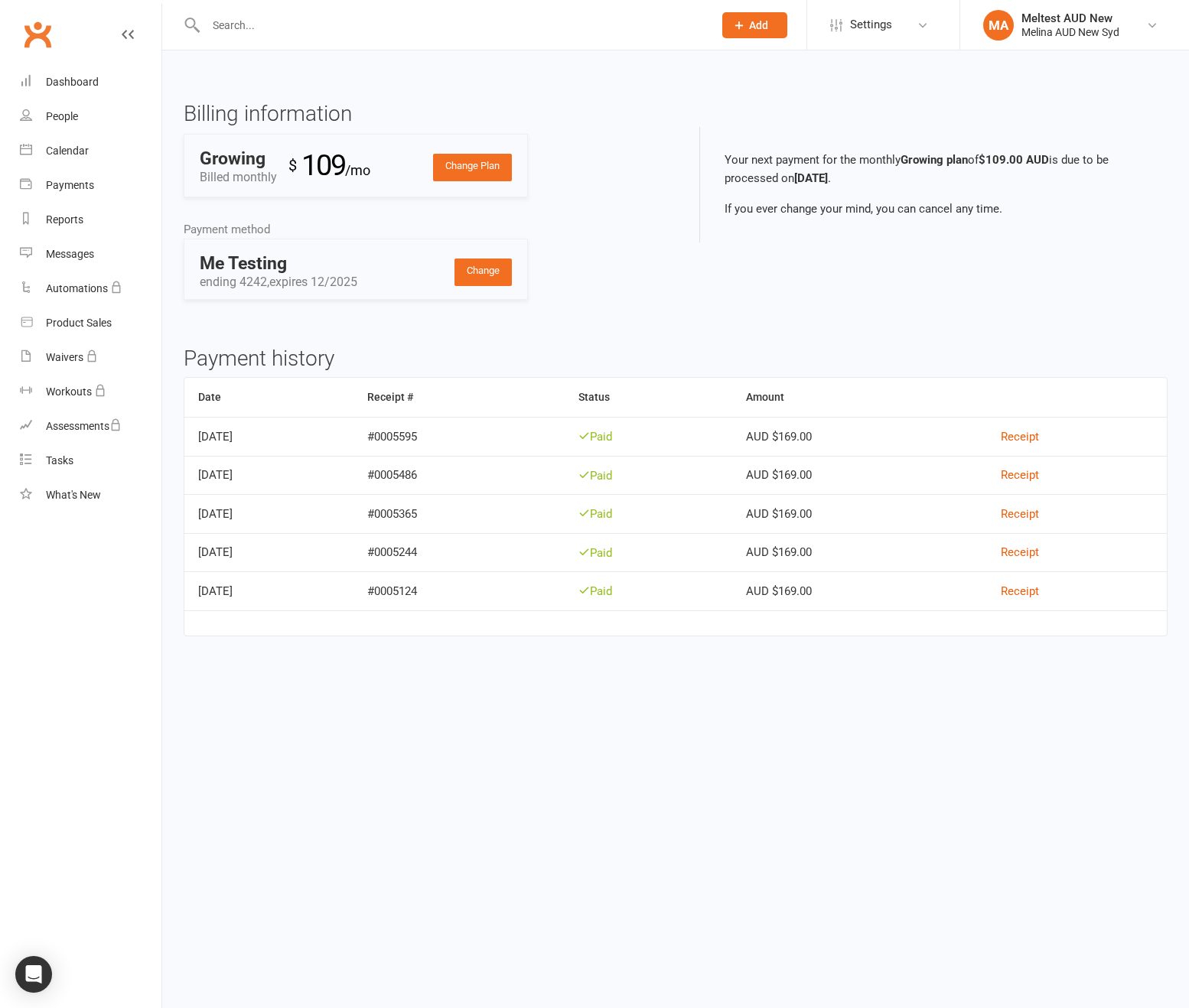
click at [457, 179] on link "Change Plan" at bounding box center [472, 167] width 79 height 28
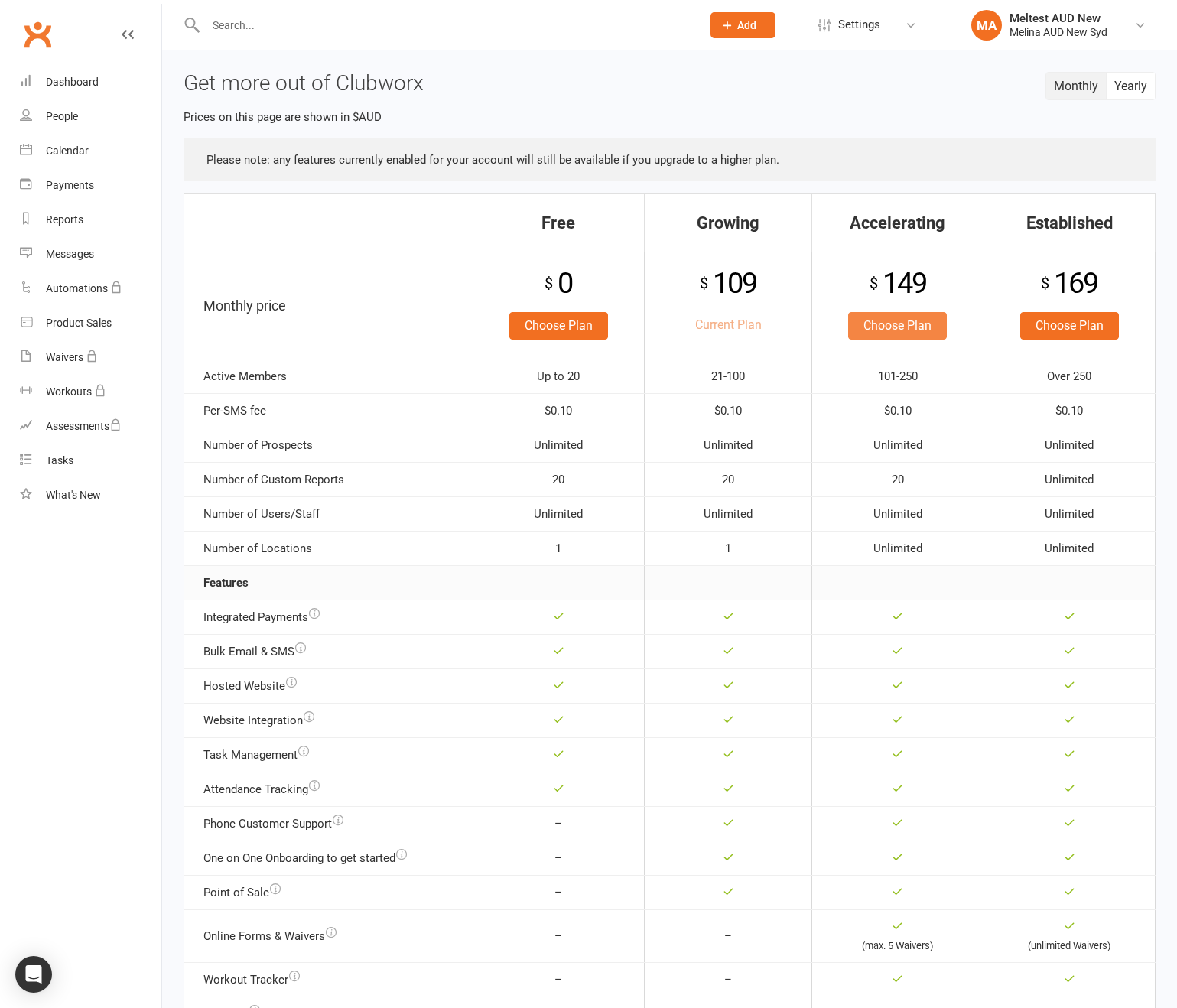
click at [913, 318] on link "Choose Plan" at bounding box center [897, 326] width 98 height 28
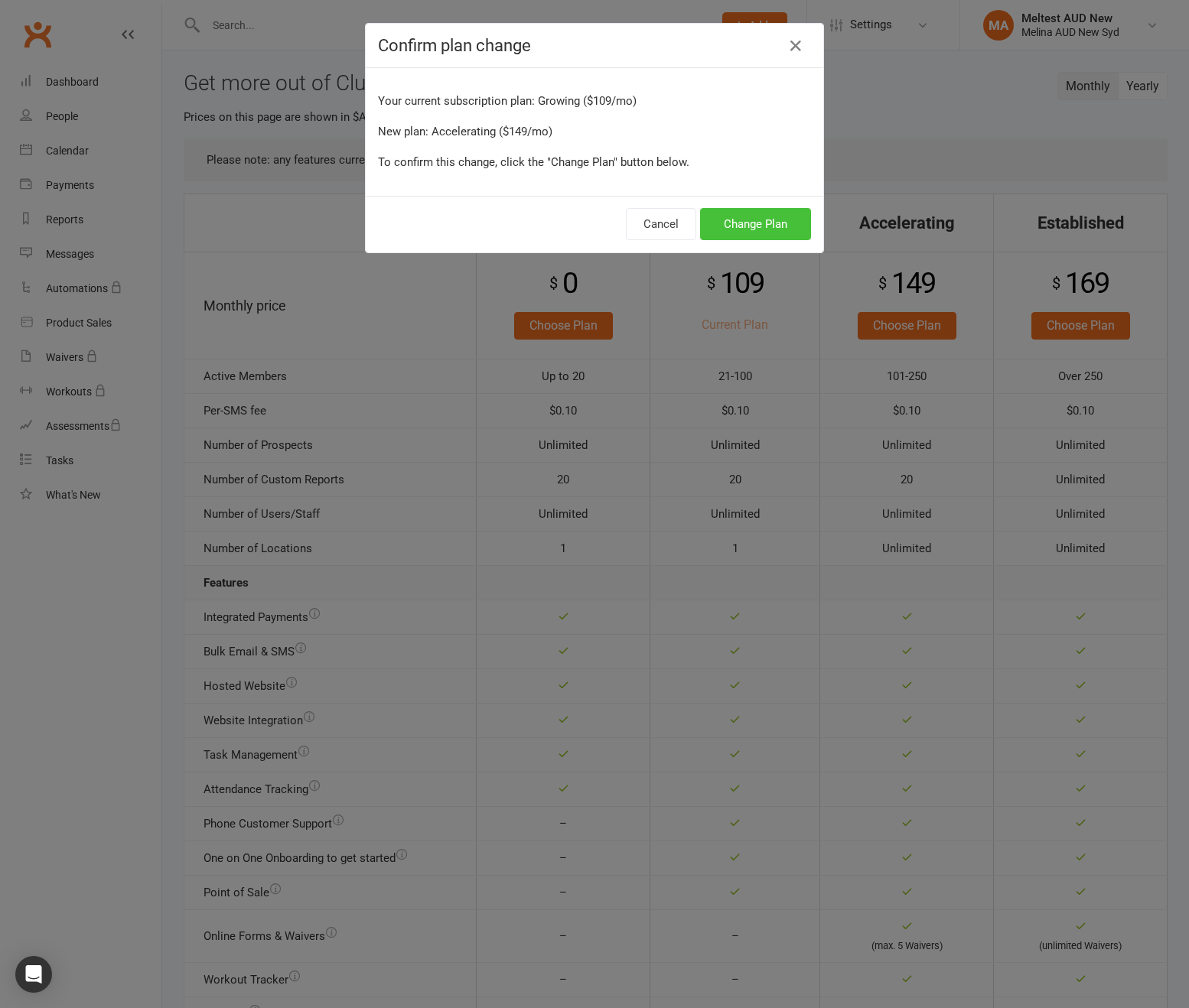
click at [743, 234] on button "Change Plan" at bounding box center [755, 224] width 111 height 32
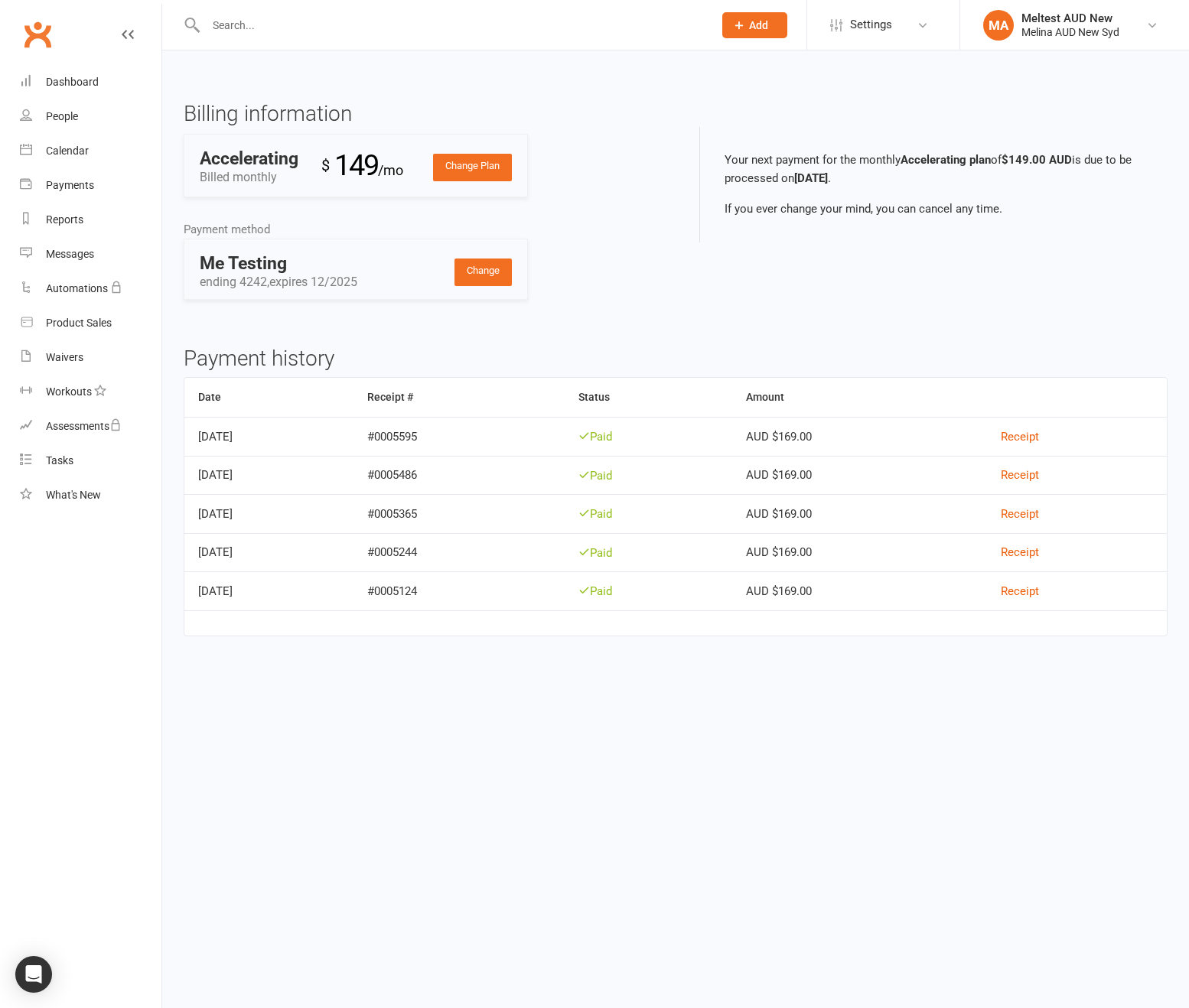
click at [497, 158] on link "Change Plan" at bounding box center [472, 167] width 79 height 28
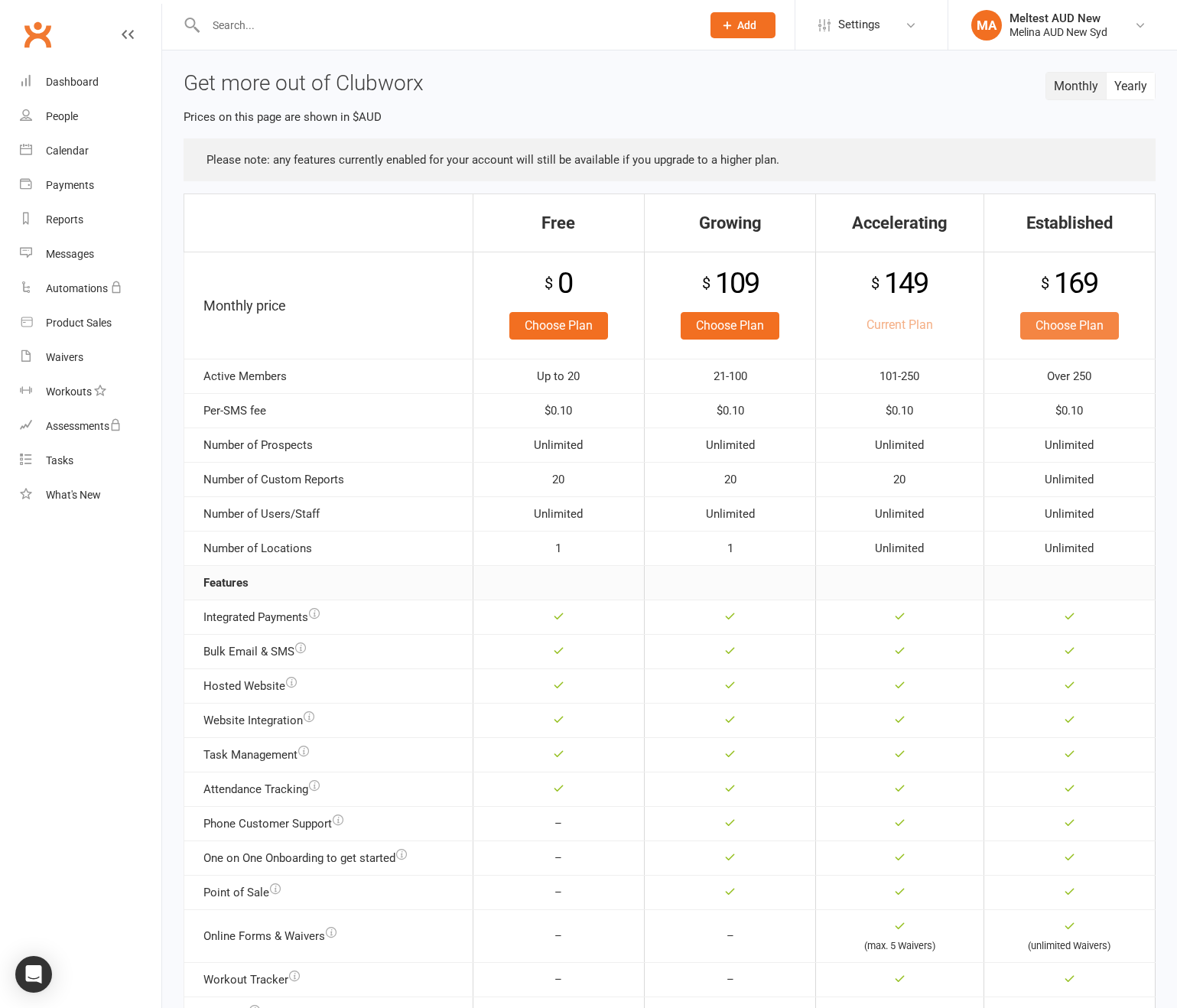
click at [1082, 315] on link "Choose Plan" at bounding box center [1070, 326] width 98 height 28
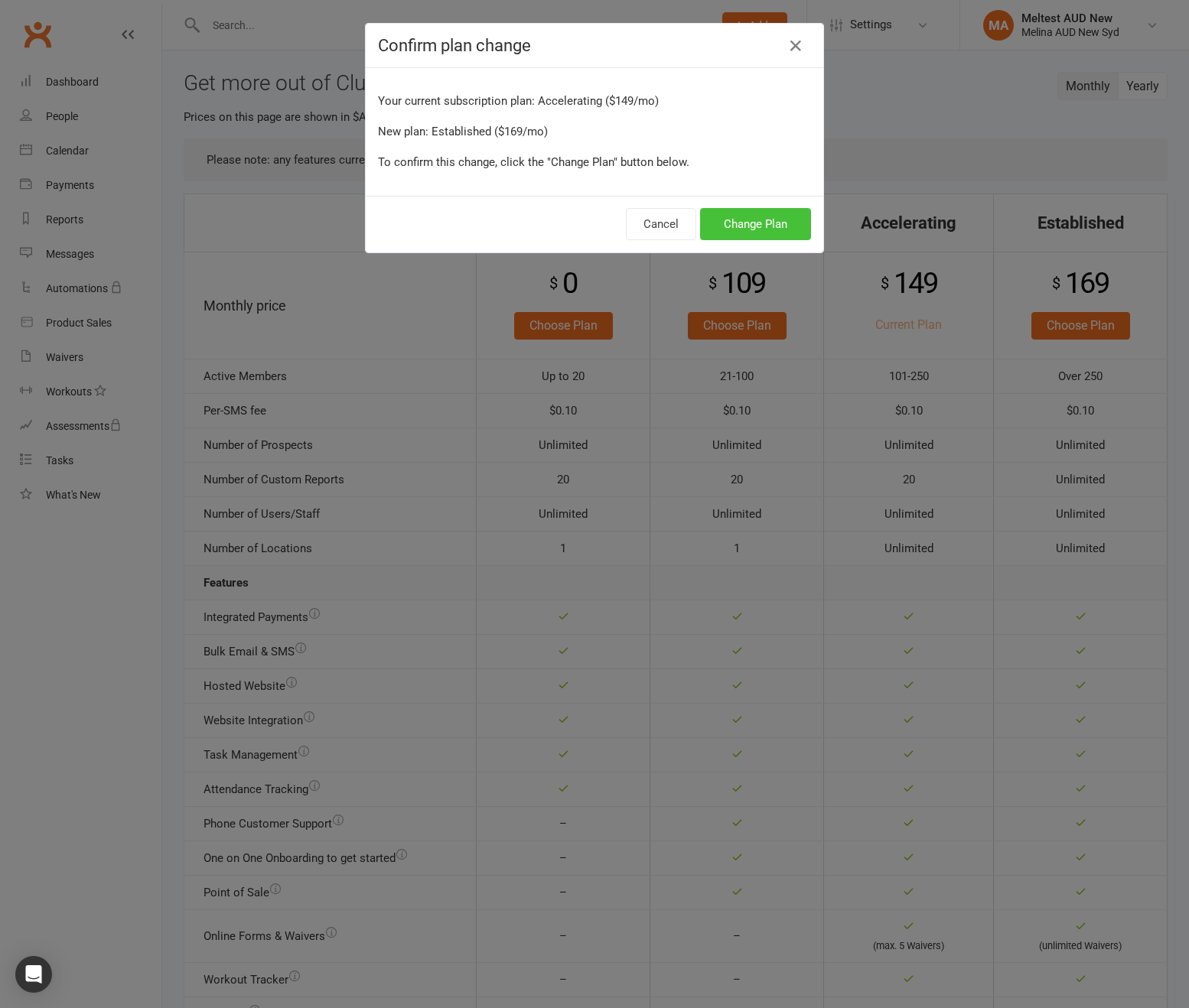
click at [769, 236] on button "Change Plan" at bounding box center [755, 224] width 111 height 32
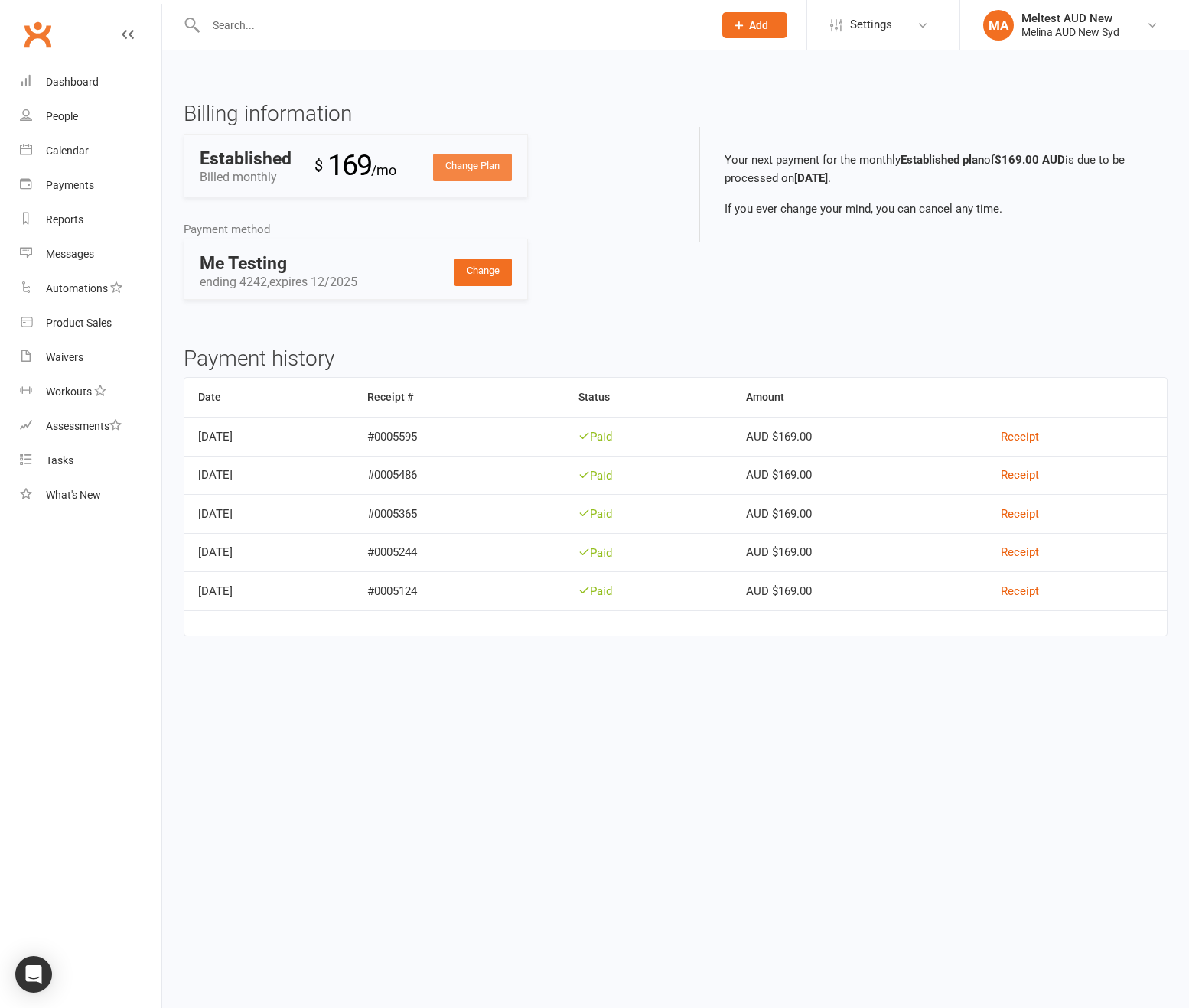
click at [482, 162] on link "Change Plan" at bounding box center [472, 167] width 79 height 28
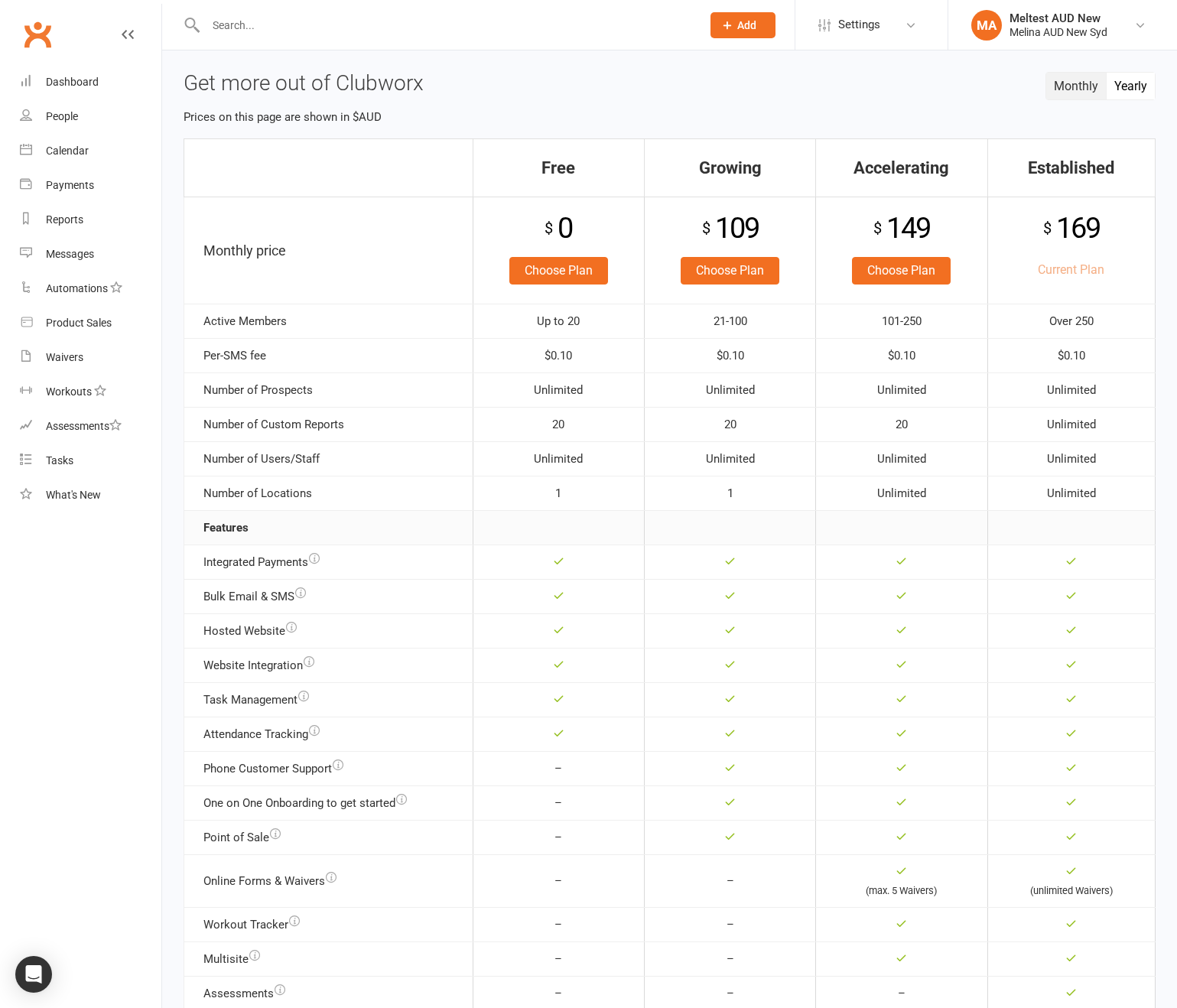
click at [1147, 79] on button "Yearly" at bounding box center [1130, 86] width 48 height 27
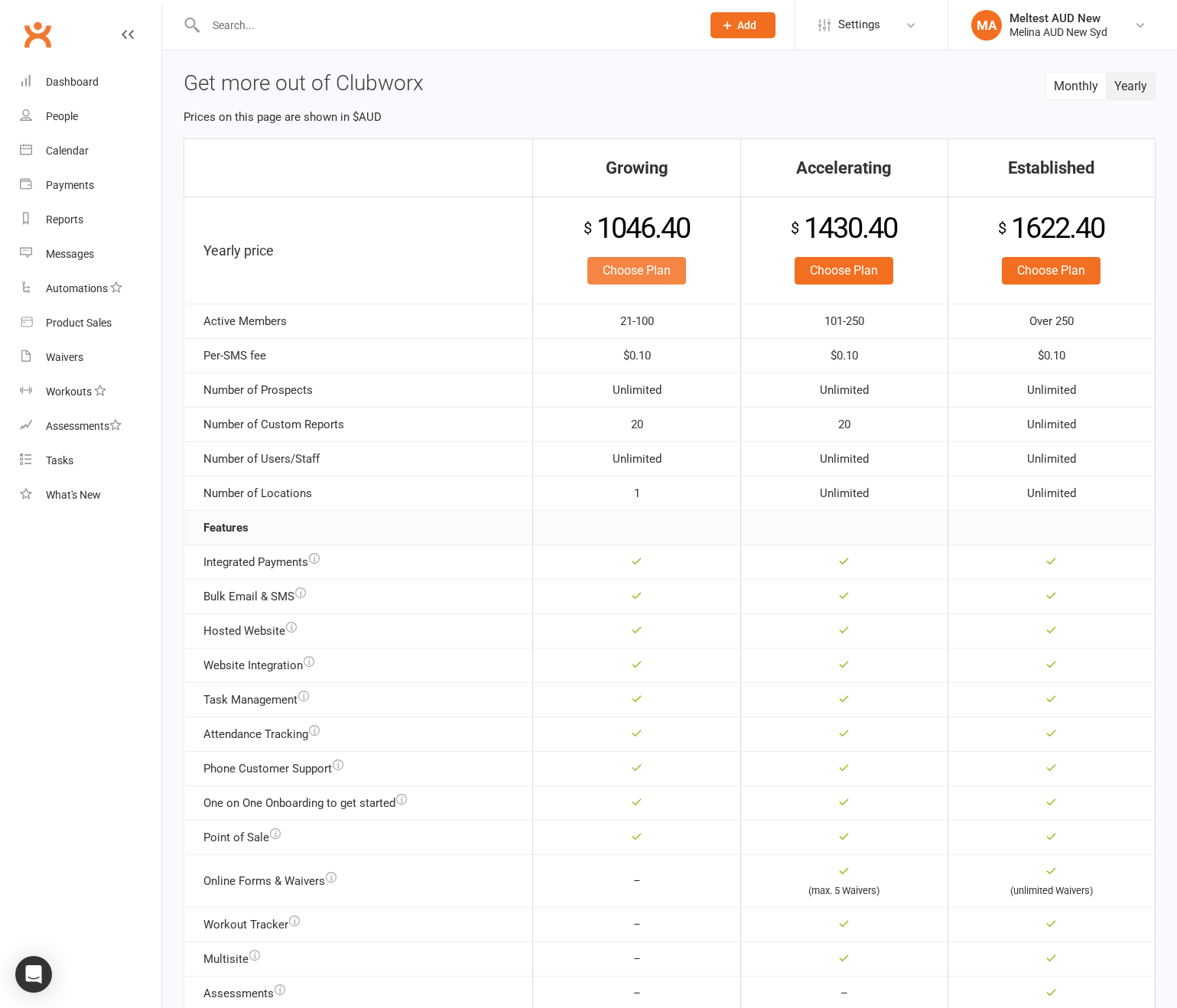
click at [684, 264] on link "Choose Plan" at bounding box center [637, 270] width 98 height 28
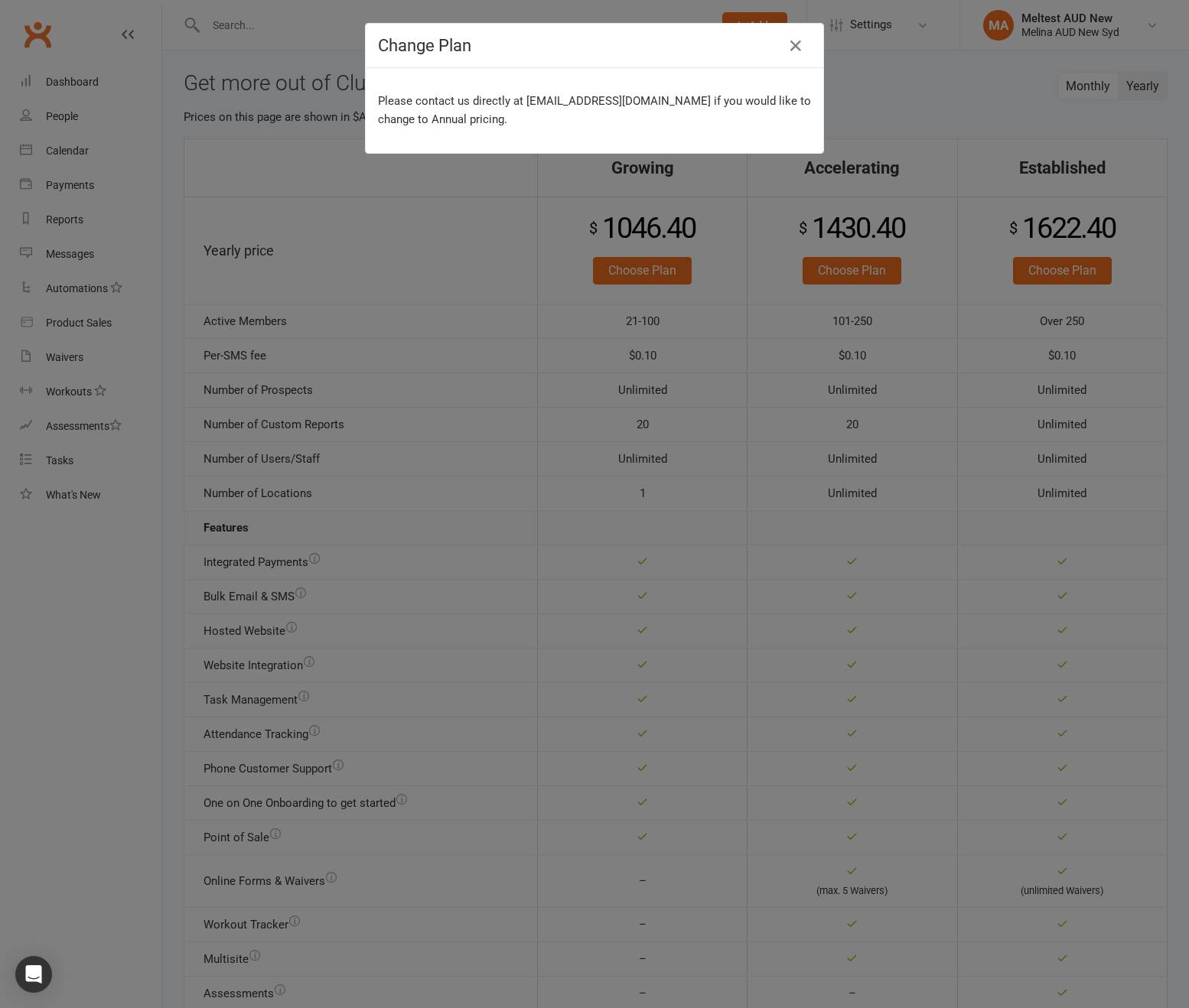
click at [811, 50] on div "Change Plan" at bounding box center [594, 47] width 457 height 45
click at [786, 53] on icon "button" at bounding box center [795, 46] width 19 height 19
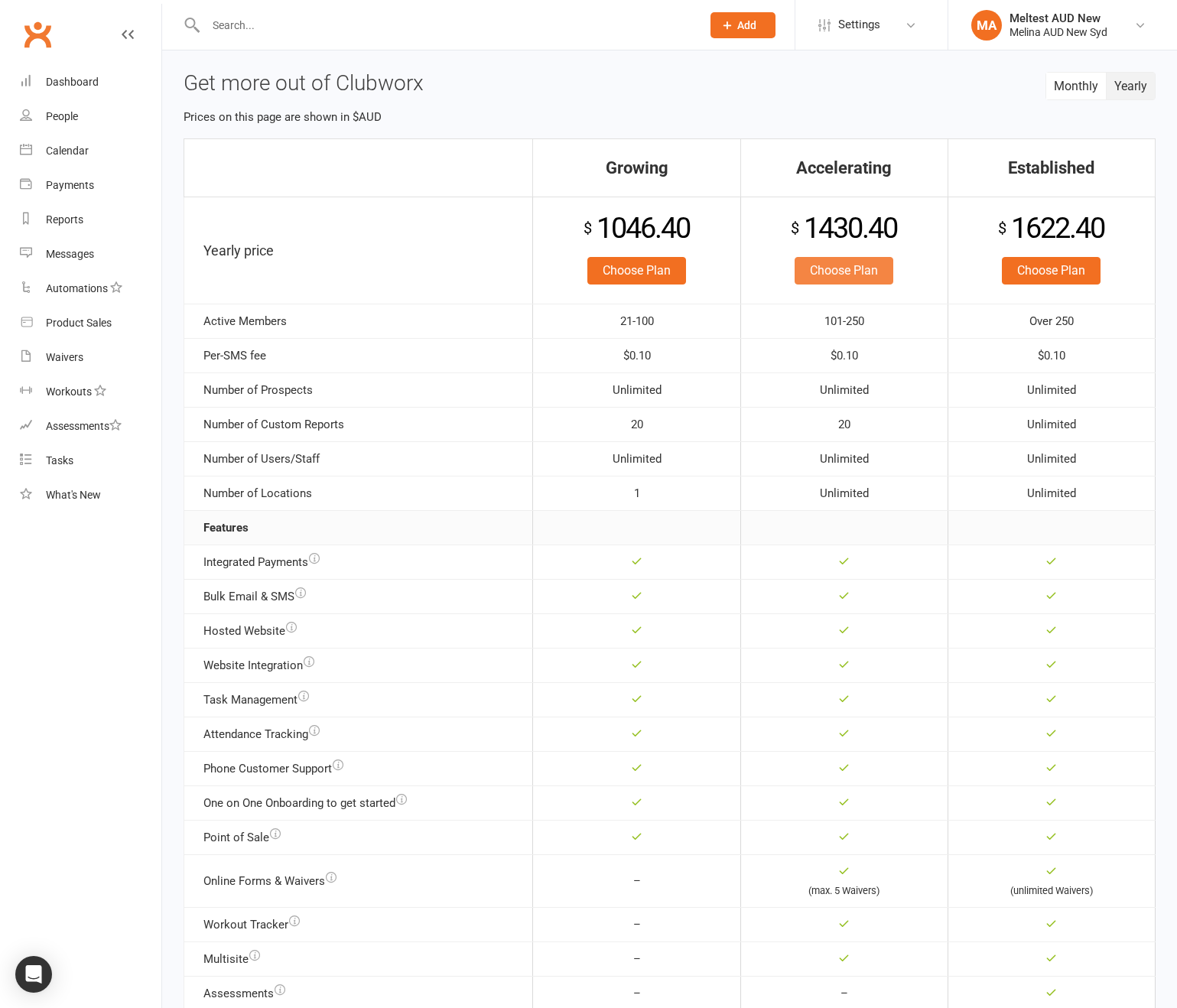
click at [820, 273] on link "Choose Plan" at bounding box center [843, 270] width 98 height 28
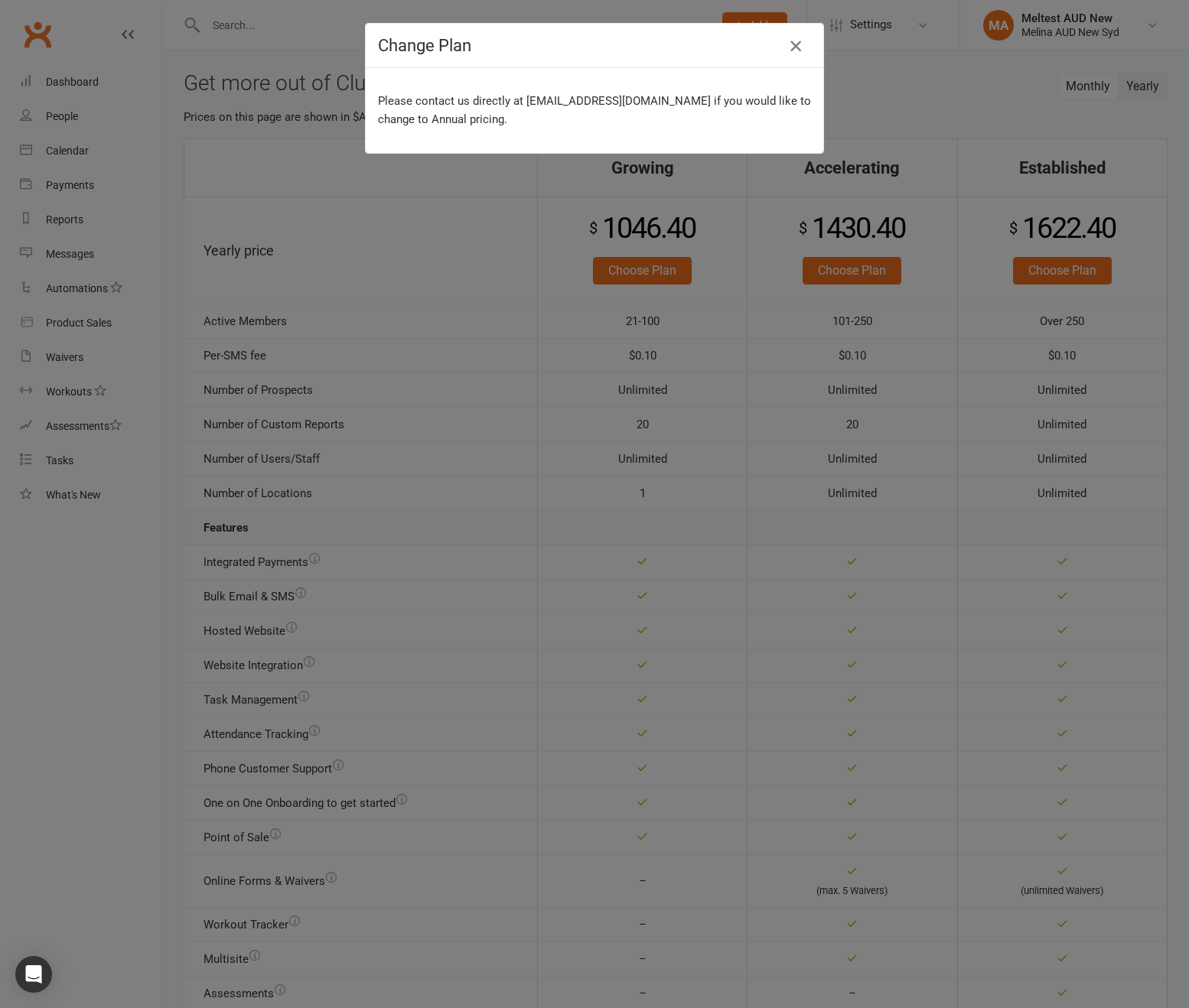
click at [786, 51] on icon "button" at bounding box center [795, 46] width 19 height 19
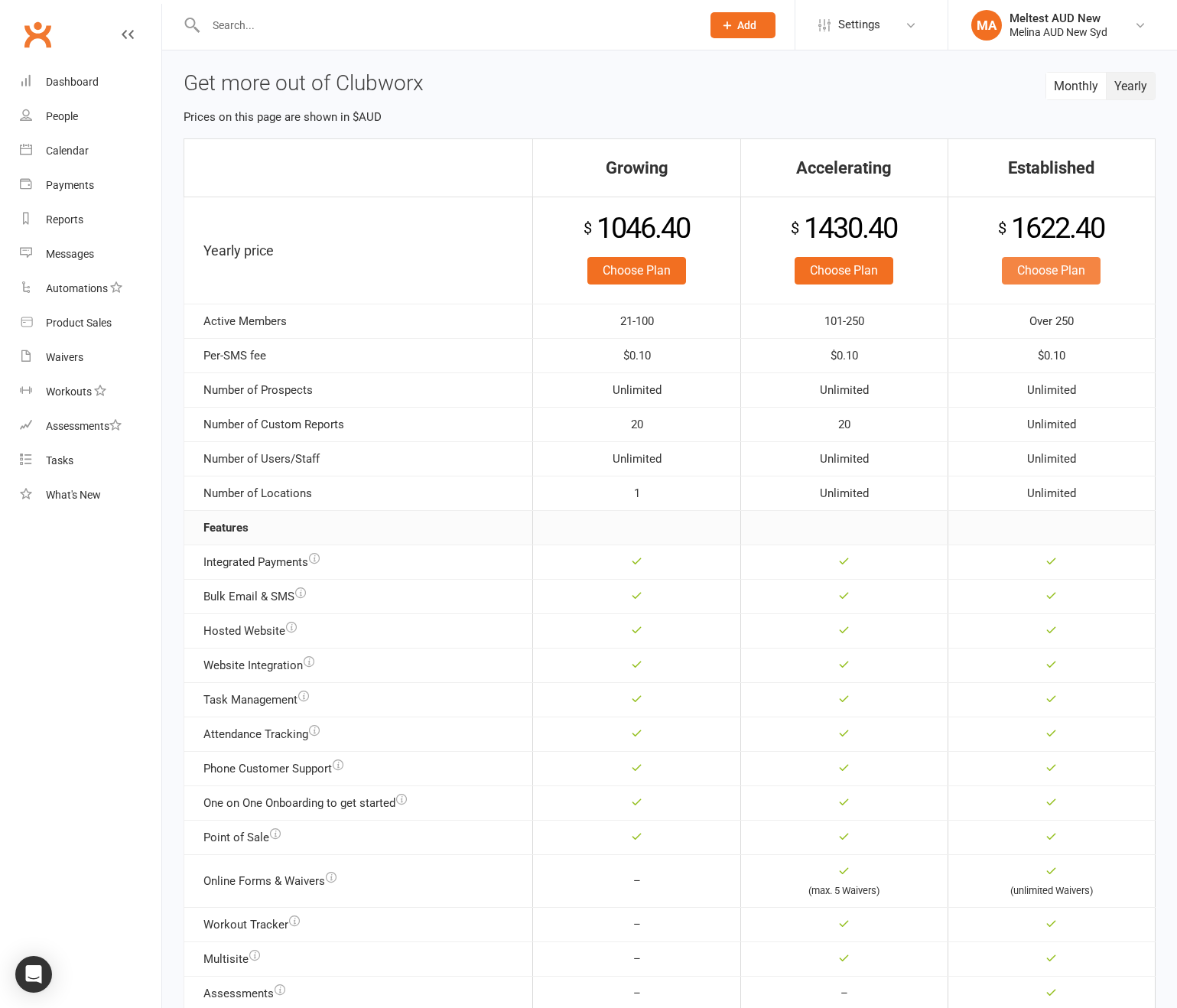
click at [1020, 266] on link "Choose Plan" at bounding box center [1051, 270] width 98 height 28
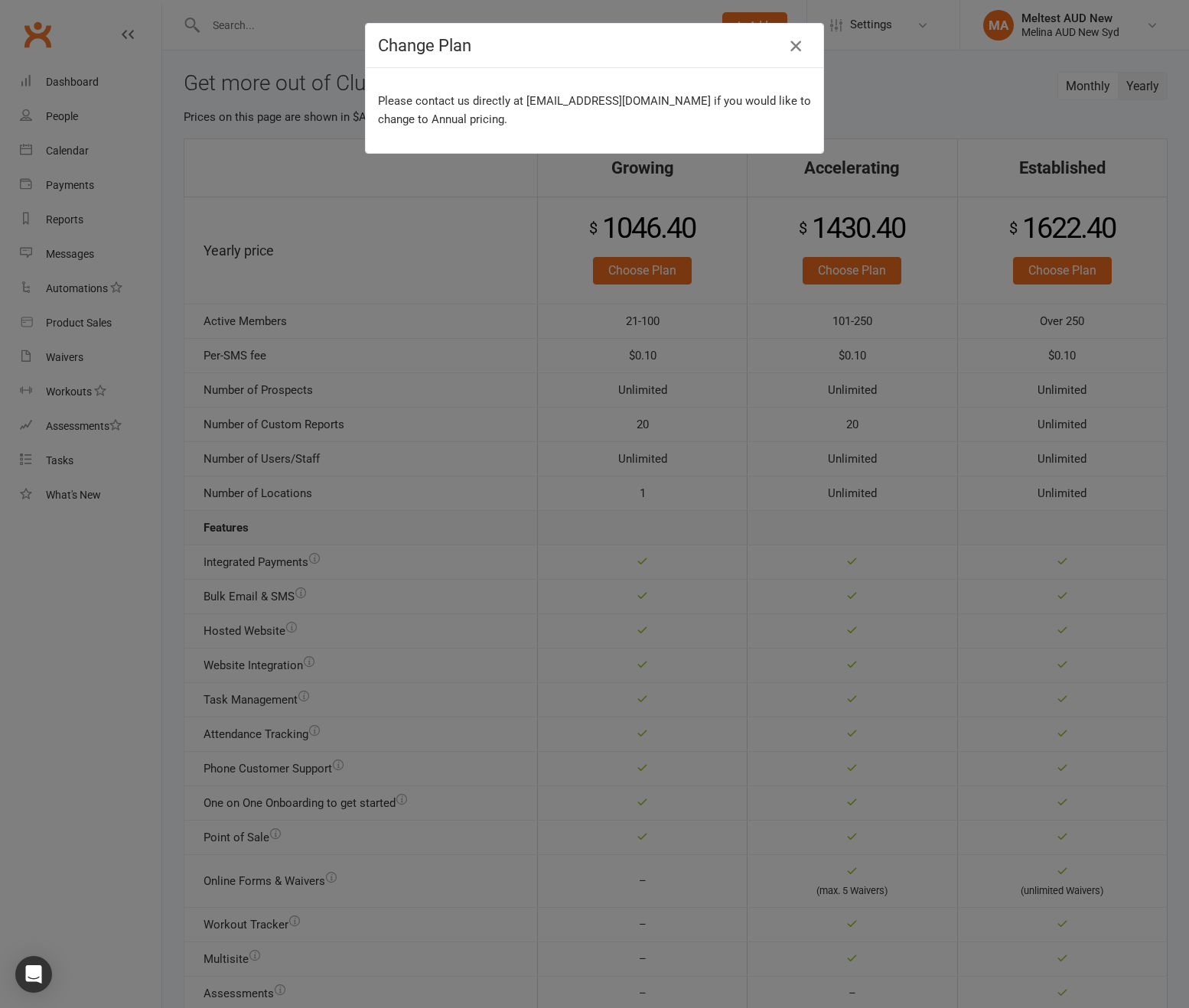
click at [786, 41] on icon "button" at bounding box center [795, 46] width 19 height 19
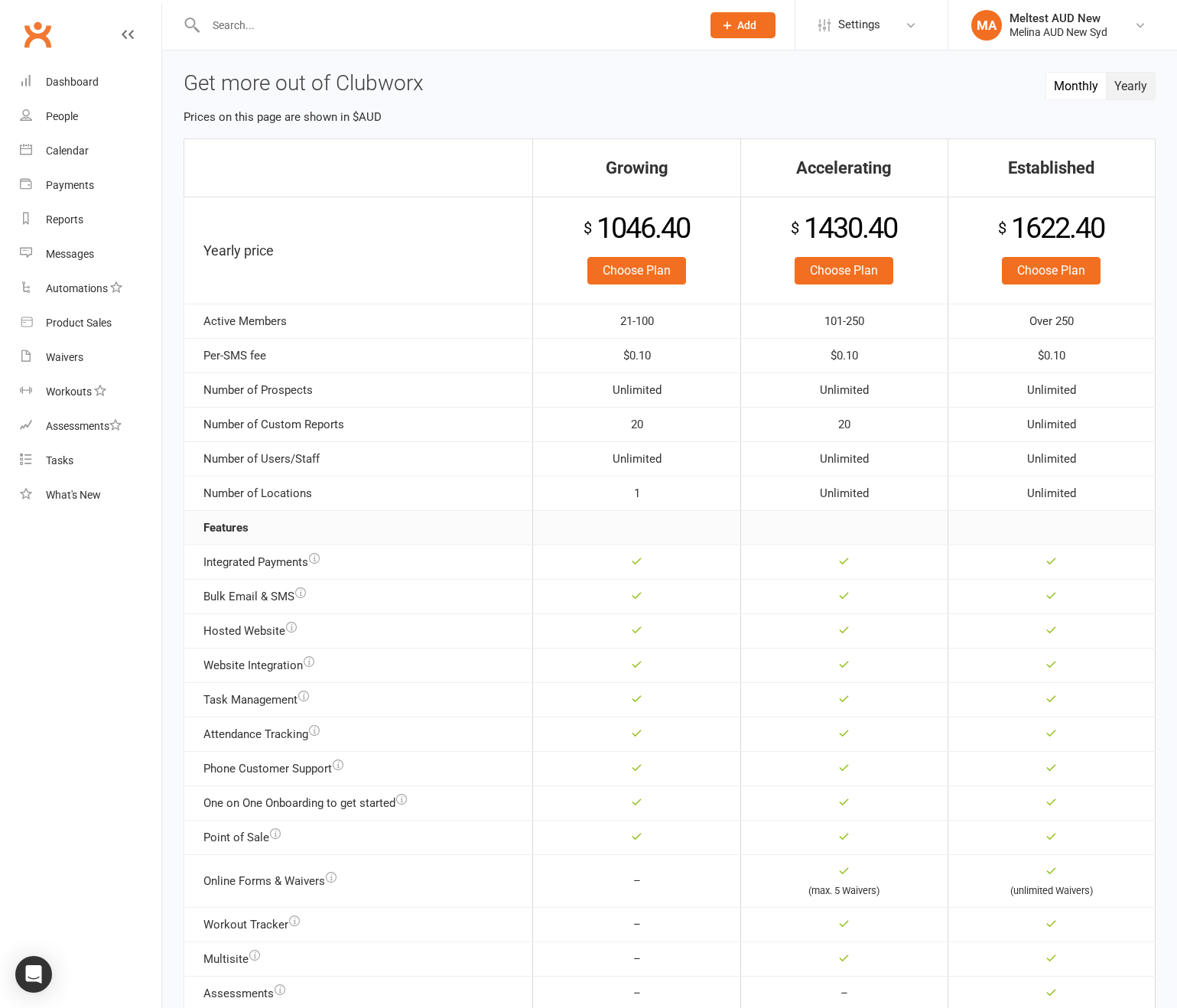
click at [1073, 89] on button "Monthly" at bounding box center [1077, 86] width 61 height 27
